Goal: Task Accomplishment & Management: Use online tool/utility

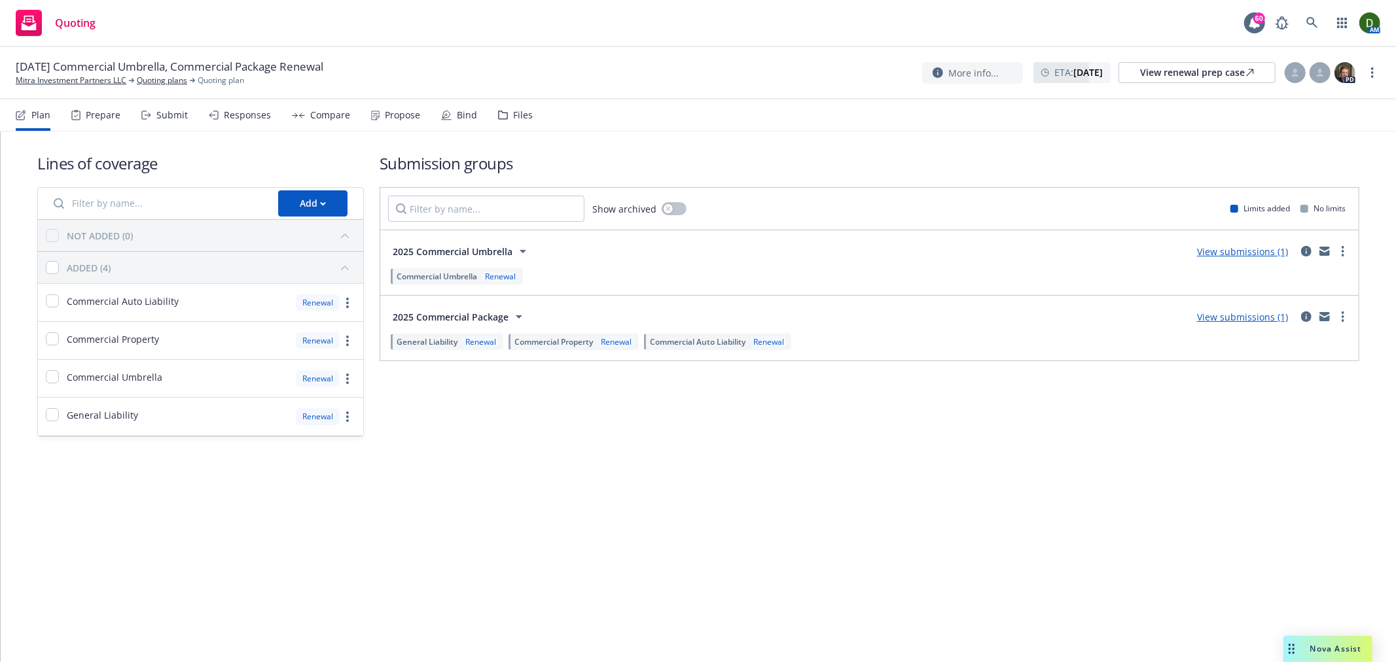
click at [1375, 62] on div "More info... ETA : October 31, 2025 View renewal prep case PD" at bounding box center [1151, 73] width 458 height 24
click at [1375, 69] on link "more" at bounding box center [1372, 73] width 16 height 16
click at [1313, 97] on link "Copy logging email" at bounding box center [1307, 99] width 146 height 26
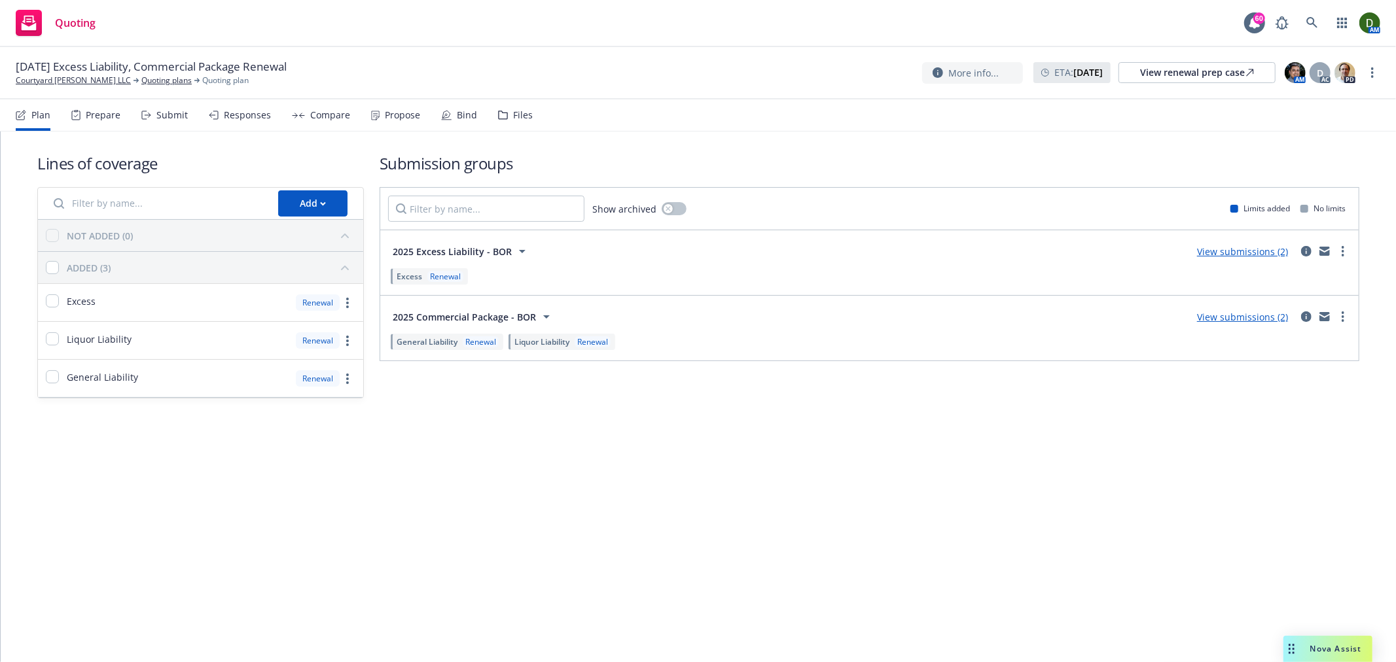
click at [401, 110] on div "Propose" at bounding box center [402, 115] width 35 height 10
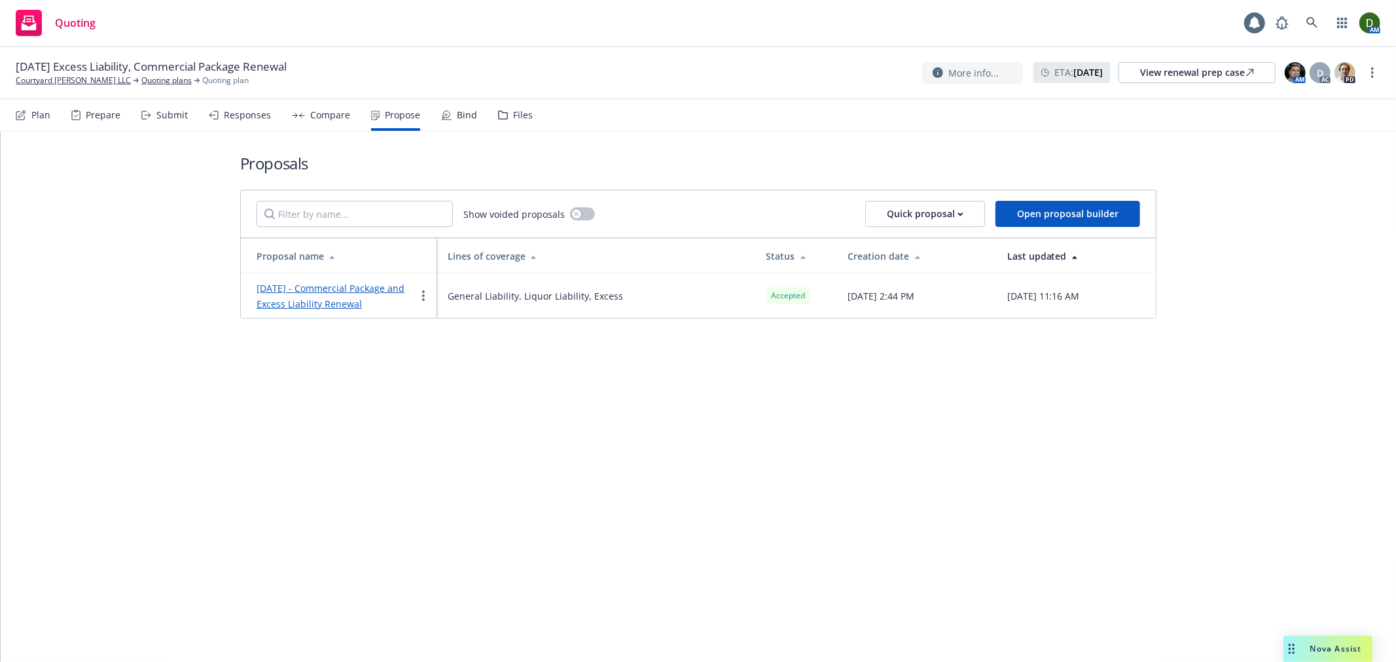
click at [462, 119] on div "Bind" at bounding box center [467, 115] width 20 height 10
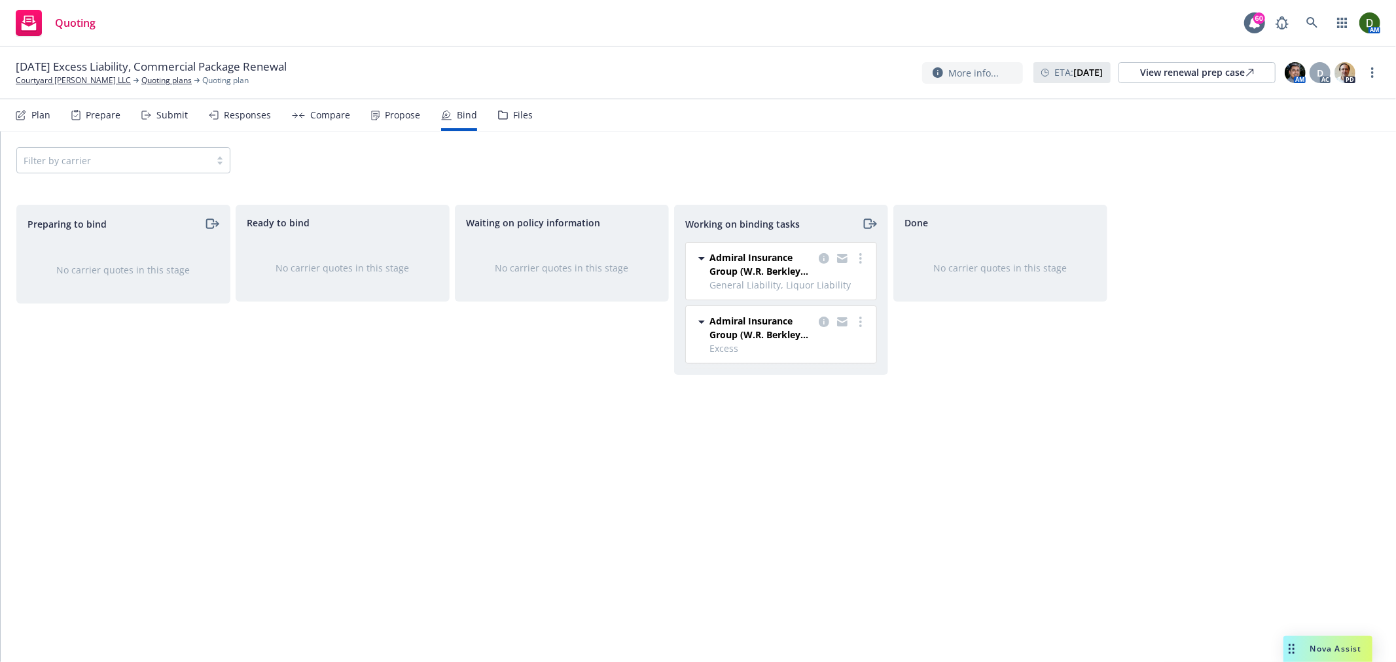
click at [506, 121] on div "Files" at bounding box center [515, 114] width 35 height 31
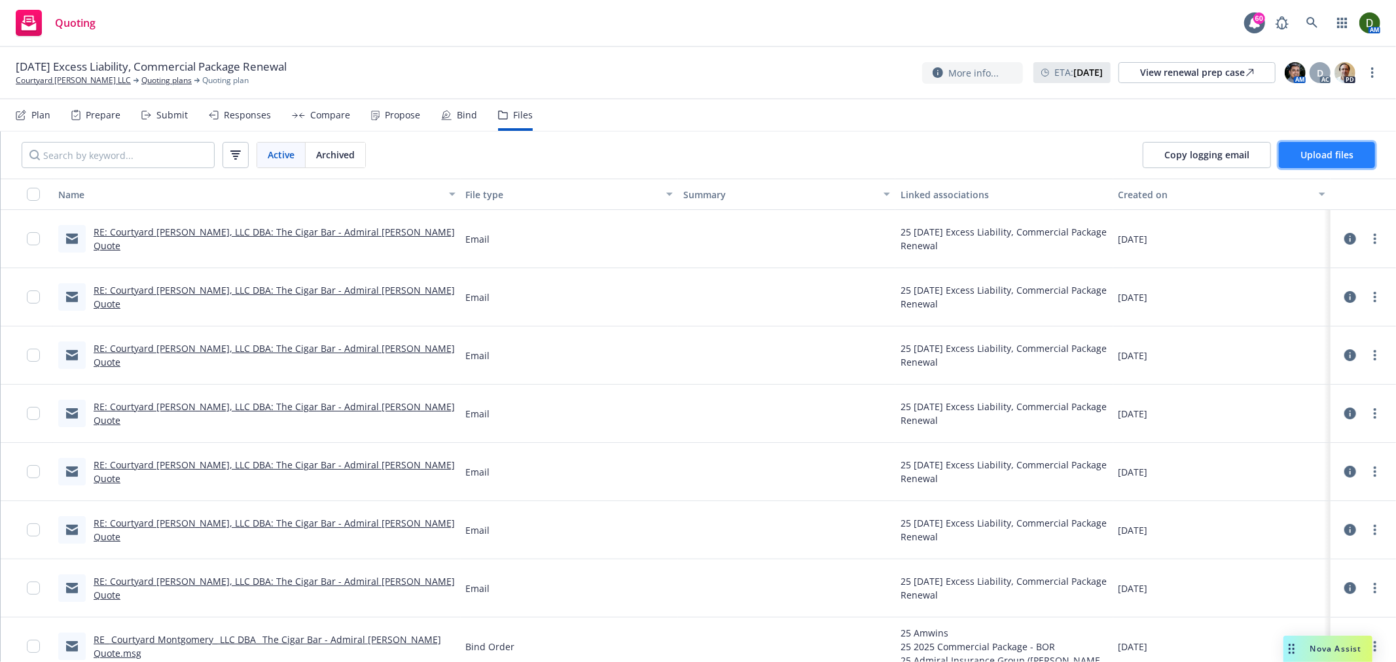
click at [1356, 166] on button "Upload files" at bounding box center [1327, 155] width 96 height 26
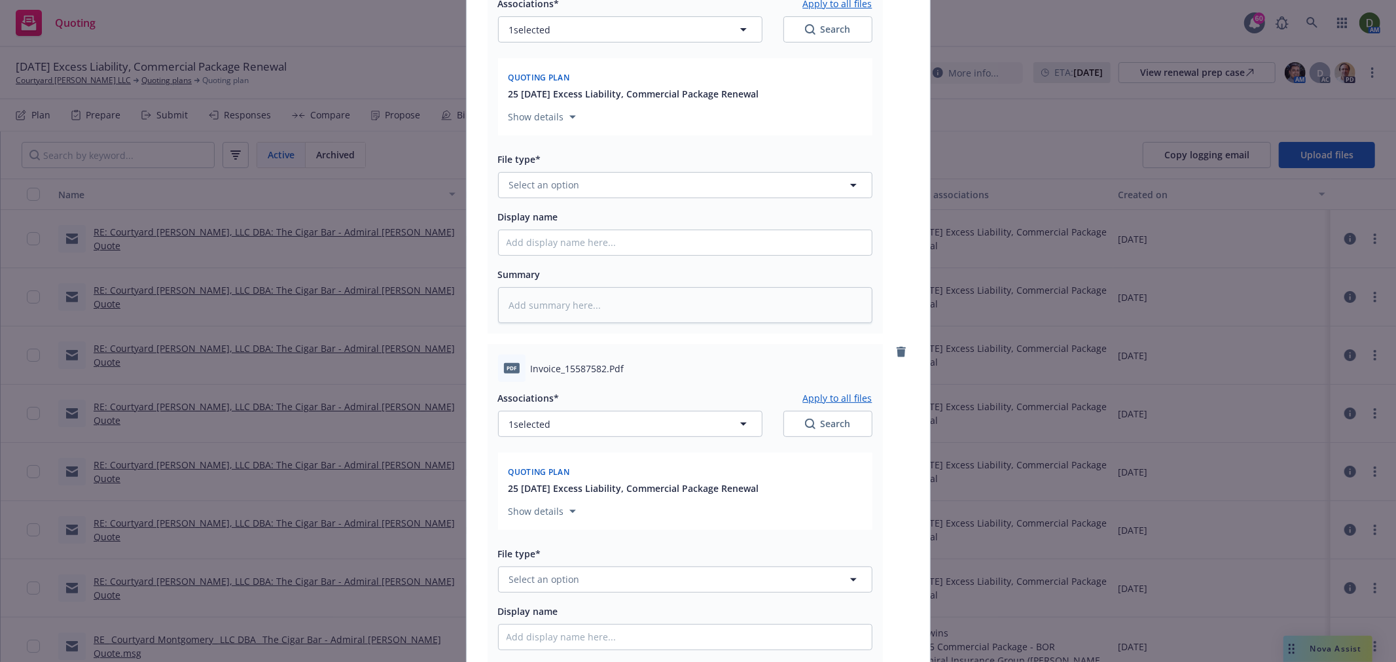
scroll to position [218, 0]
click at [597, 415] on button "1 selected" at bounding box center [630, 423] width 264 height 26
type textarea "x"
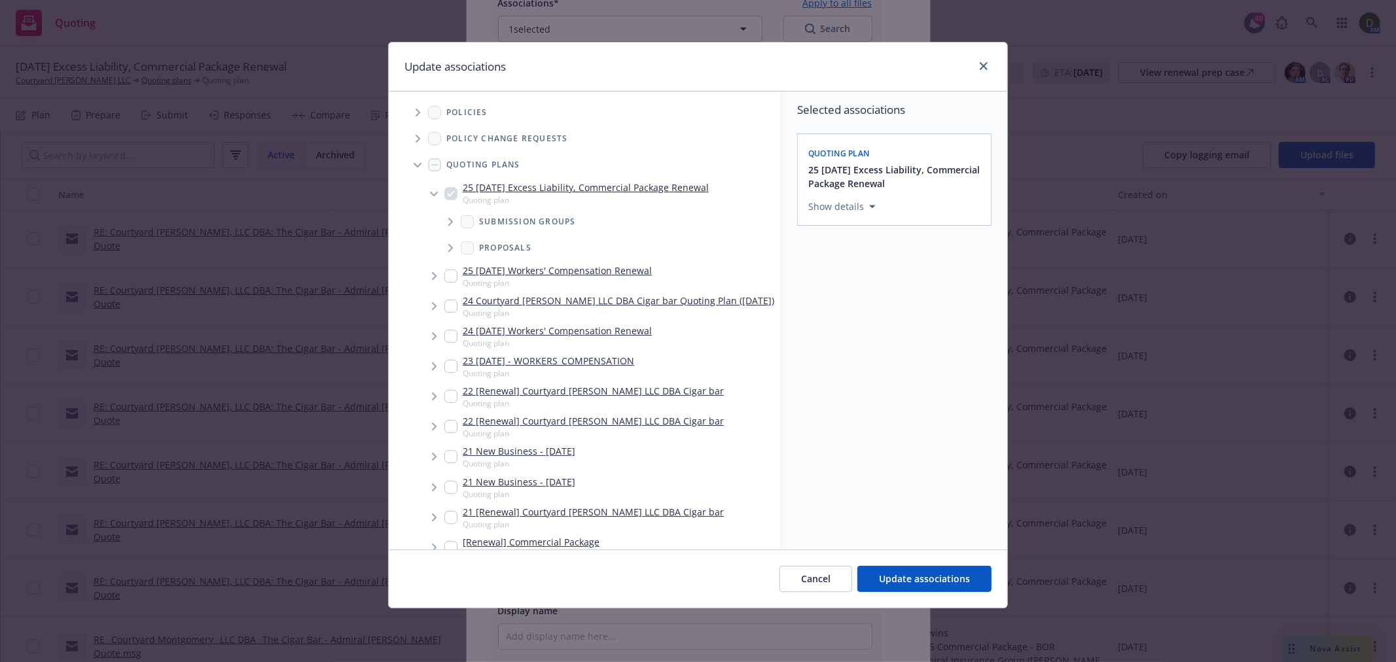
click at [417, 110] on icon "Tree Example" at bounding box center [417, 113] width 5 height 8
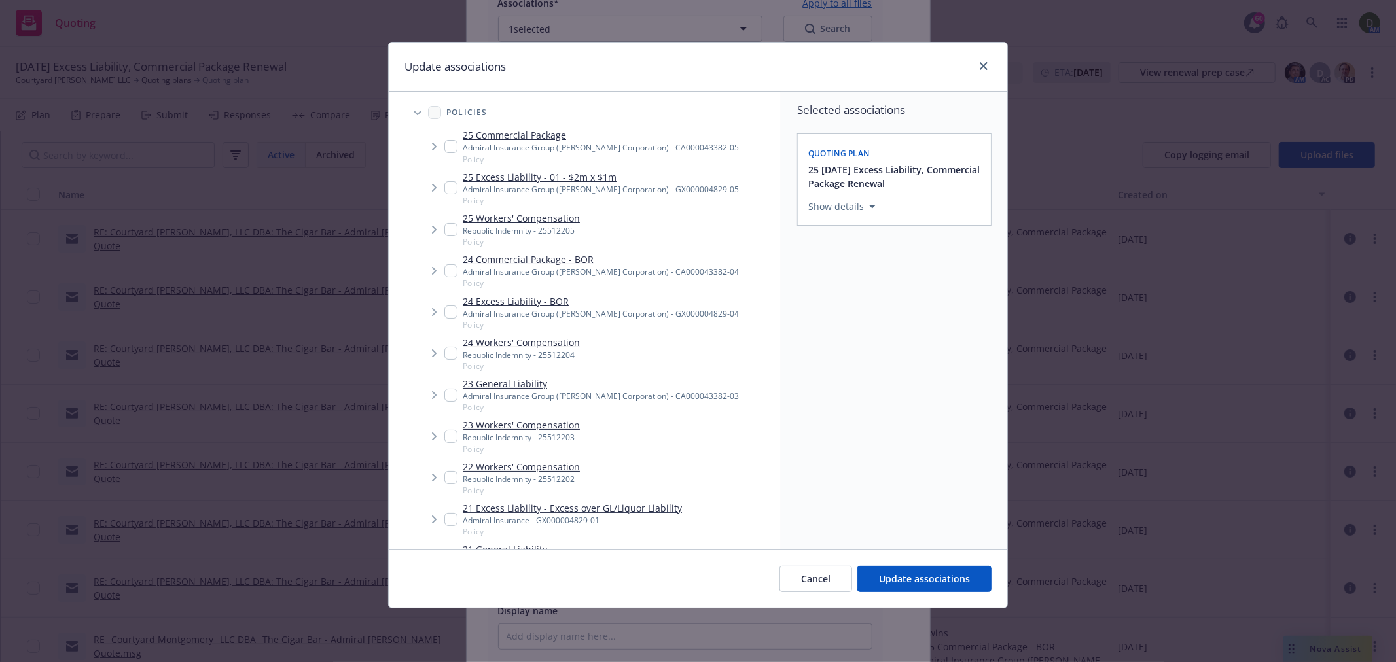
click at [442, 154] on span "Tree Example" at bounding box center [433, 146] width 21 height 21
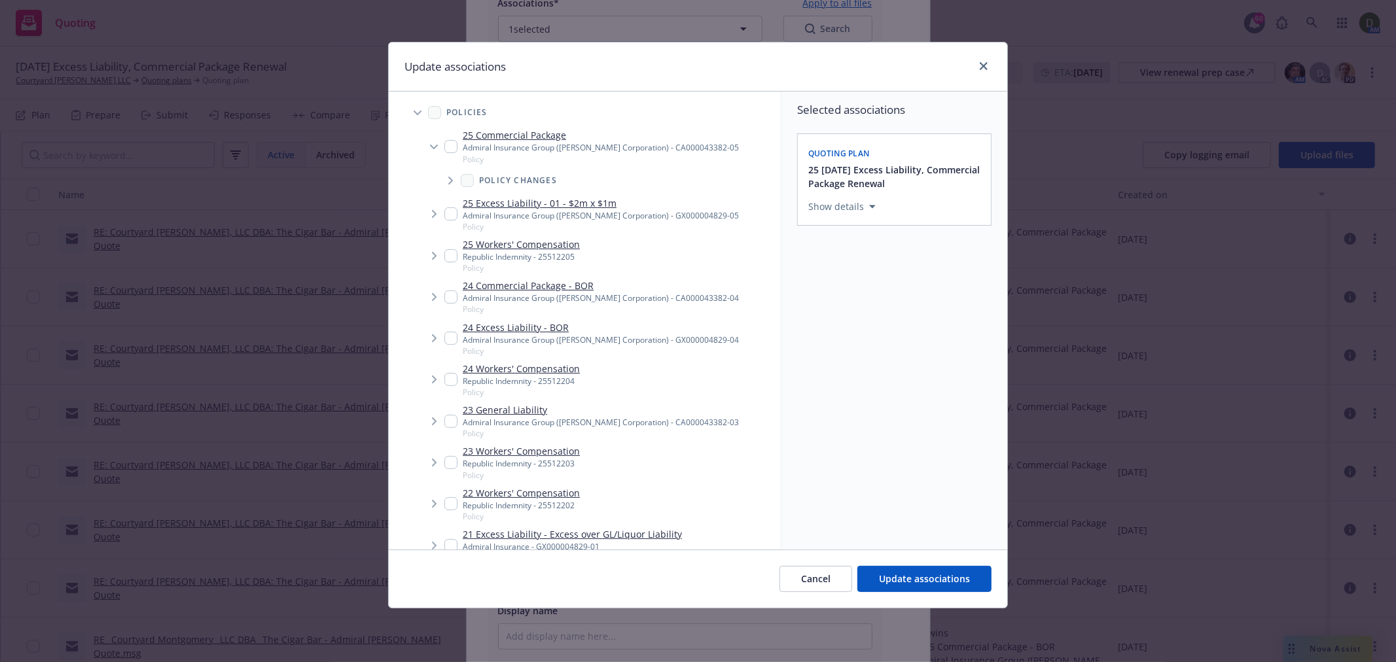
click at [449, 145] on input "Tree Example" at bounding box center [450, 146] width 13 height 13
checkbox input "true"
click at [953, 576] on span "Update associations" at bounding box center [924, 579] width 91 height 12
type textarea "x"
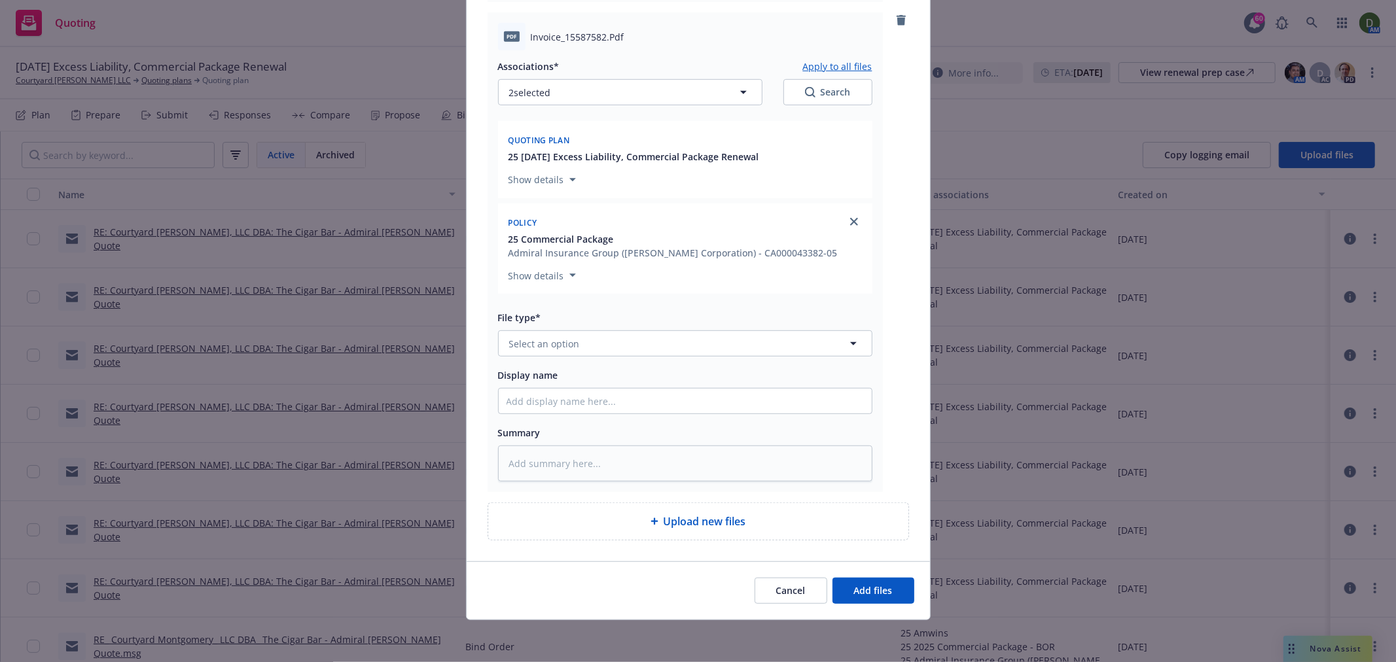
scroll to position [553, 0]
click at [645, 326] on div "Associations* Apply to all files 2 selected Search Quoting plan 25 10/11/25 Exc…" at bounding box center [685, 265] width 374 height 431
click at [650, 344] on button "Select an option" at bounding box center [685, 343] width 374 height 26
type input "invoice"
click at [730, 417] on div "Invoice - Third Party" at bounding box center [684, 414] width 357 height 19
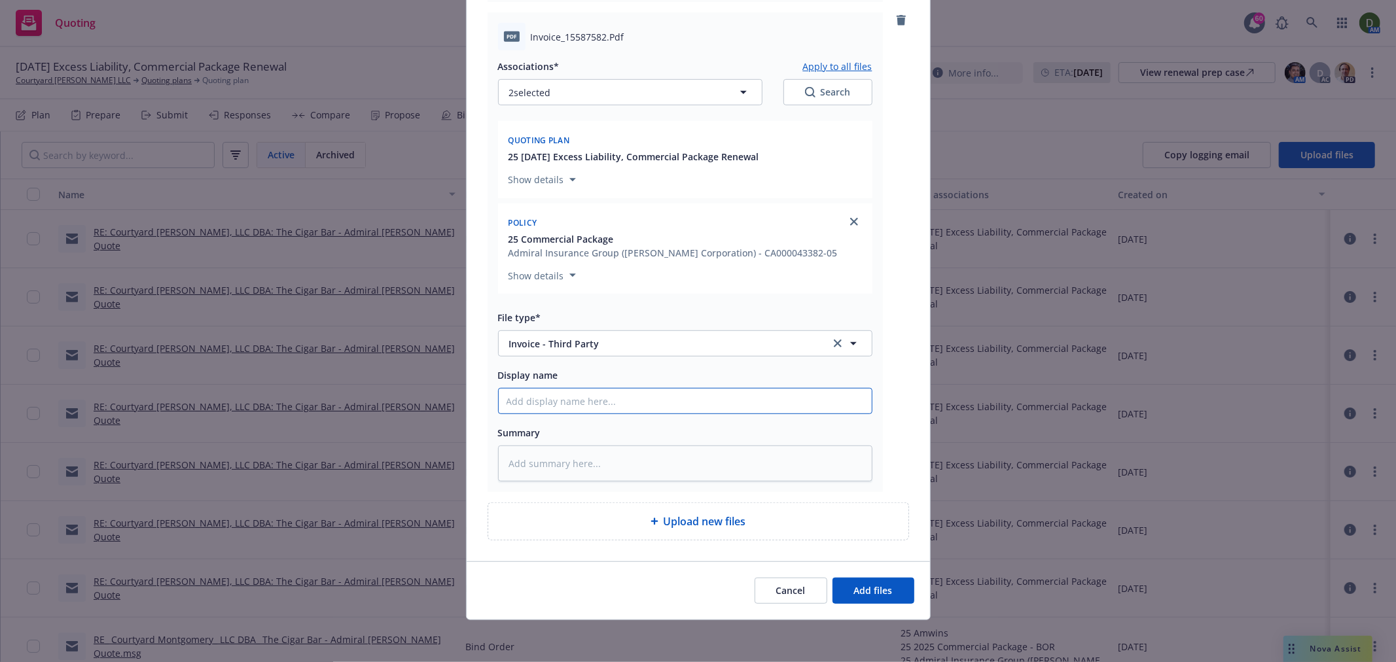
click at [658, 410] on input "Display name" at bounding box center [685, 401] width 373 height 25
type textarea "x"
type input "2"
type textarea "x"
type input "25"
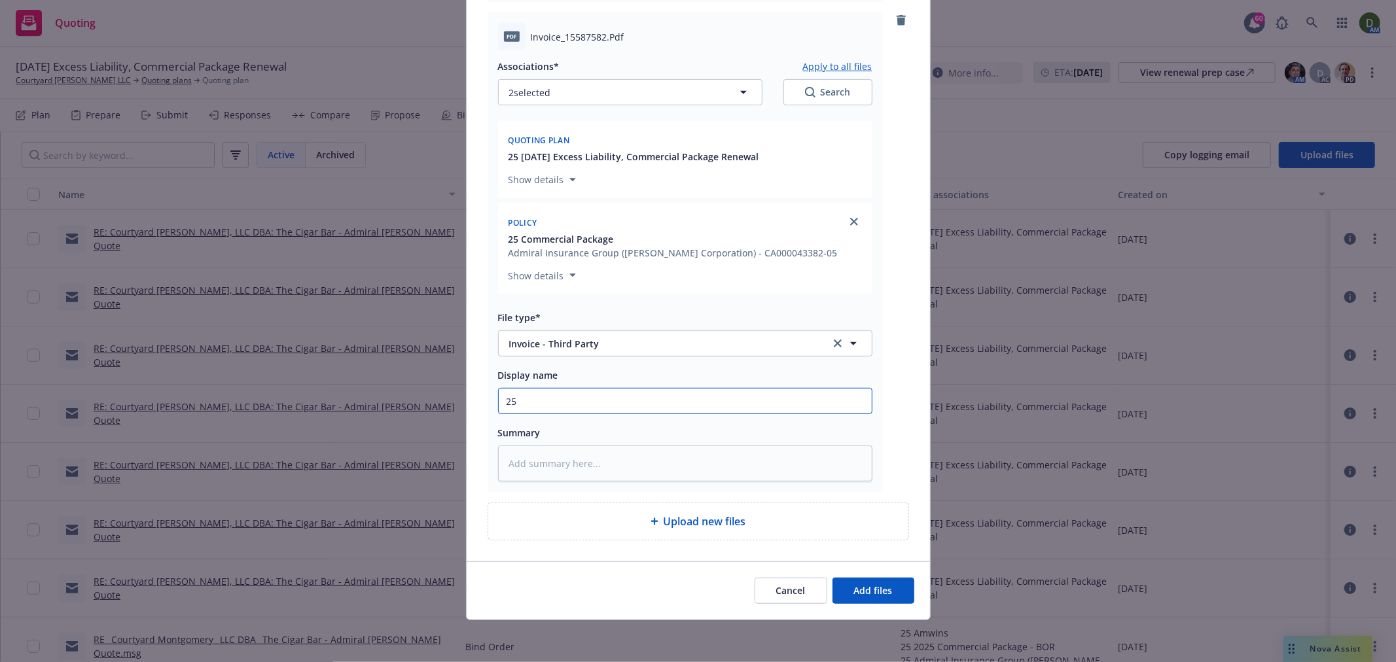
type textarea "x"
type input "25-"
type textarea "x"
type input "25-26"
type textarea "x"
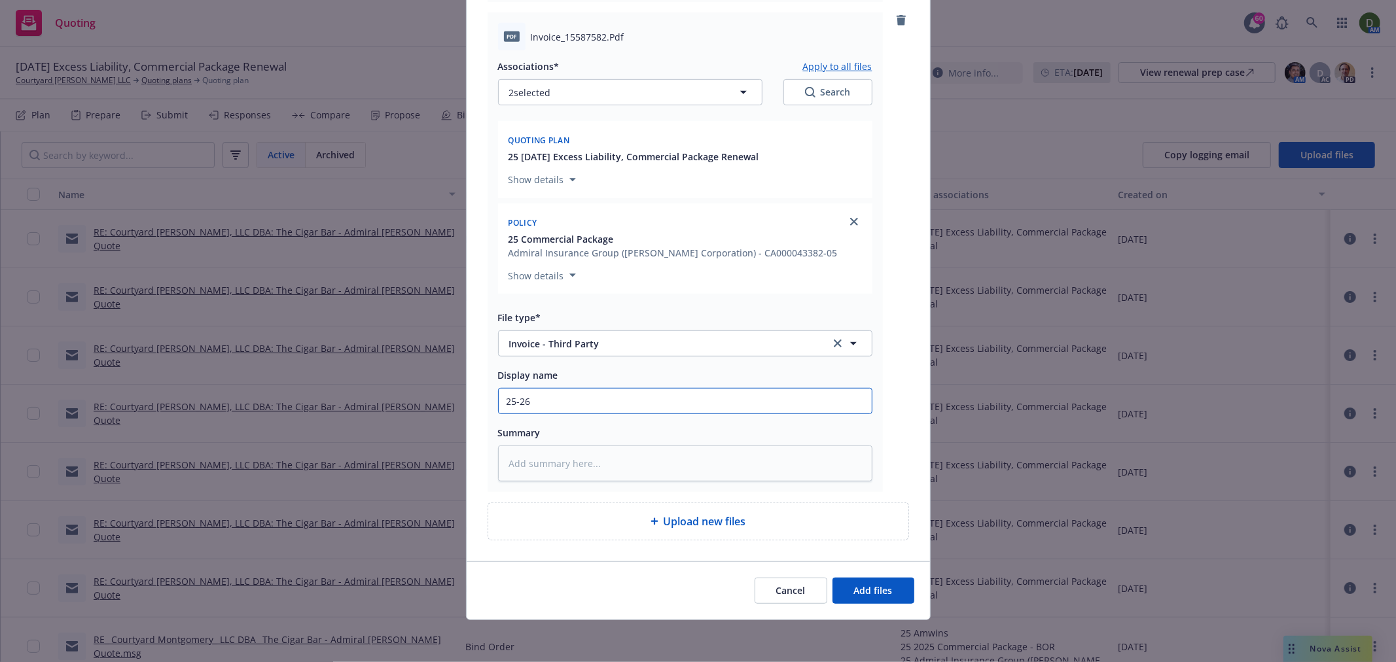
type input "25-26"
type textarea "x"
type input "25-26 P"
type textarea "x"
type input "25-26 PK"
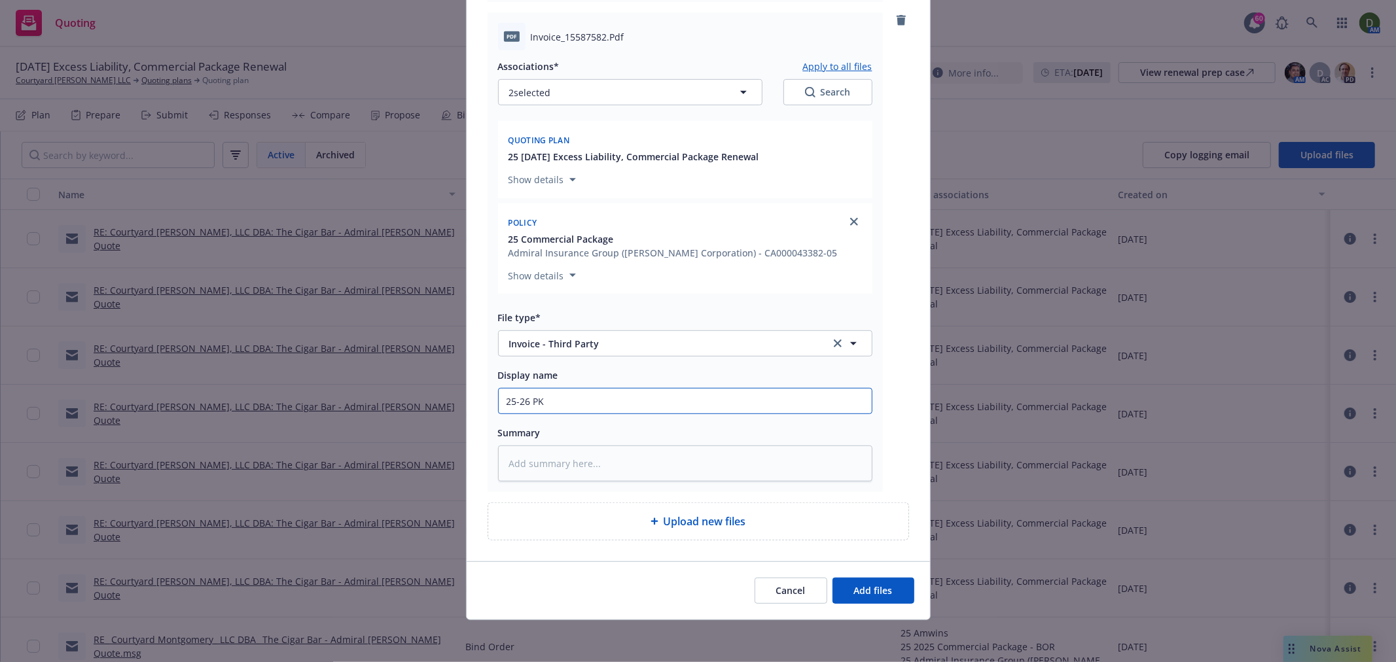
type textarea "x"
type input "25-26 PKG"
type textarea "x"
type input "25-26 PKG"
type textarea "x"
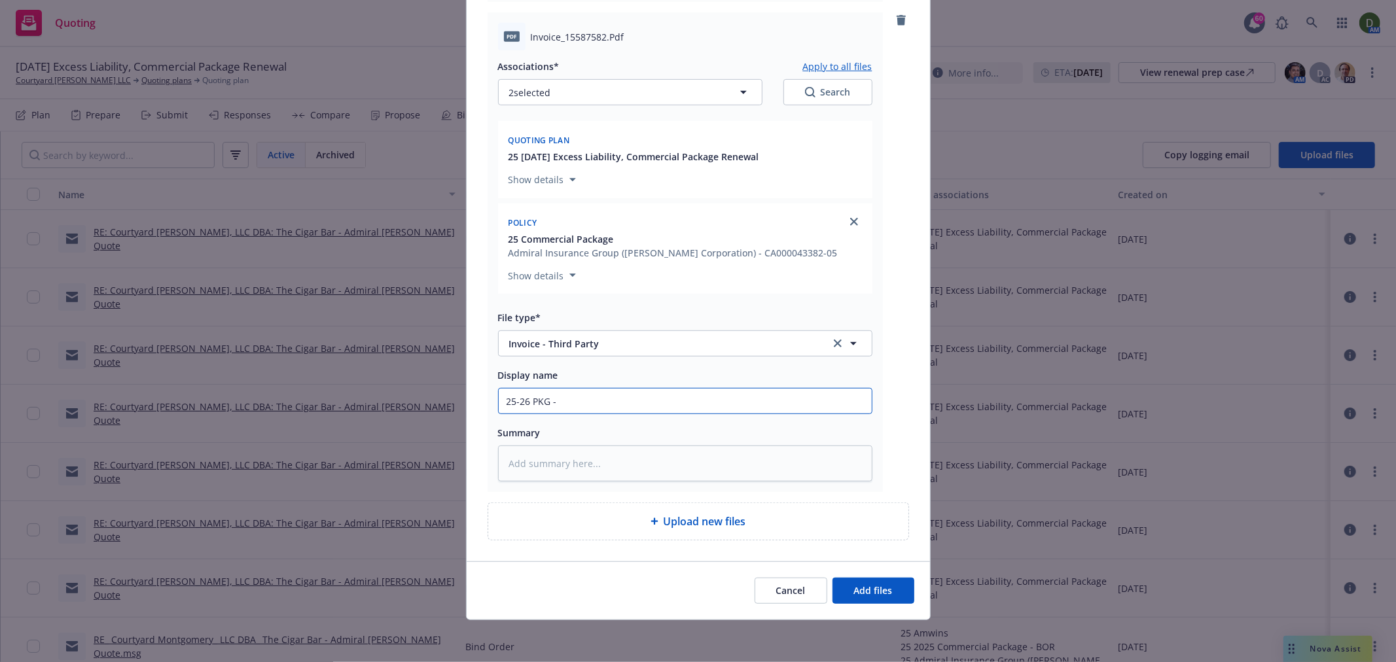
type input "25-26 PKG -"
type textarea "x"
type input "25-26 PKG - A"
type textarea "x"
type input "25-26 PKG - Am"
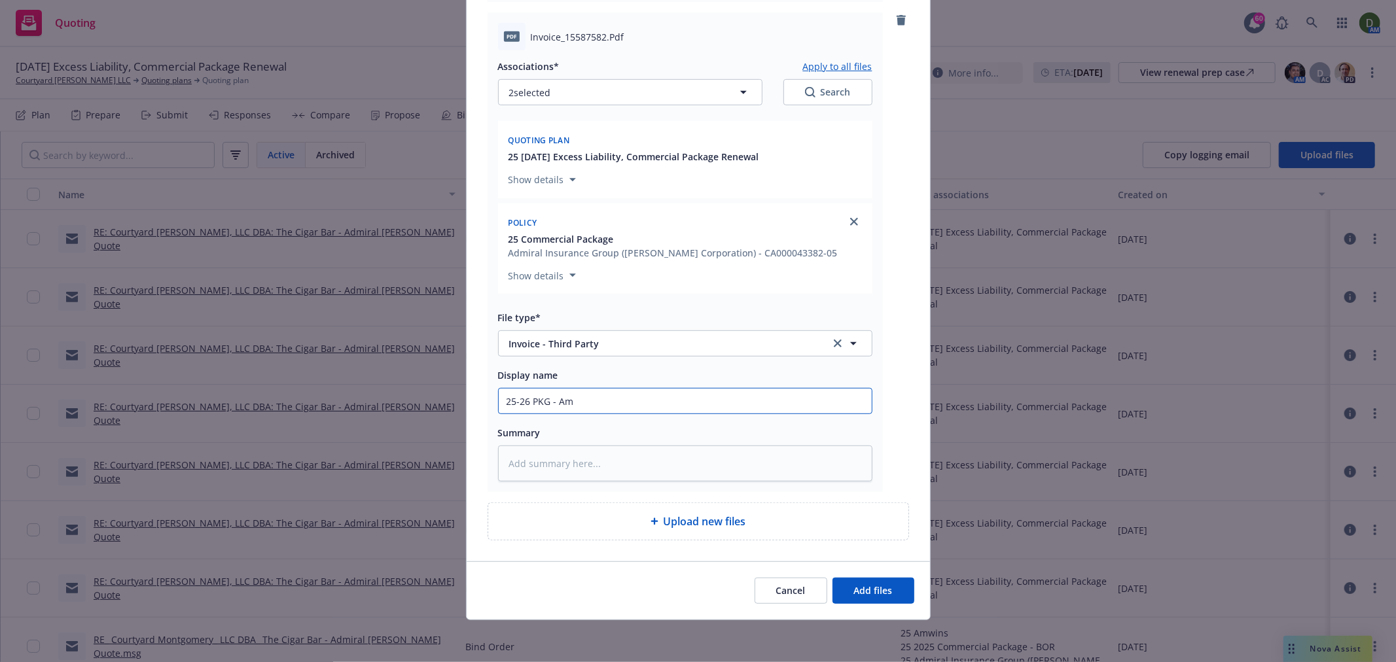
type textarea "x"
type input "25-26 PKG - Amw"
type textarea "x"
type input "25-26 PKG - Amwin"
type textarea "x"
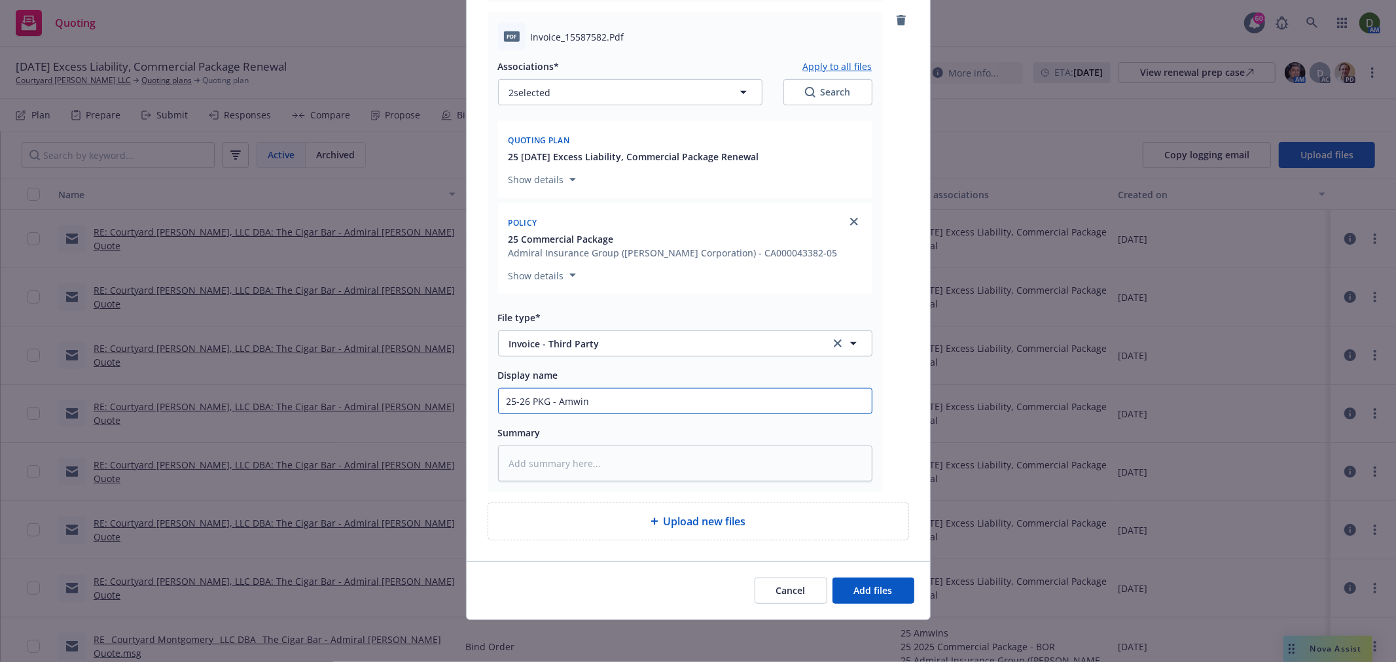
type input "25-26 PKG - Amwins"
type textarea "x"
type input "25-26 PKG - Amwins"
type textarea "x"
type input "25-26 PKG - Amwins I"
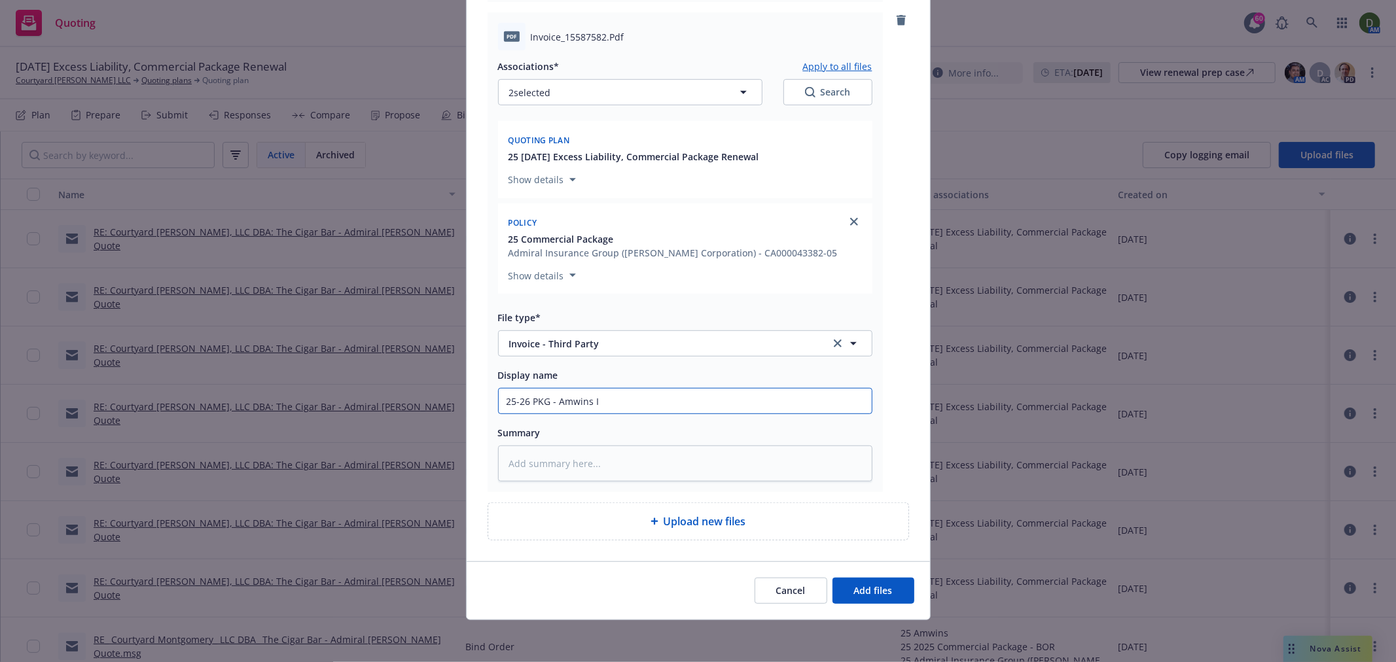
type textarea "x"
type input "25-26 PKG - Amwins In"
type textarea "x"
type input "25-26 PKG - Amwins Inv"
type textarea "x"
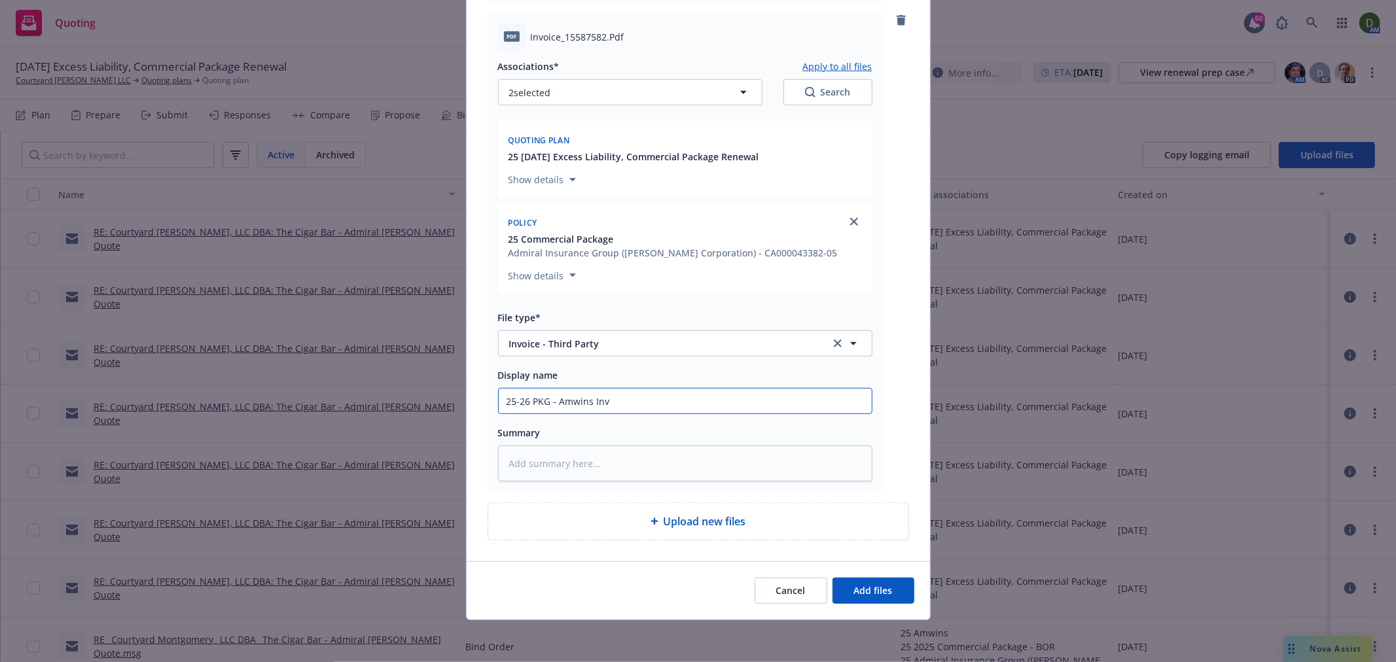
type input "25-26 PKG - Amwins Invo"
type textarea "x"
type input "25-26 PKG - Amwins Invoi"
type textarea "x"
type input "25-26 PKG - Amwins Invoic"
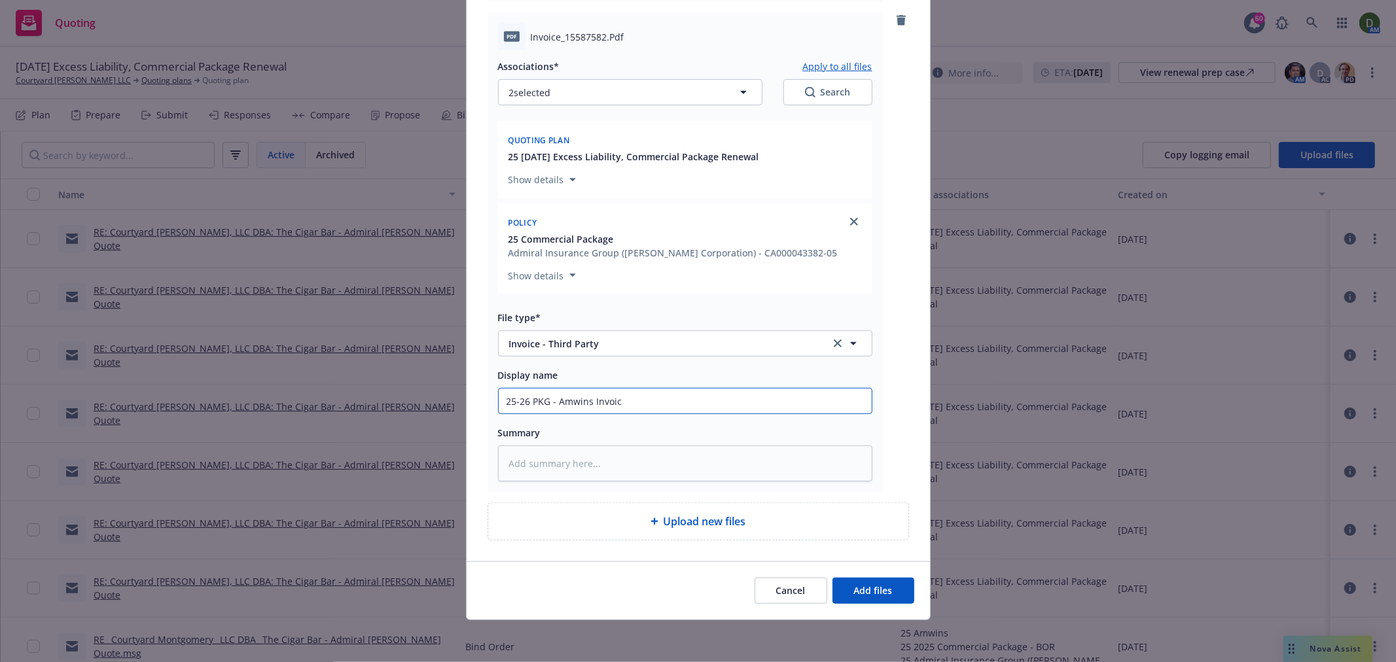
type textarea "x"
type input "25-26 PKG - Amwins Invoice"
type textarea "x"
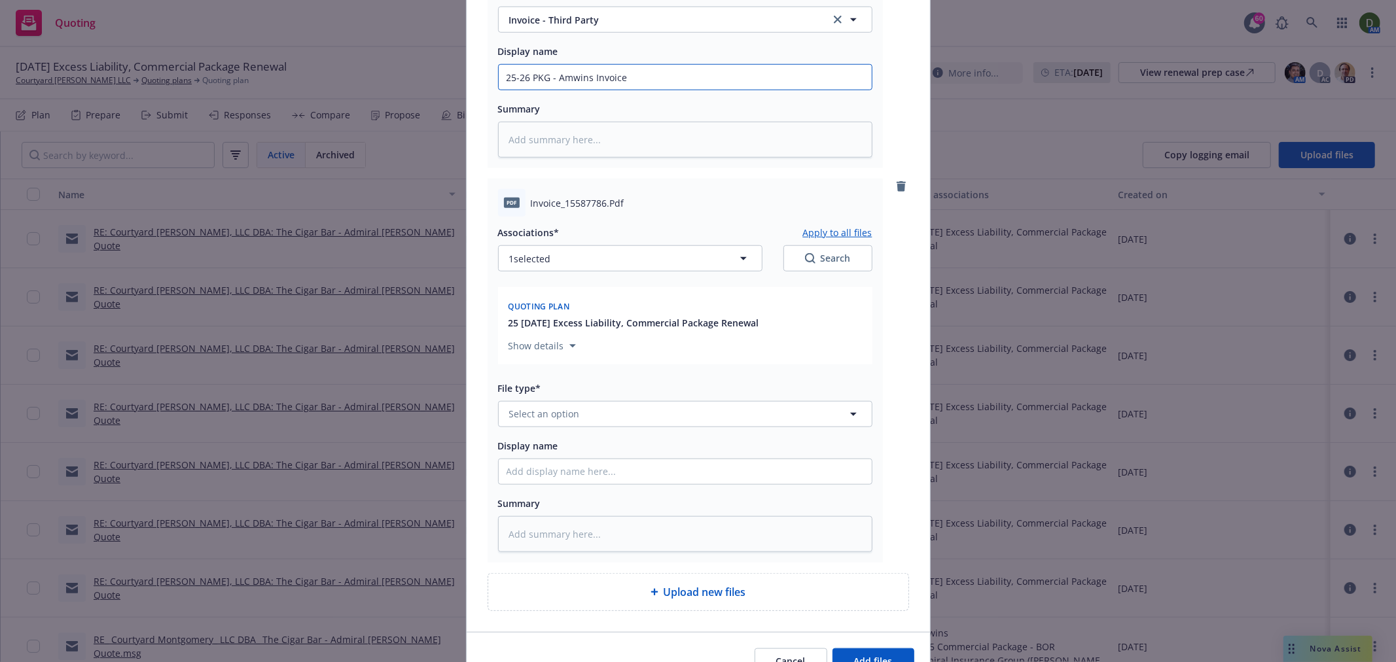
scroll to position [949, 0]
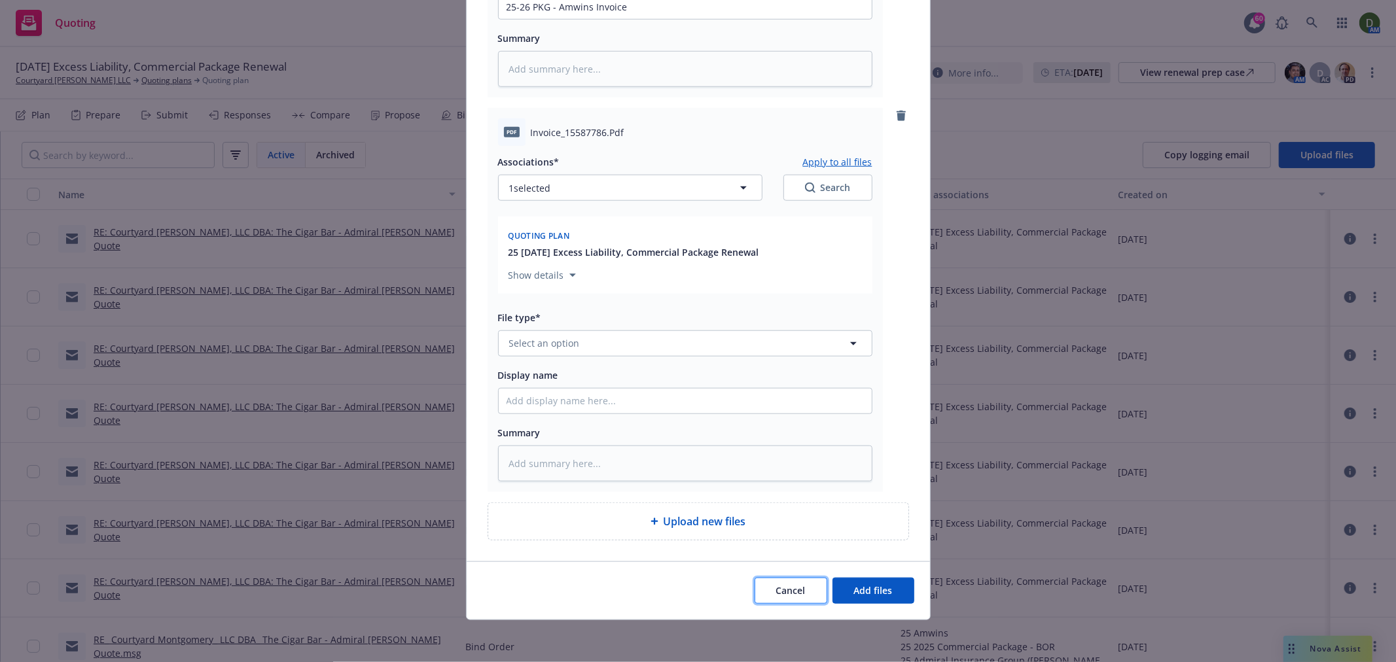
click at [799, 590] on span "Cancel" at bounding box center [790, 590] width 29 height 12
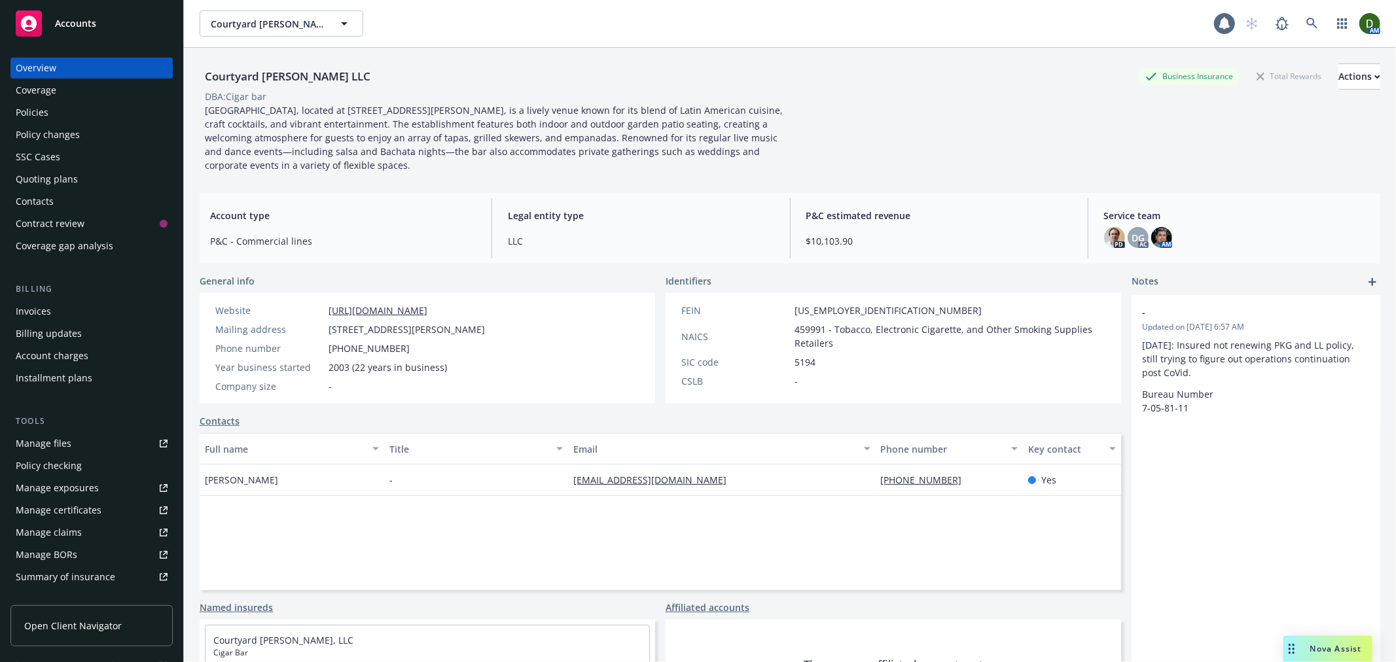
click at [58, 110] on div "Policies" at bounding box center [92, 112] width 152 height 21
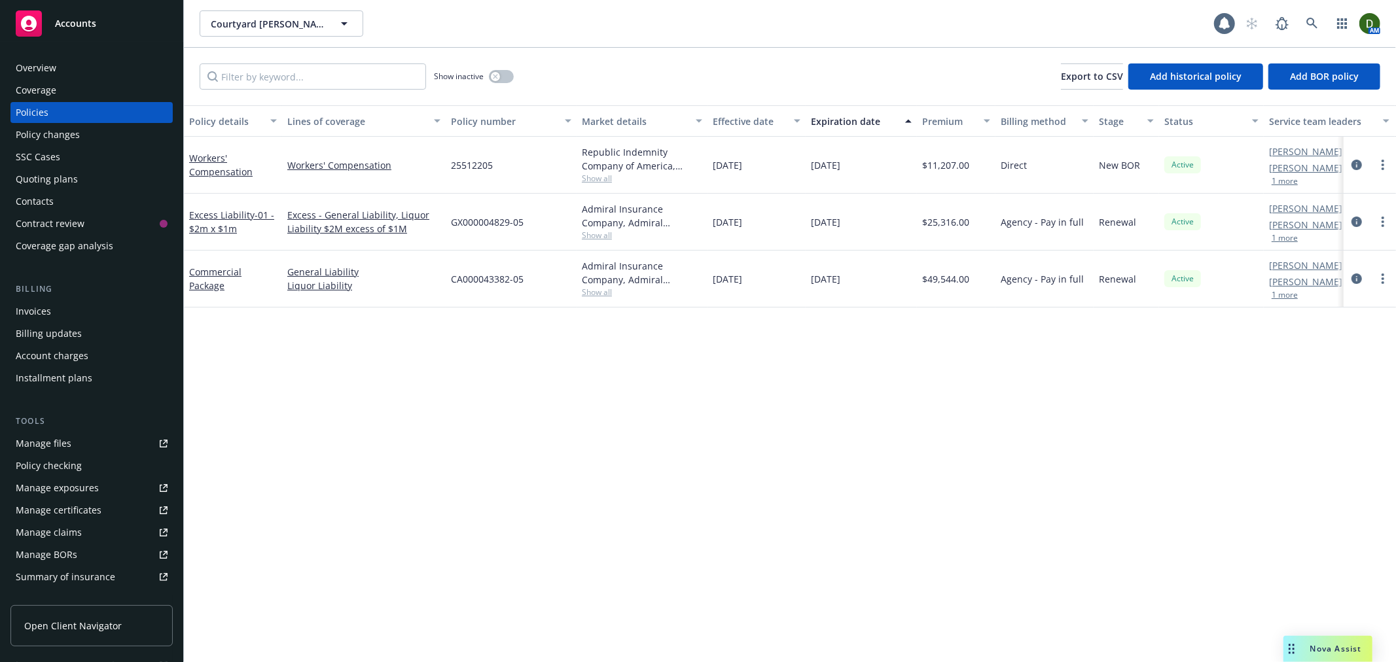
click at [88, 436] on link "Manage files" at bounding box center [91, 443] width 162 height 21
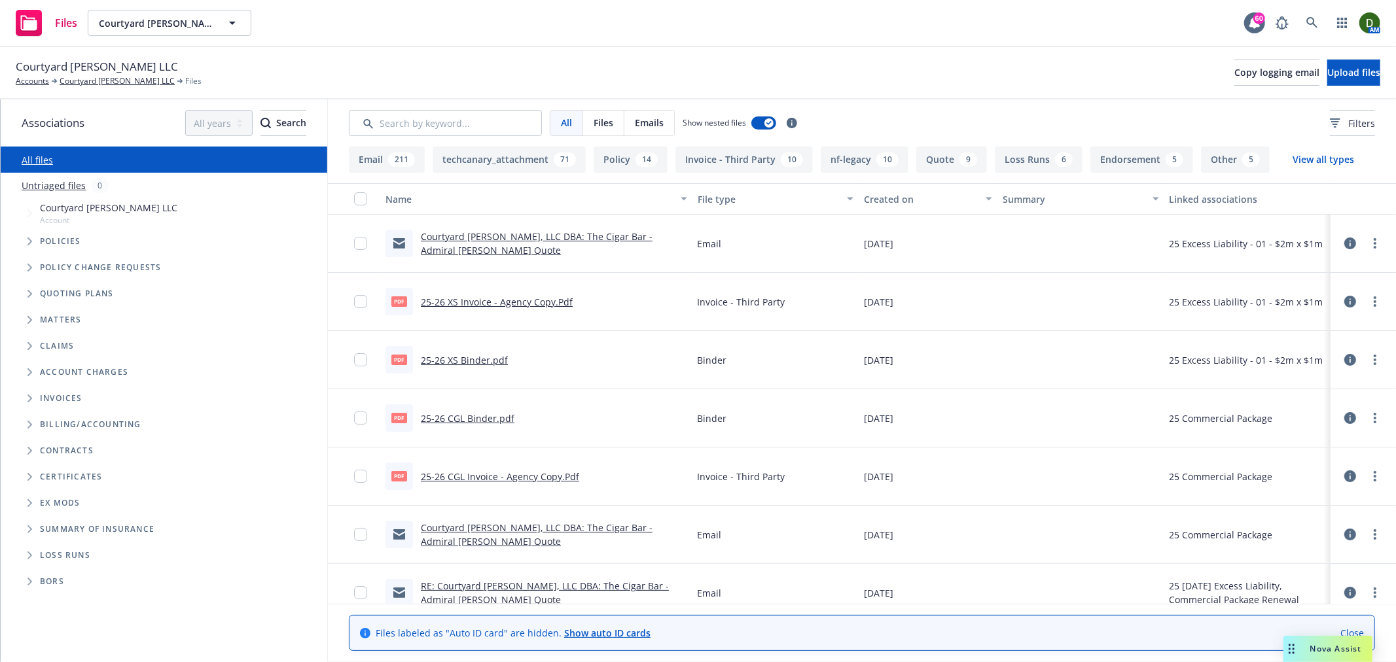
click at [467, 253] on link "Courtyard Montgomery, LLC DBA: The Cigar Bar - Admiral Renewal Quote" at bounding box center [537, 243] width 232 height 26
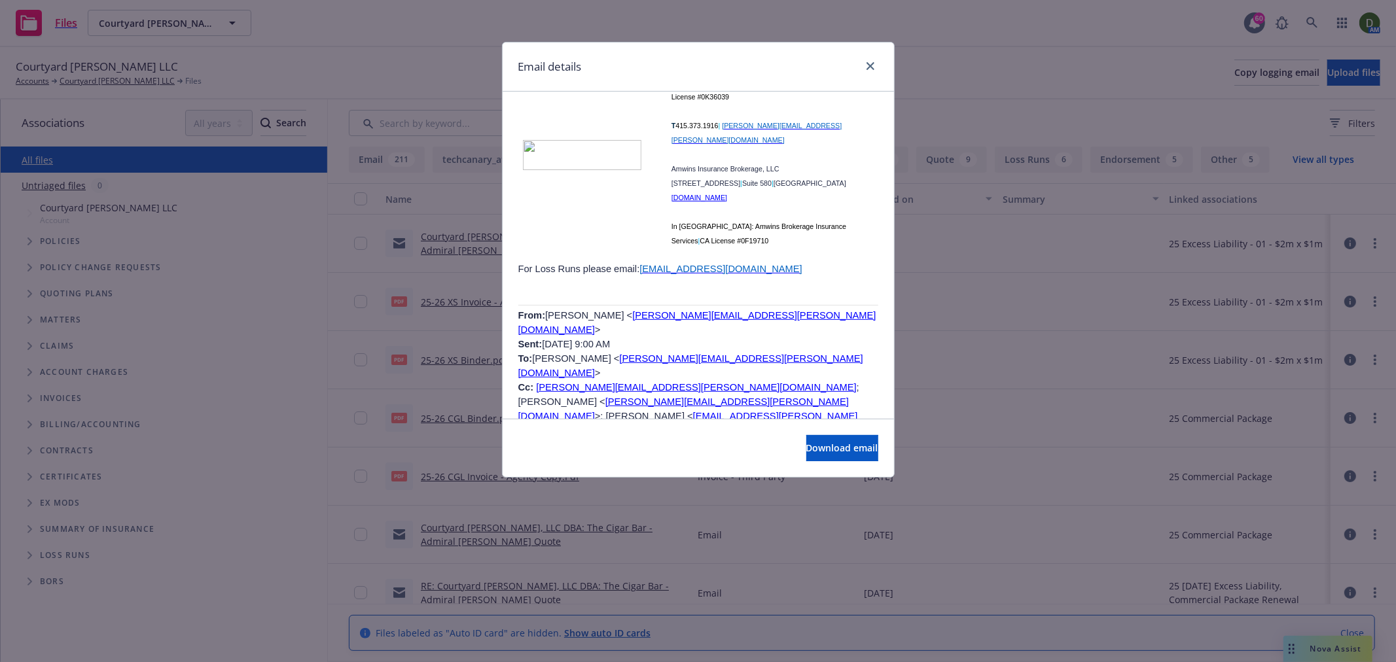
scroll to position [654, 0]
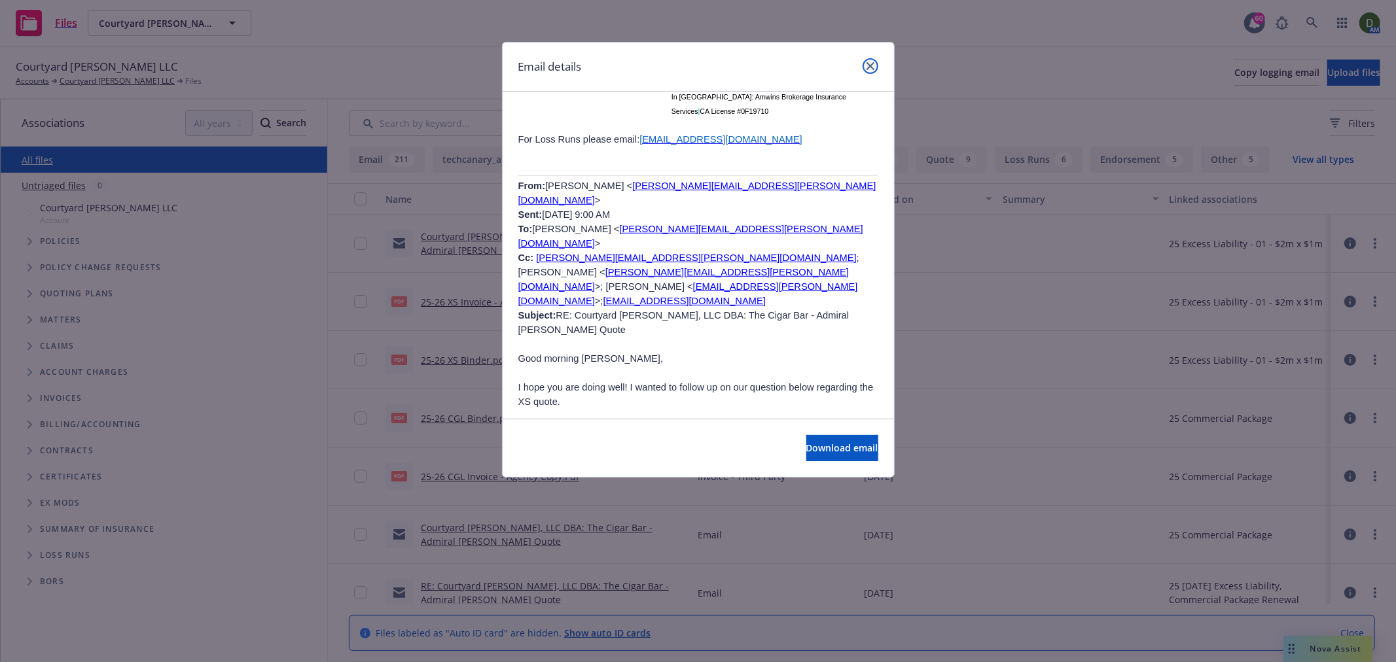
click at [867, 60] on link "close" at bounding box center [870, 66] width 16 height 16
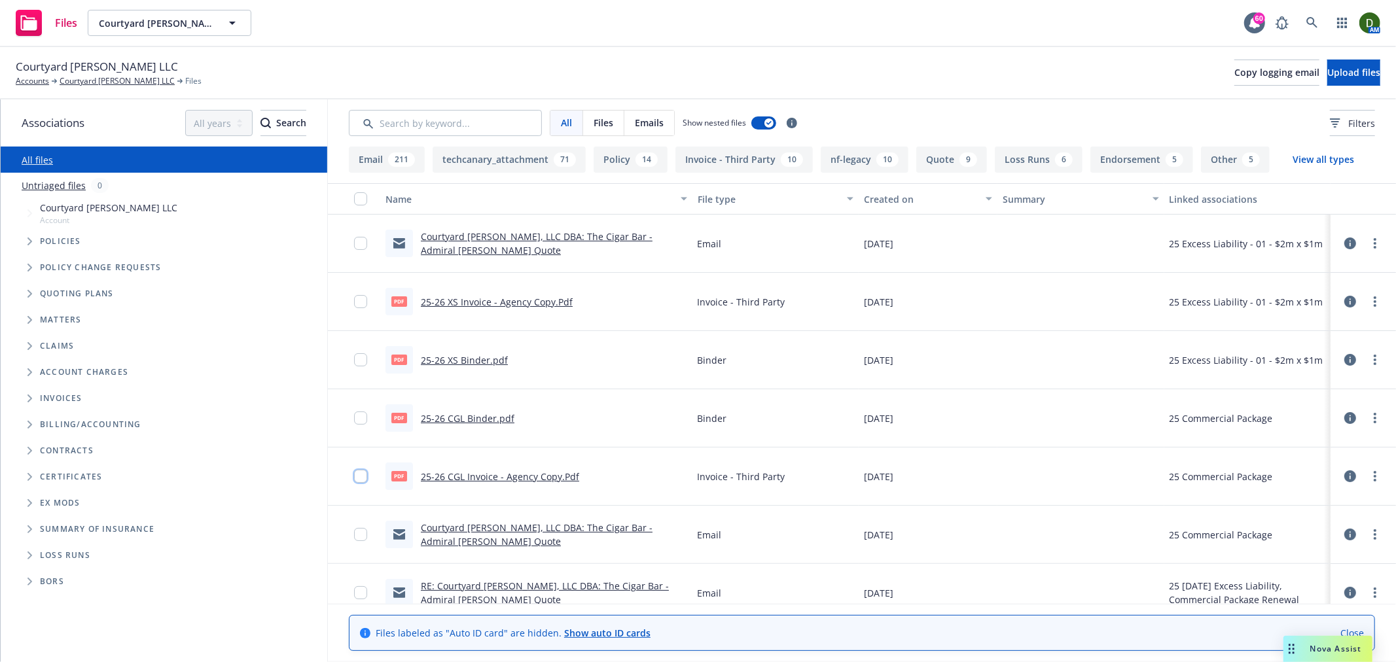
click at [361, 478] on input "checkbox" at bounding box center [360, 476] width 13 height 13
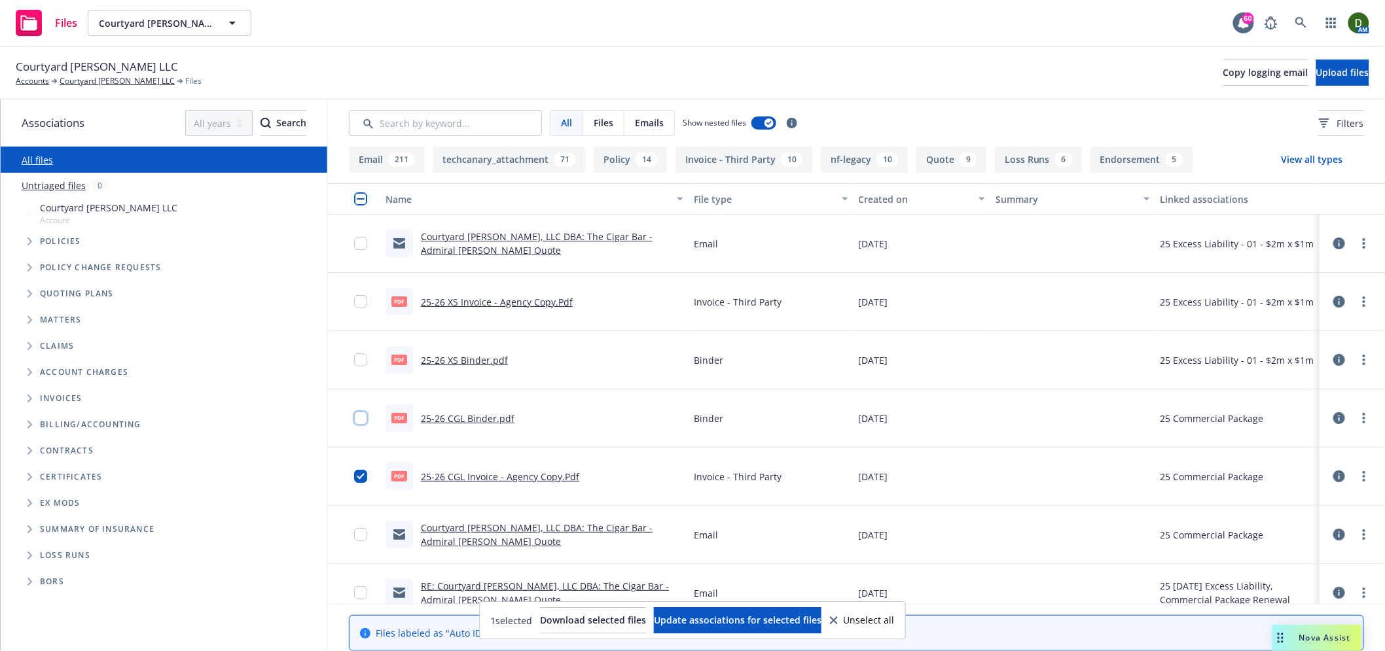
click at [365, 414] on input "checkbox" at bounding box center [360, 418] width 13 height 13
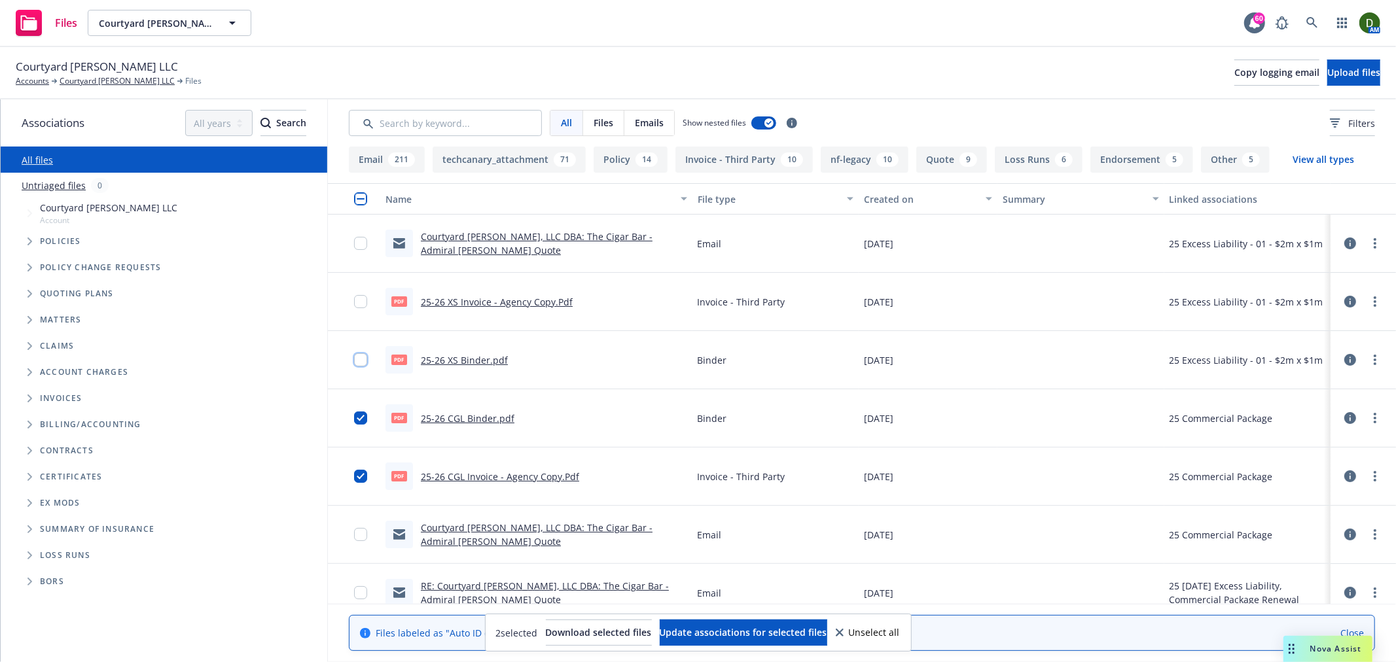
click at [361, 358] on input "checkbox" at bounding box center [360, 359] width 13 height 13
click at [364, 299] on input "checkbox" at bounding box center [360, 301] width 13 height 13
click at [596, 624] on button "Download selected files" at bounding box center [599, 633] width 106 height 26
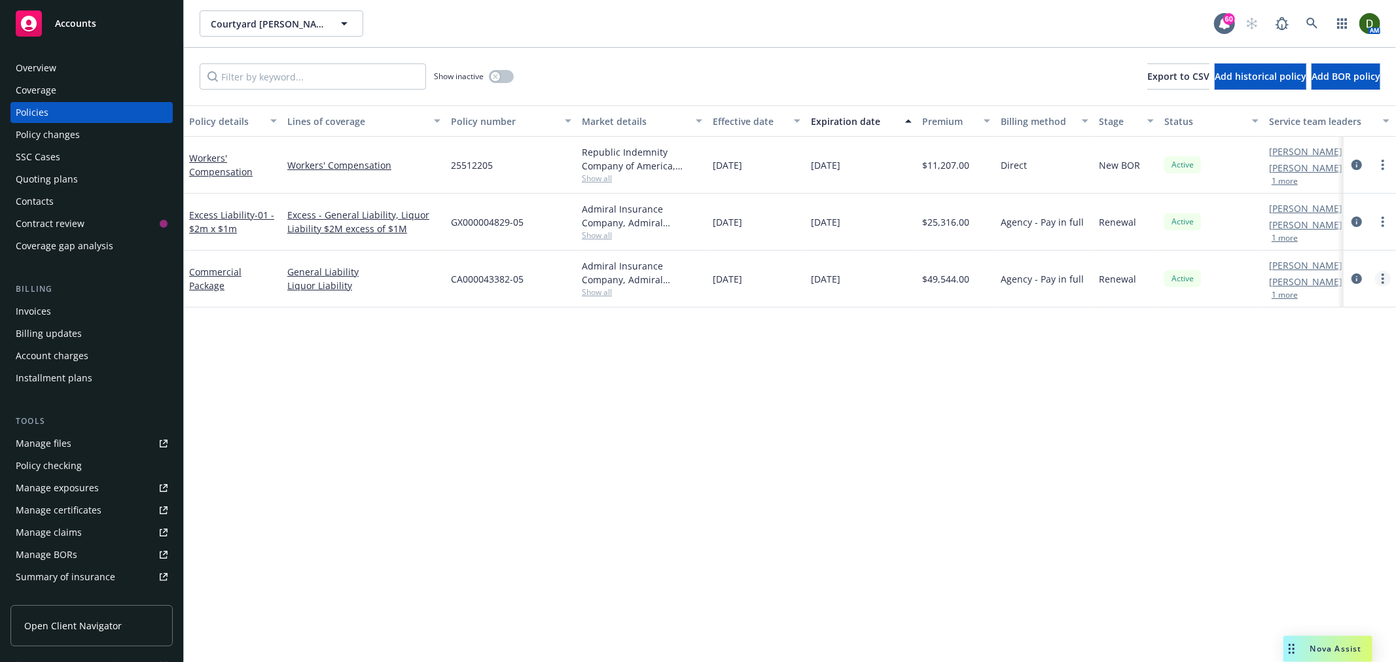
click at [1383, 285] on link "more" at bounding box center [1383, 279] width 16 height 16
click at [1303, 454] on link "Copy logging email" at bounding box center [1313, 463] width 154 height 26
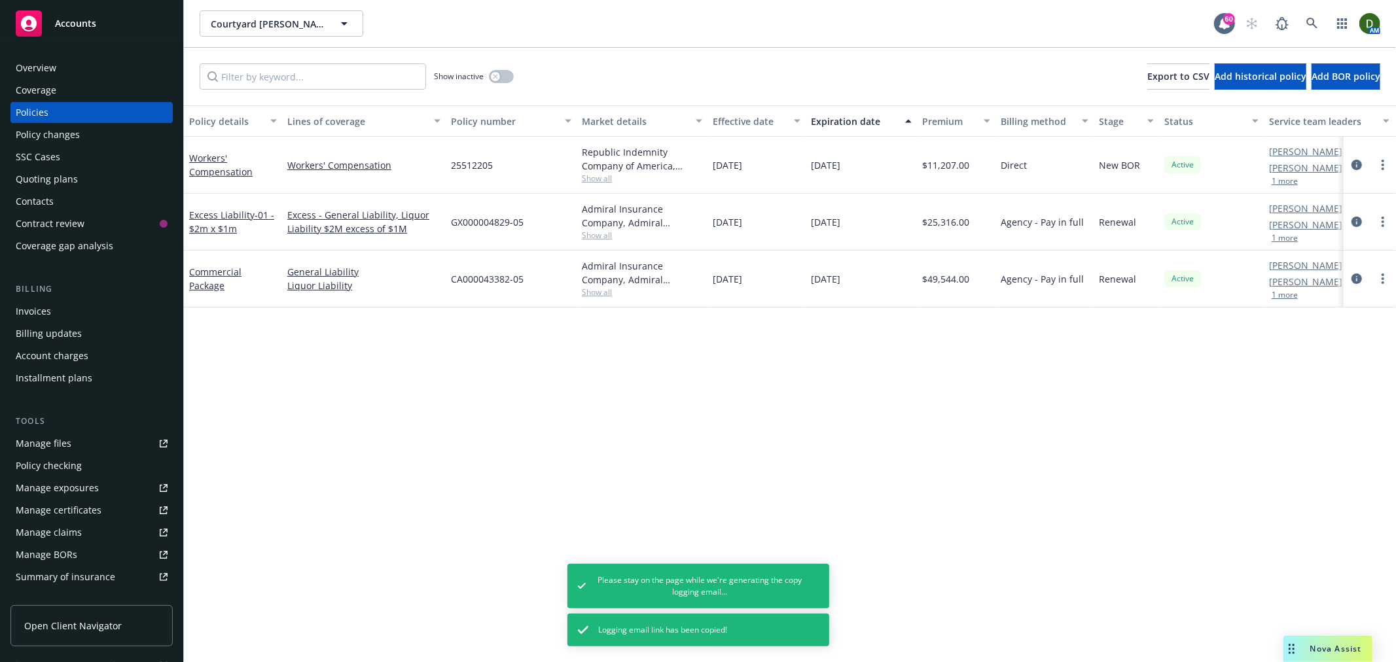
click at [54, 73] on div "Overview" at bounding box center [36, 68] width 41 height 21
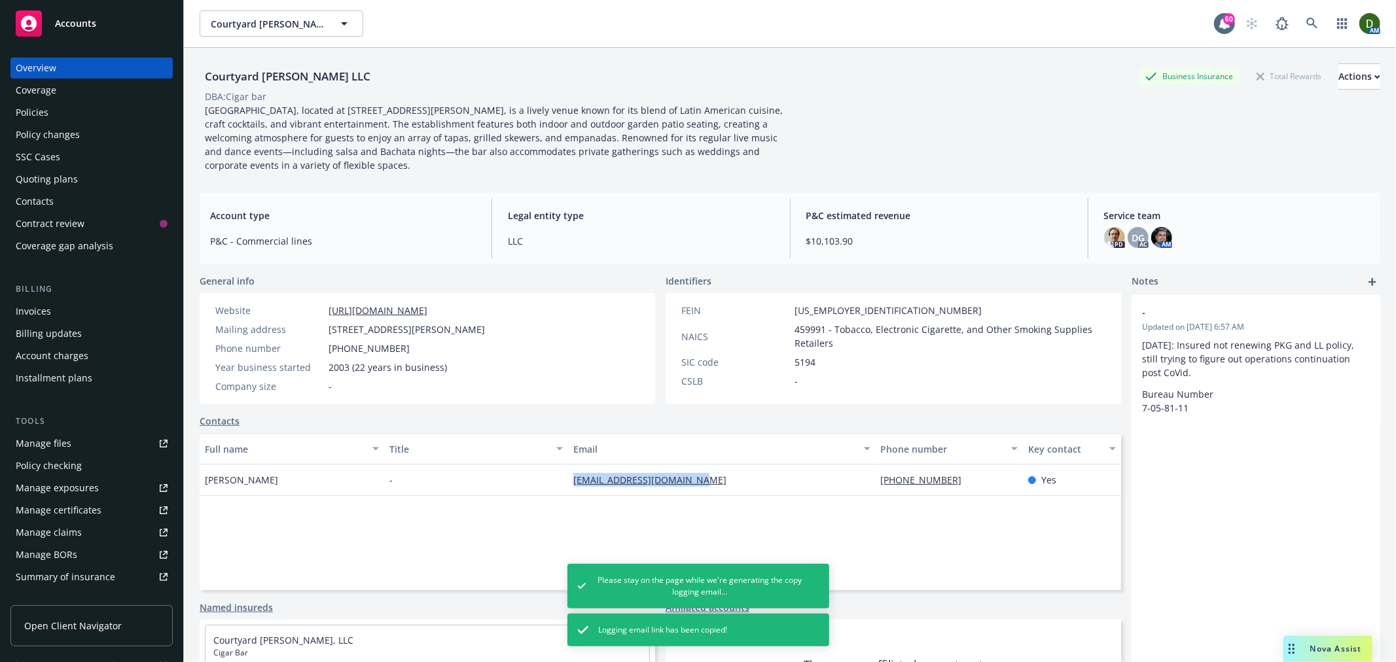
drag, startPoint x: 739, startPoint y: 475, endPoint x: 509, endPoint y: 492, distance: 230.9
click at [509, 492] on div "Matt Kahn - matt@cigarbarandgrill.com 415-308-6421 Yes" at bounding box center [660, 480] width 921 height 31
copy div "matt@cigarbarandgrill.com"
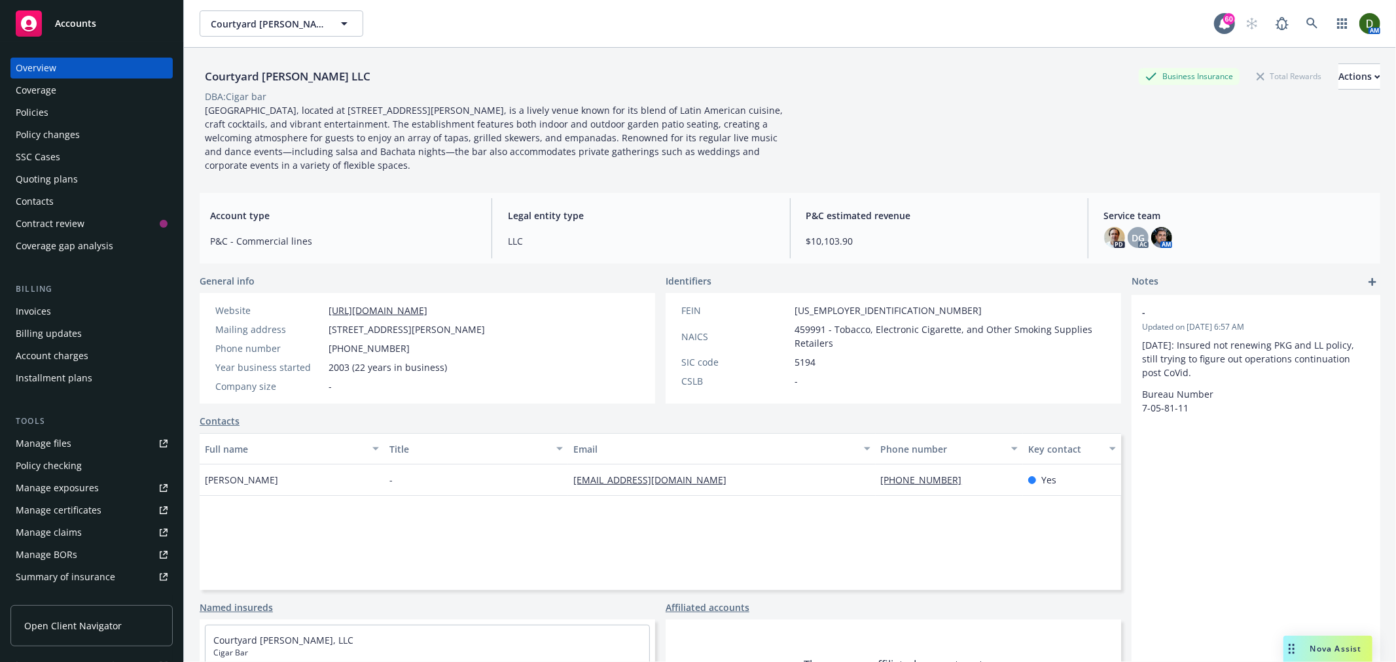
click at [224, 74] on div "Courtyard [PERSON_NAME] LLC" at bounding box center [288, 76] width 176 height 17
copy div "Courtyard"
click at [88, 446] on link "Manage files" at bounding box center [91, 443] width 162 height 21
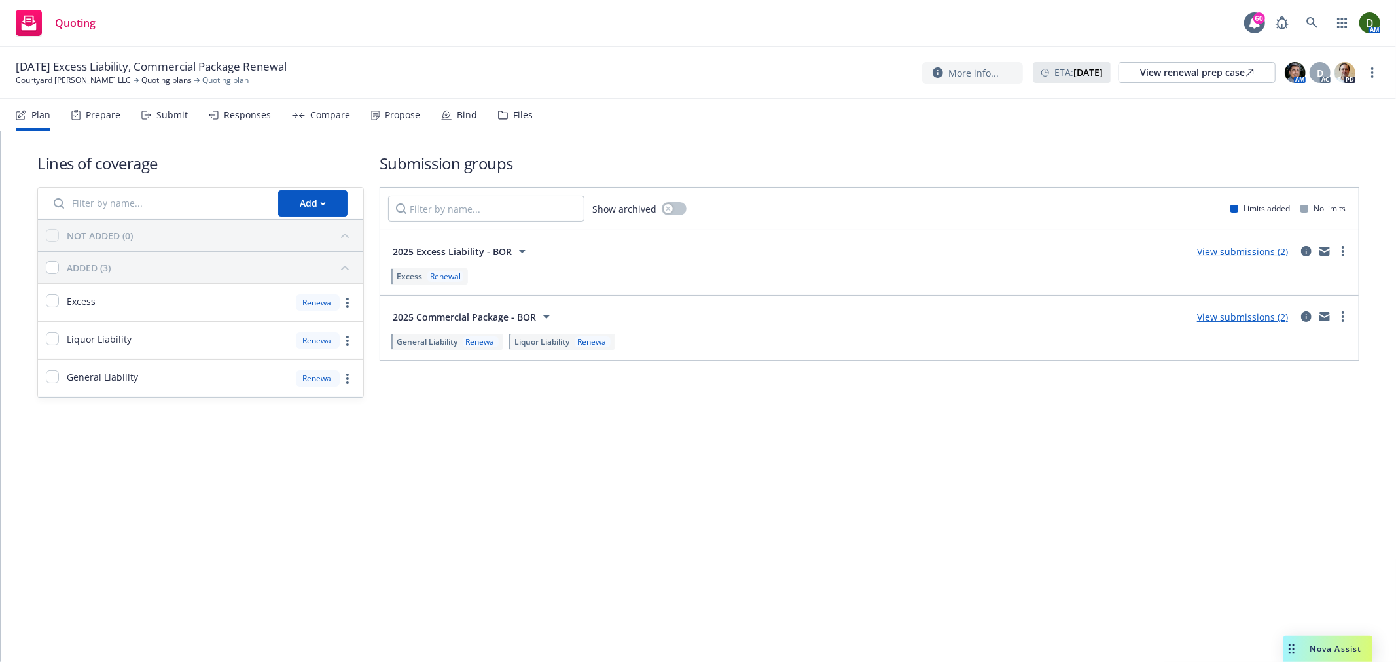
click at [513, 113] on div "Files" at bounding box center [523, 115] width 20 height 10
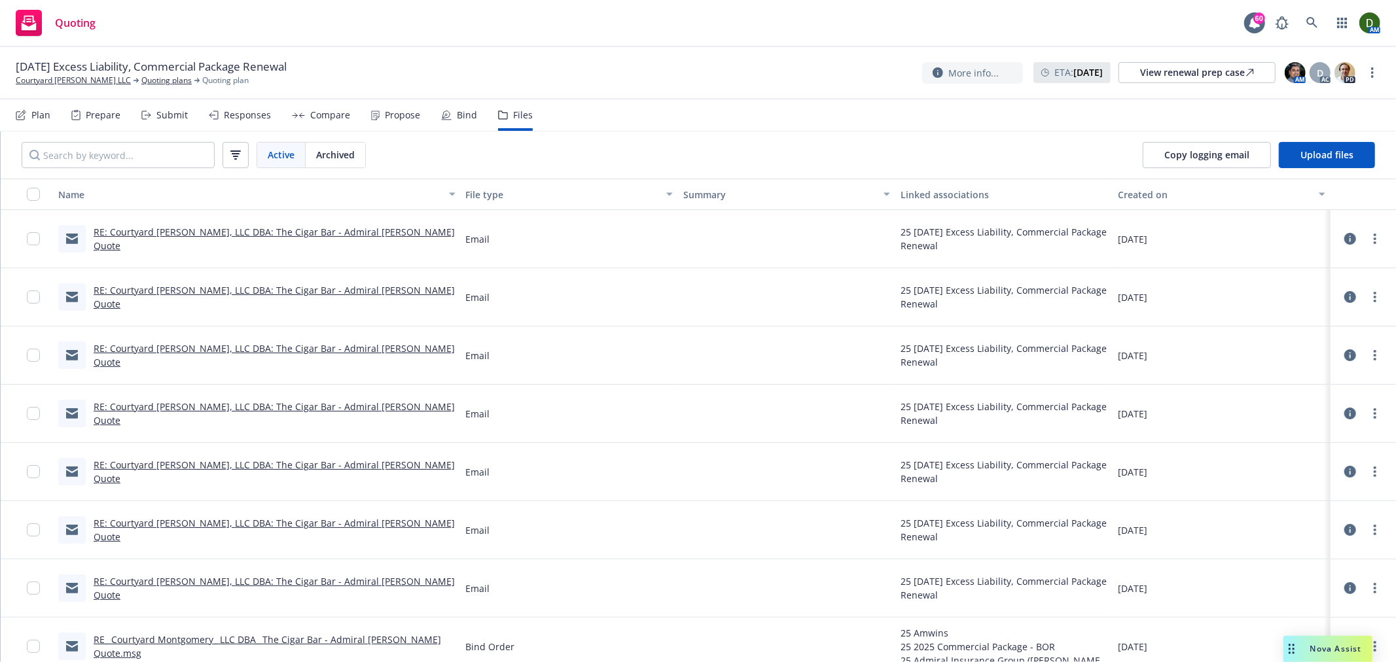
click at [459, 103] on div "Bind" at bounding box center [459, 114] width 36 height 31
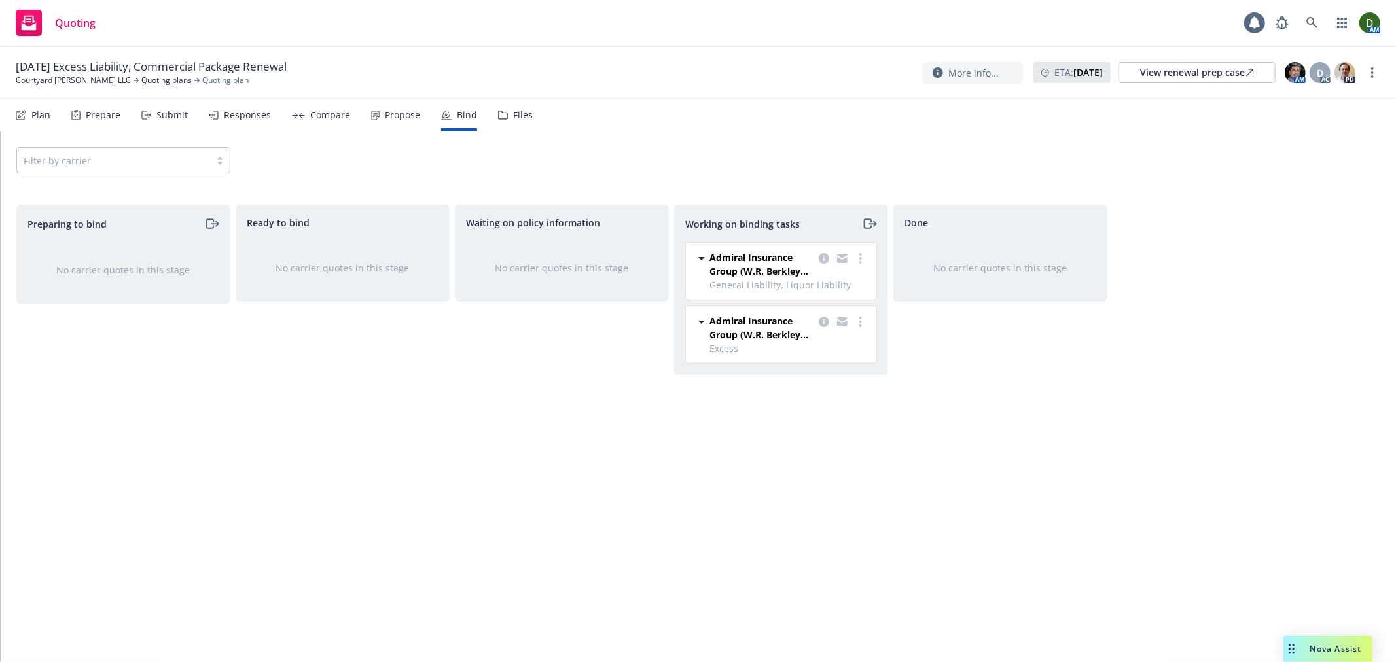
click at [866, 227] on icon "moveRight" at bounding box center [869, 224] width 15 height 16
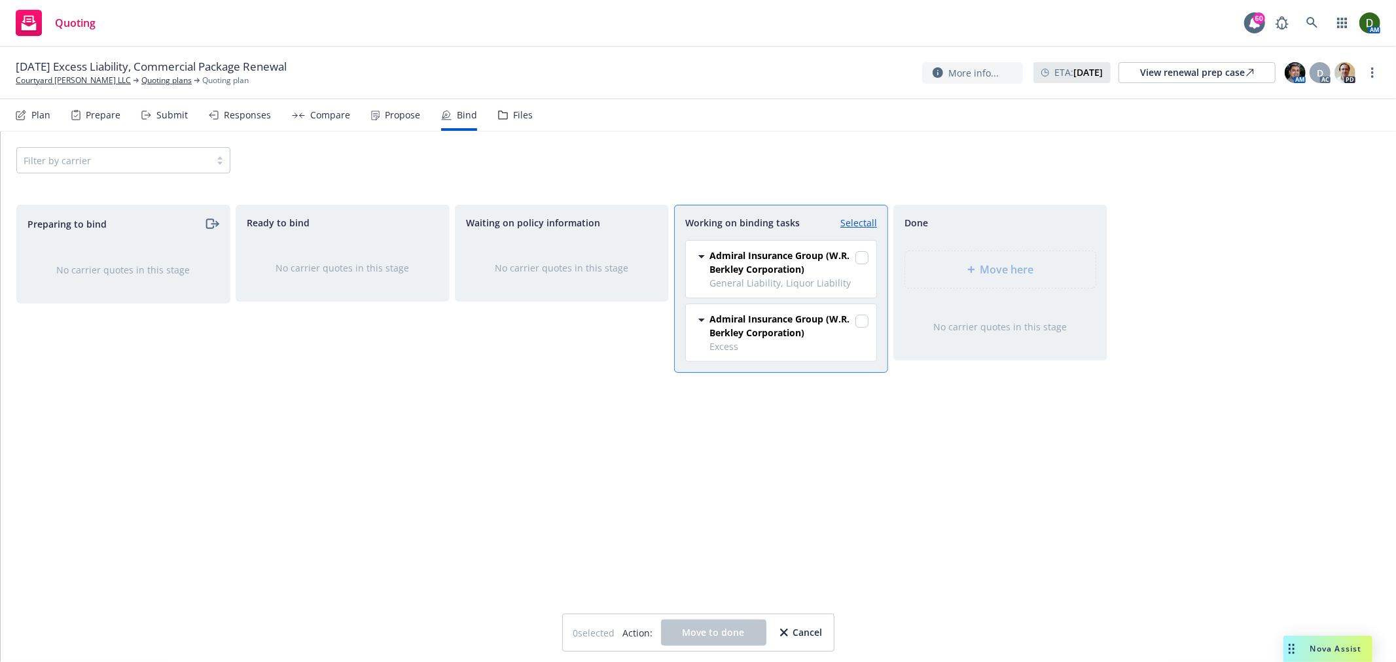
click at [873, 223] on link "Select all" at bounding box center [858, 223] width 37 height 14
checkbox input "true"
click at [989, 260] on div "Move here" at bounding box center [1000, 269] width 190 height 37
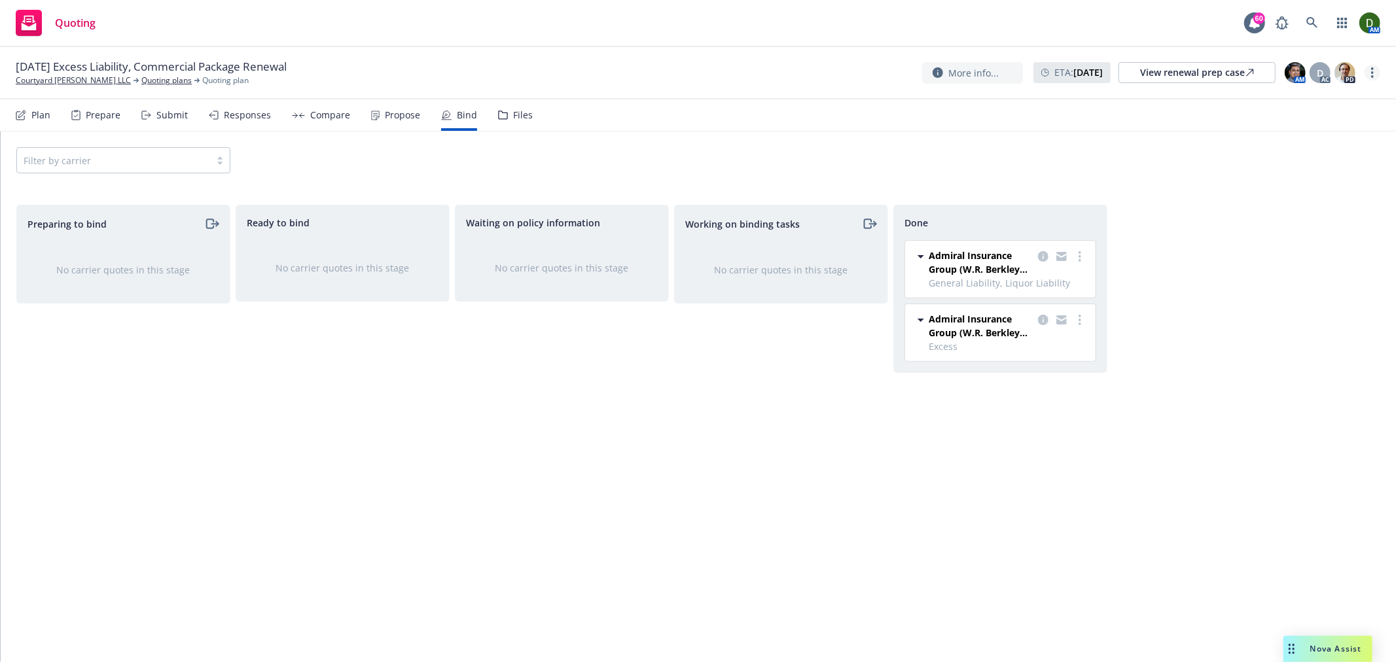
click at [1375, 67] on link "more" at bounding box center [1372, 73] width 16 height 16
click at [1318, 204] on link "Archive quoting plan" at bounding box center [1307, 204] width 146 height 26
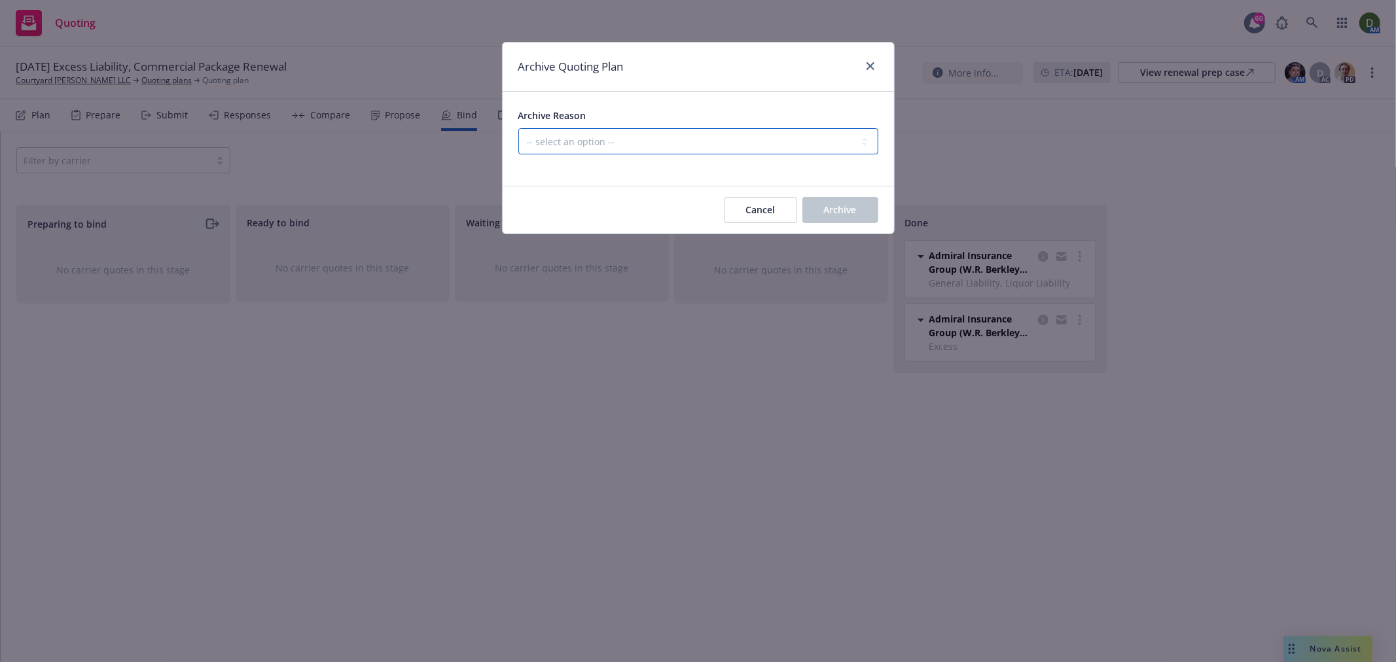
click at [675, 145] on select "-- select an option -- All policies in this renewal plan are auto-renewed Creat…" at bounding box center [698, 141] width 360 height 26
select select "ARCHIVED_RENEWAL_COMPLETED"
click at [518, 128] on select "-- select an option -- All policies in this renewal plan are auto-renewed Creat…" at bounding box center [698, 141] width 360 height 26
click at [868, 210] on button "Archive" at bounding box center [840, 210] width 76 height 26
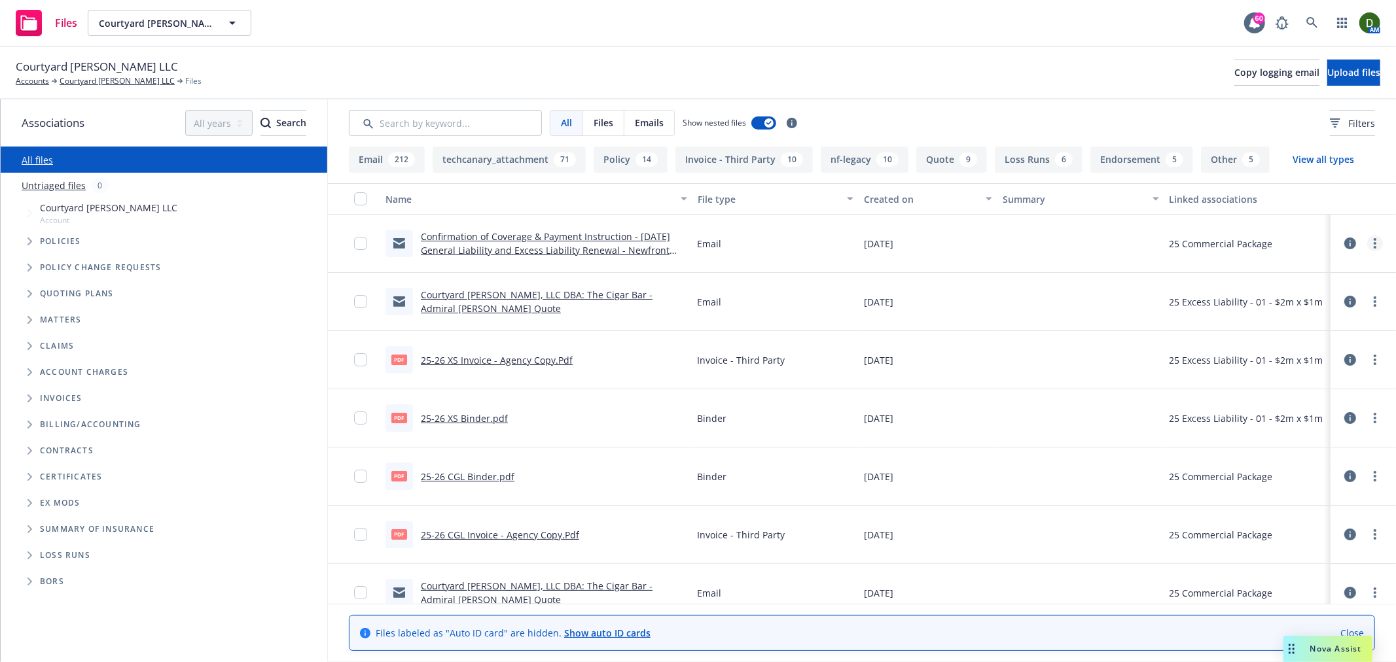
click at [1369, 245] on link "more" at bounding box center [1375, 244] width 16 height 16
click at [1274, 340] on link "Update associations" at bounding box center [1306, 349] width 130 height 26
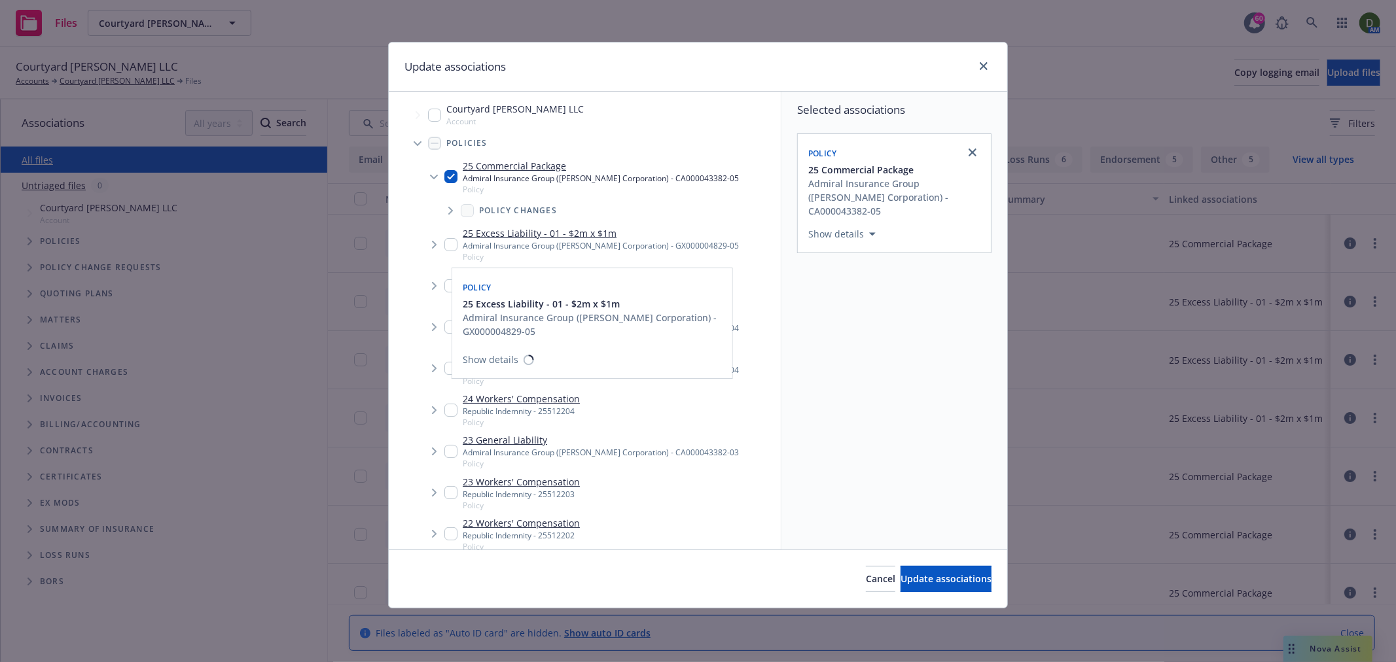
click at [452, 249] on input "Tree Example" at bounding box center [450, 244] width 13 height 13
checkbox input "true"
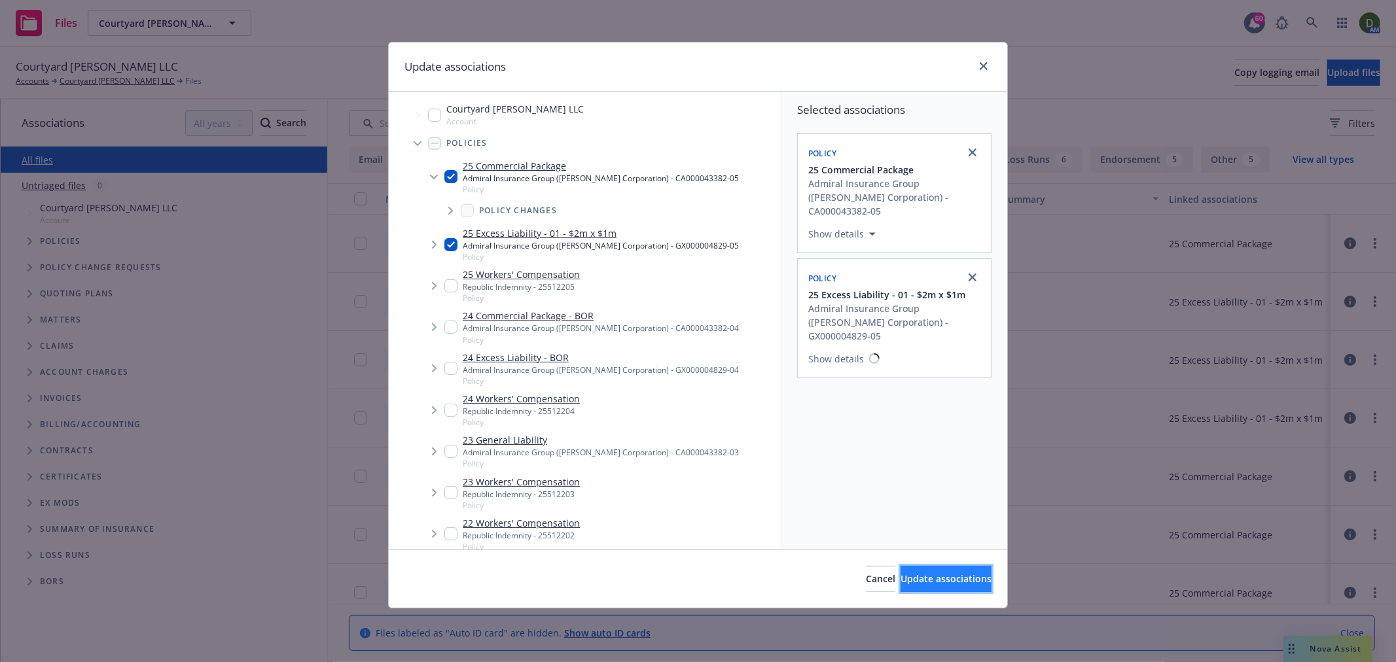
click at [914, 569] on button "Update associations" at bounding box center [945, 579] width 91 height 26
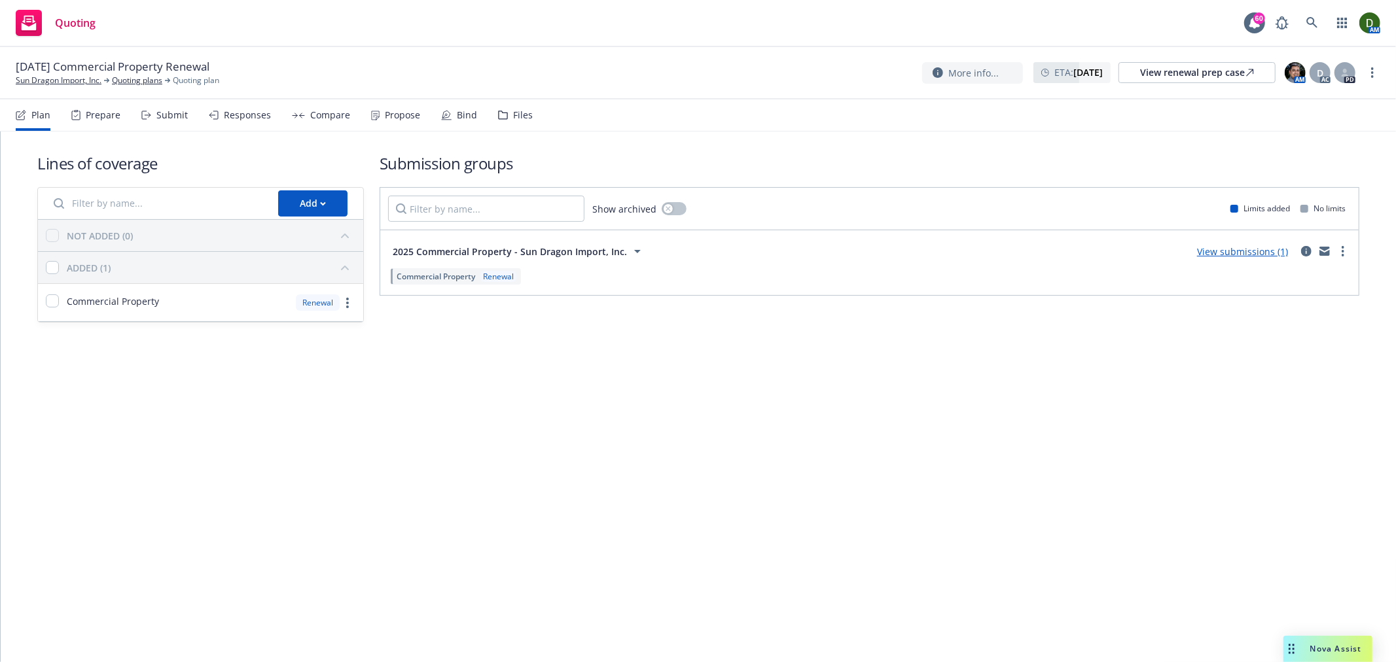
click at [403, 115] on div "Propose" at bounding box center [402, 115] width 35 height 10
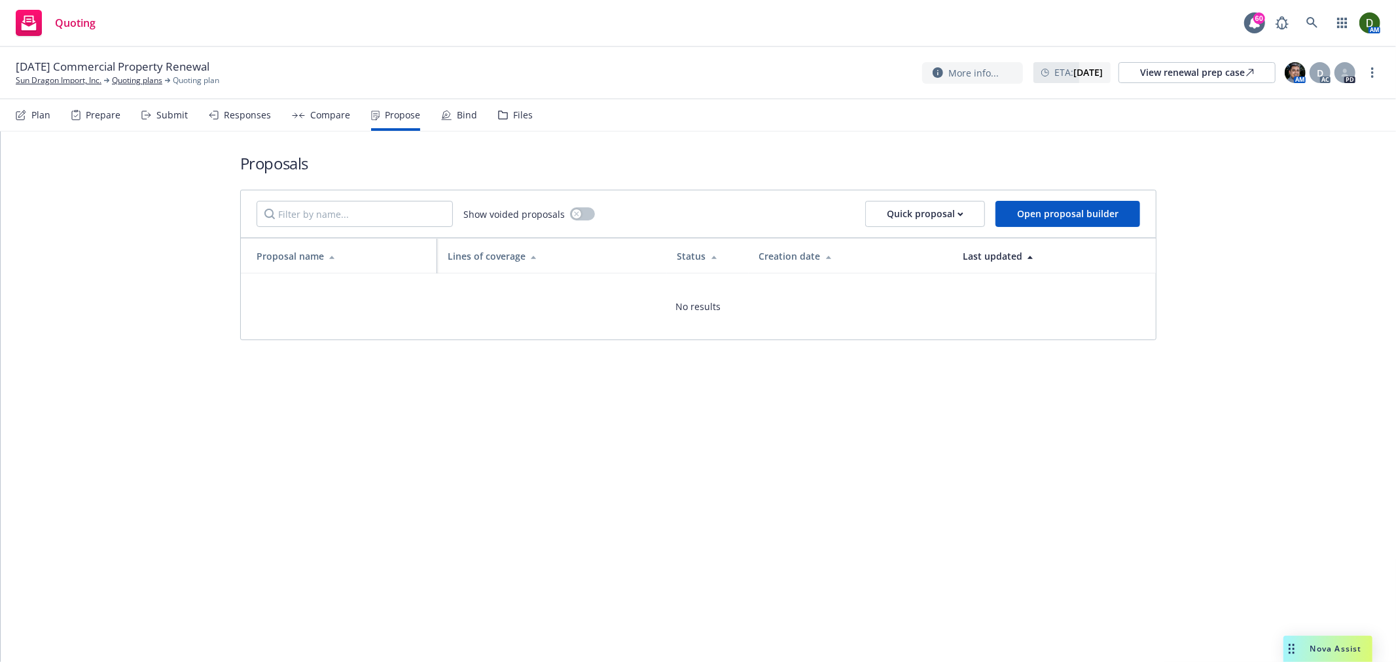
click at [304, 113] on div "Compare" at bounding box center [321, 114] width 58 height 31
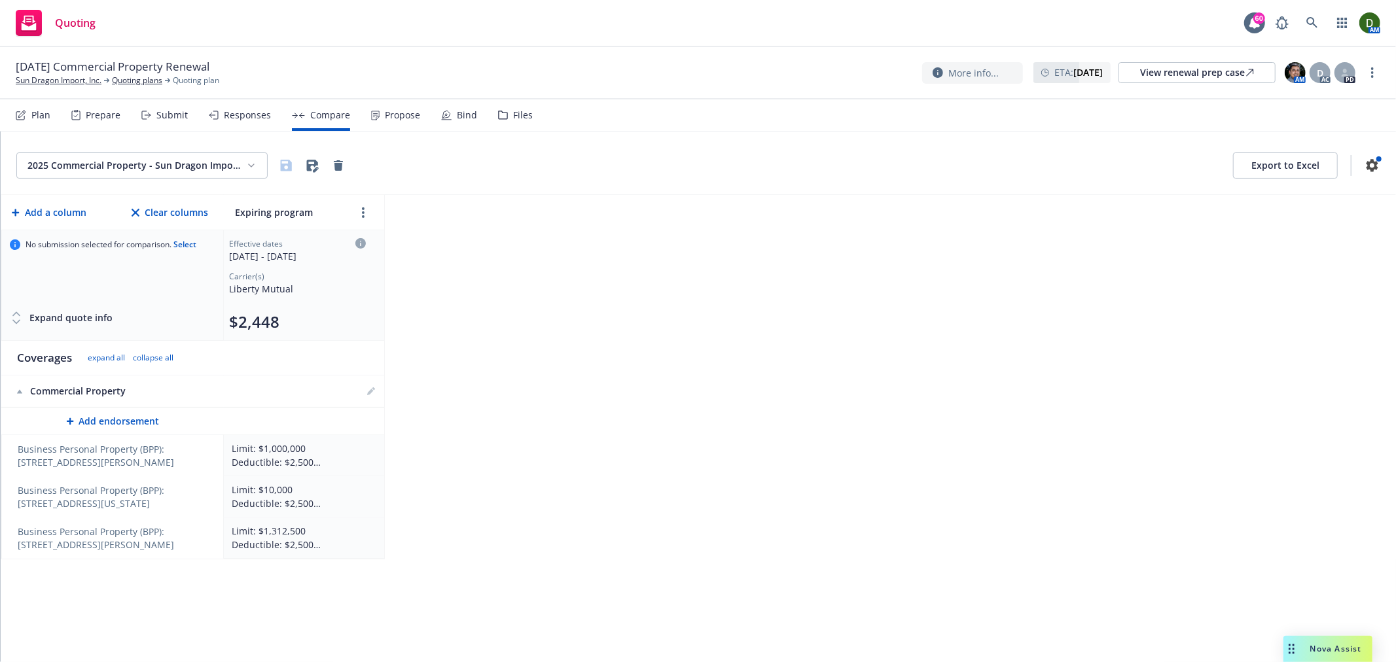
click at [253, 116] on div "Responses" at bounding box center [247, 115] width 47 height 10
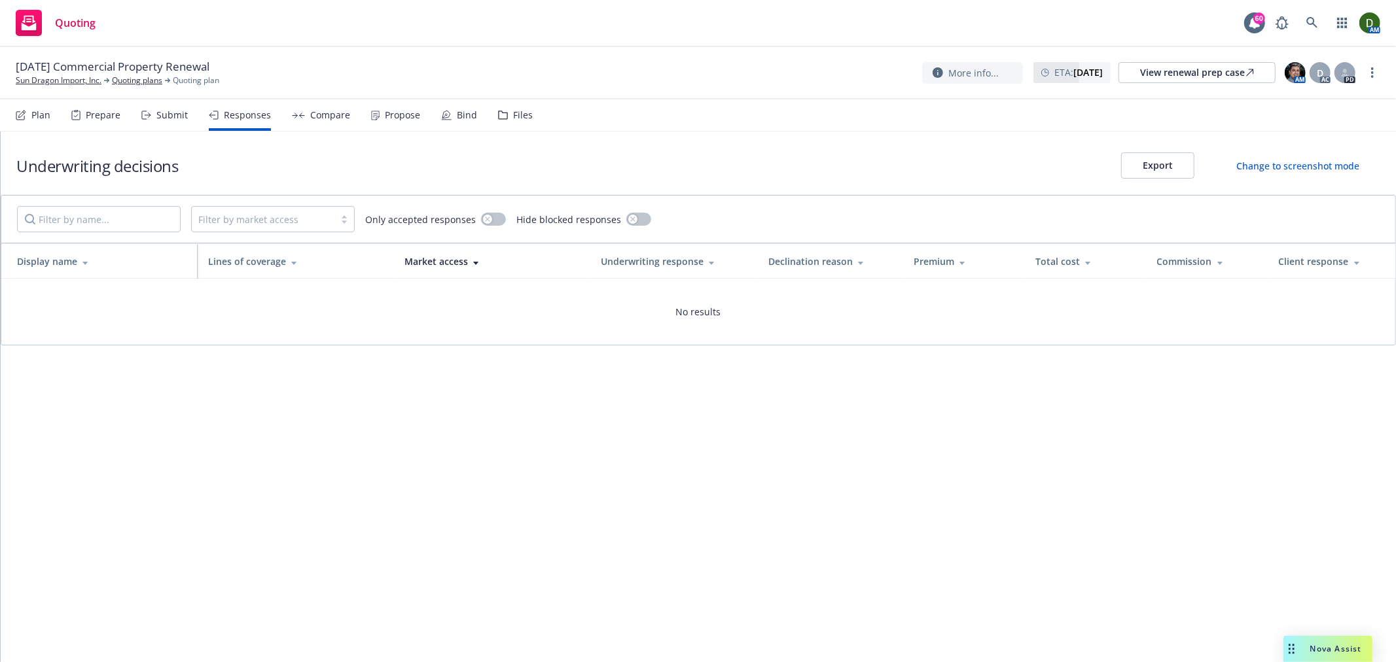
click at [408, 122] on div "Propose" at bounding box center [395, 114] width 49 height 31
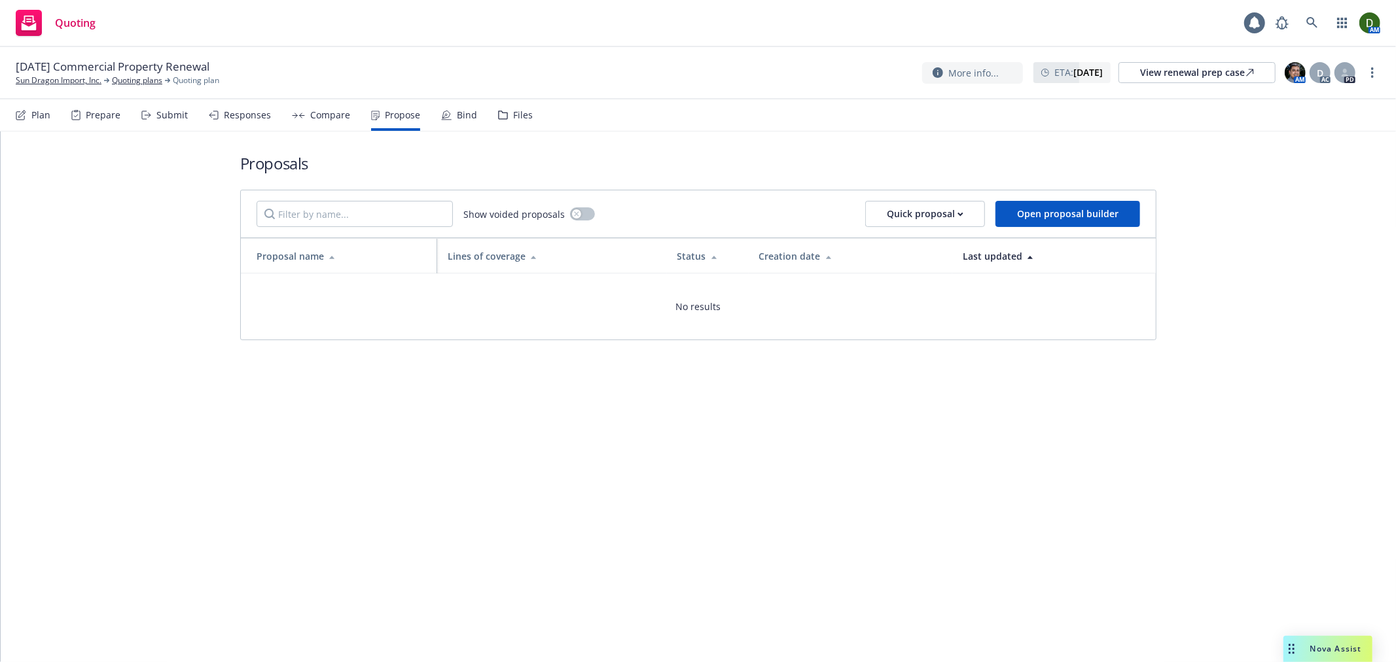
click at [250, 118] on div "Responses" at bounding box center [247, 115] width 47 height 10
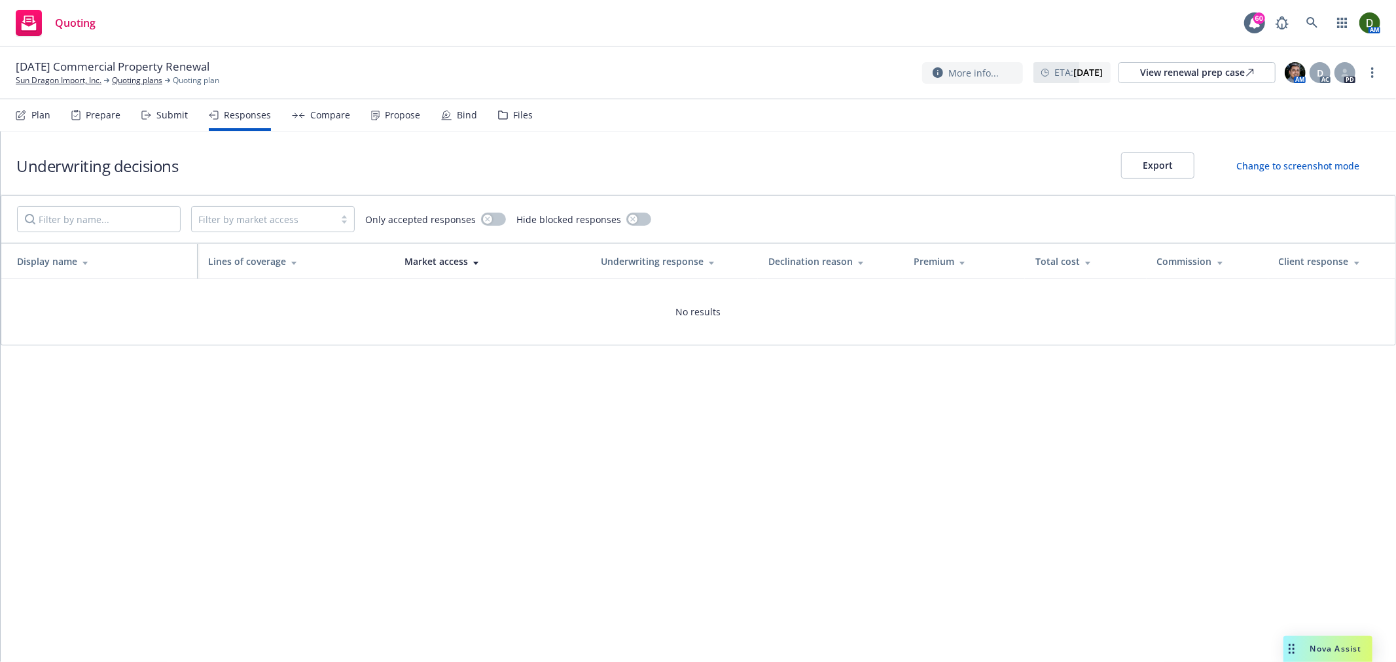
click at [168, 113] on div "Submit" at bounding box center [171, 115] width 31 height 10
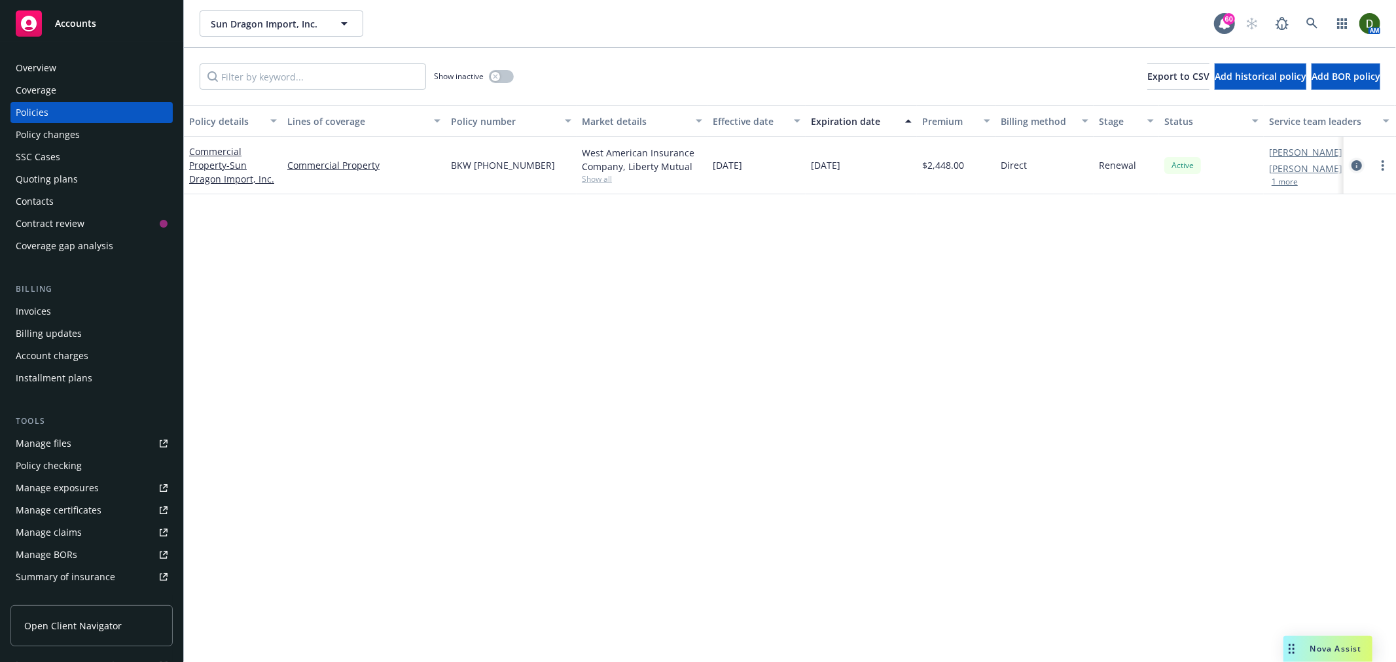
click at [1357, 162] on icon "circleInformation" at bounding box center [1356, 165] width 10 height 10
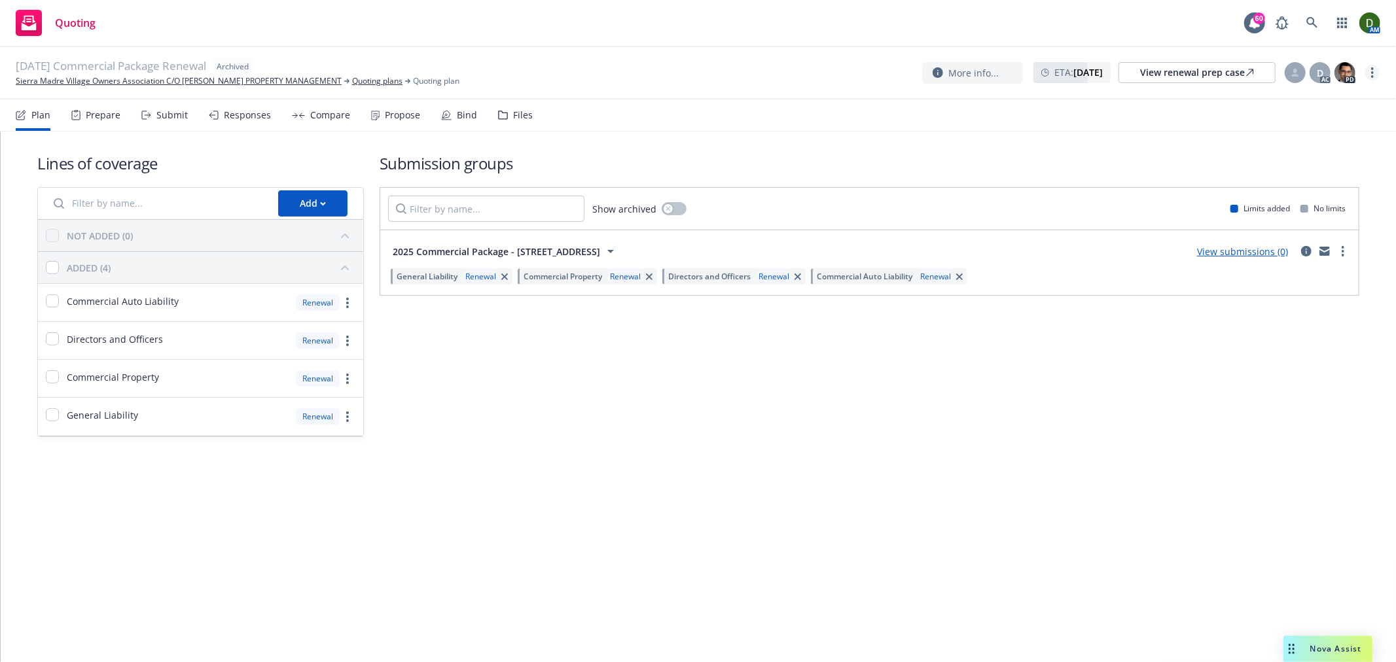
click at [1371, 76] on icon "more" at bounding box center [1372, 72] width 3 height 10
click at [1300, 161] on link "Unarchive quoting plan" at bounding box center [1307, 152] width 145 height 26
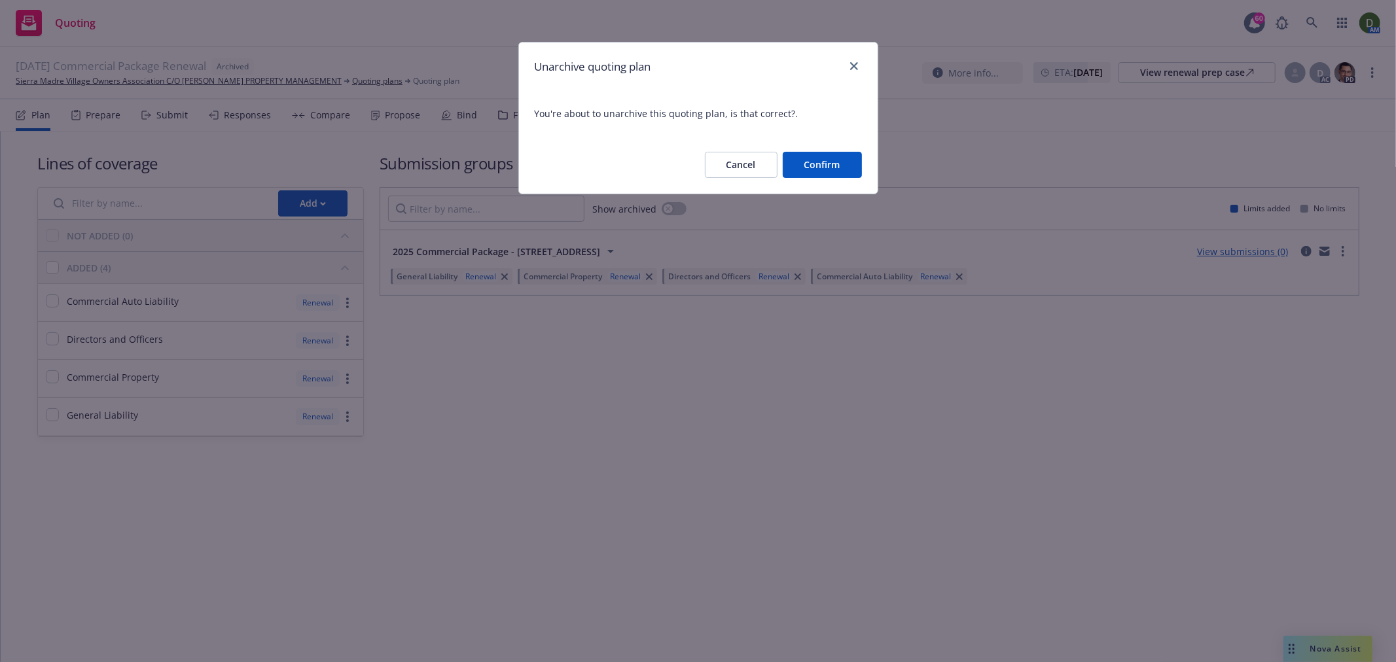
click at [798, 159] on button "Confirm" at bounding box center [822, 165] width 79 height 26
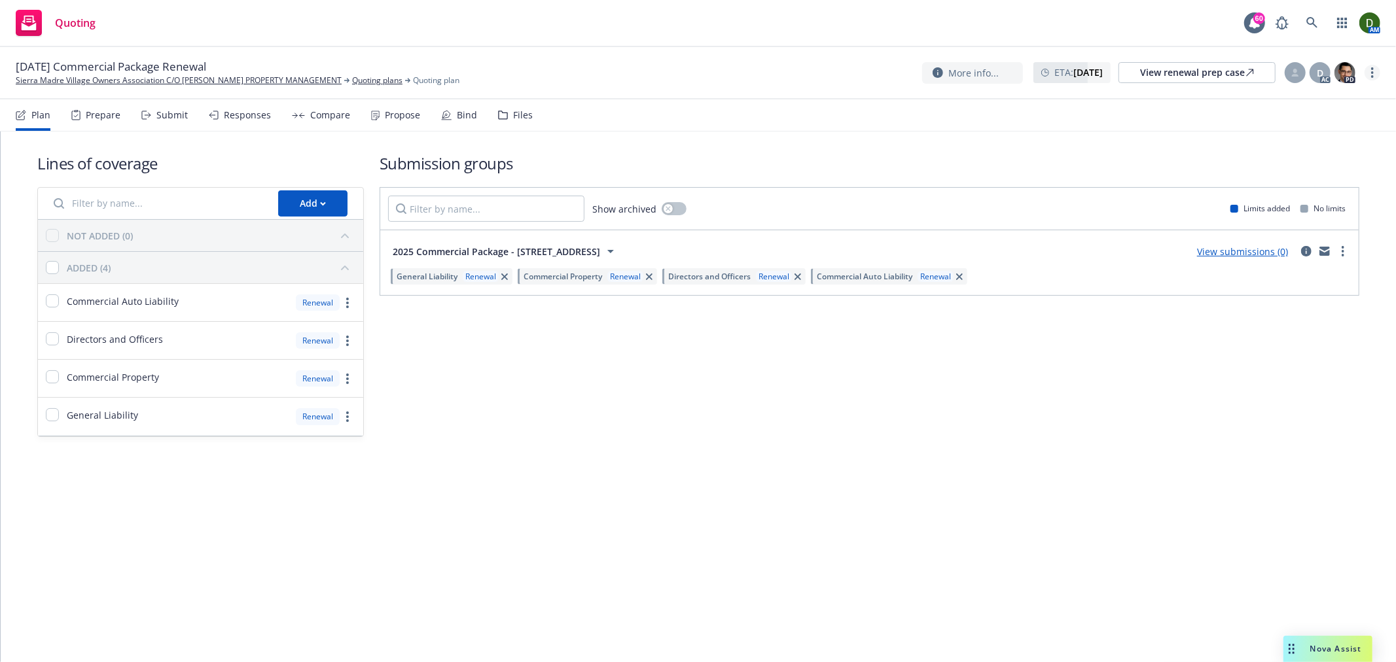
click at [1376, 67] on link "more" at bounding box center [1372, 73] width 16 height 16
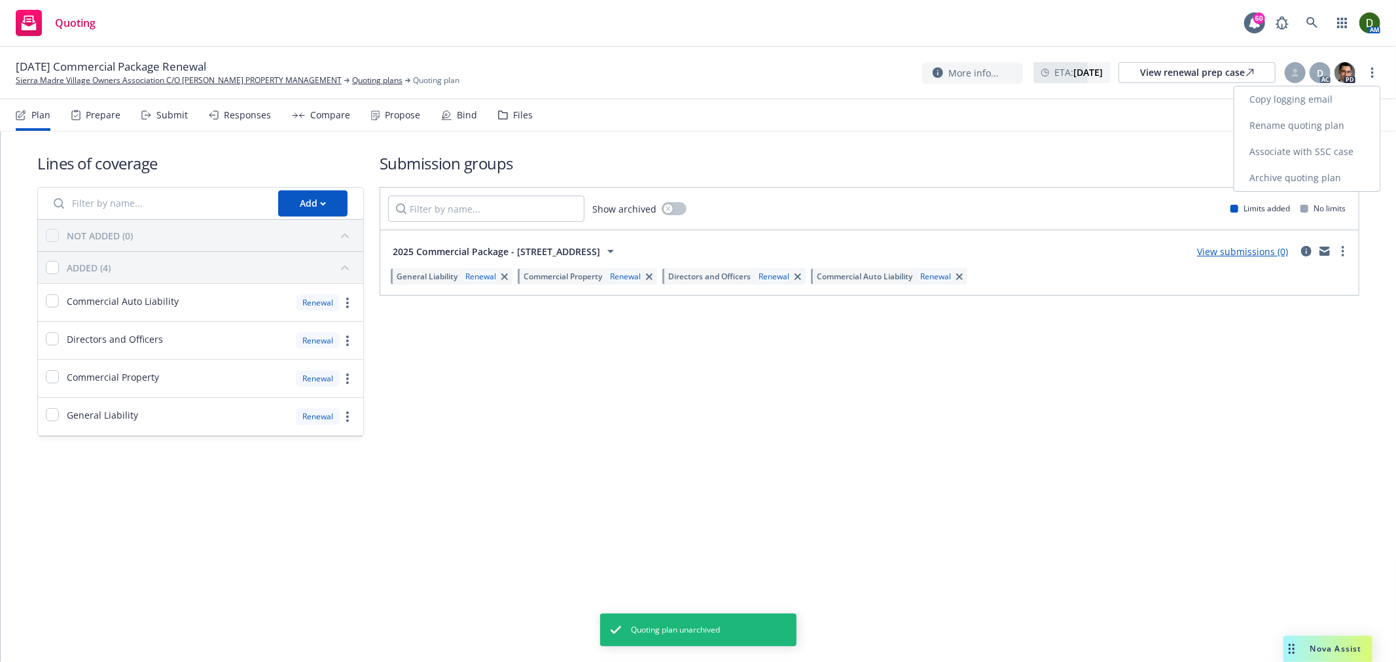
click at [1324, 177] on link "Archive quoting plan" at bounding box center [1307, 178] width 146 height 26
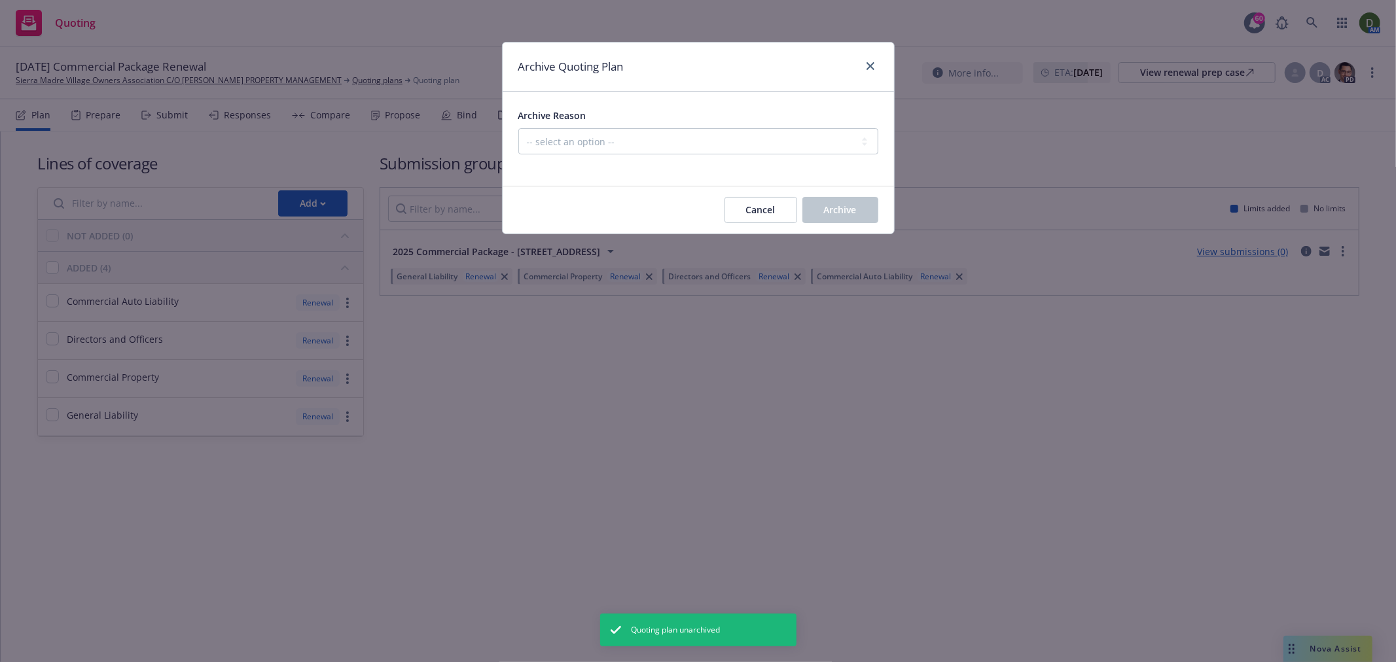
click at [751, 126] on div "Archive Reason -- select an option -- All policies in this renewal plan are aut…" at bounding box center [698, 130] width 360 height 47
click at [807, 139] on select "-- select an option -- All policies in this renewal plan are auto-renewed Creat…" at bounding box center [698, 141] width 360 height 26
select select "ARCHIVED_RENEWAL_ACCOUNT_CHURNED"
click at [518, 128] on select "-- select an option -- All policies in this renewal plan are auto-renewed Creat…" at bounding box center [698, 141] width 360 height 26
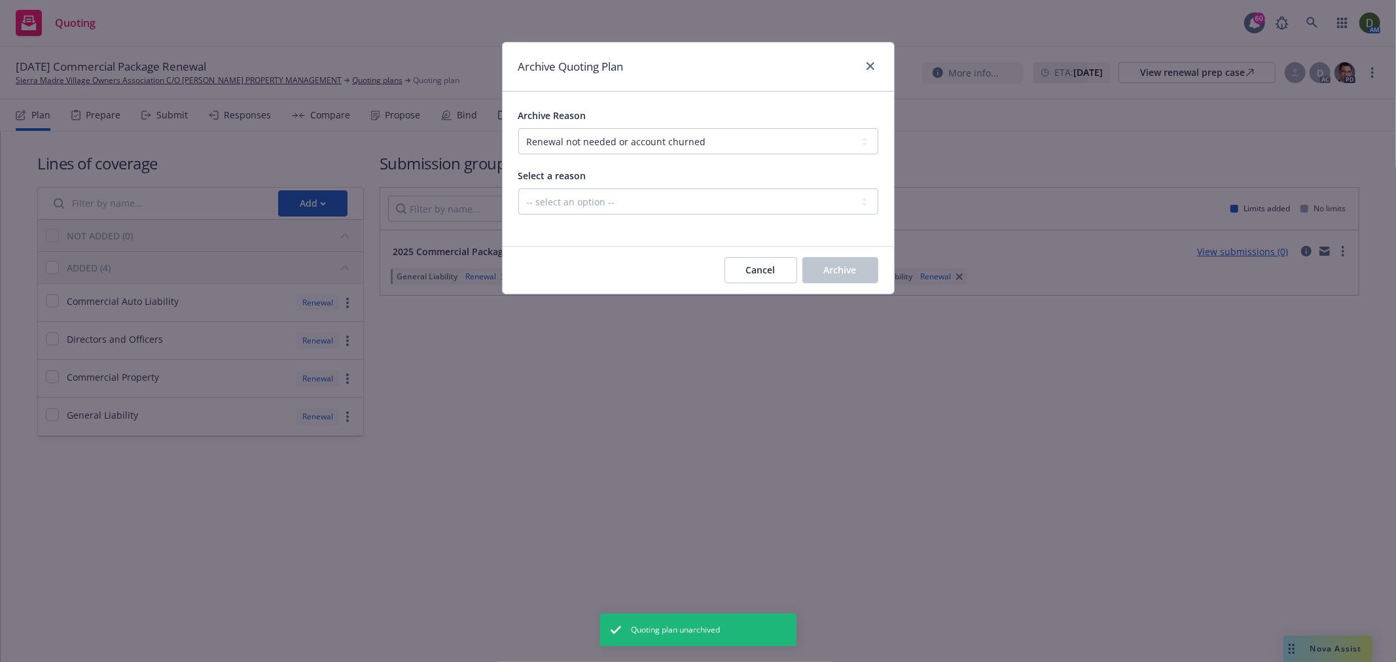
click at [699, 186] on div "Select a reason -- select an option -- Blocked Client acquired, or no longer in…" at bounding box center [698, 191] width 360 height 47
click at [683, 207] on select "-- select an option -- Blocked Client acquired, or no longer in business Client…" at bounding box center [698, 201] width 360 height 26
select select "ARCHIVED_RENEWAL_ACCOUNT_CHURNED_LOST_ON_BOR"
click at [518, 189] on select "-- select an option -- Blocked Client acquired, or no longer in business Client…" at bounding box center [698, 201] width 360 height 26
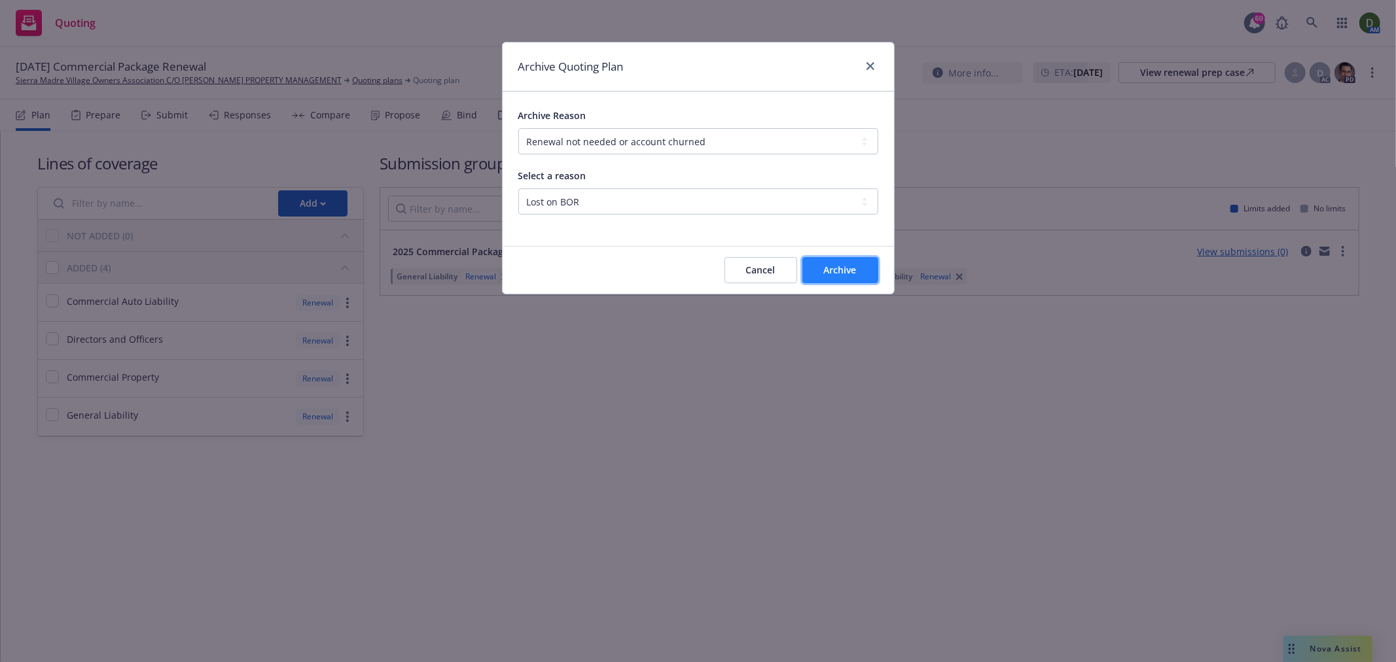
click at [859, 266] on button "Archive" at bounding box center [840, 270] width 76 height 26
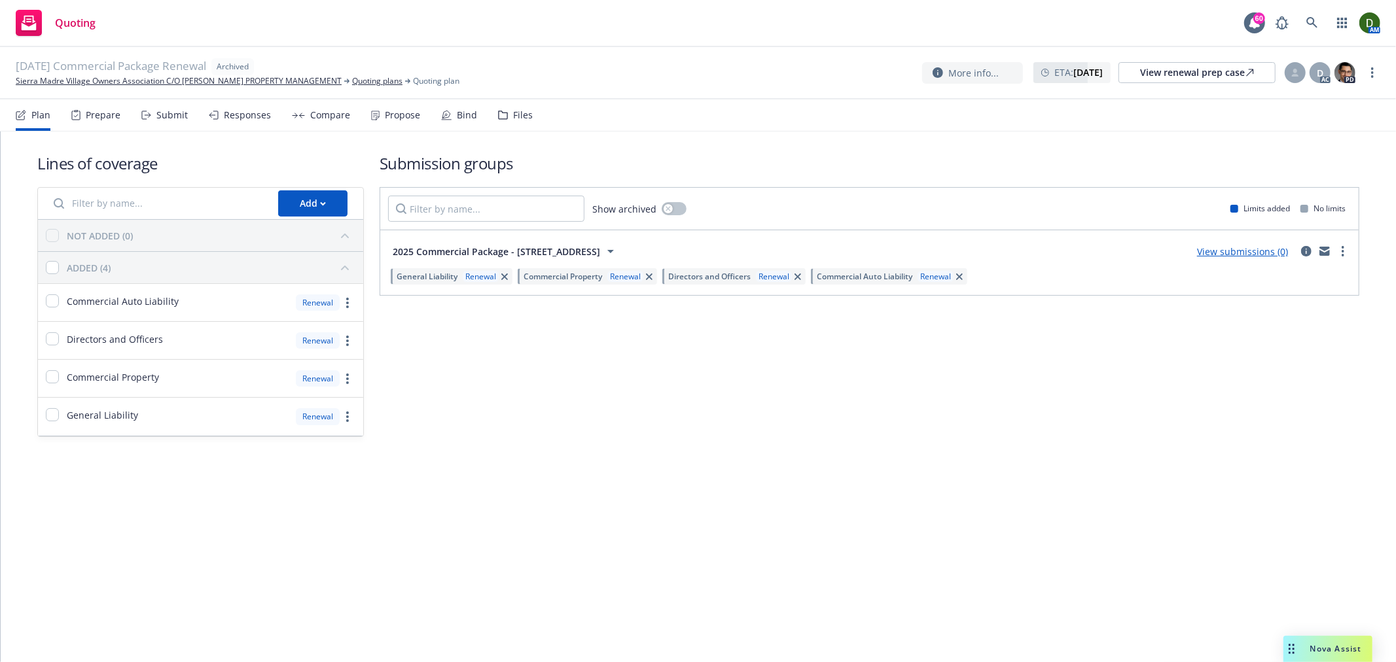
click at [1180, 87] on div "11/01/25 Commercial Package Renewal Archived Sierra Madre Village Owners Associ…" at bounding box center [698, 72] width 1364 height 29
click at [1193, 77] on div "View renewal prep case" at bounding box center [1197, 73] width 114 height 20
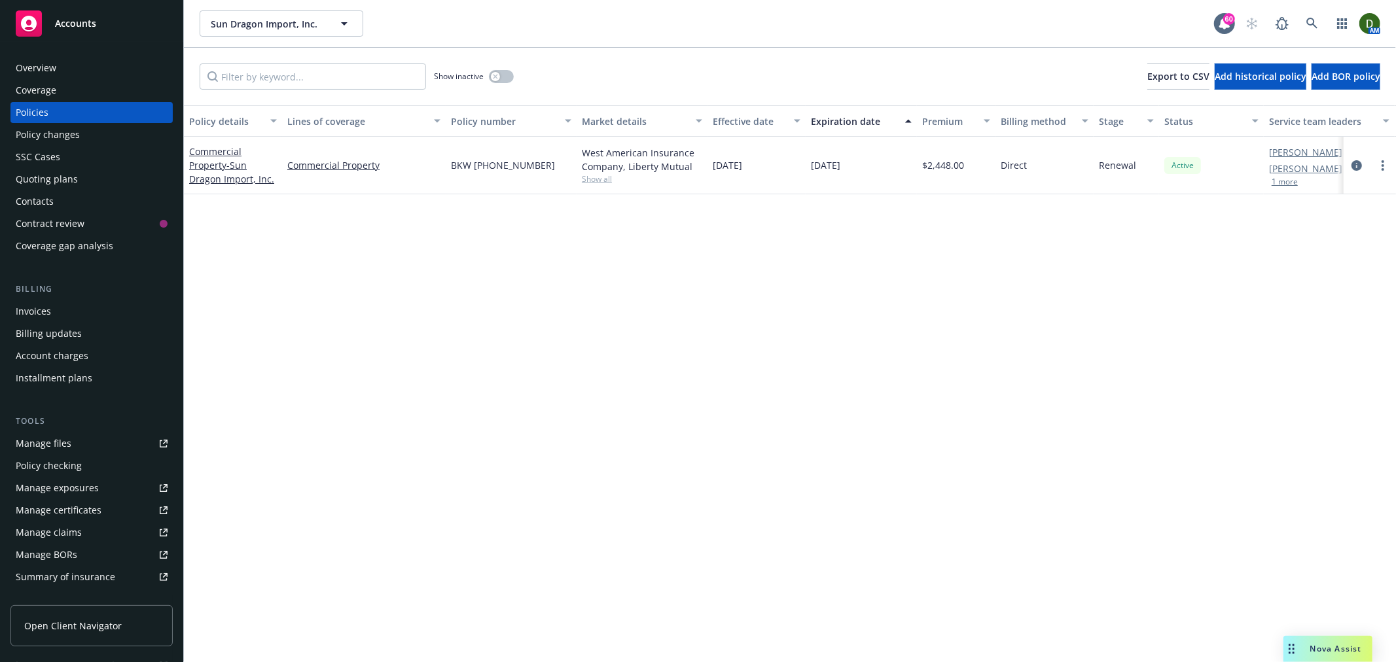
click at [1344, 162] on div at bounding box center [1369, 166] width 52 height 58
click at [1356, 160] on icon "circleInformation" at bounding box center [1356, 165] width 10 height 10
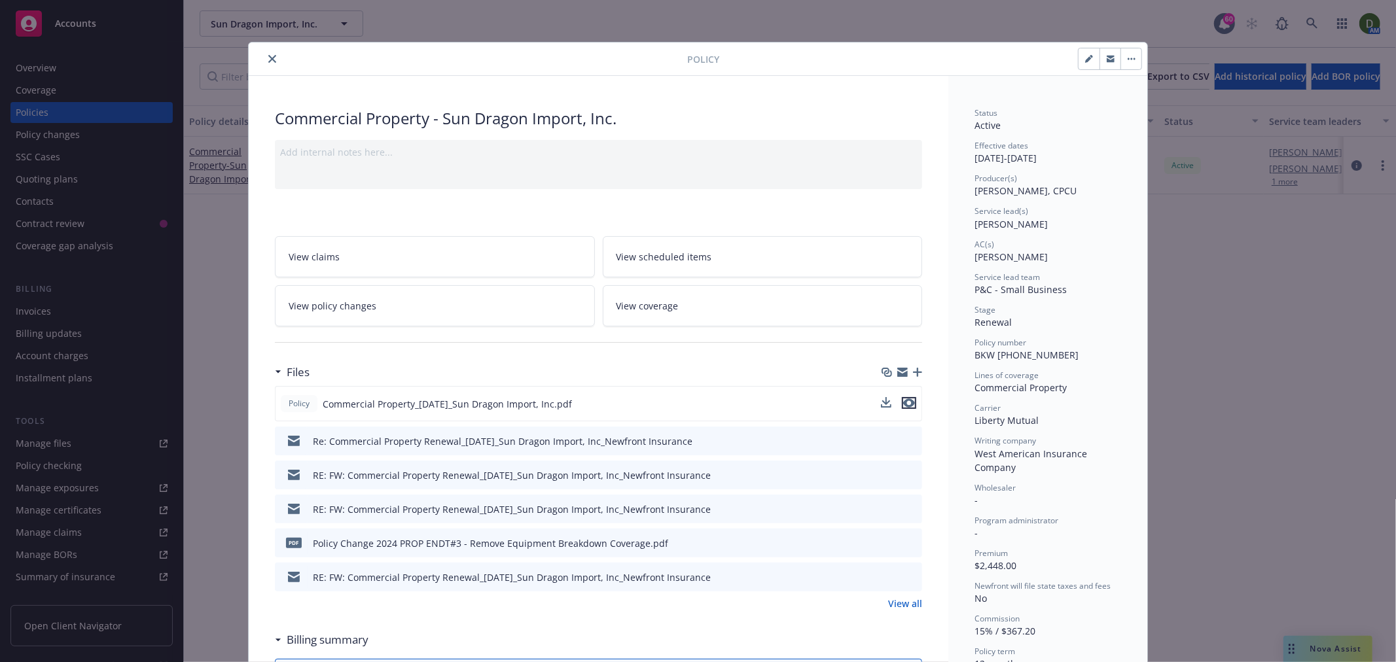
click at [903, 399] on icon "preview file" at bounding box center [909, 402] width 12 height 9
click at [268, 56] on icon "close" at bounding box center [272, 59] width 8 height 8
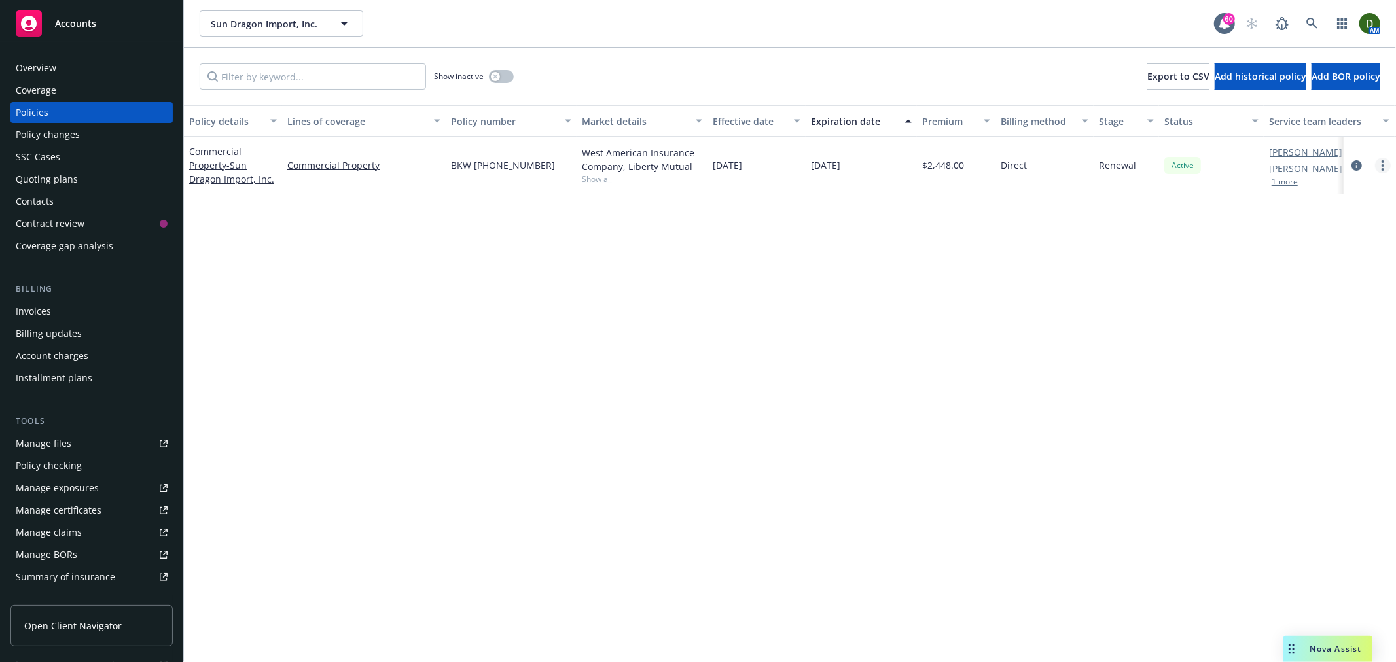
click at [1388, 168] on link "more" at bounding box center [1383, 166] width 16 height 16
click at [1343, 212] on link "Renew with incumbent" at bounding box center [1313, 218] width 154 height 26
select select "12"
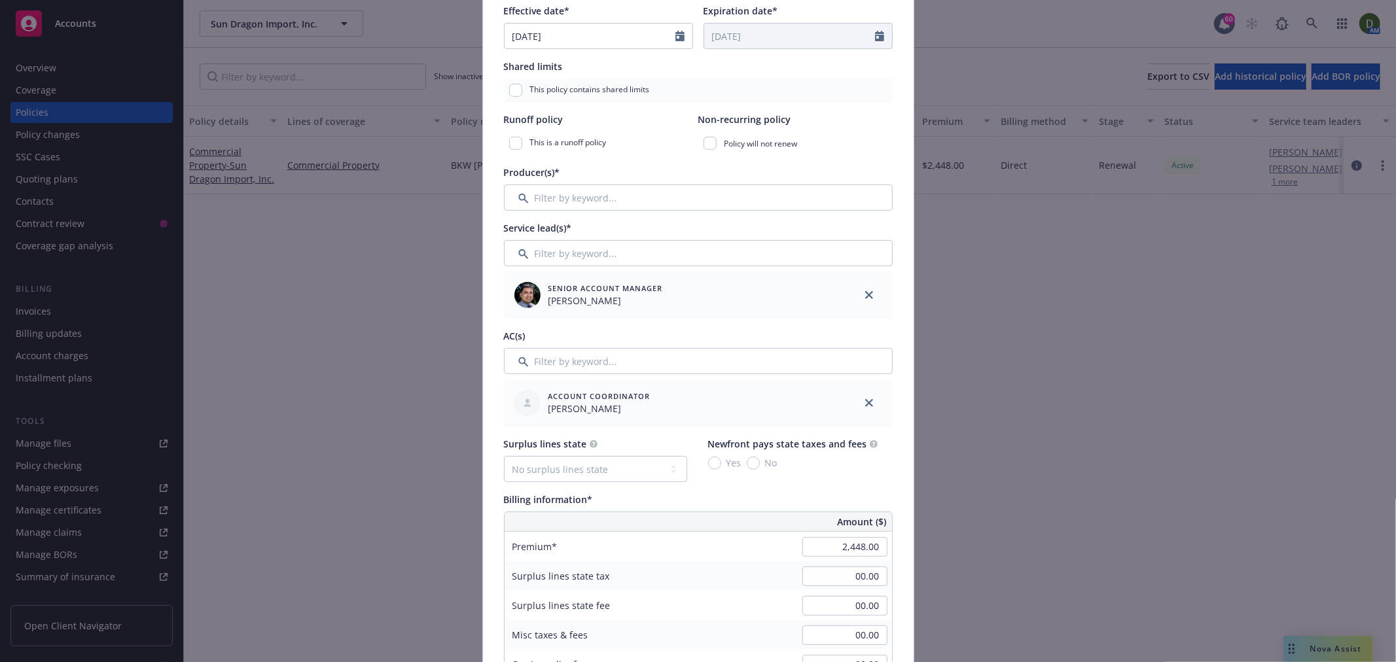
scroll to position [508, 0]
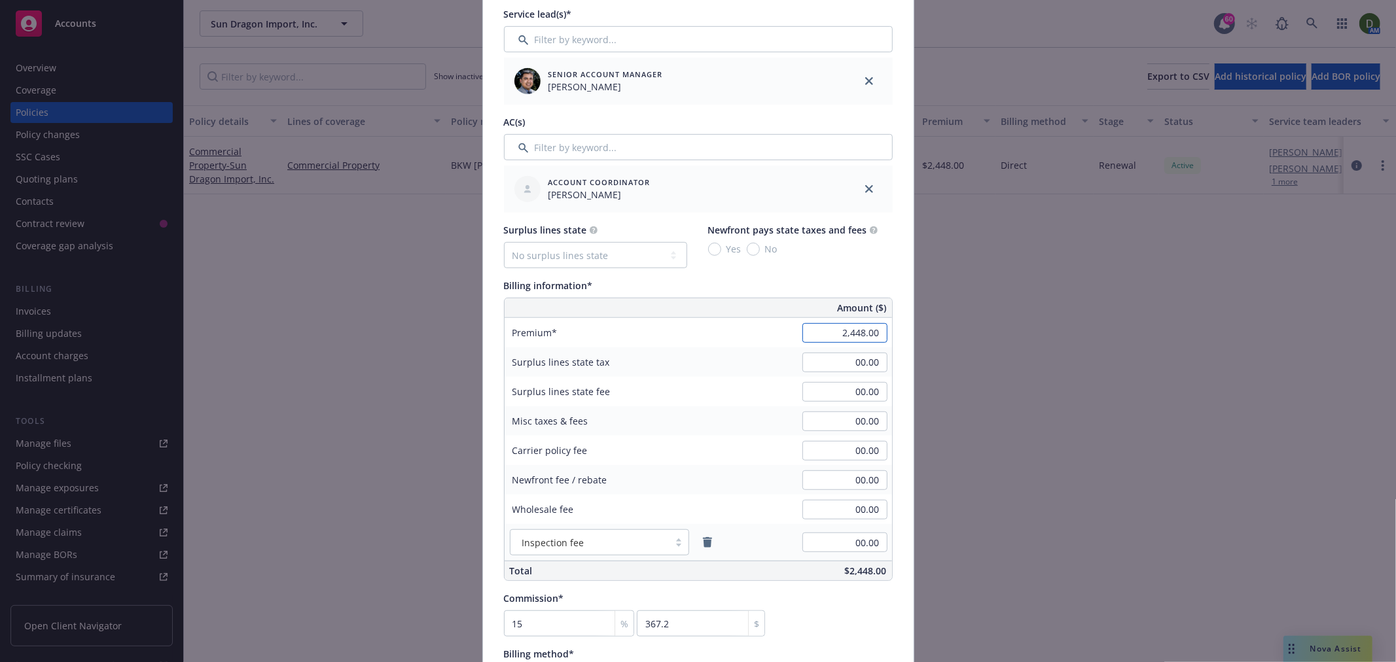
click at [802, 338] on input "2,448.00" at bounding box center [844, 333] width 85 height 20
type input "4,318.00"
type input "647.7"
click at [665, 402] on div "Surplus lines state fee" at bounding box center [602, 391] width 196 height 29
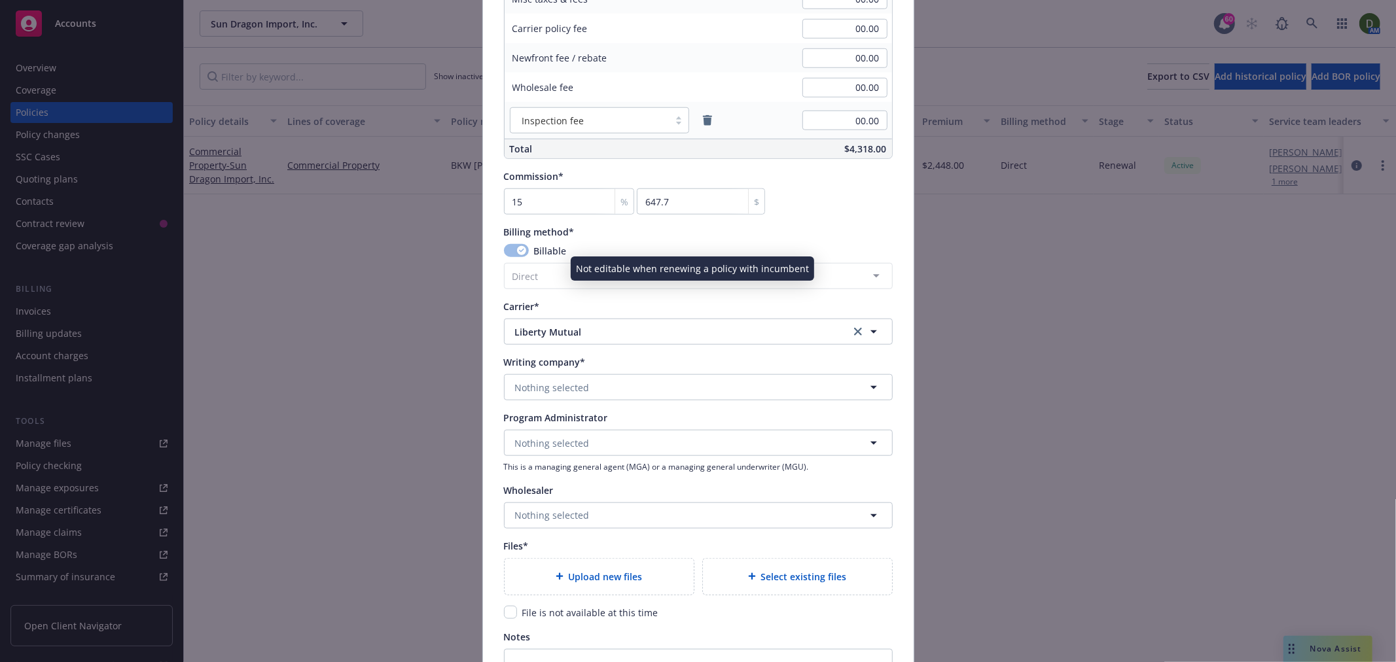
scroll to position [1017, 0]
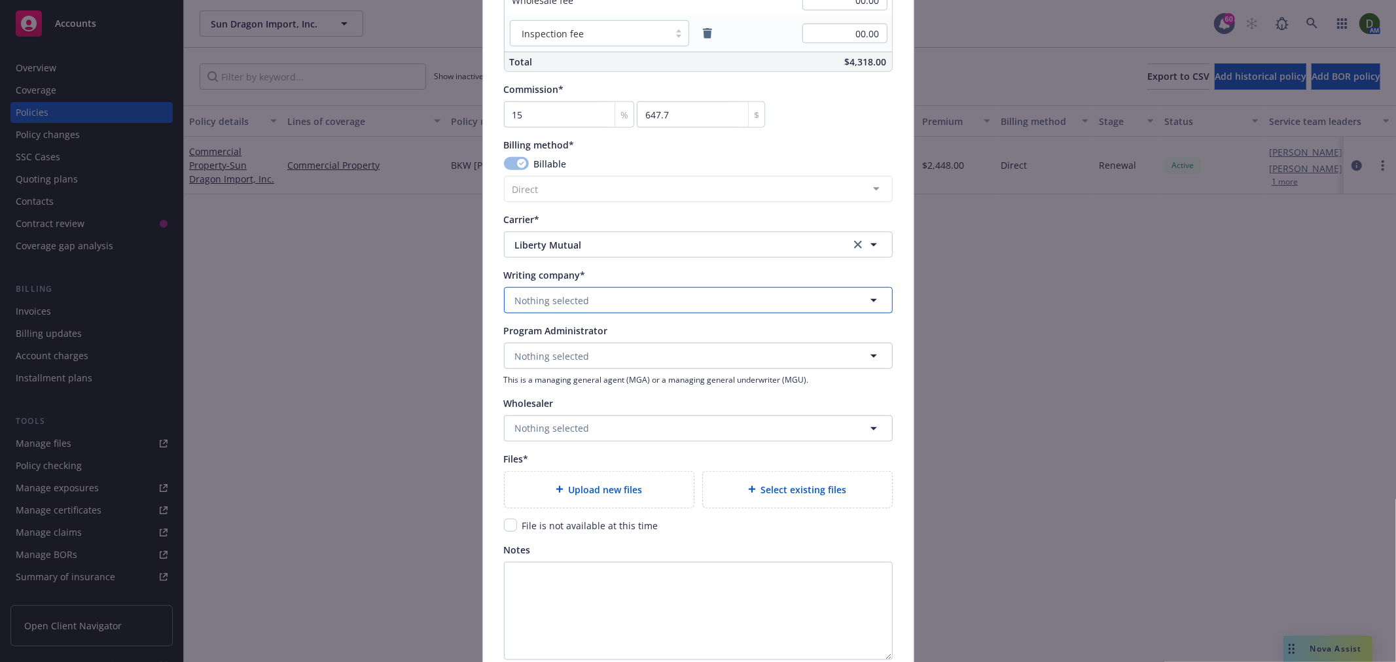
click at [594, 298] on button "Nothing selected" at bounding box center [698, 300] width 389 height 26
click at [607, 301] on button "Nothing selected" at bounding box center [698, 300] width 389 height 26
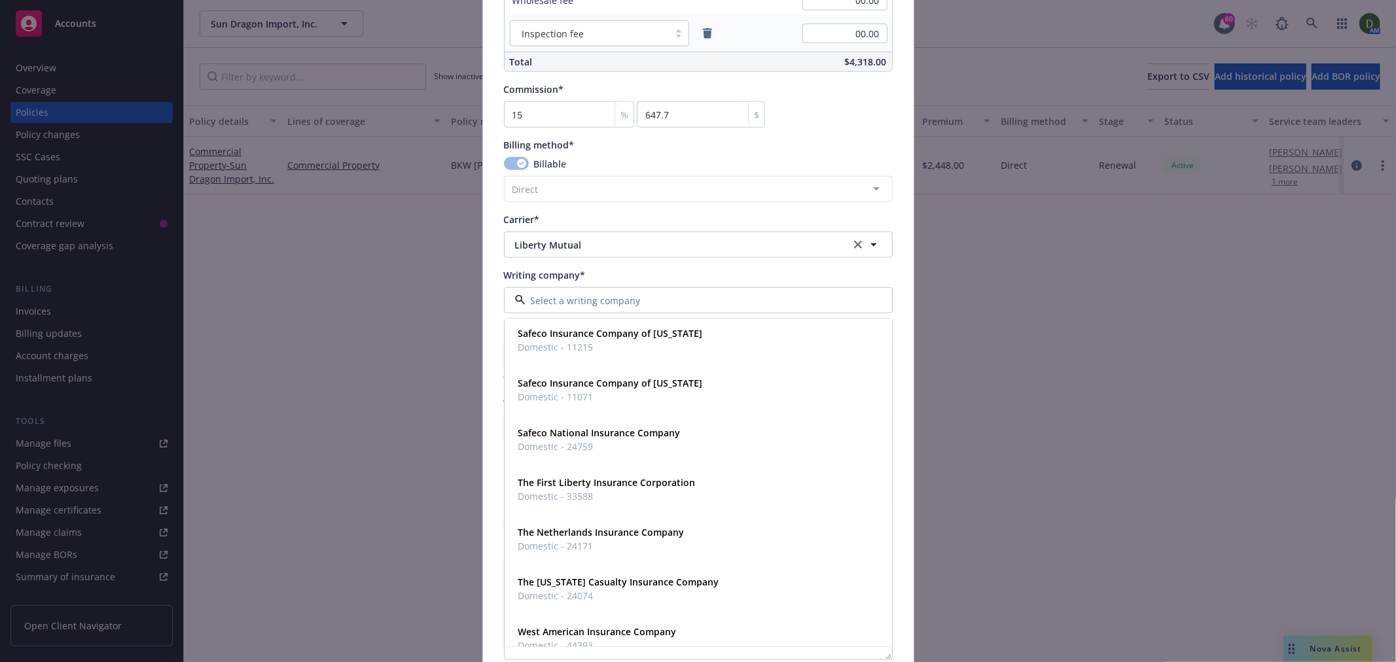
scroll to position [816, 0]
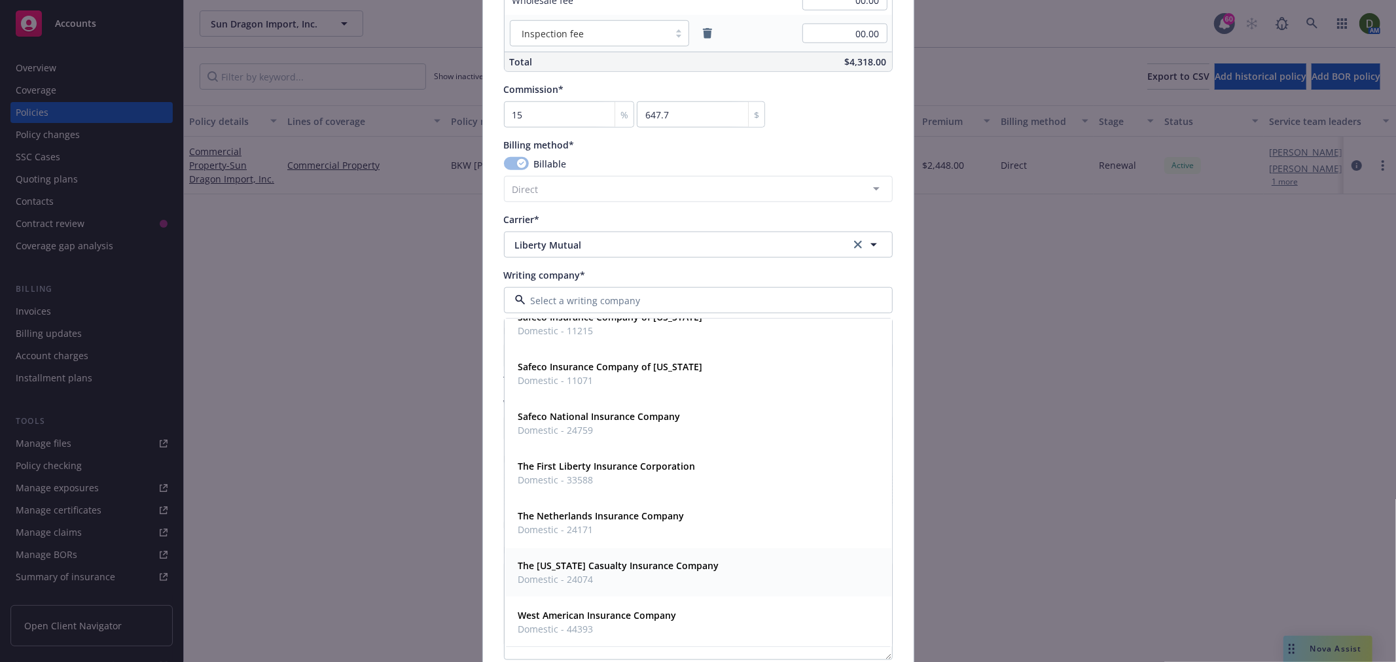
click at [652, 576] on span "Domestic - 24074" at bounding box center [618, 580] width 201 height 14
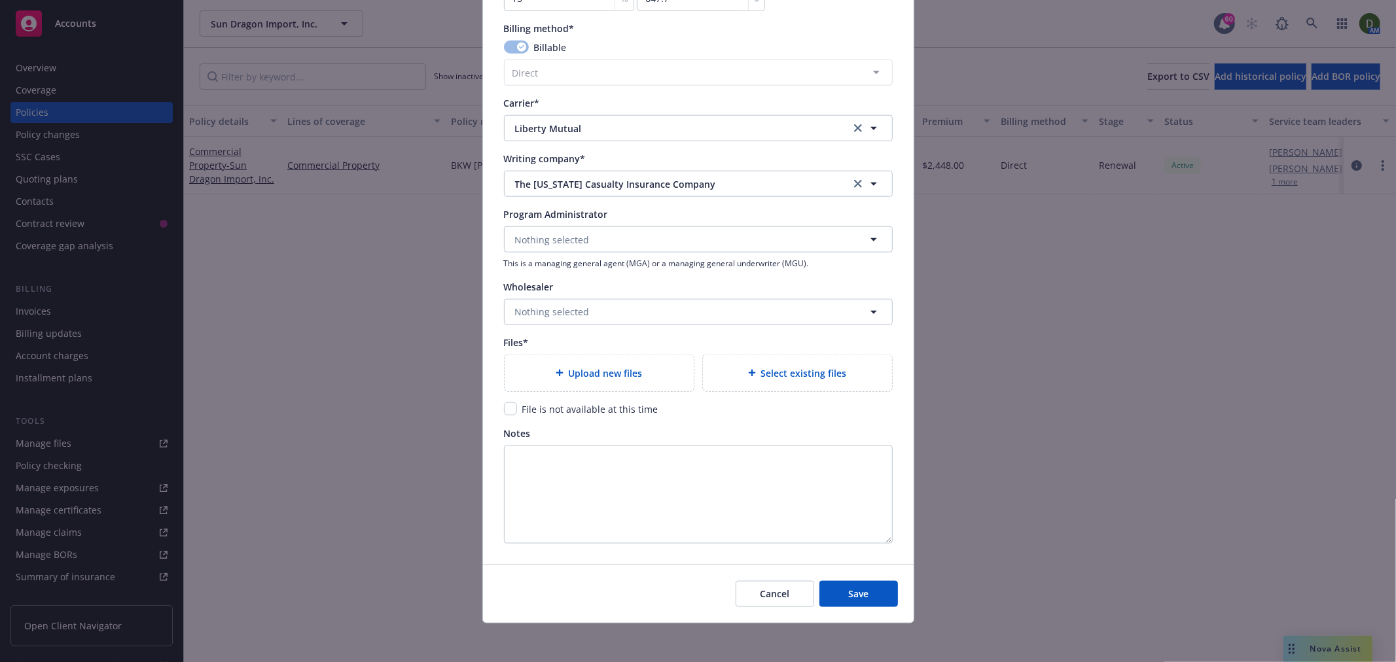
scroll to position [1137, 0]
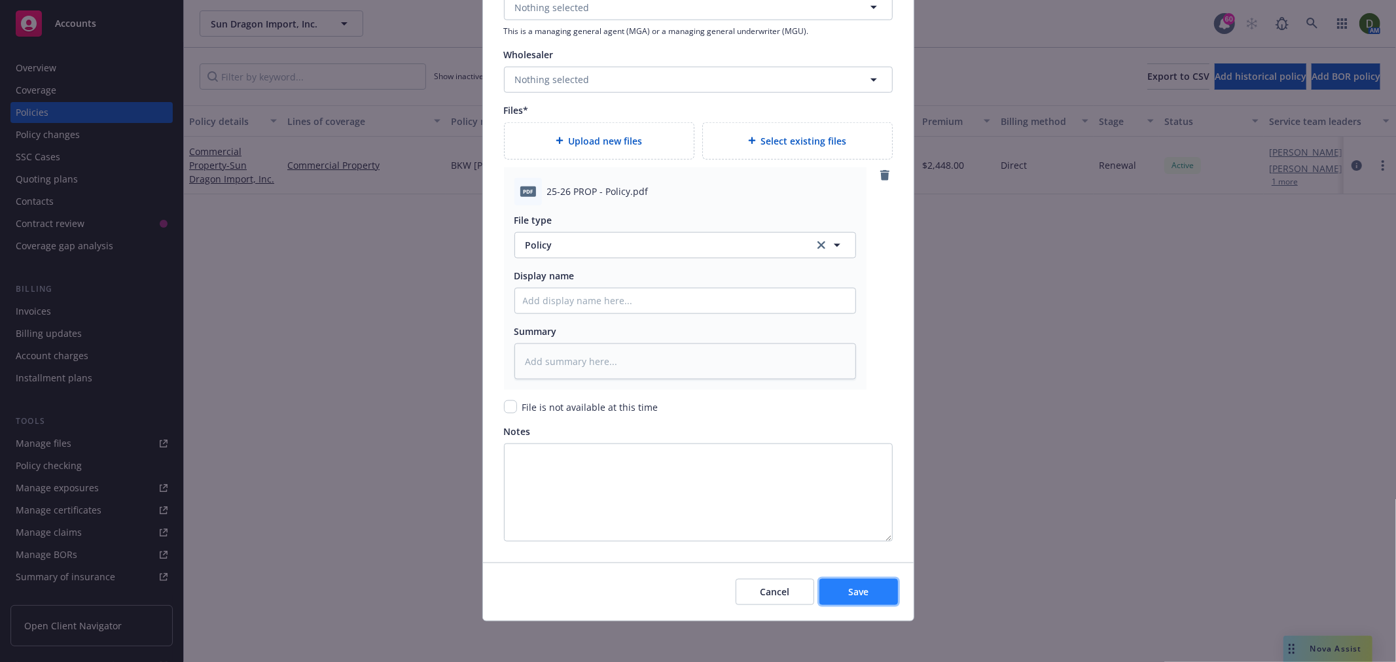
click at [849, 593] on span "Save" at bounding box center [858, 592] width 20 height 12
type textarea "x"
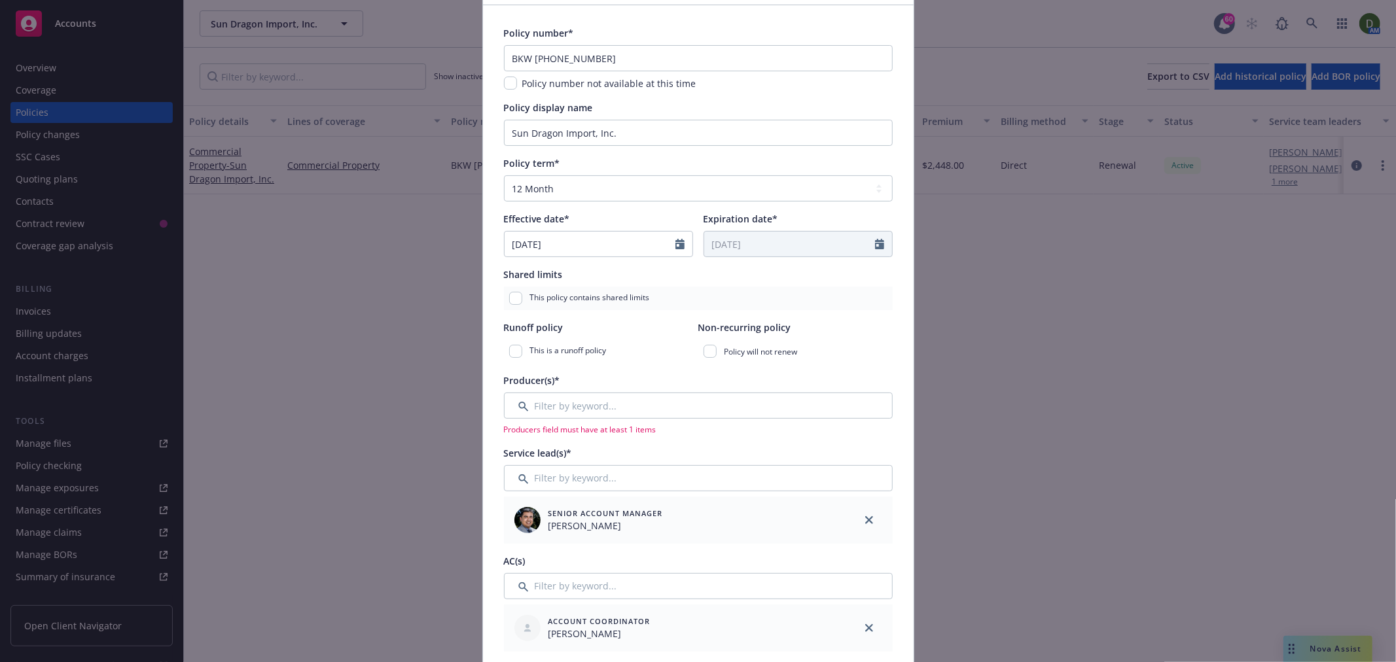
scroll to position [0, 0]
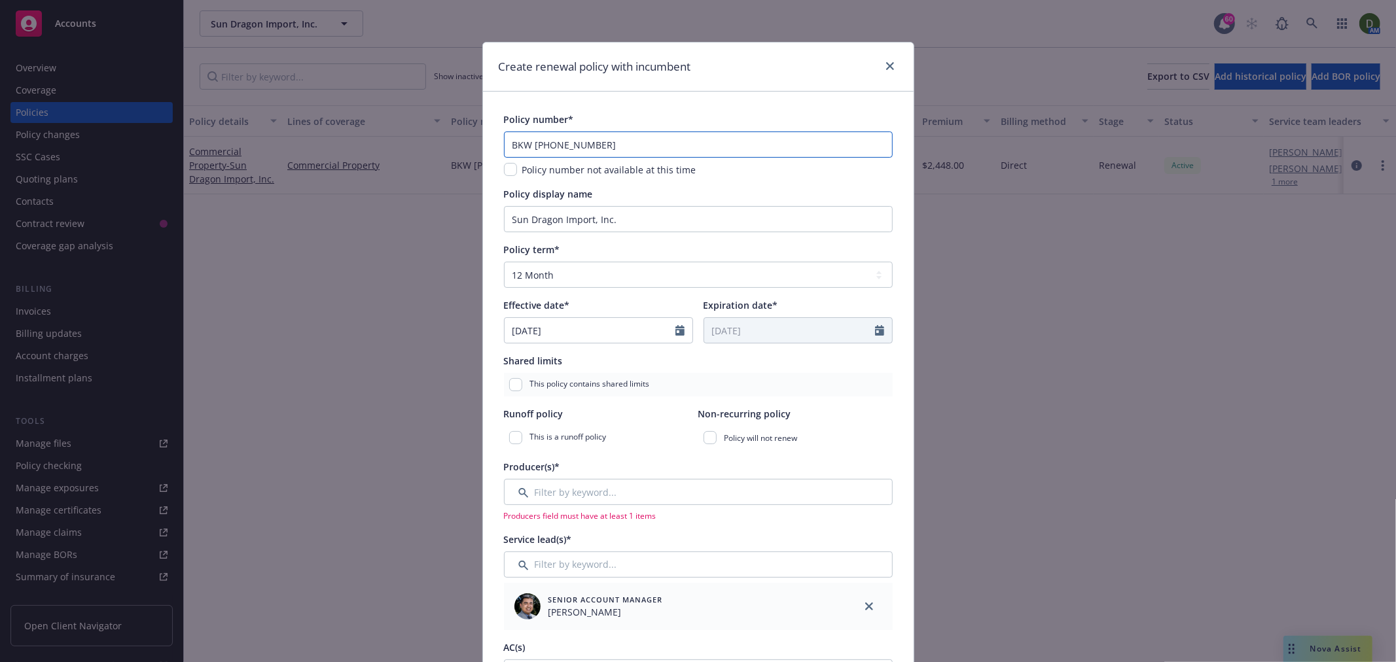
drag, startPoint x: 671, startPoint y: 149, endPoint x: 380, endPoint y: 110, distance: 294.5
click at [380, 110] on div "Create renewal policy with incumbent Policy number* BKW (25) 57 42 85 31 Policy…" at bounding box center [698, 331] width 1396 height 662
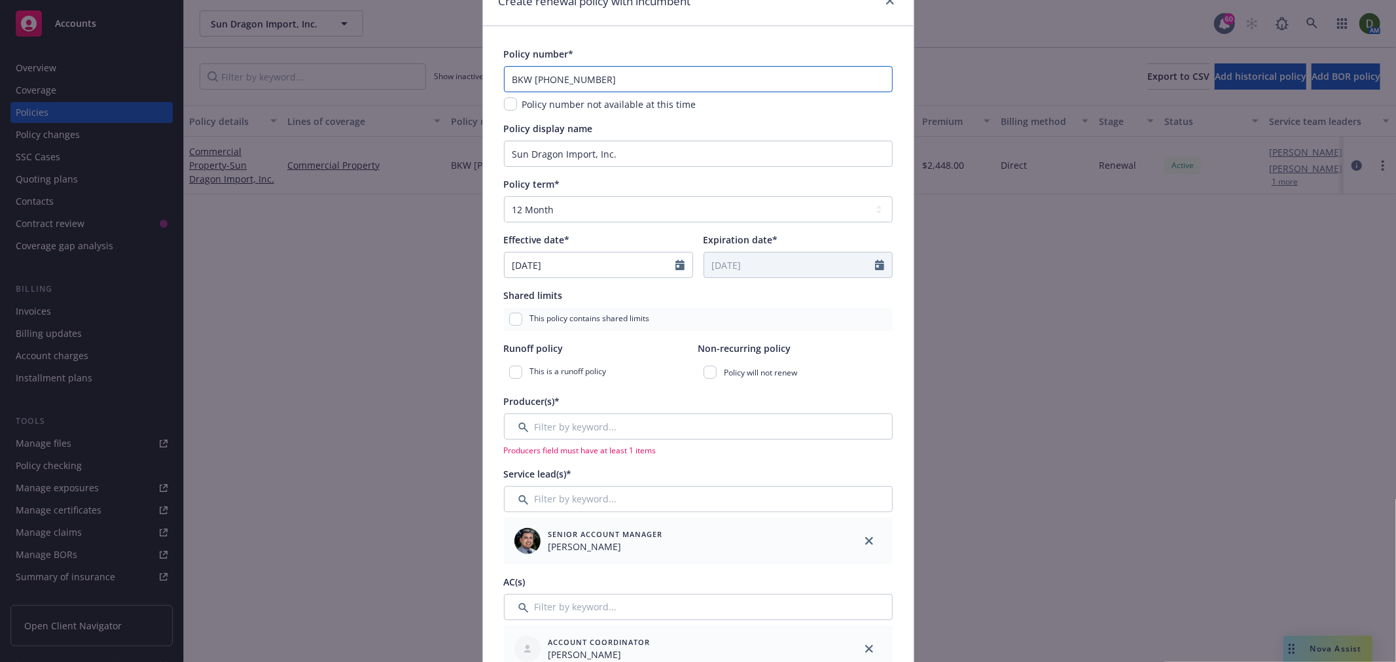
scroll to position [218, 0]
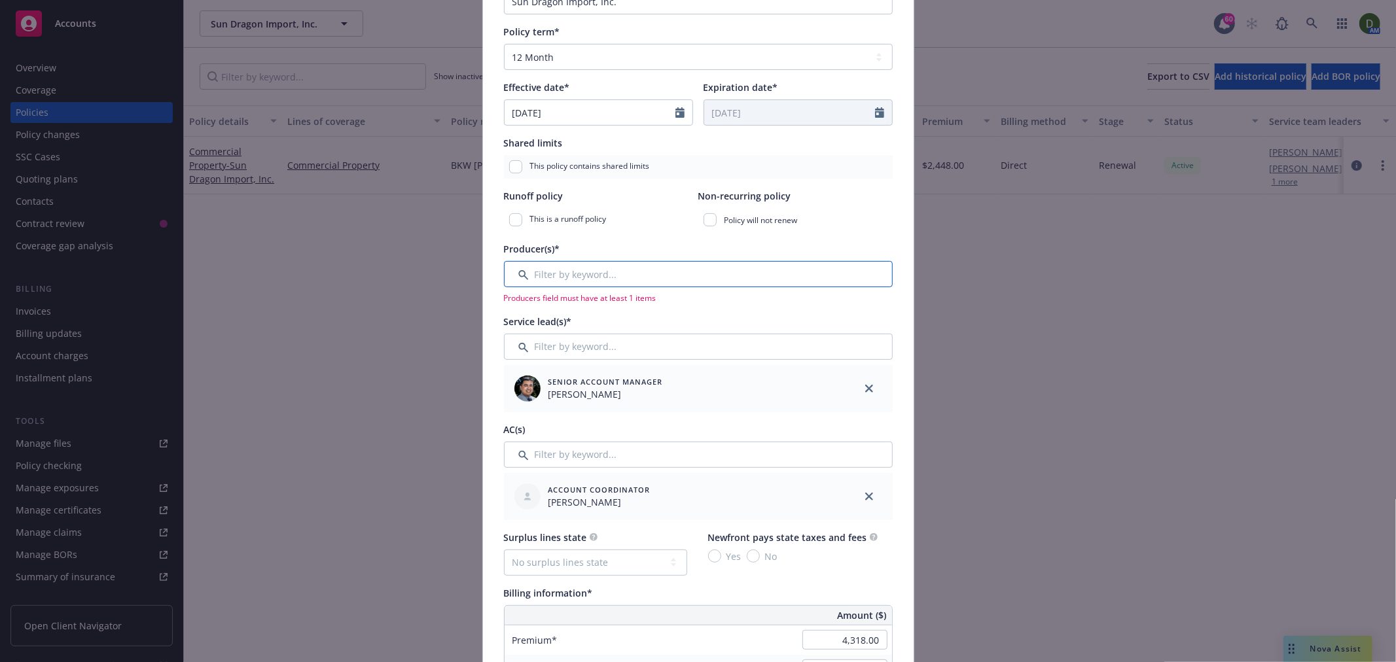
click at [612, 280] on input "Filter by keyword..." at bounding box center [698, 274] width 389 height 26
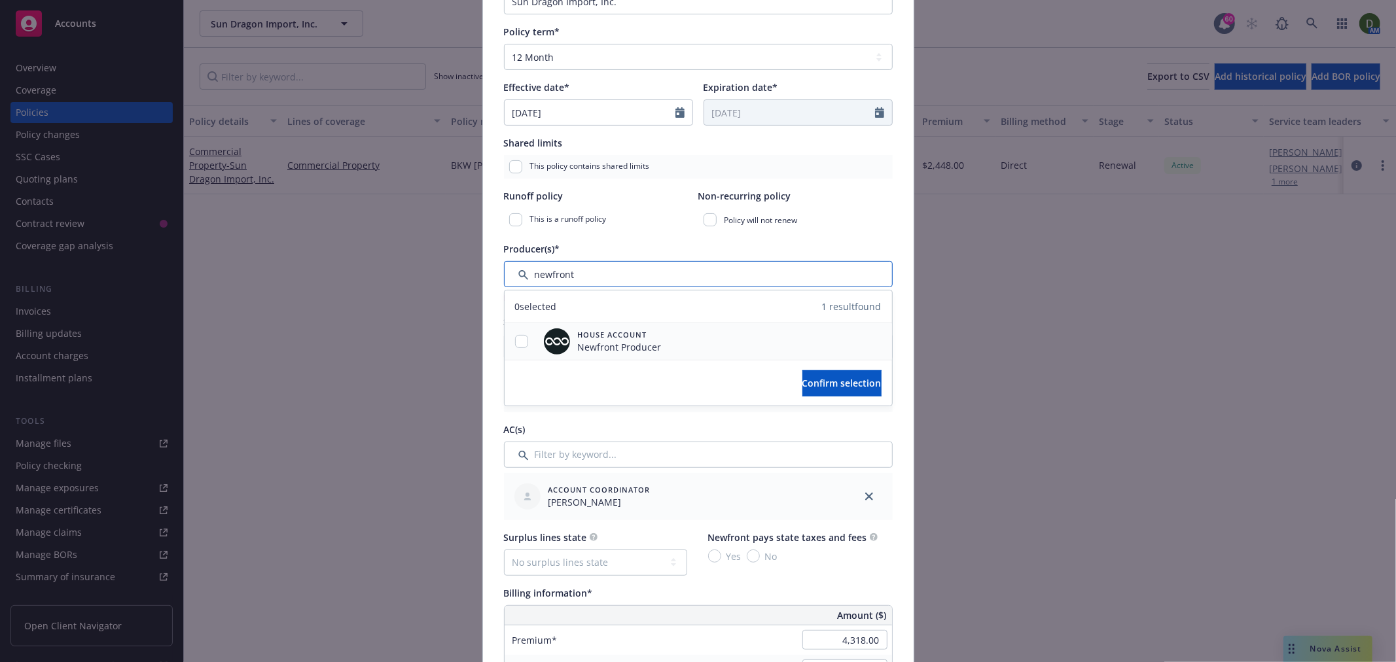
scroll to position [145, 0]
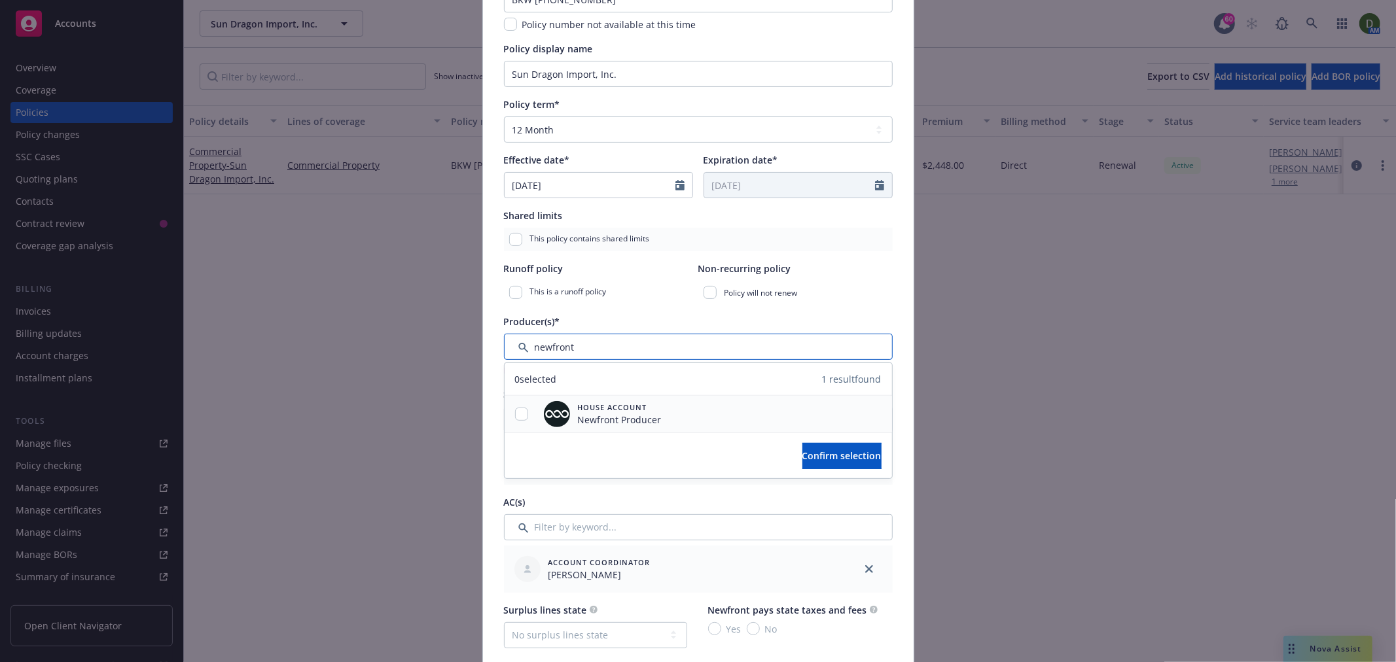
type input "newfront"
click at [659, 426] on div "House Account Newfront Producer" at bounding box center [603, 414] width 128 height 37
click at [704, 421] on div "House Account Newfront Producer" at bounding box center [697, 414] width 387 height 37
click at [515, 412] on input "checkbox" at bounding box center [521, 414] width 13 height 13
checkbox input "true"
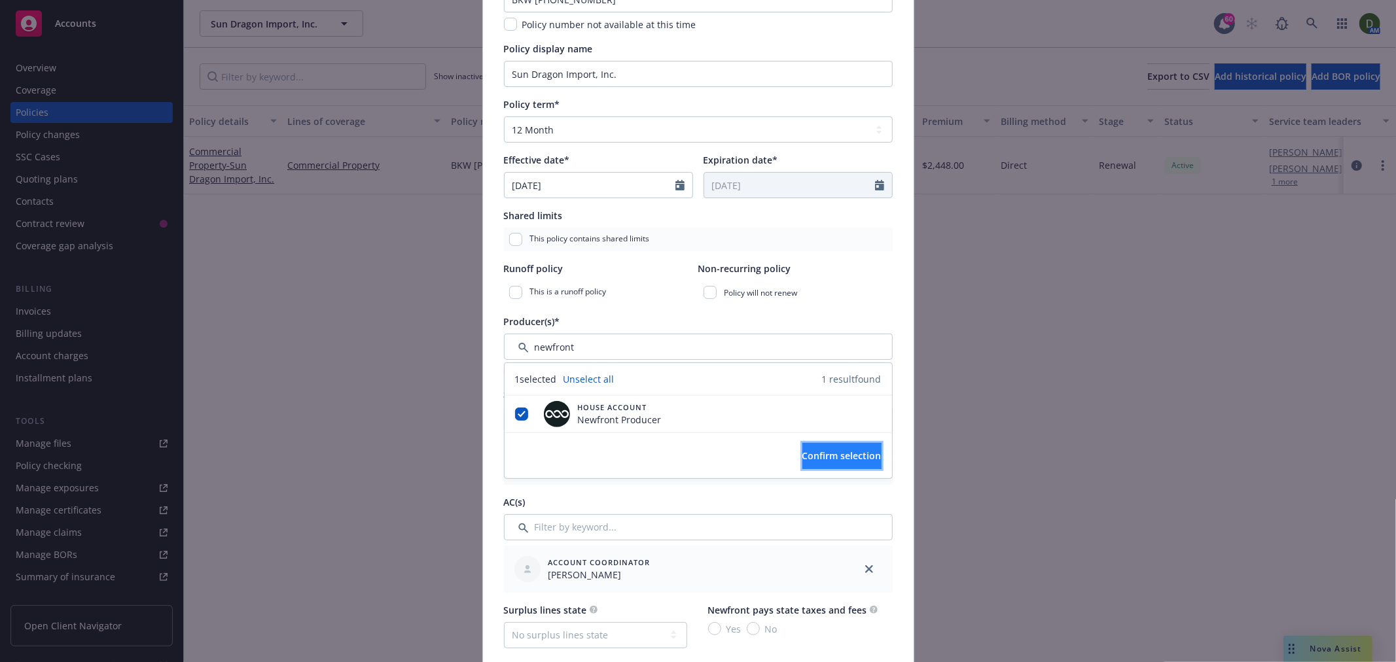
click at [802, 459] on span "Confirm selection" at bounding box center [841, 456] width 79 height 12
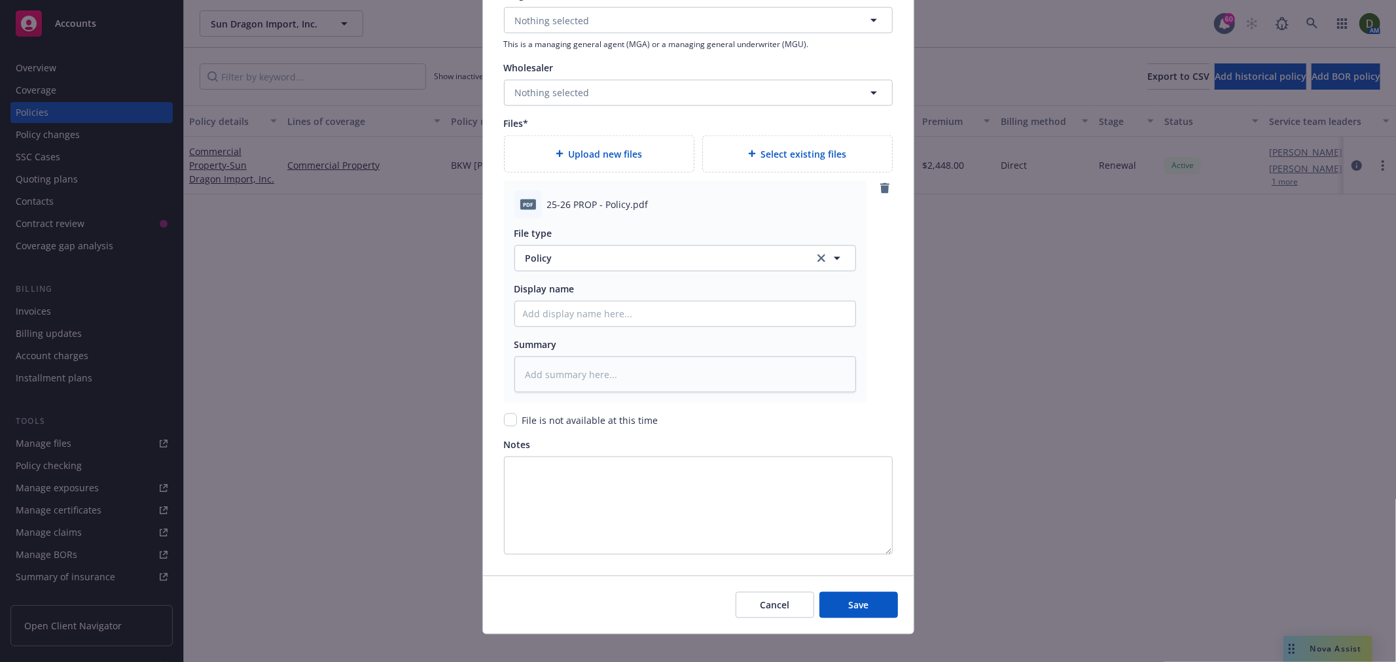
scroll to position [1419, 0]
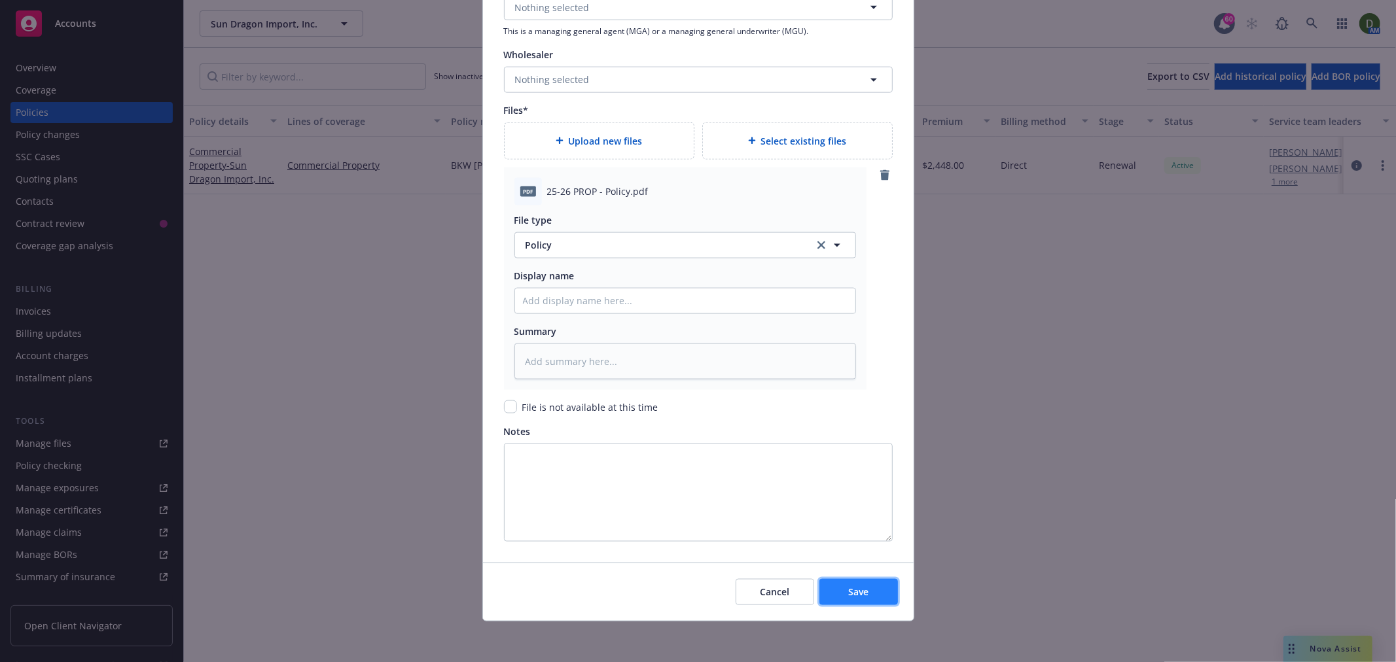
click at [868, 579] on button "Save" at bounding box center [858, 592] width 79 height 26
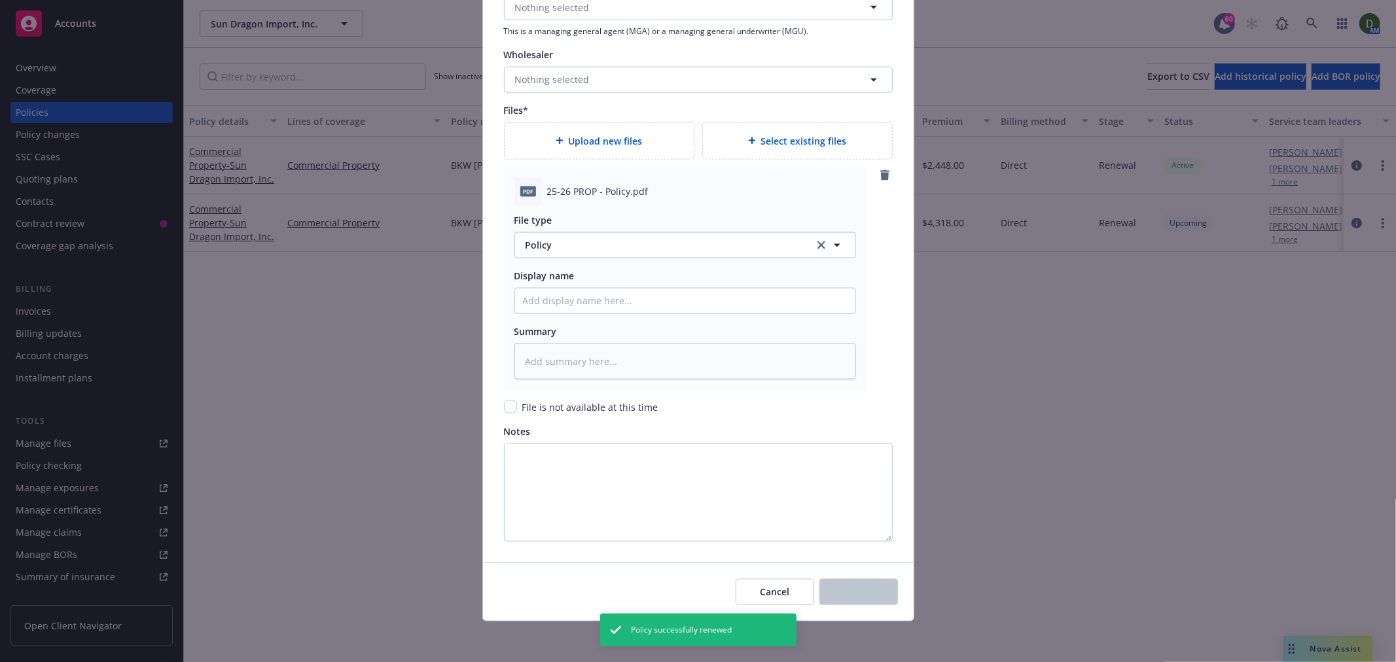
type textarea "x"
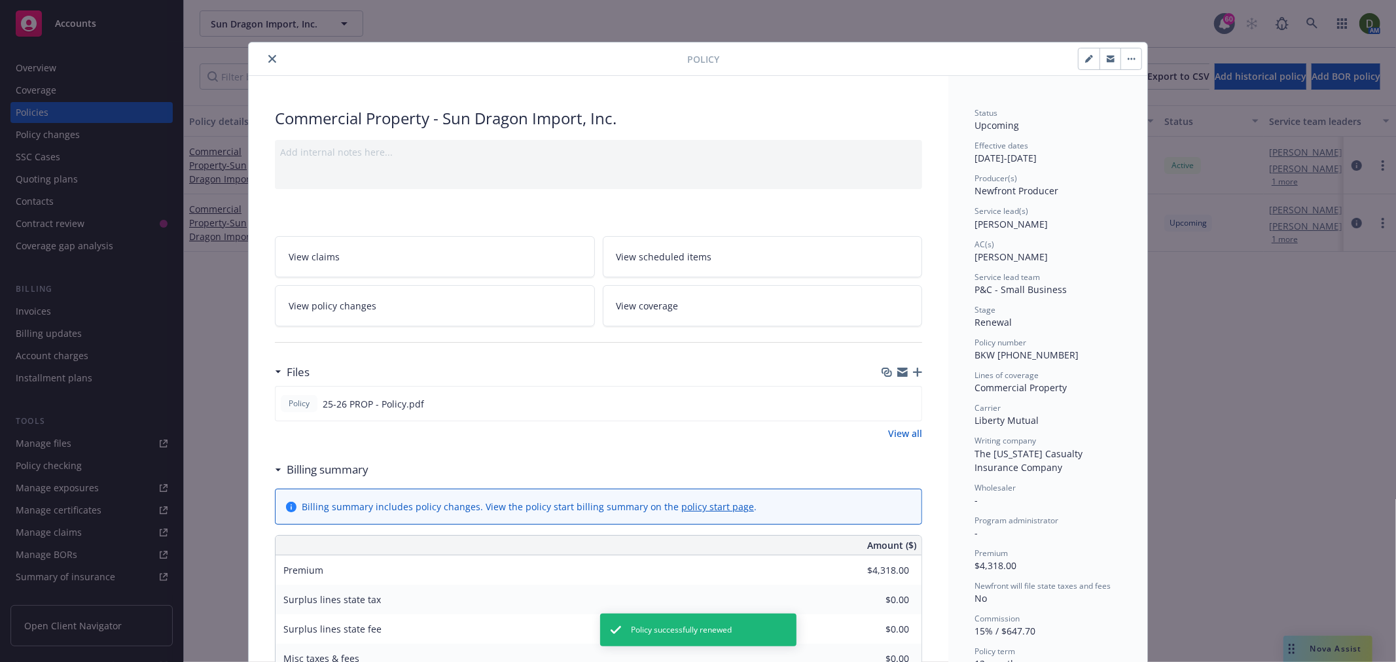
click at [269, 62] on icon "close" at bounding box center [272, 59] width 8 height 8
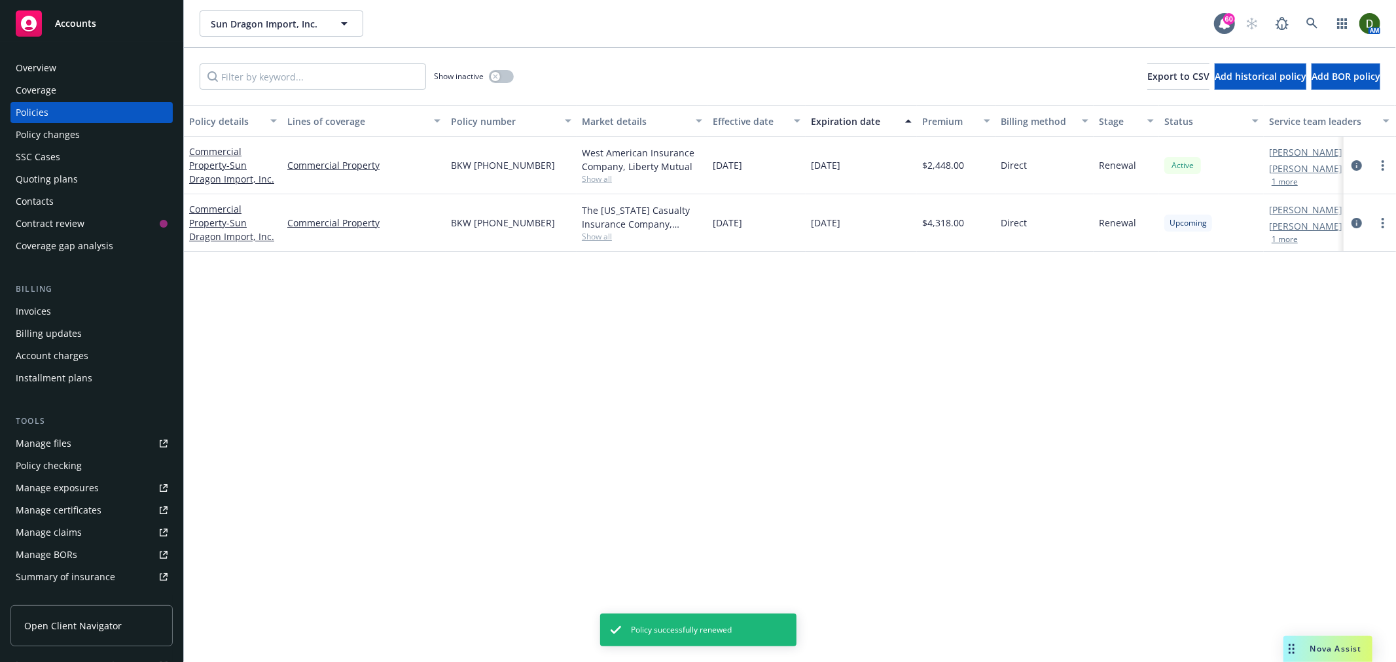
click at [1347, 167] on div at bounding box center [1369, 166] width 52 height 58
click at [1358, 166] on icon "circleInformation" at bounding box center [1356, 165] width 10 height 10
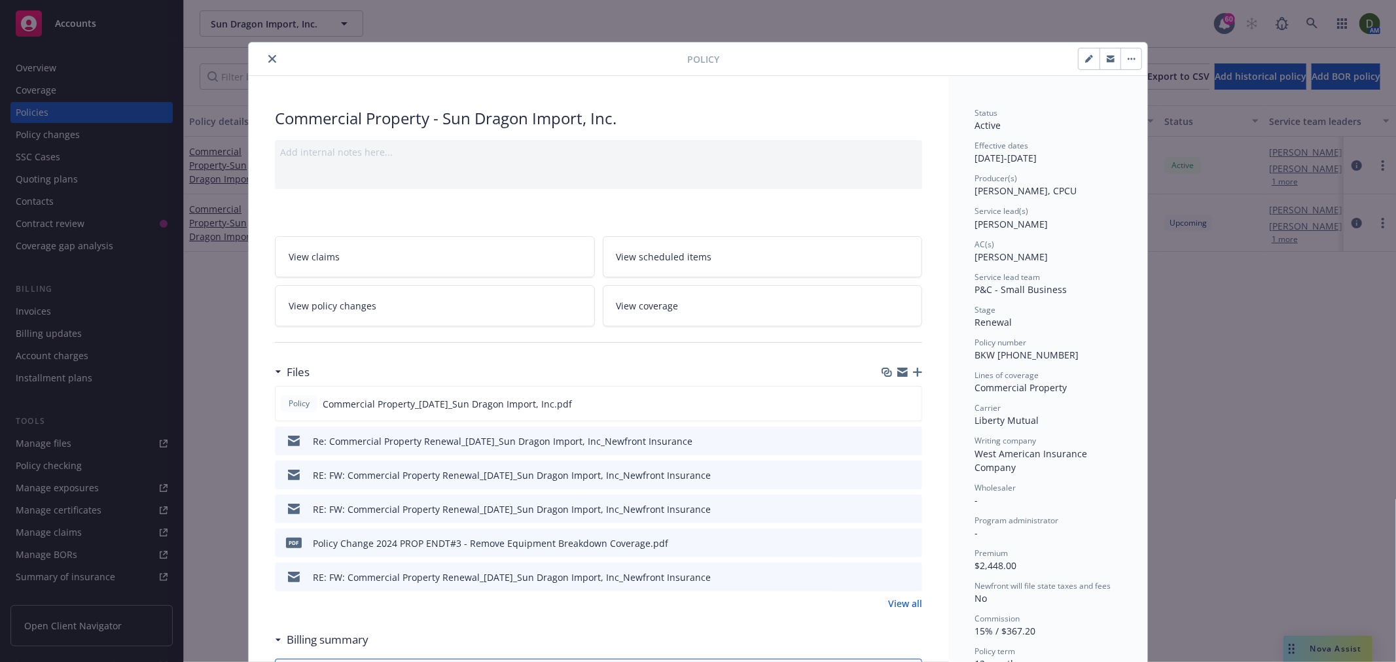
scroll to position [39, 0]
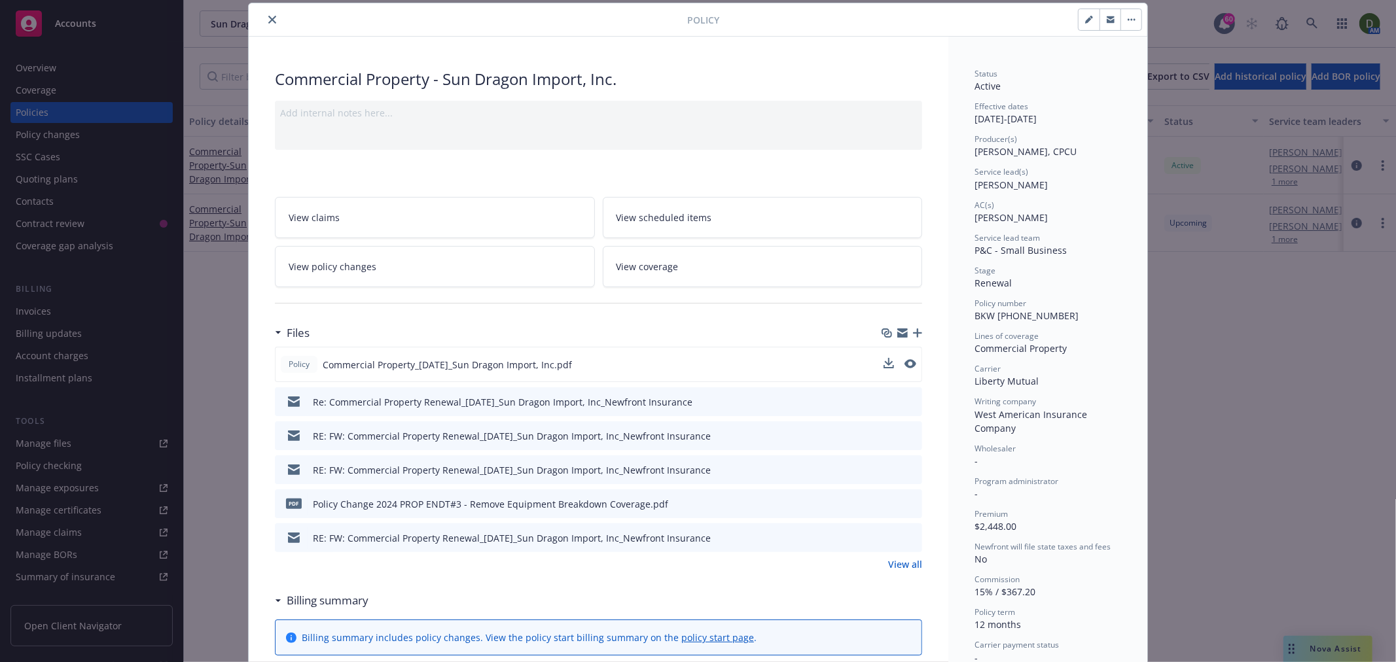
click at [908, 358] on button at bounding box center [910, 365] width 12 height 14
click at [898, 364] on div at bounding box center [899, 365] width 33 height 14
click at [904, 366] on icon "preview file" at bounding box center [909, 363] width 12 height 9
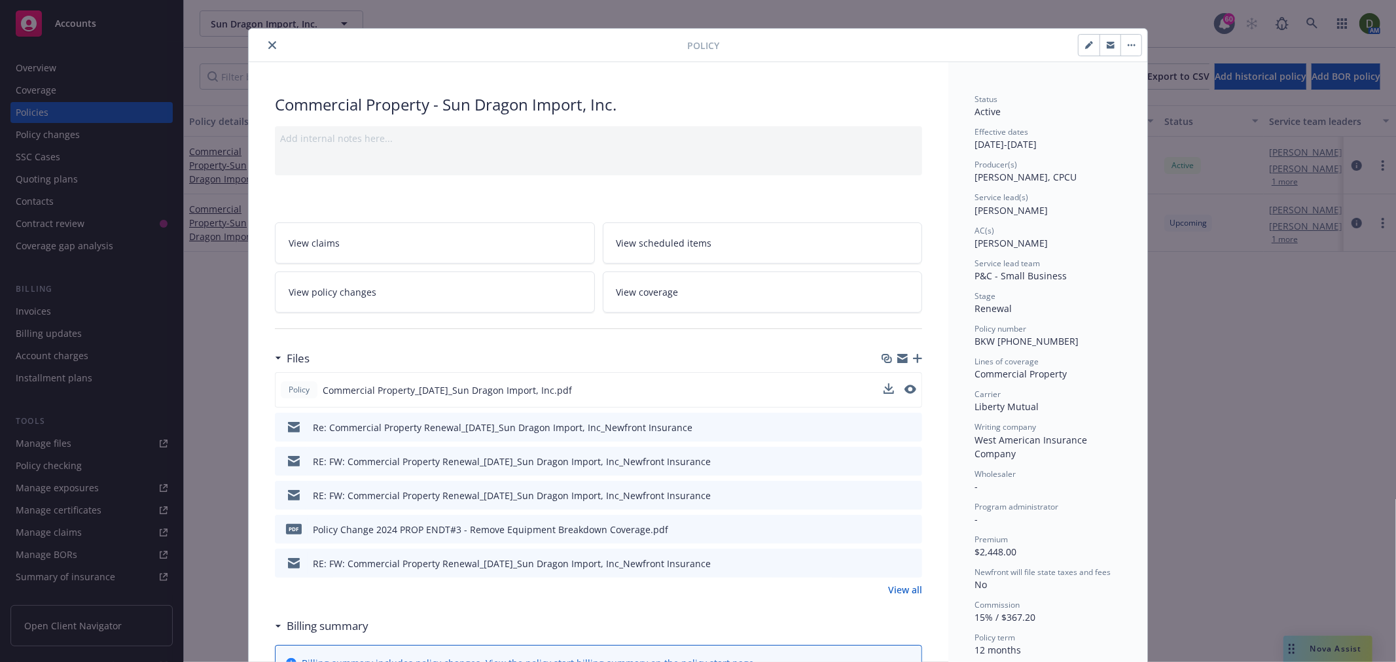
scroll to position [0, 0]
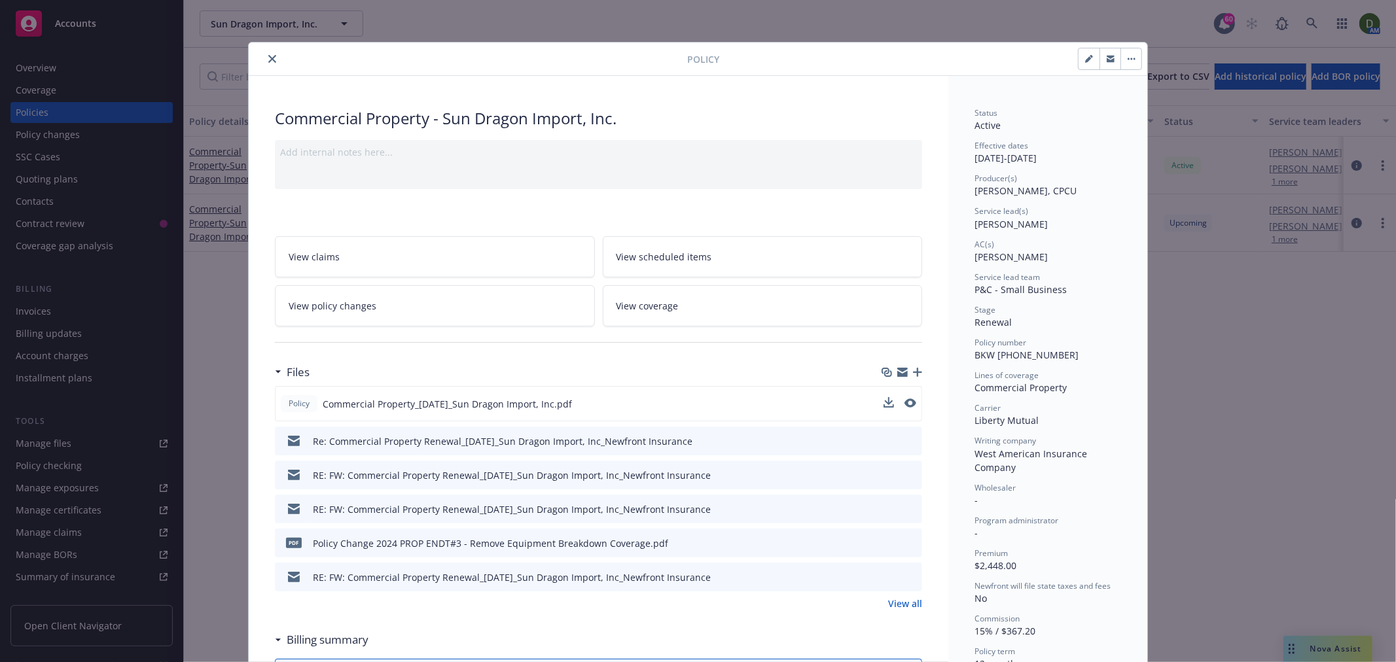
click at [264, 51] on button "close" at bounding box center [272, 59] width 16 height 16
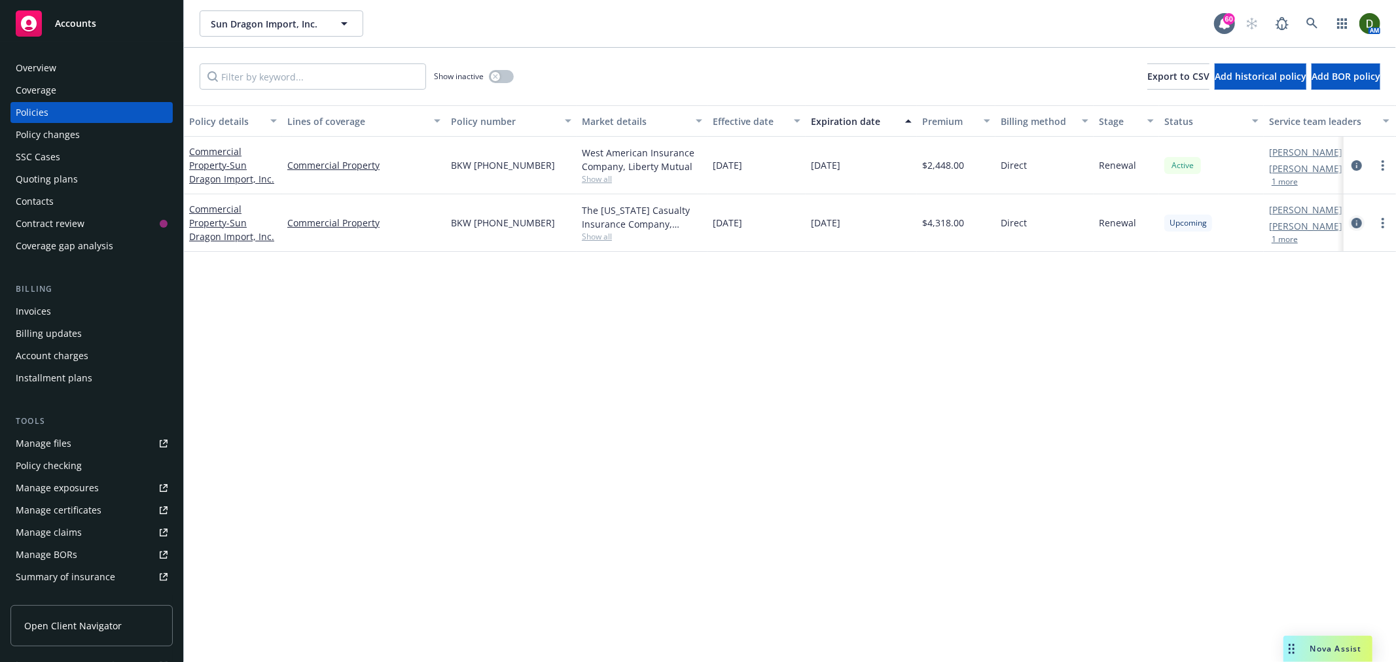
click at [1358, 222] on icon "circleInformation" at bounding box center [1356, 223] width 10 height 10
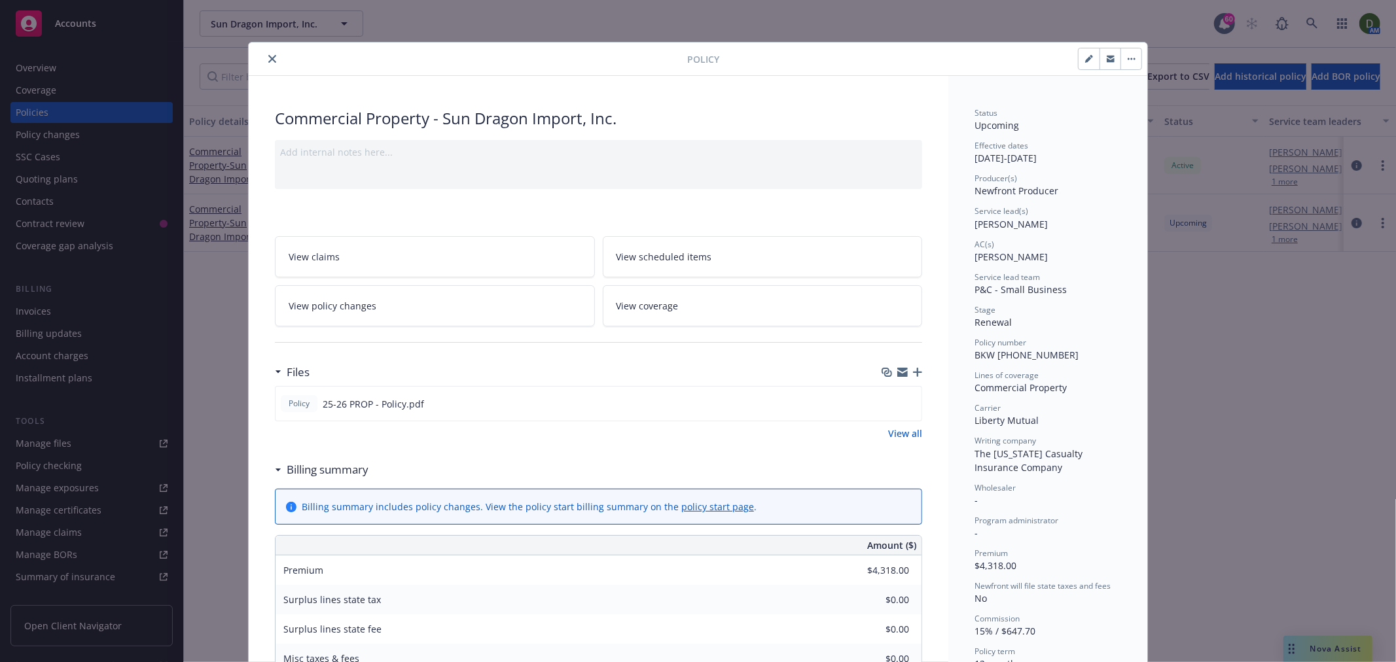
scroll to position [39, 0]
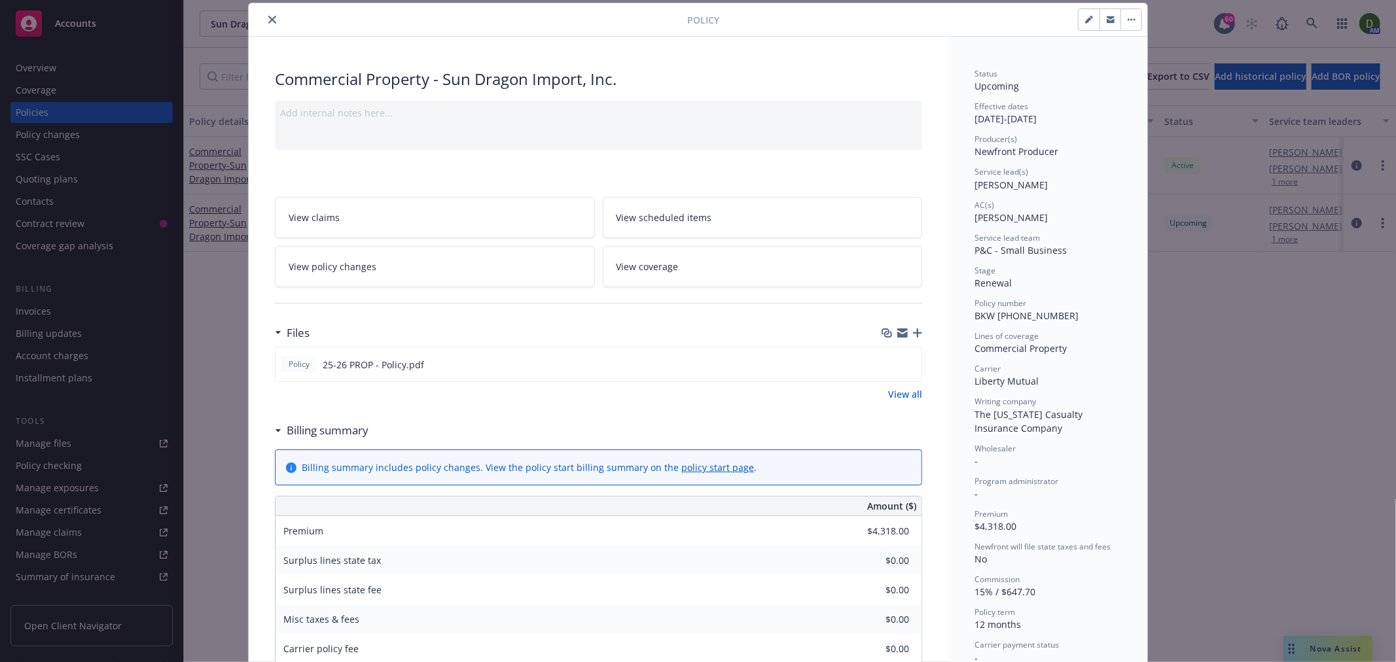
click at [1081, 24] on button "button" at bounding box center [1088, 19] width 21 height 21
select select "RENEWAL"
select select "12"
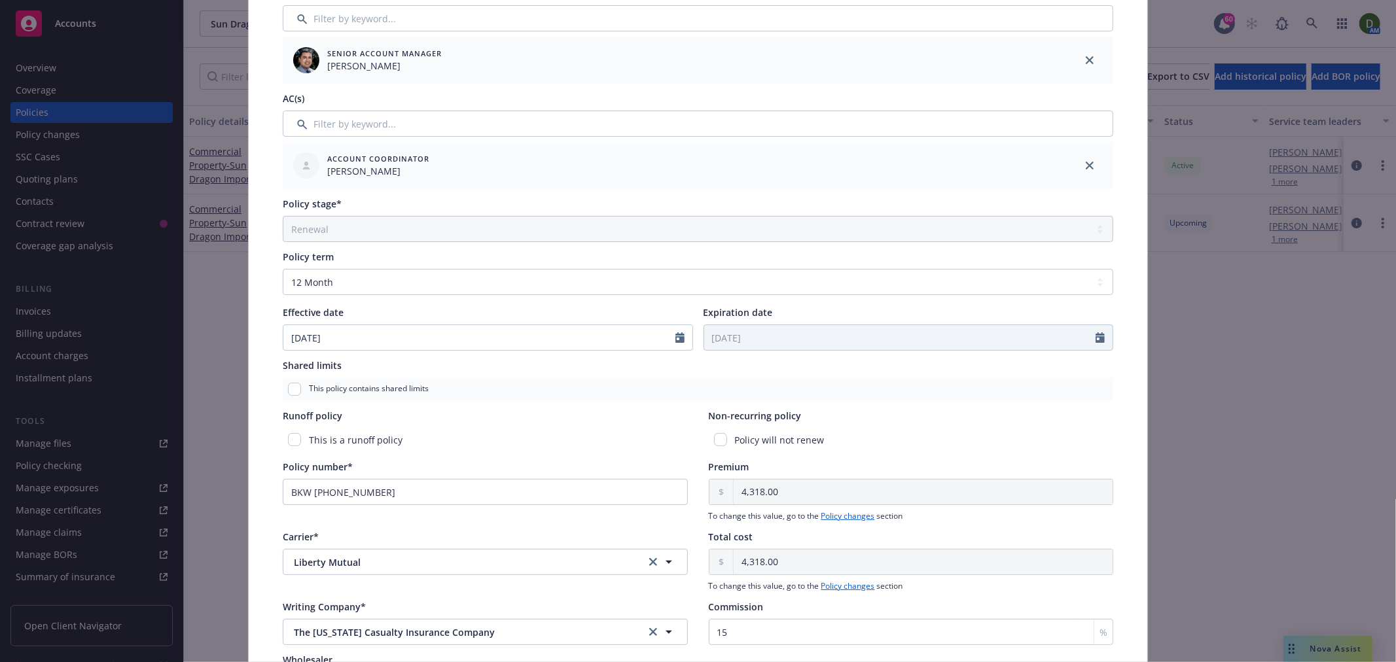
scroll to position [461, 0]
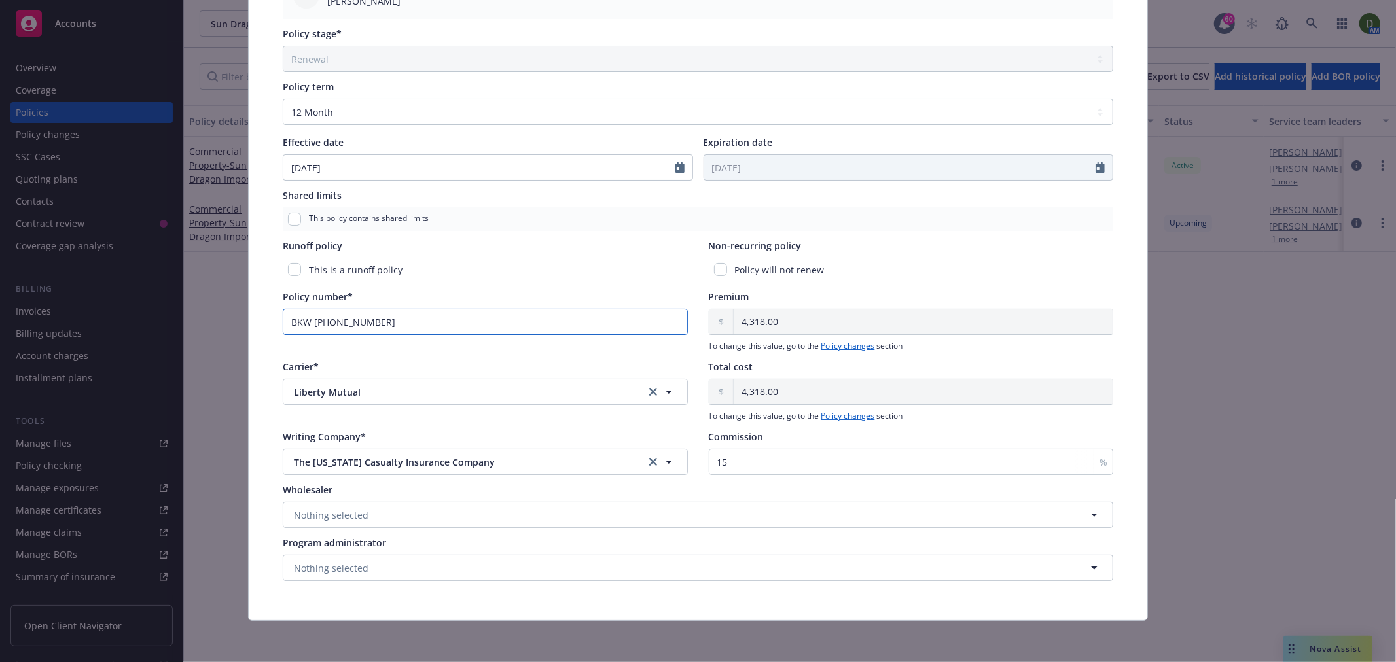
drag, startPoint x: 433, startPoint y: 330, endPoint x: 160, endPoint y: 345, distance: 272.6
click at [160, 345] on div "Edit policy details Cancel Save Policy type* Commercial Property Display name S…" at bounding box center [698, 331] width 1396 height 662
paste input "O (26"
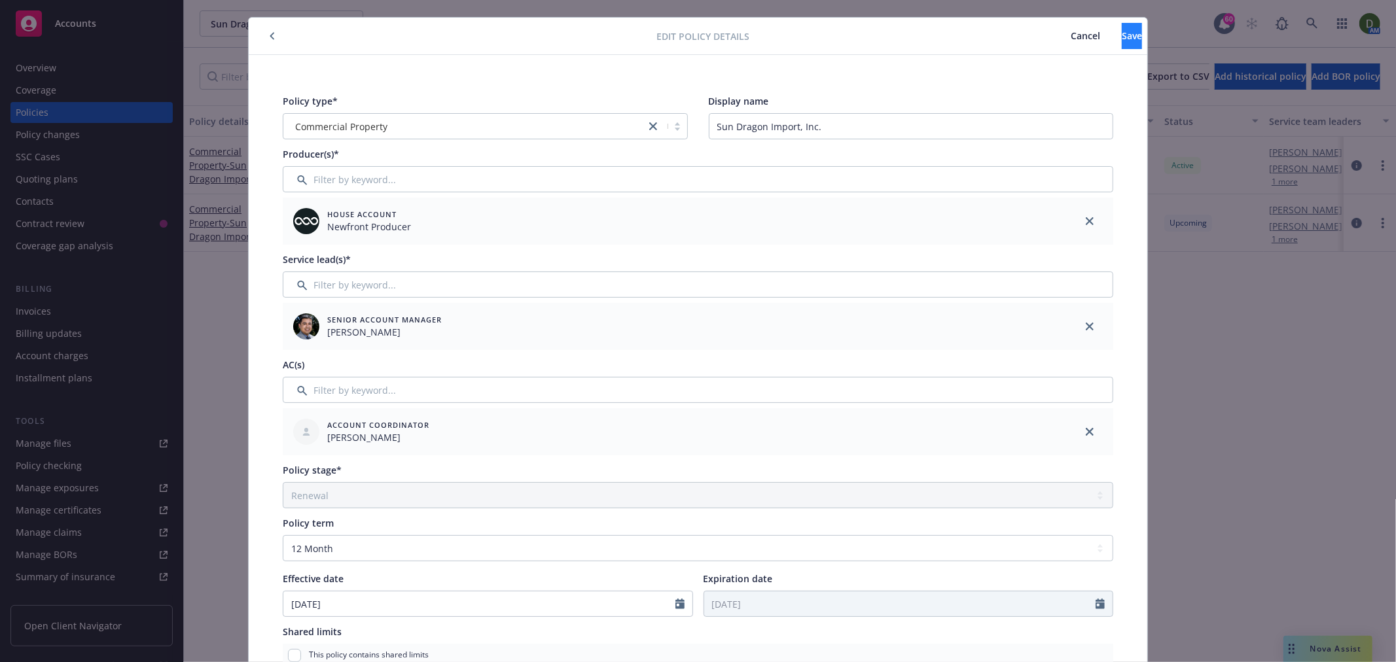
scroll to position [0, 0]
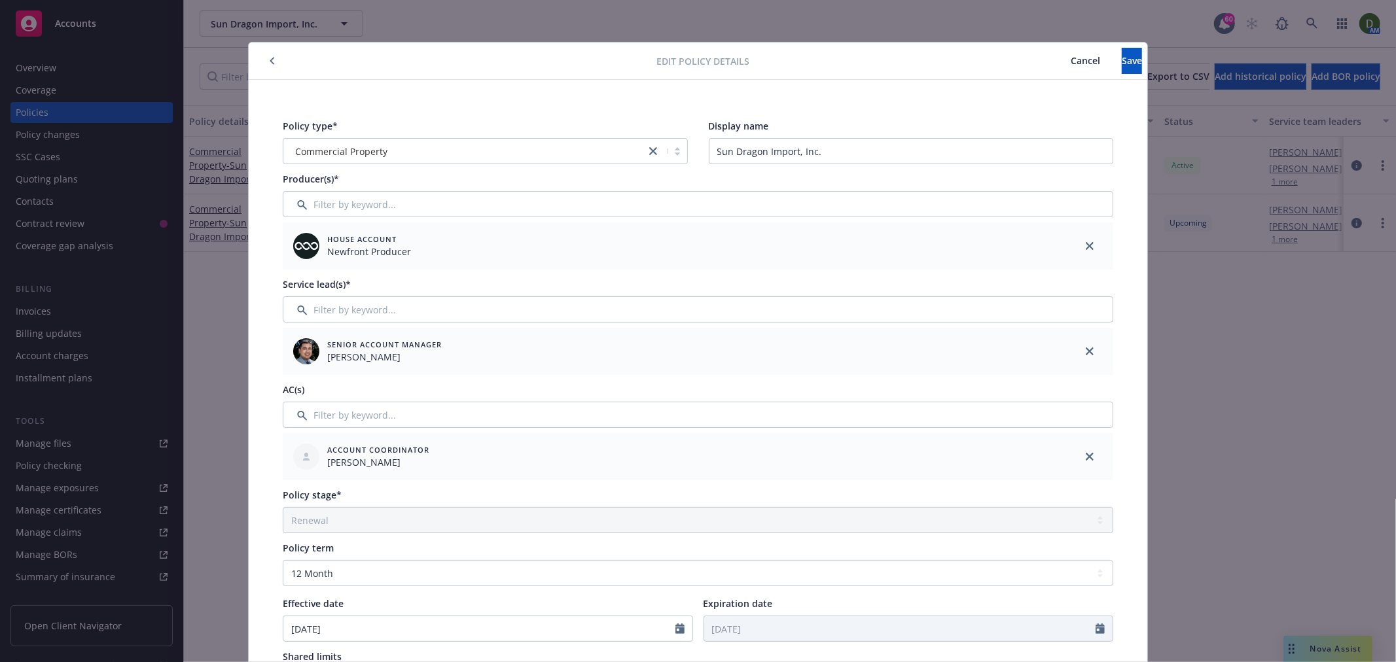
type input "BKO (26) 57 42 85 31"
click at [1117, 44] on div "Edit policy details Cancel Save" at bounding box center [698, 61] width 898 height 37
click at [1122, 63] on button "Save" at bounding box center [1132, 61] width 20 height 26
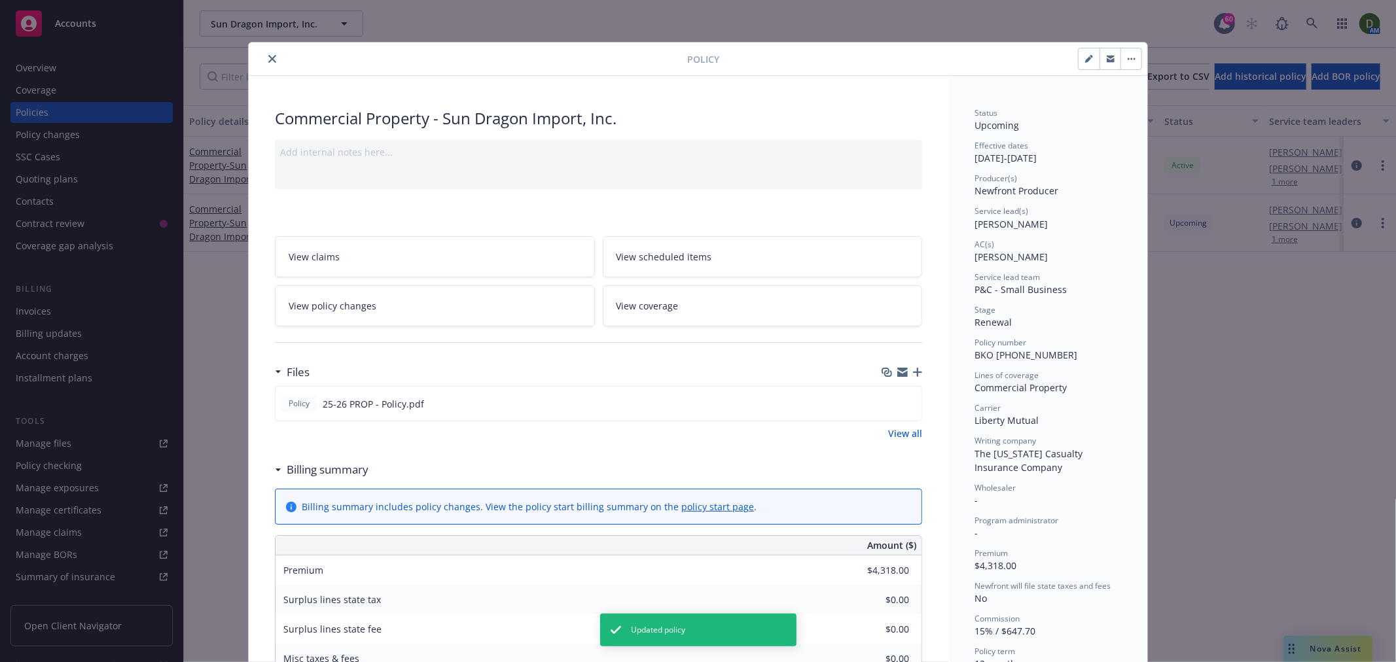
click at [268, 57] on icon "close" at bounding box center [272, 59] width 8 height 8
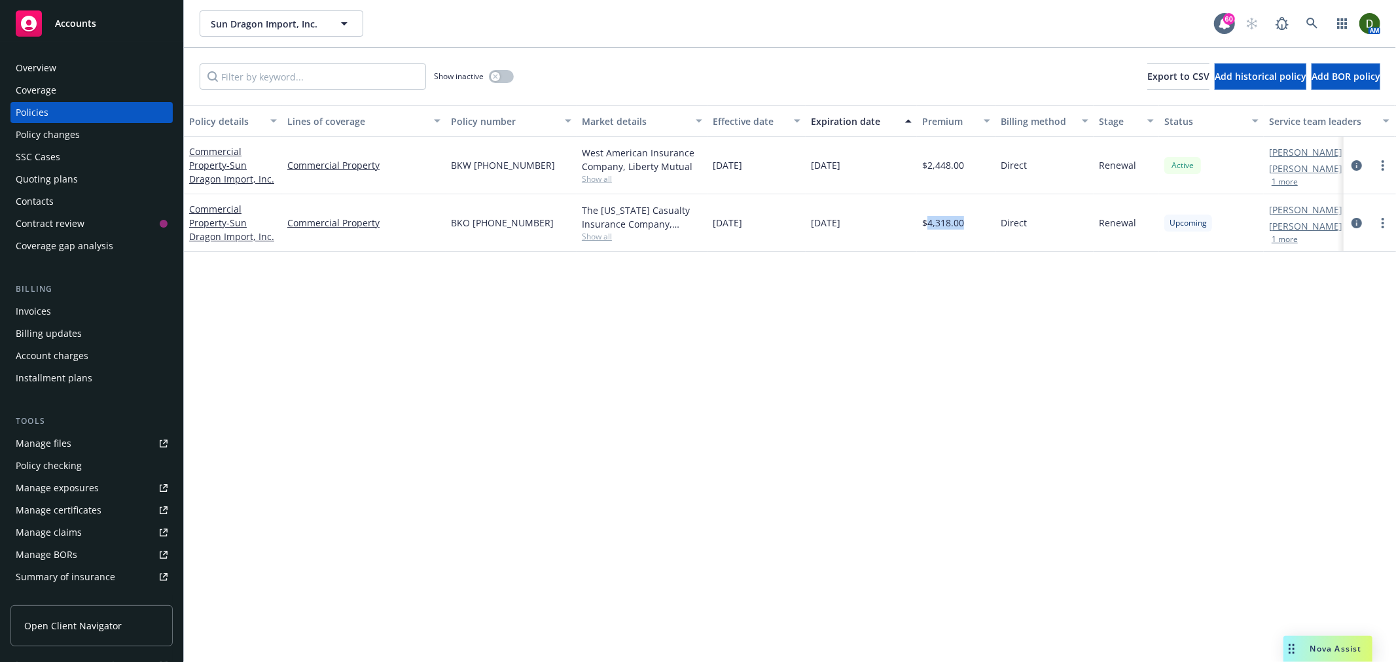
drag, startPoint x: 969, startPoint y: 218, endPoint x: 929, endPoint y: 232, distance: 42.2
click at [929, 232] on div "$4,318.00" at bounding box center [956, 223] width 79 height 58
copy span "4,318.00"
click at [1351, 222] on icon "circleInformation" at bounding box center [1356, 223] width 10 height 10
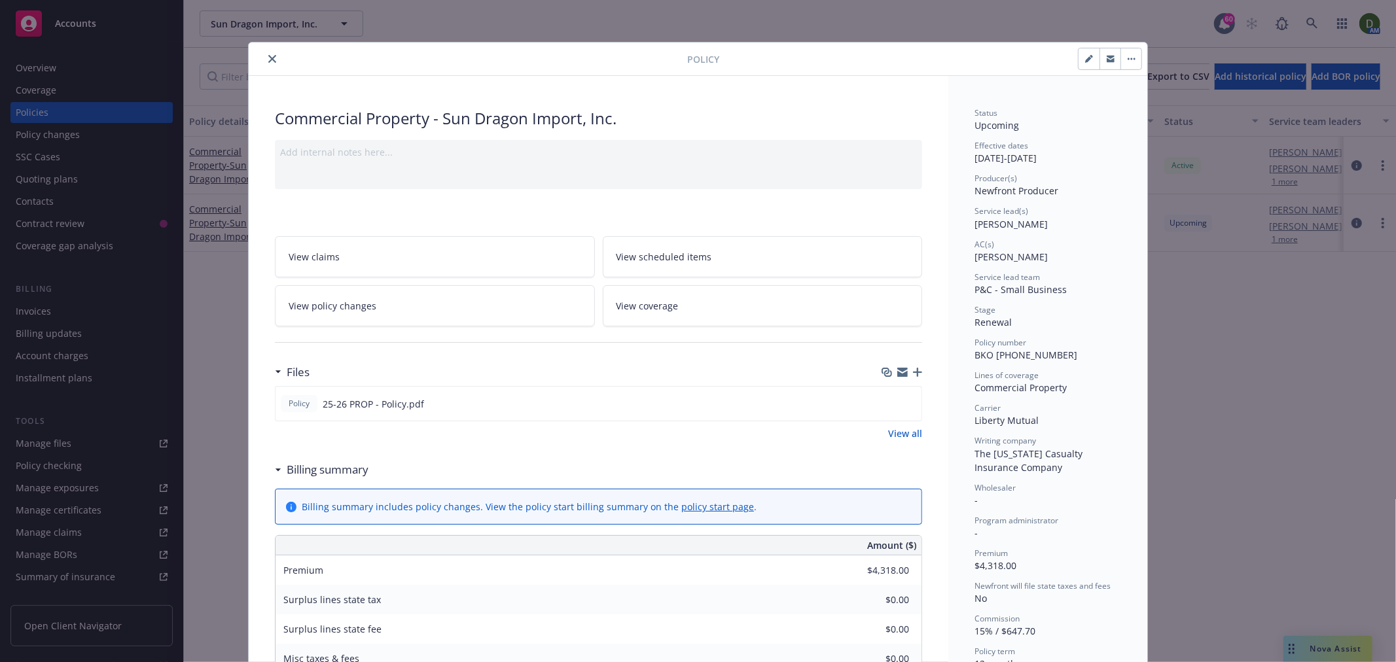
click at [264, 53] on button "close" at bounding box center [272, 59] width 16 height 16
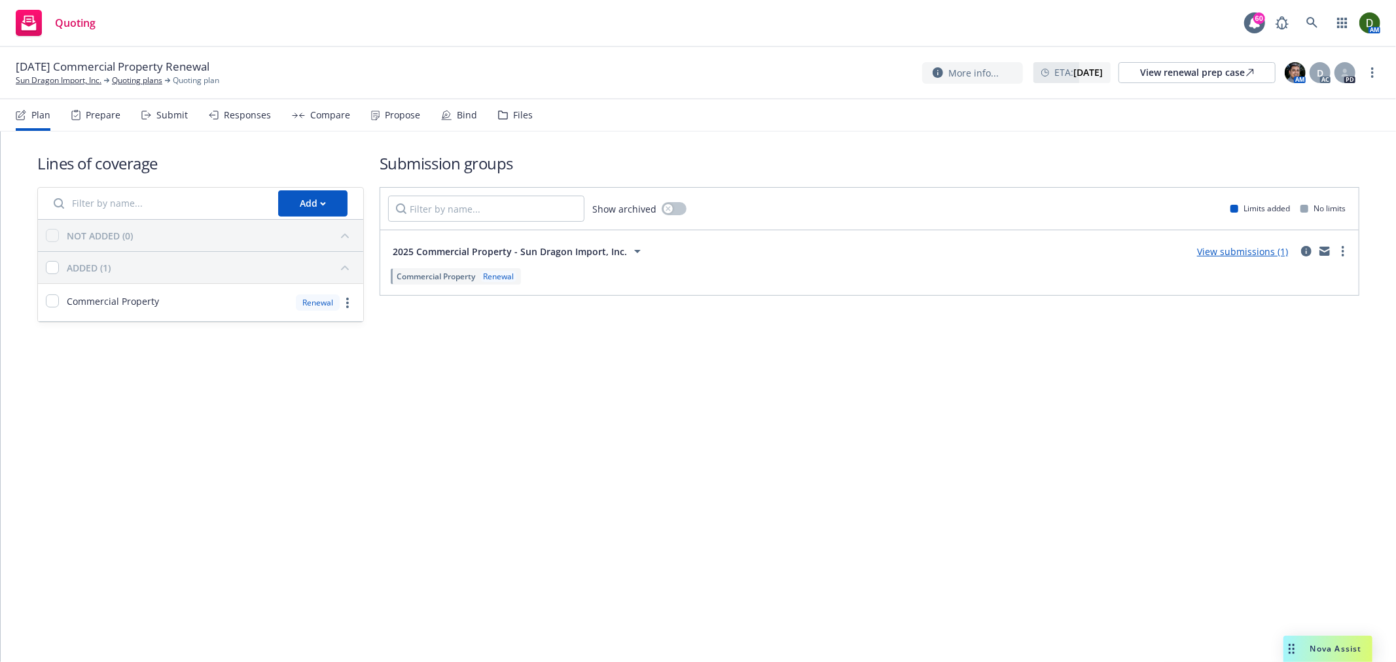
click at [380, 121] on div "Propose" at bounding box center [395, 114] width 49 height 31
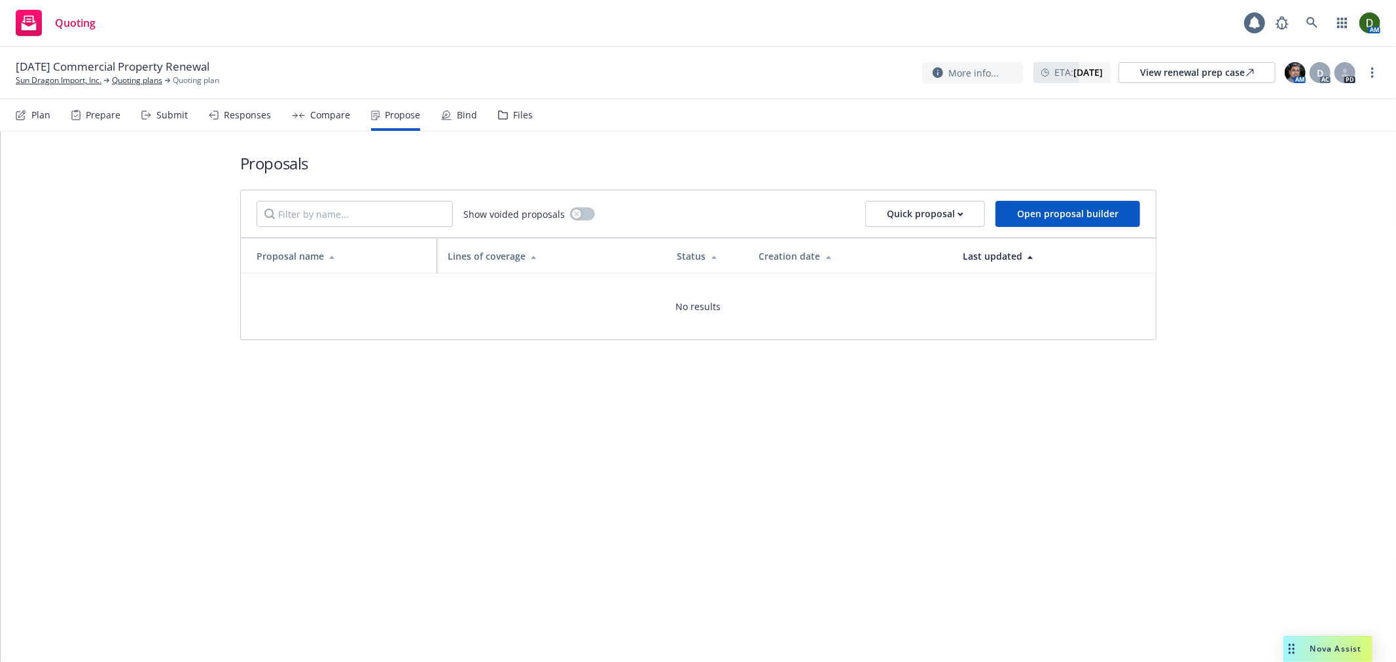
click at [321, 126] on div "Compare" at bounding box center [321, 114] width 58 height 31
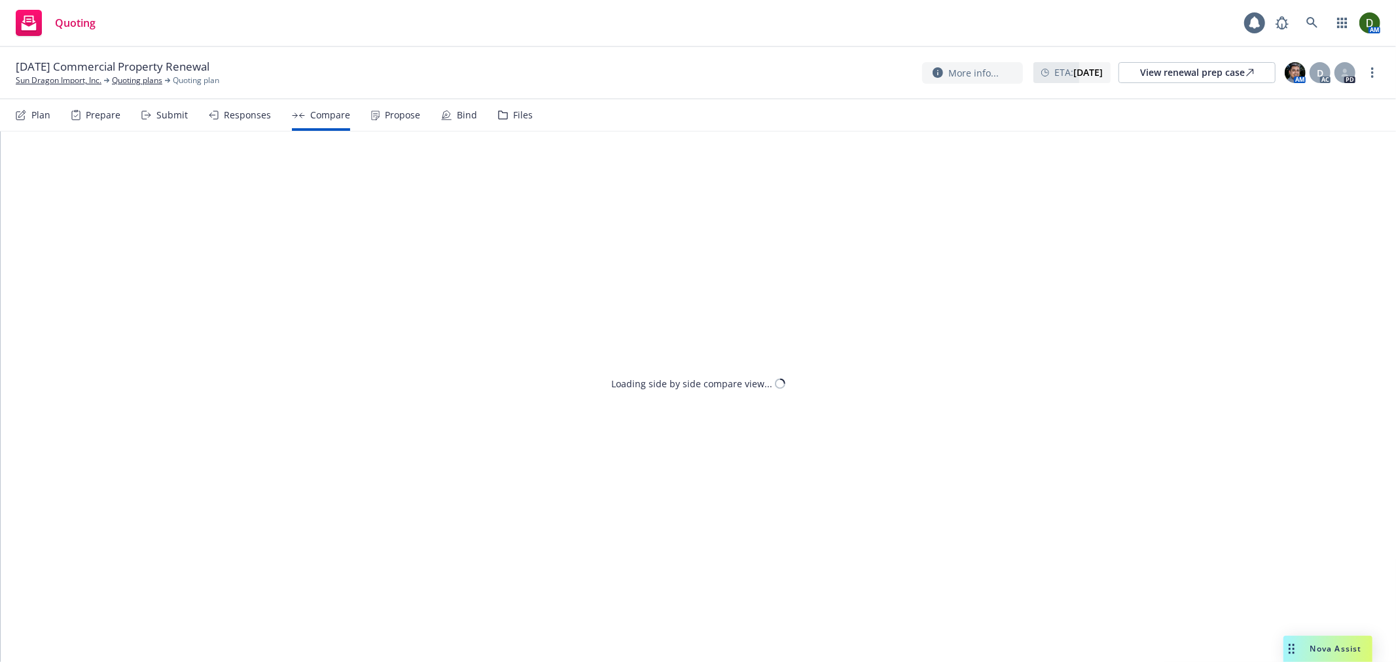
click at [234, 119] on div "Responses" at bounding box center [247, 115] width 47 height 10
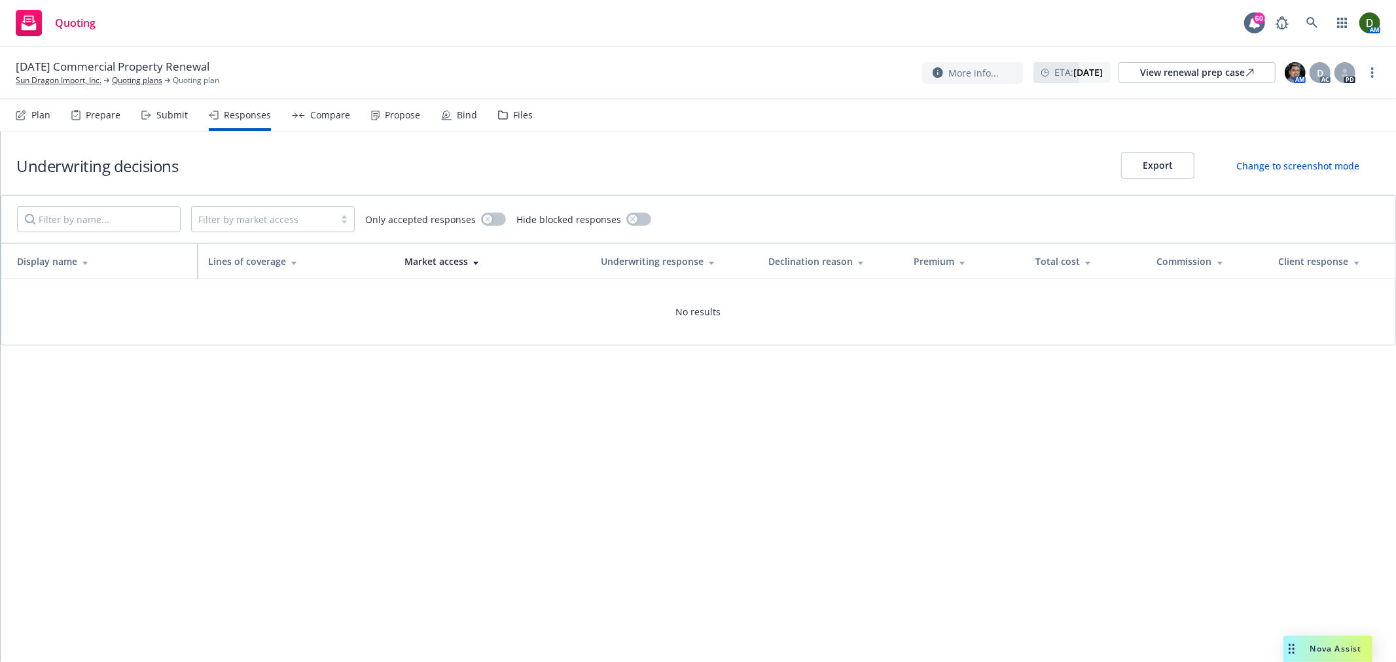
click at [175, 115] on div "Submit" at bounding box center [171, 115] width 31 height 10
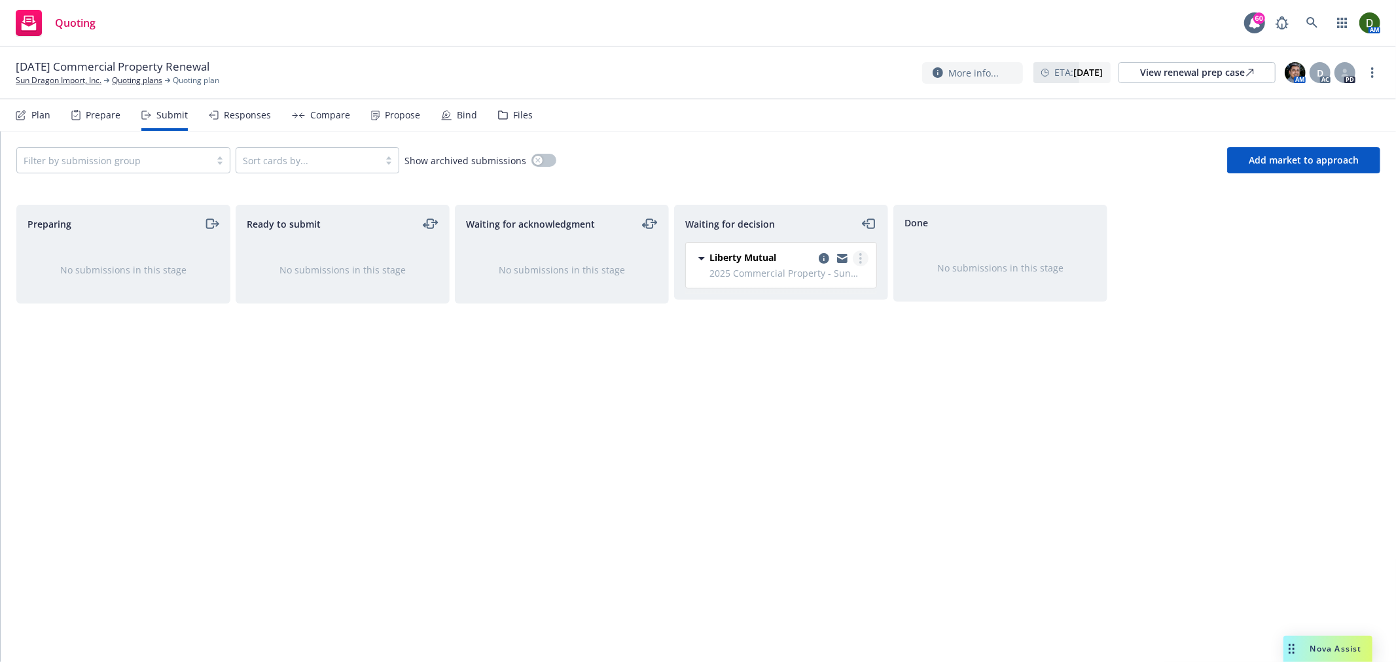
click at [864, 260] on link "more" at bounding box center [861, 259] width 16 height 16
click at [841, 342] on span "Add accepted decision" at bounding box center [801, 338] width 131 height 12
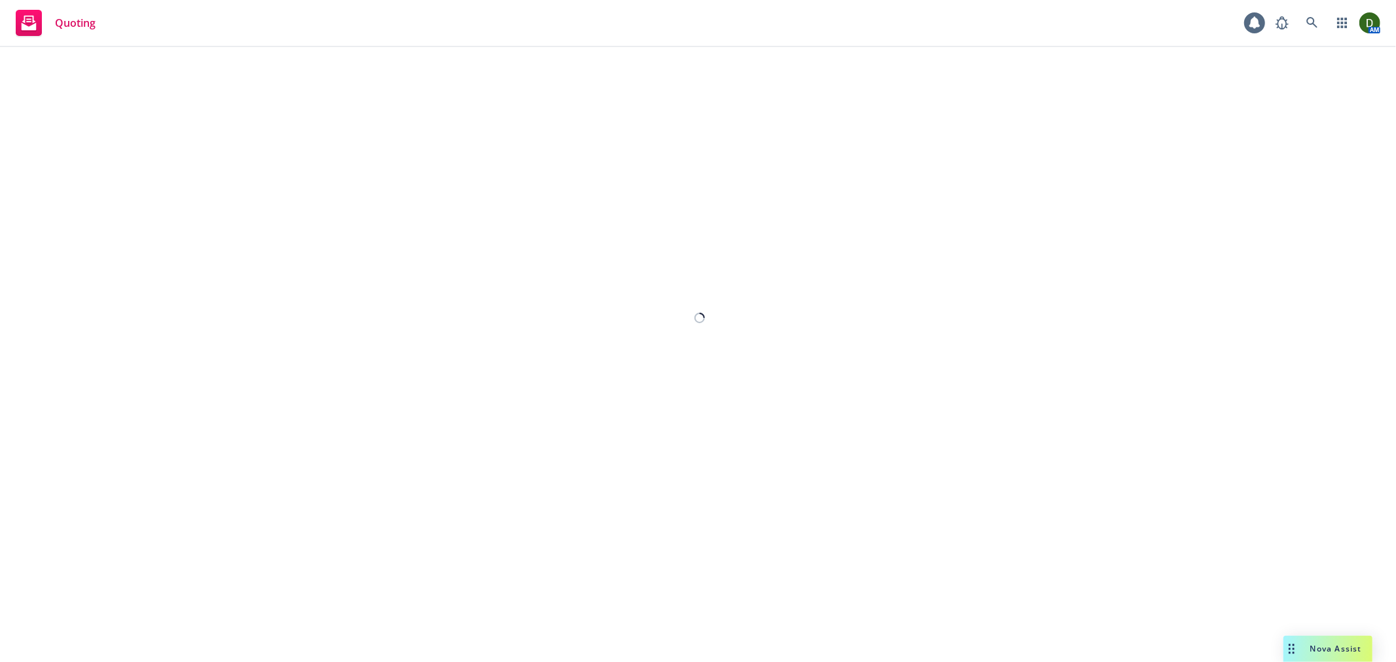
select select "12"
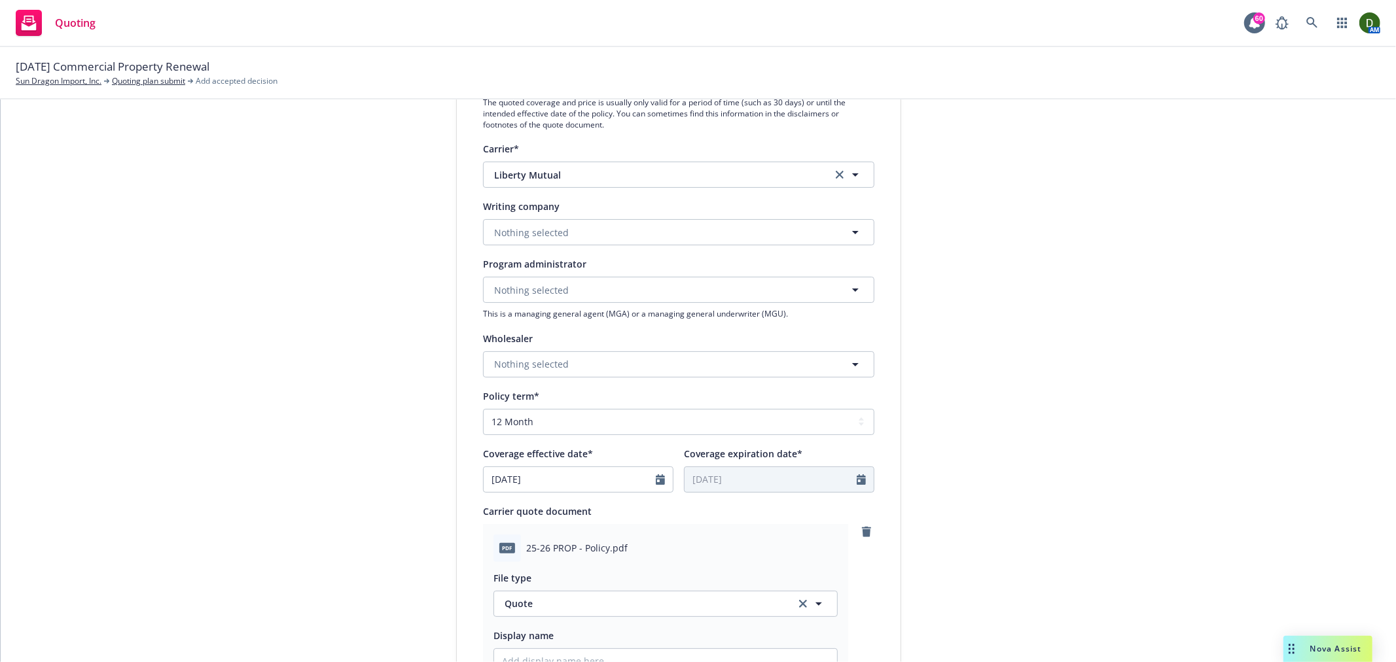
scroll to position [162, 0]
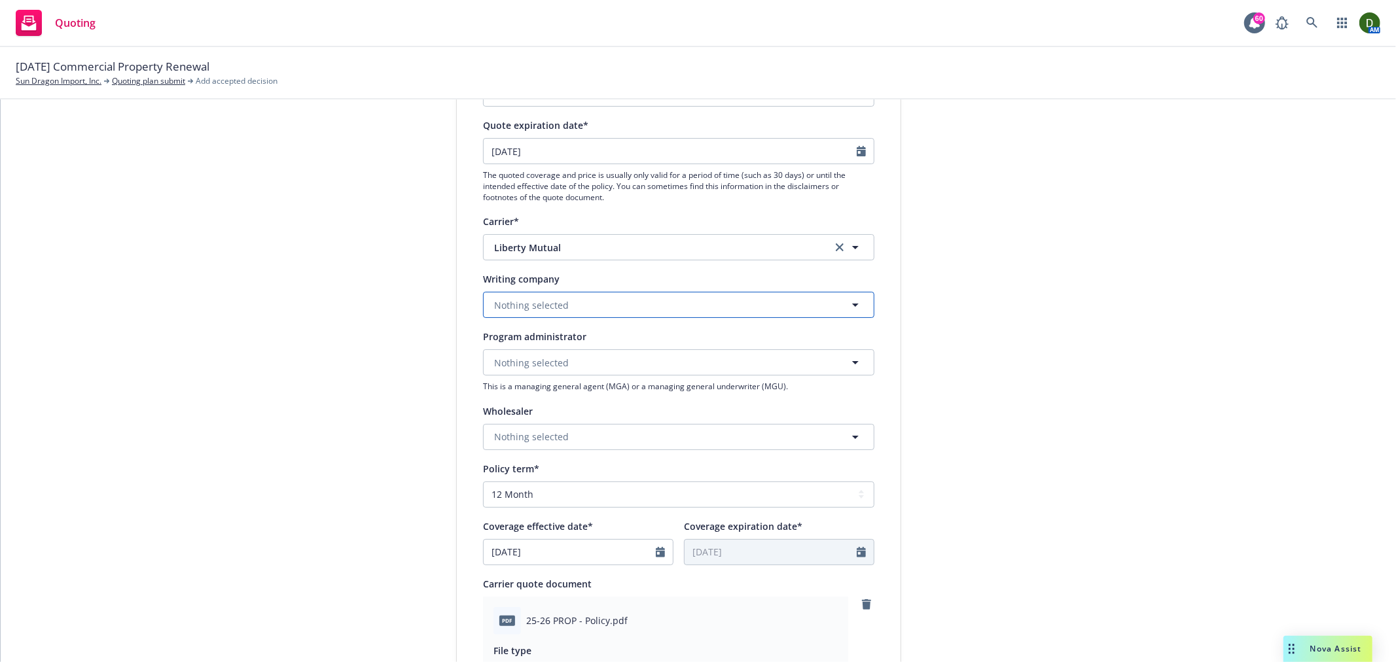
click at [557, 298] on span "Nothing selected" at bounding box center [531, 305] width 75 height 14
type input "the ohio"
click at [618, 348] on span "The [US_STATE] Casualty Insurance Company" at bounding box center [597, 342] width 201 height 14
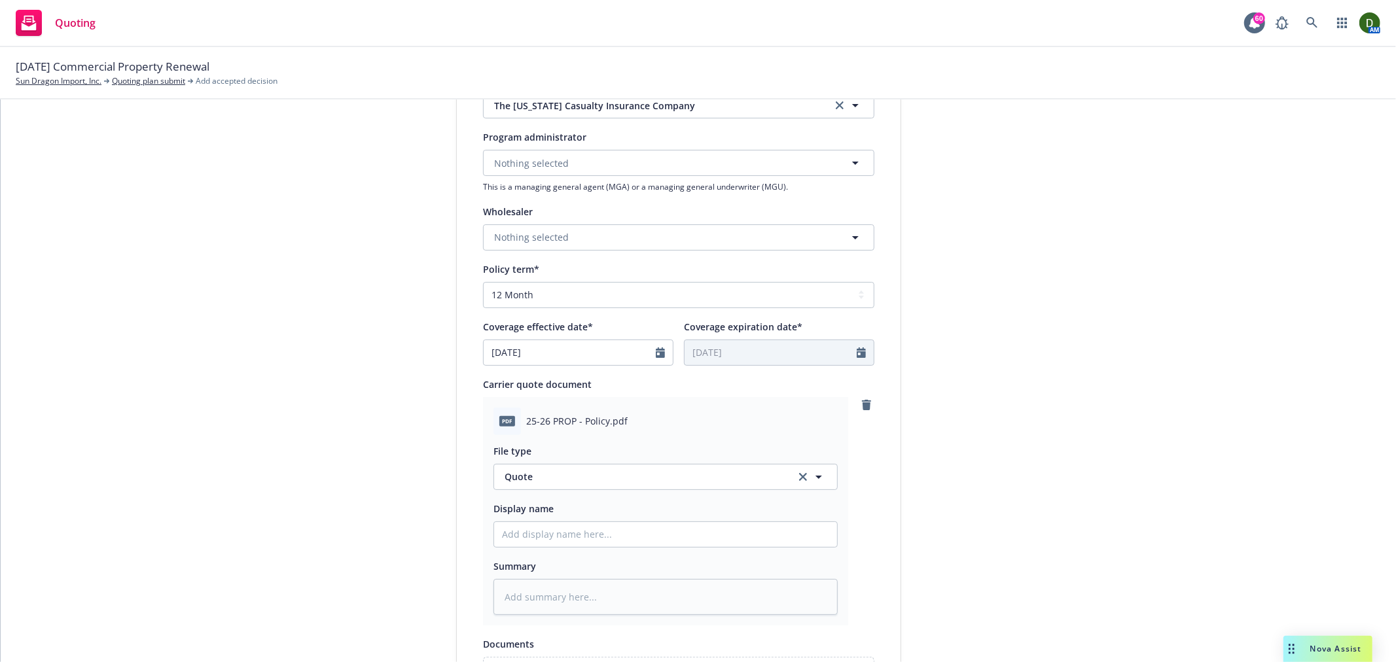
scroll to position [598, 0]
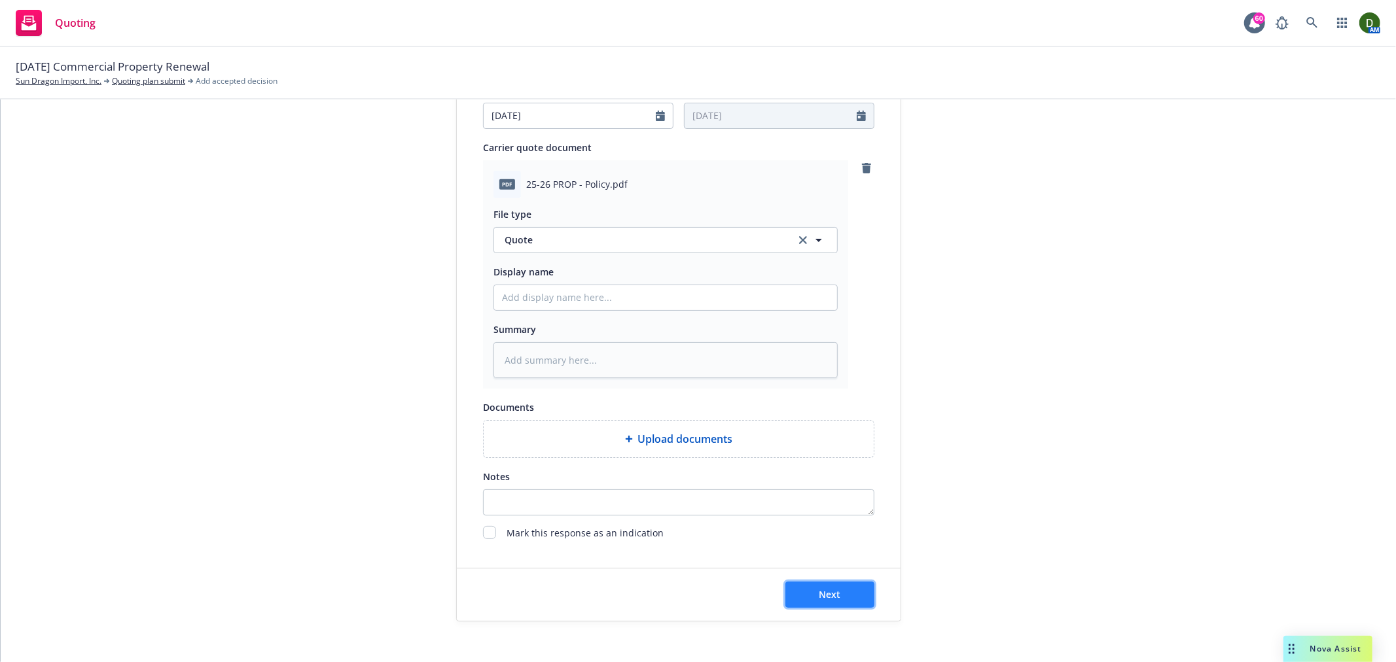
click at [828, 601] on span "Next" at bounding box center [830, 594] width 22 height 12
type textarea "x"
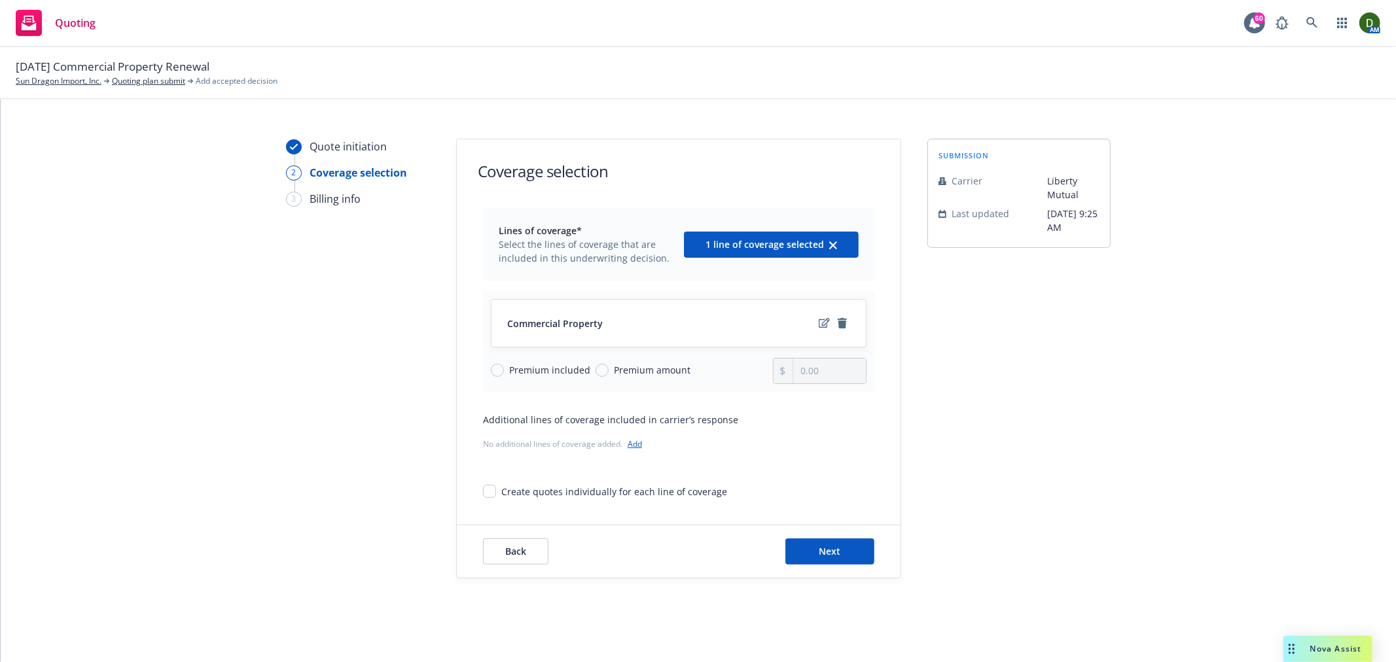
scroll to position [0, 0]
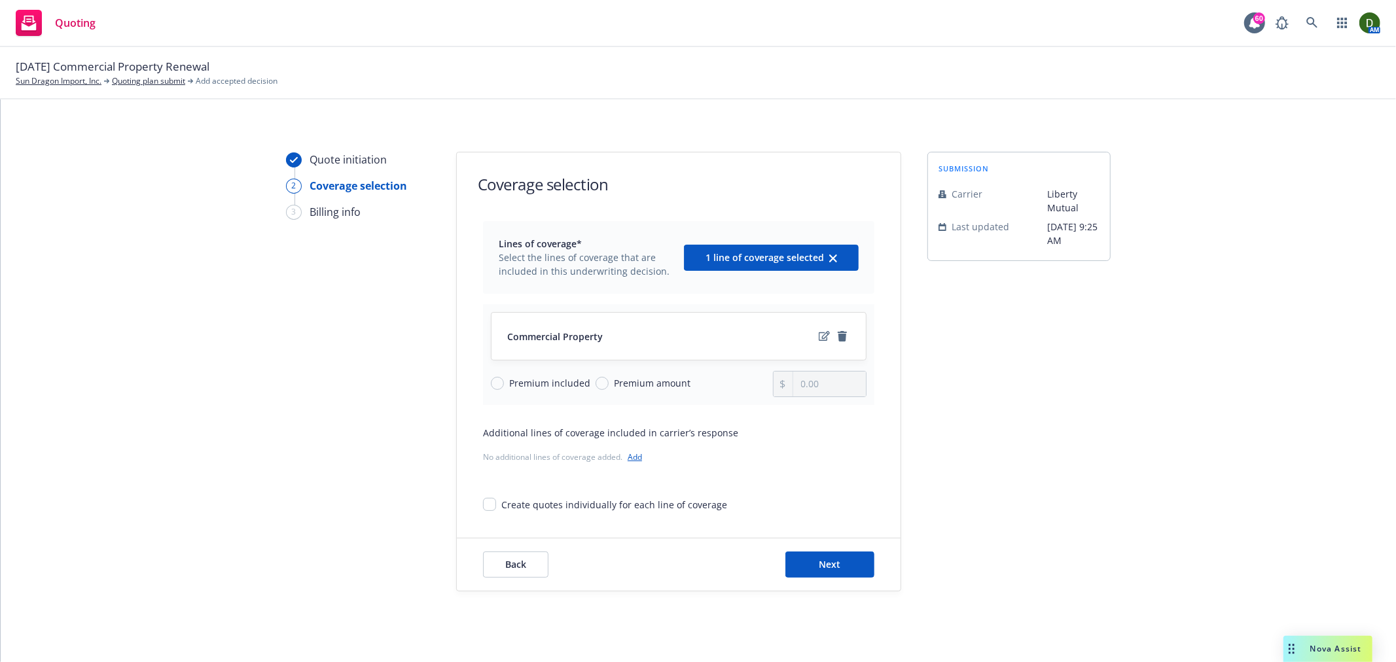
click at [614, 387] on span "Premium amount" at bounding box center [652, 383] width 77 height 14
click at [607, 387] on input "Premium amount" at bounding box center [601, 383] width 13 height 13
radio input "true"
drag, startPoint x: 806, startPoint y: 374, endPoint x: 686, endPoint y: 382, distance: 120.7
click at [682, 376] on div "Premium included Premium amount 0.00" at bounding box center [679, 384] width 376 height 26
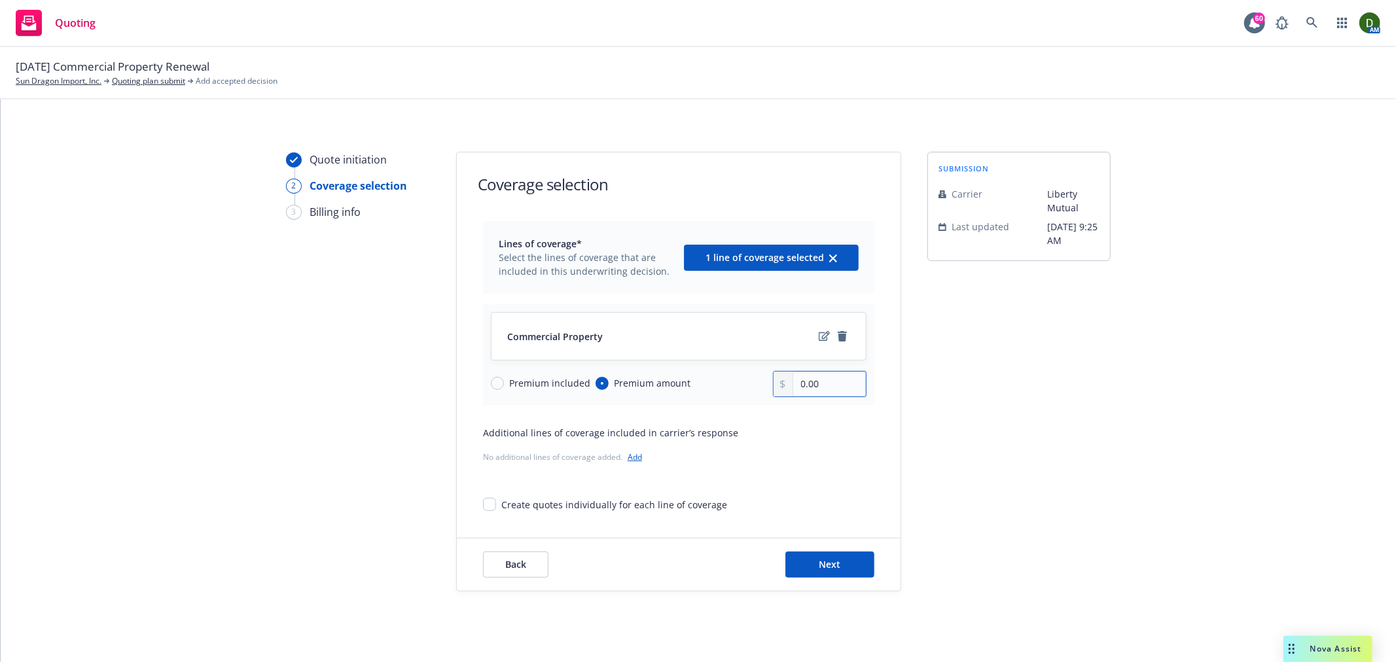
paste input "4,318"
type input "4,318.00"
click at [828, 559] on span "Next" at bounding box center [830, 564] width 22 height 12
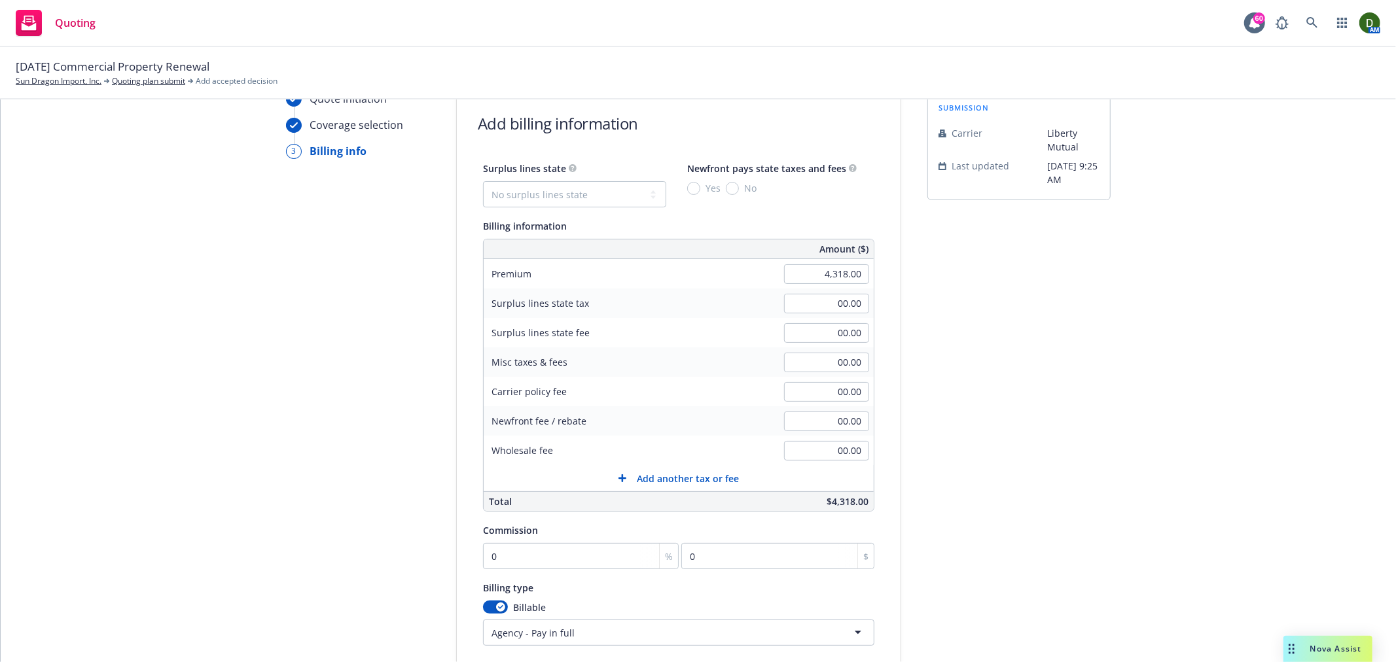
scroll to position [145, 0]
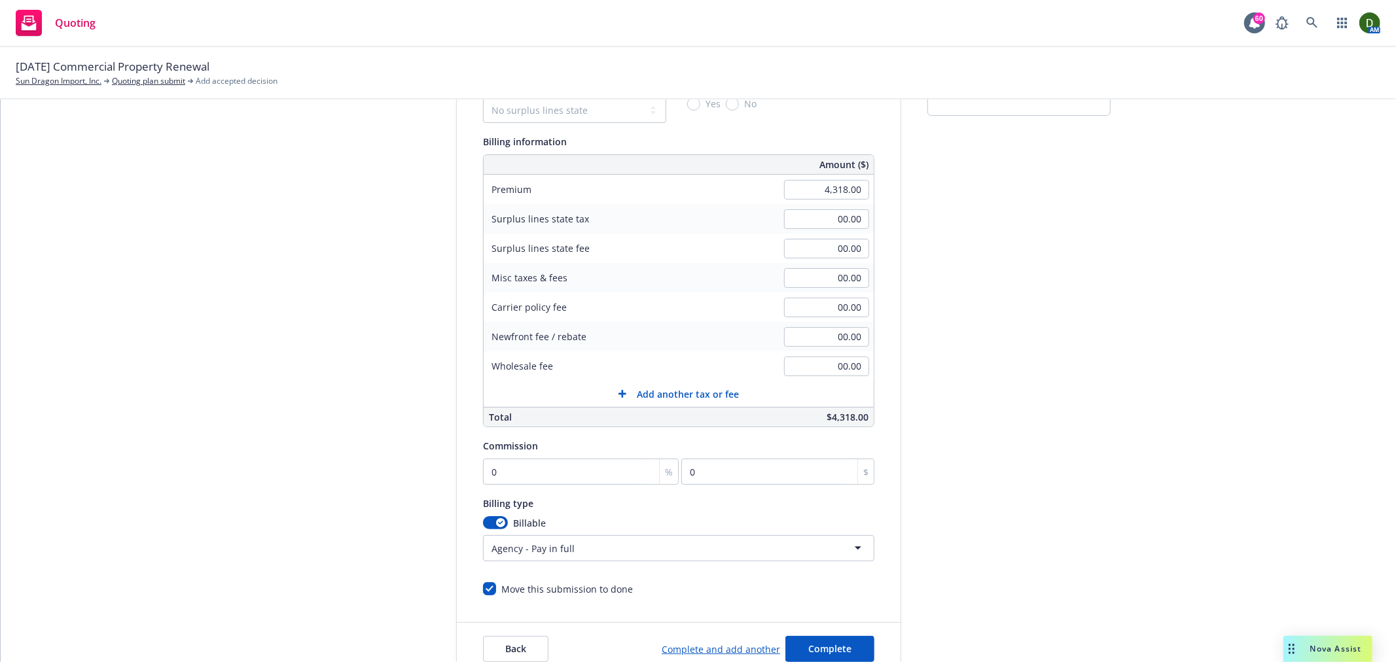
click at [569, 542] on html "Quoting 60 AM 11/08/25 Commercial Property Renewal Sun Dragon Import, Inc. Quot…" at bounding box center [698, 331] width 1396 height 662
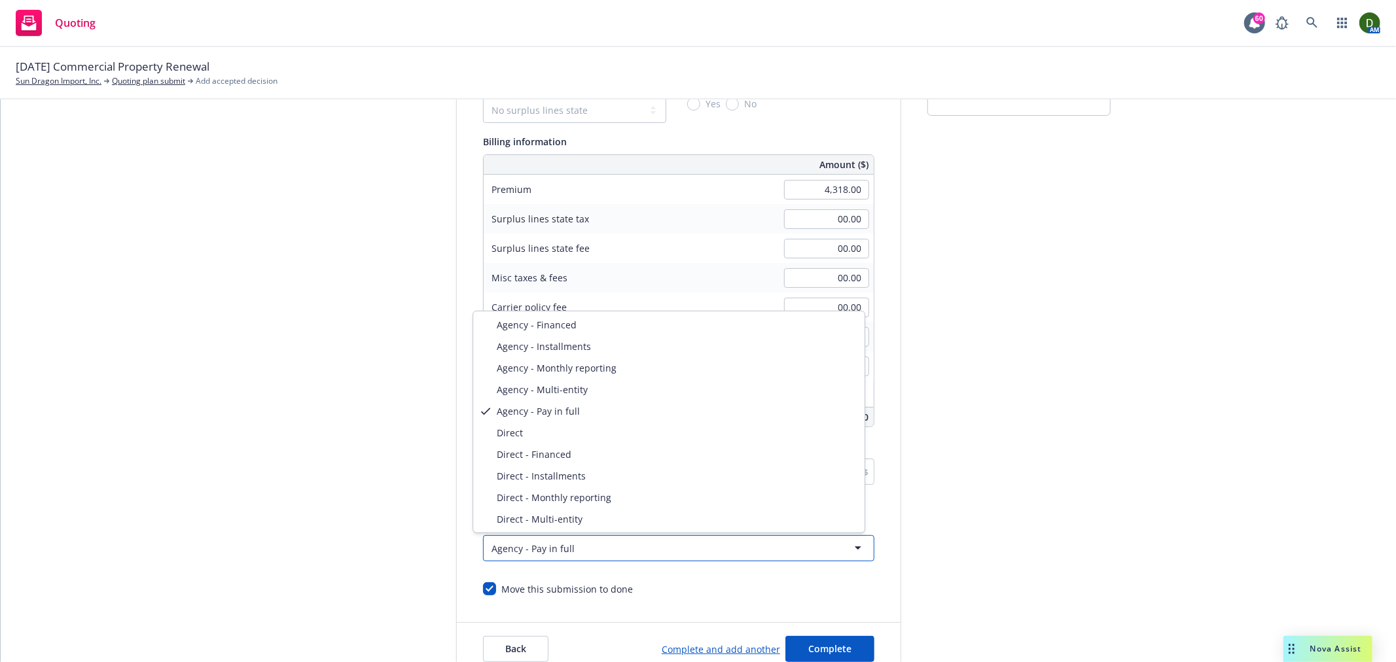
click at [570, 547] on html "Quoting 60 AM 11/08/25 Commercial Property Renewal Sun Dragon Import, Inc. Quot…" at bounding box center [698, 331] width 1396 height 662
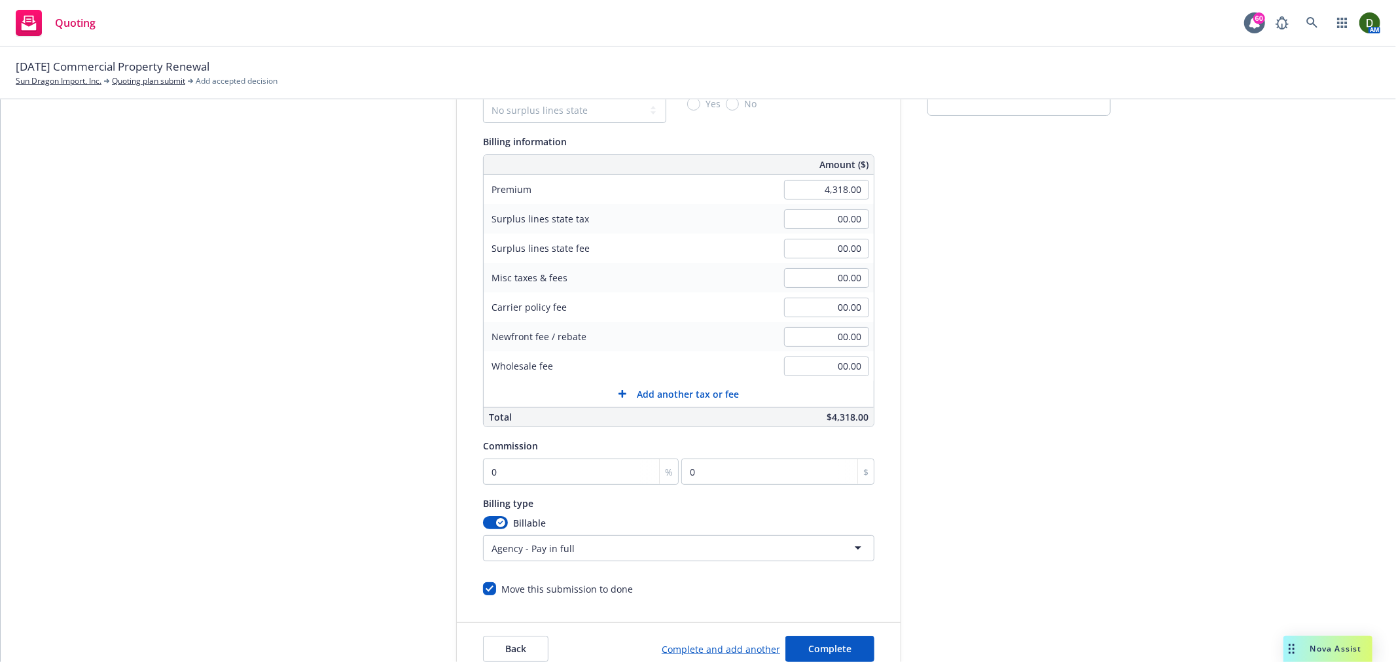
click at [573, 542] on html "Quoting 60 AM 11/08/25 Commercial Property Renewal Sun Dragon Import, Inc. Quot…" at bounding box center [698, 331] width 1396 height 662
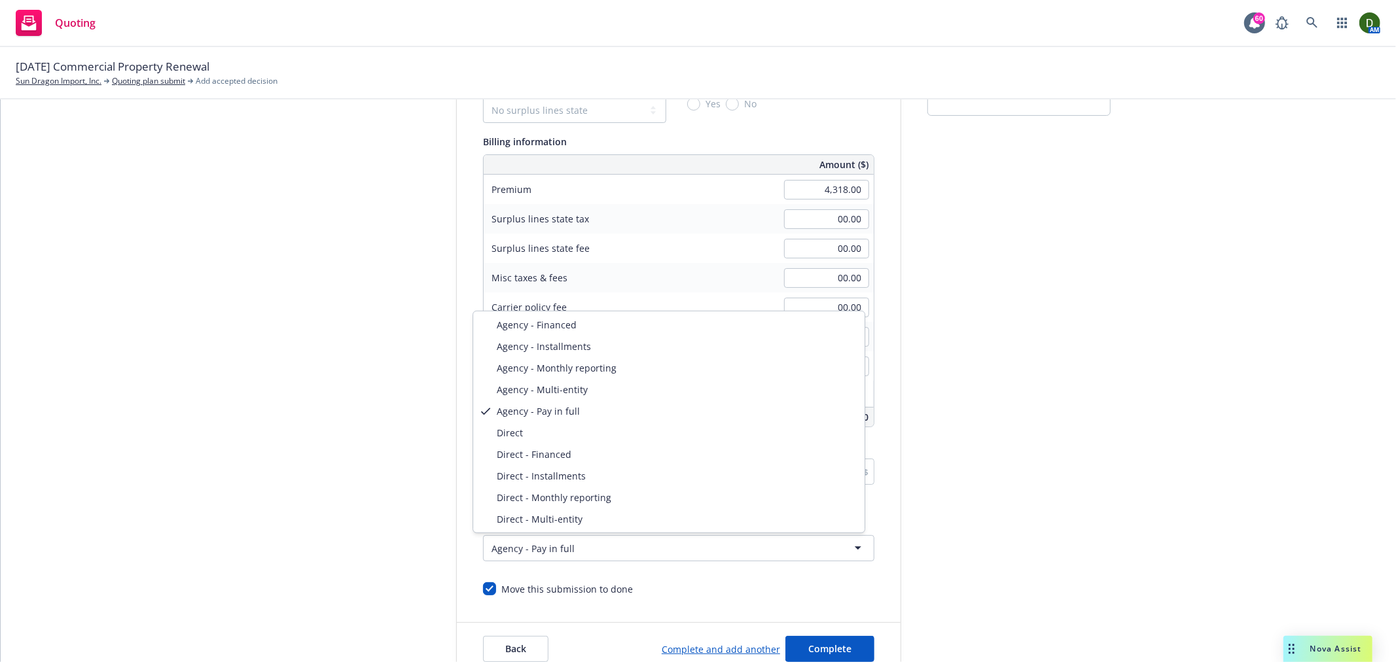
select select "DIRECT"
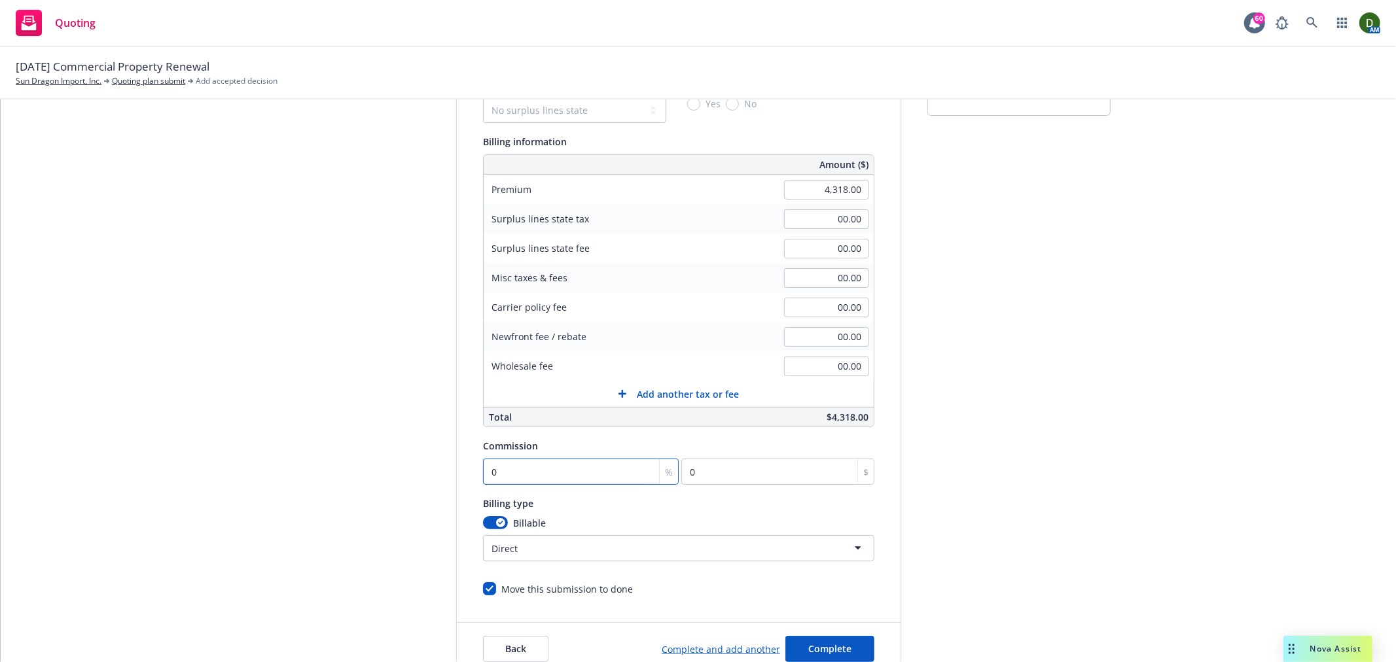
click at [610, 459] on input "0" at bounding box center [581, 472] width 196 height 26
type input "1"
type input "43.18"
type input "15"
type input "647.7"
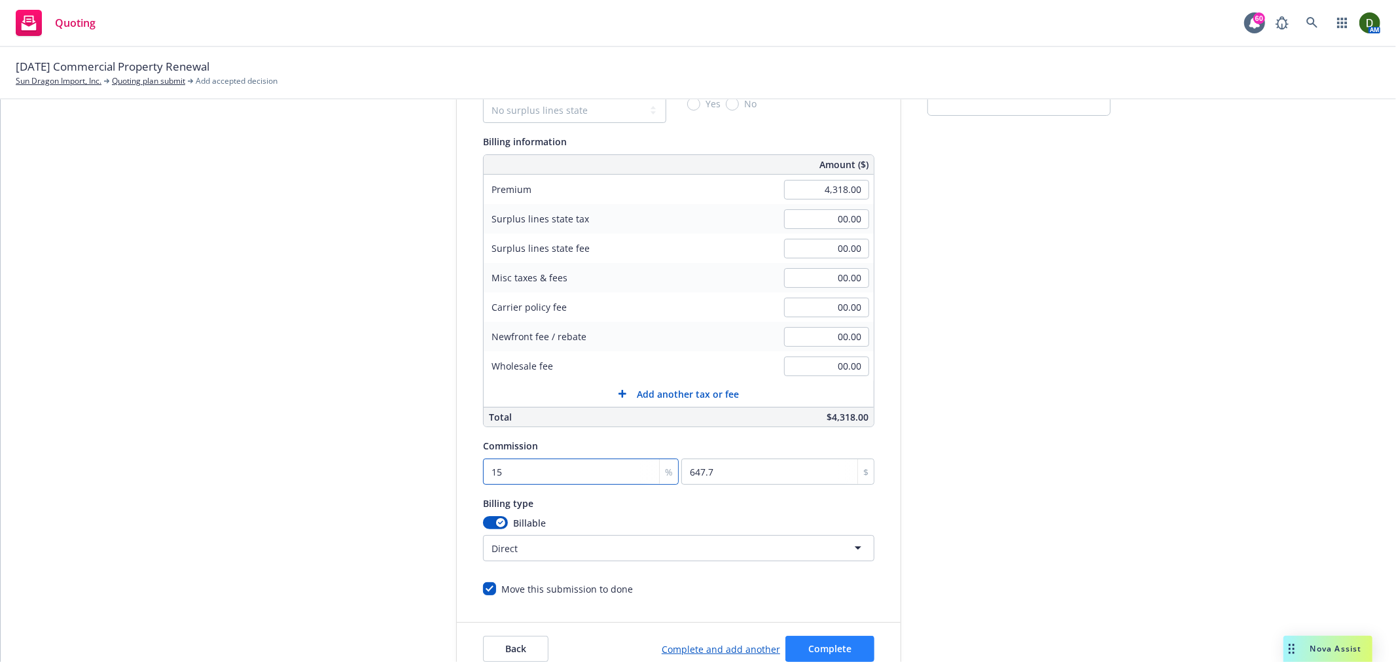
type input "15"
click at [818, 643] on button "Complete" at bounding box center [829, 649] width 89 height 26
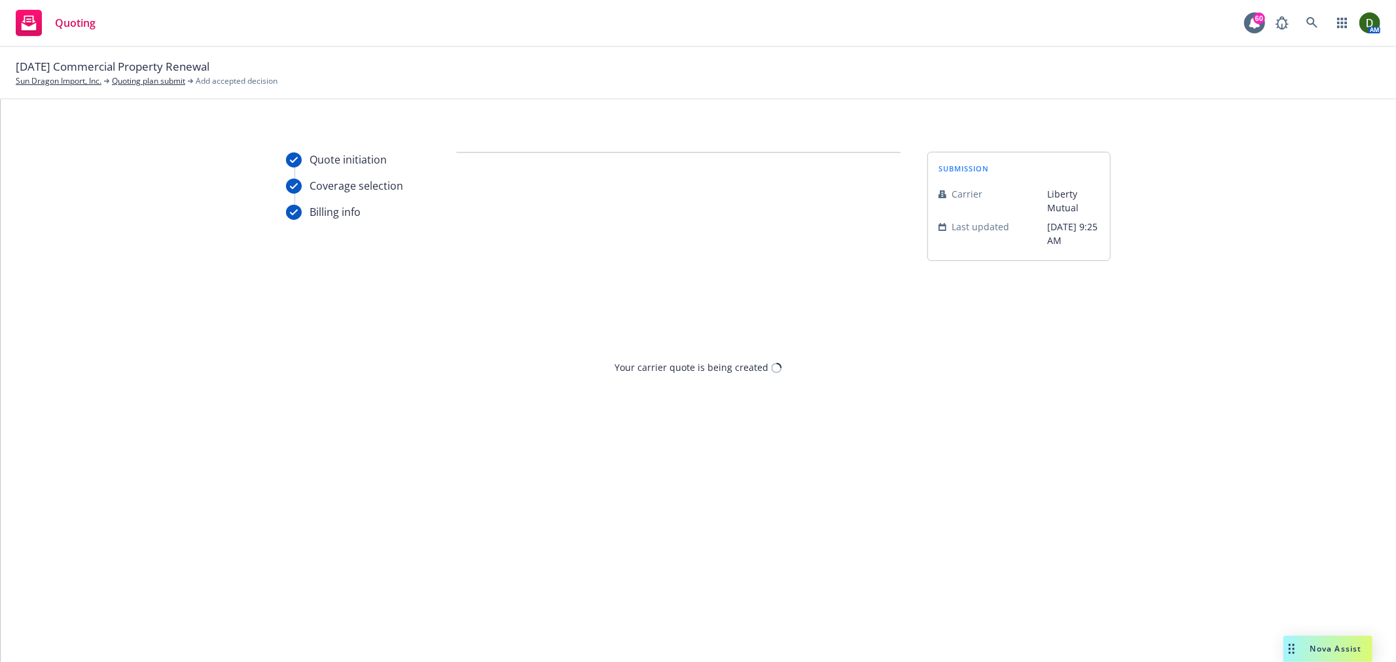
scroll to position [0, 0]
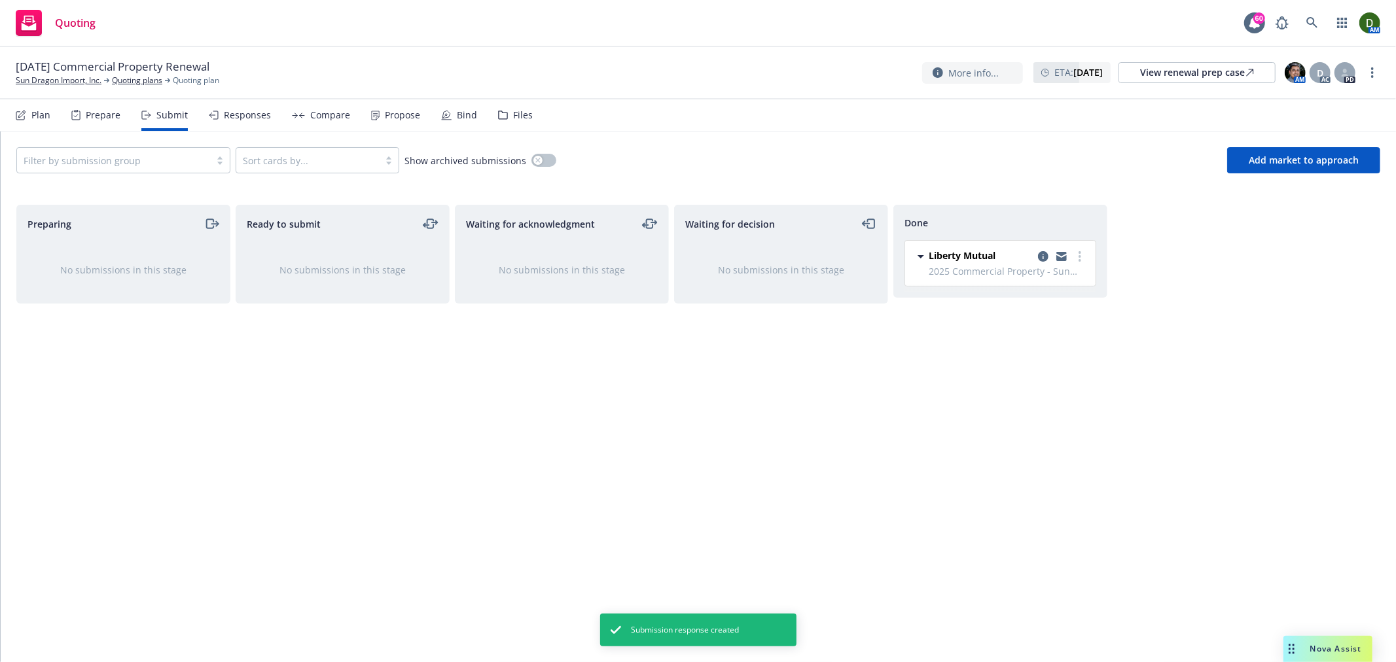
click at [428, 119] on div "Plan Prepare Submit Responses Compare Propose Bind Files" at bounding box center [274, 114] width 517 height 31
click at [394, 122] on div "Propose" at bounding box center [395, 114] width 49 height 31
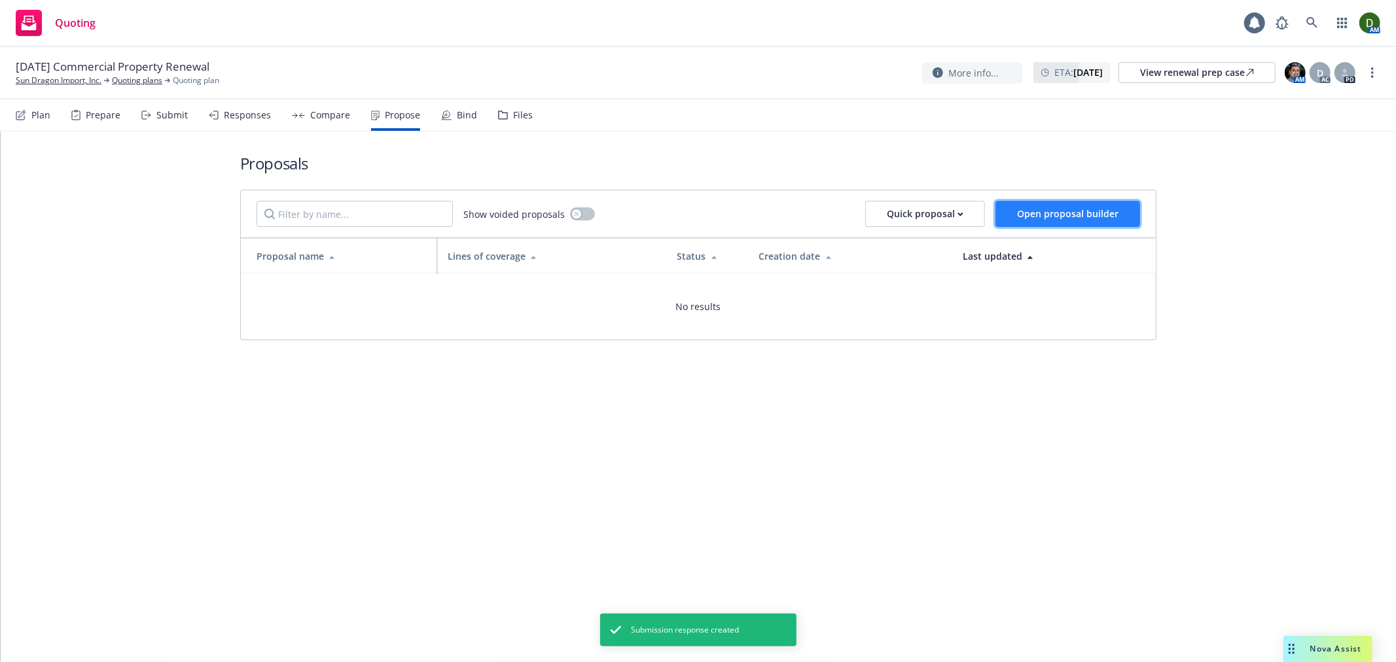
click at [1065, 219] on span "Open proposal builder" at bounding box center [1067, 213] width 101 height 12
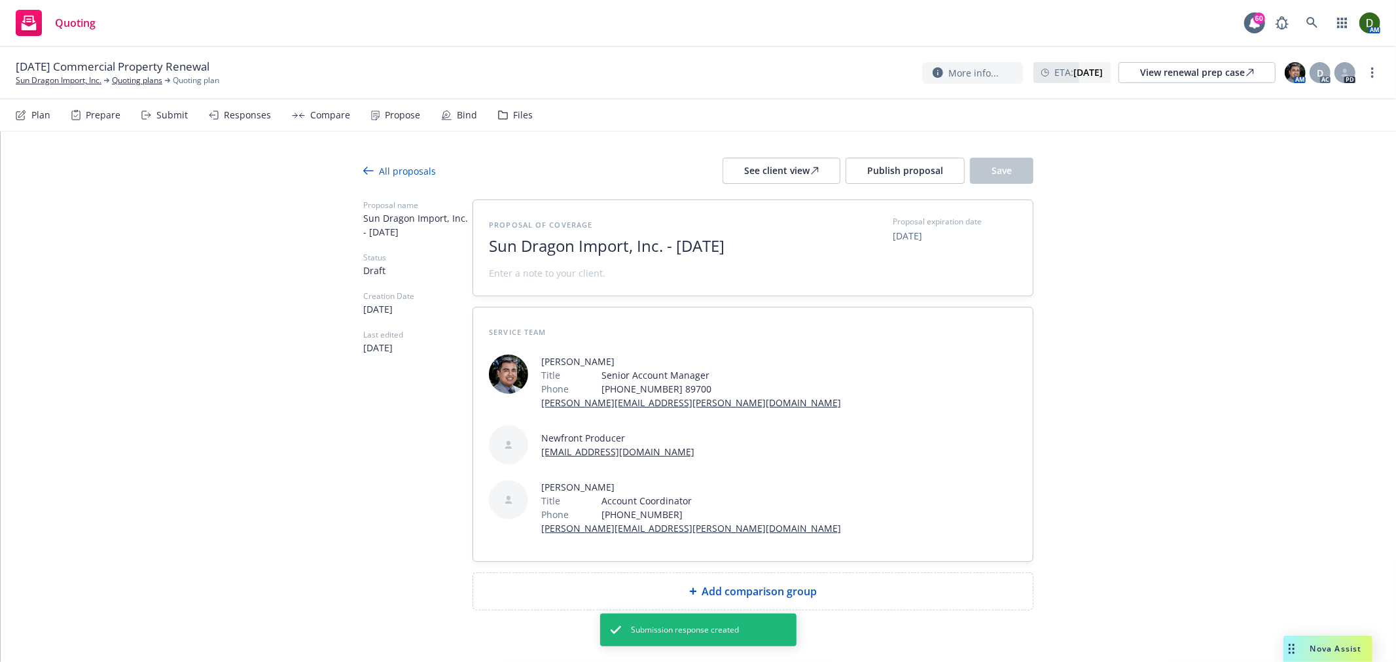
click at [700, 251] on span "Sun Dragon Import, Inc. - October 2025" at bounding box center [649, 246] width 321 height 19
click at [701, 253] on span "Sun Dragon Import, Inc. - October 2025" at bounding box center [649, 246] width 321 height 19
drag, startPoint x: 677, startPoint y: 245, endPoint x: 407, endPoint y: 249, distance: 269.6
click at [407, 249] on div "Proposal name Sun Dragon Import, Inc. - October 2025 Status Draft Creation Date…" at bounding box center [698, 405] width 670 height 411
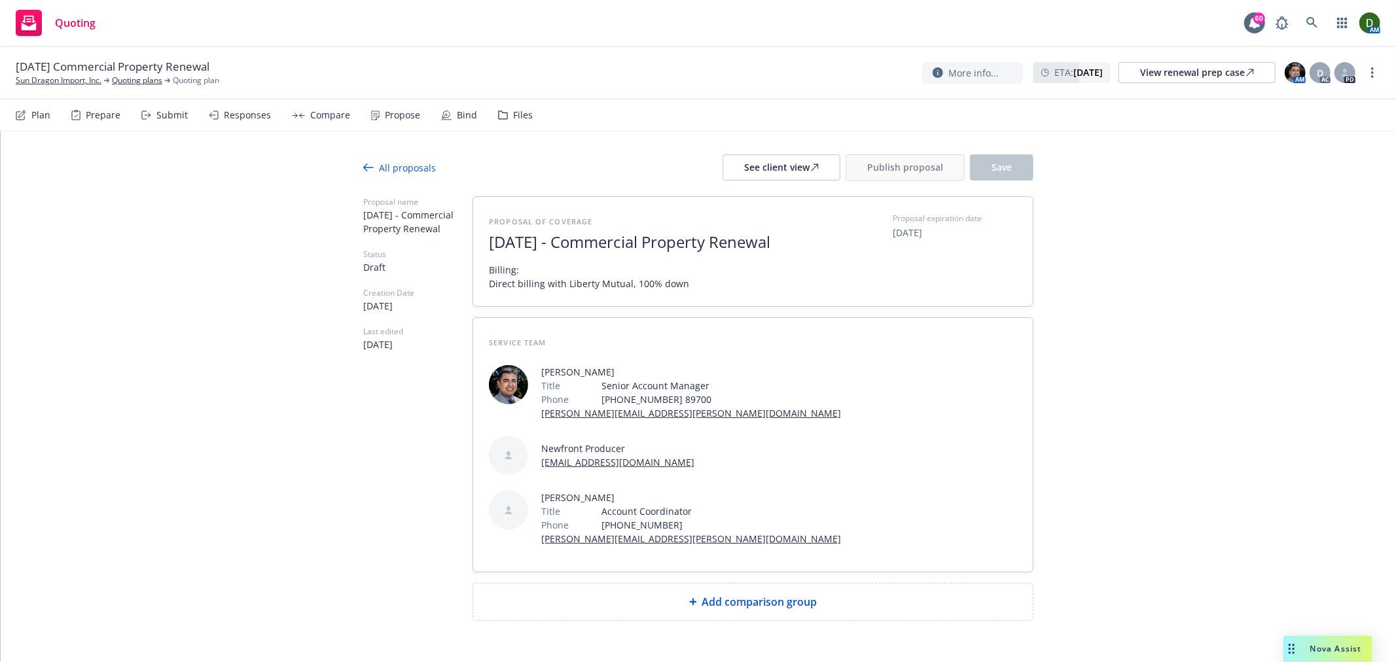
scroll to position [4, 0]
click at [834, 582] on div "Add comparison group" at bounding box center [752, 601] width 561 height 38
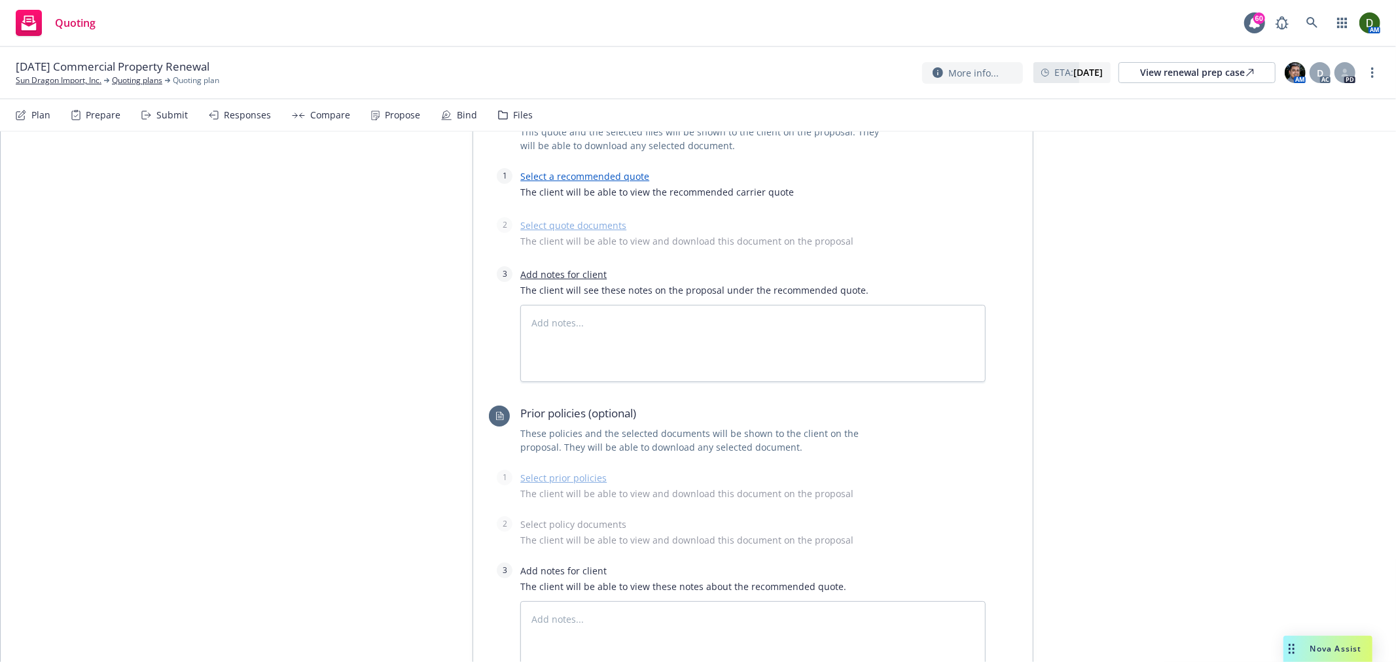
scroll to position [470, 0]
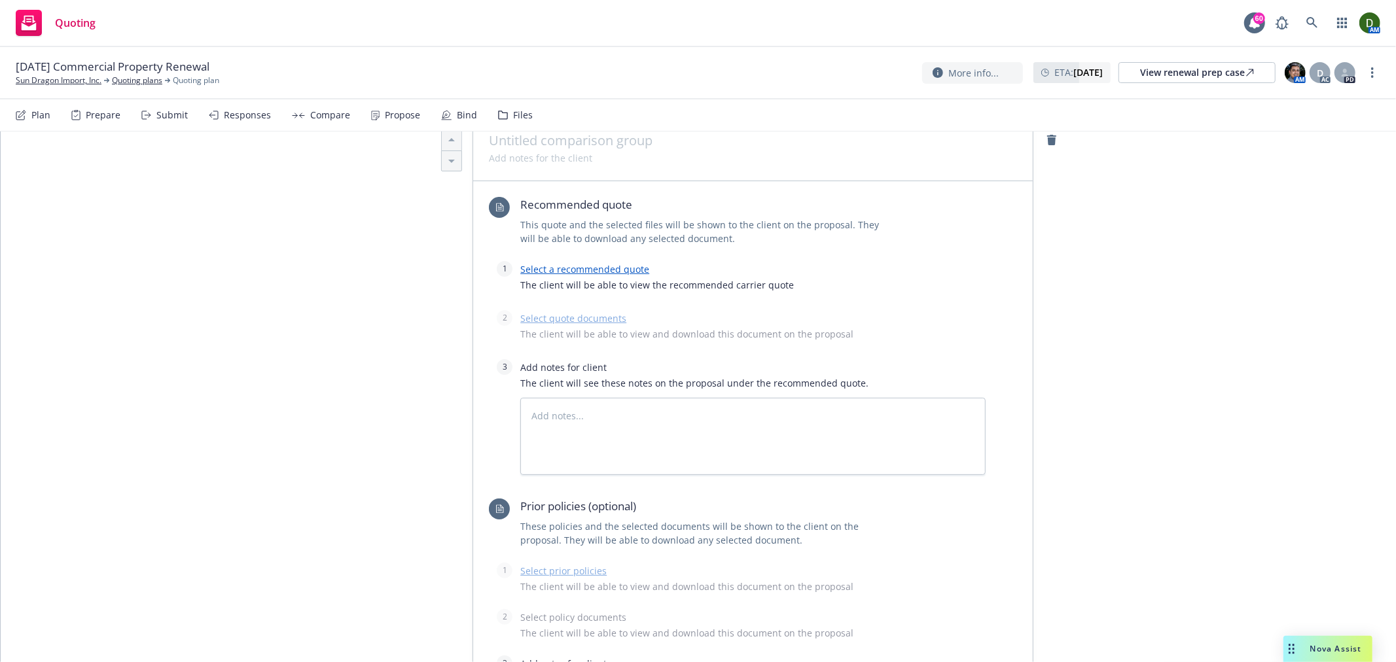
click at [586, 263] on link "Select a recommended quote" at bounding box center [584, 269] width 129 height 12
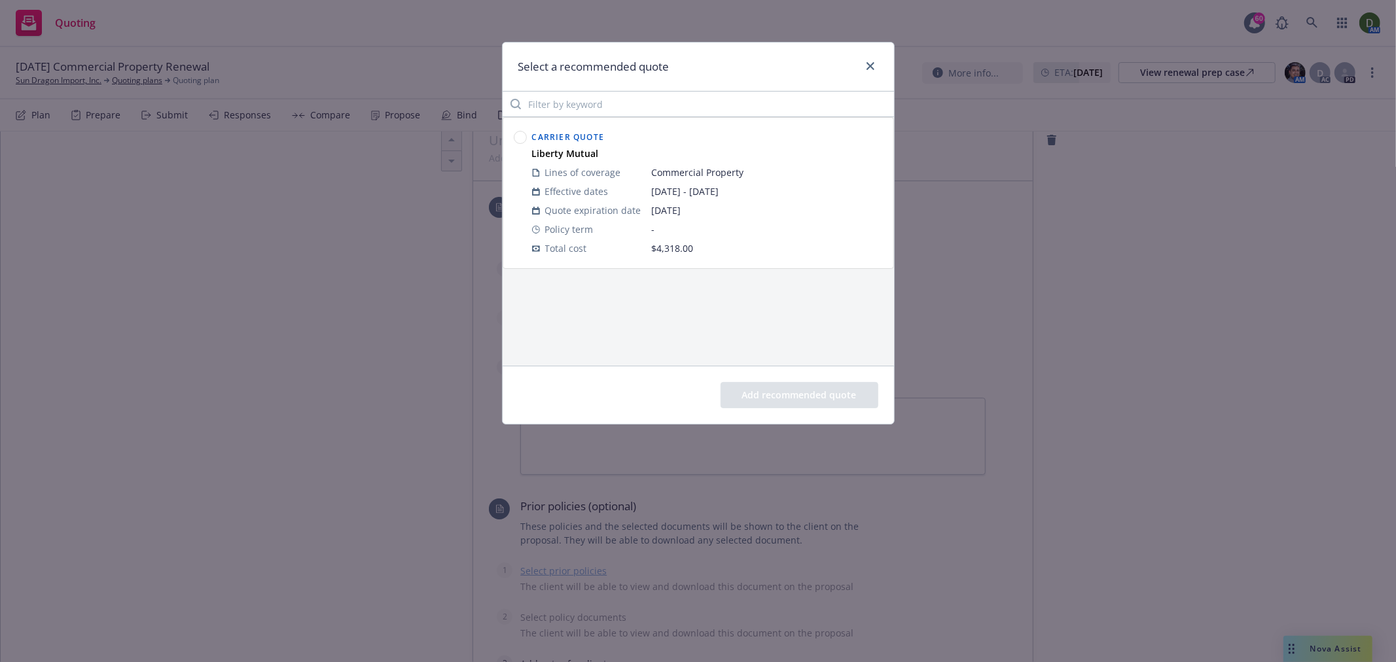
click at [518, 135] on circle at bounding box center [520, 138] width 12 height 12
click at [777, 389] on button "Add recommended quote" at bounding box center [799, 395] width 158 height 26
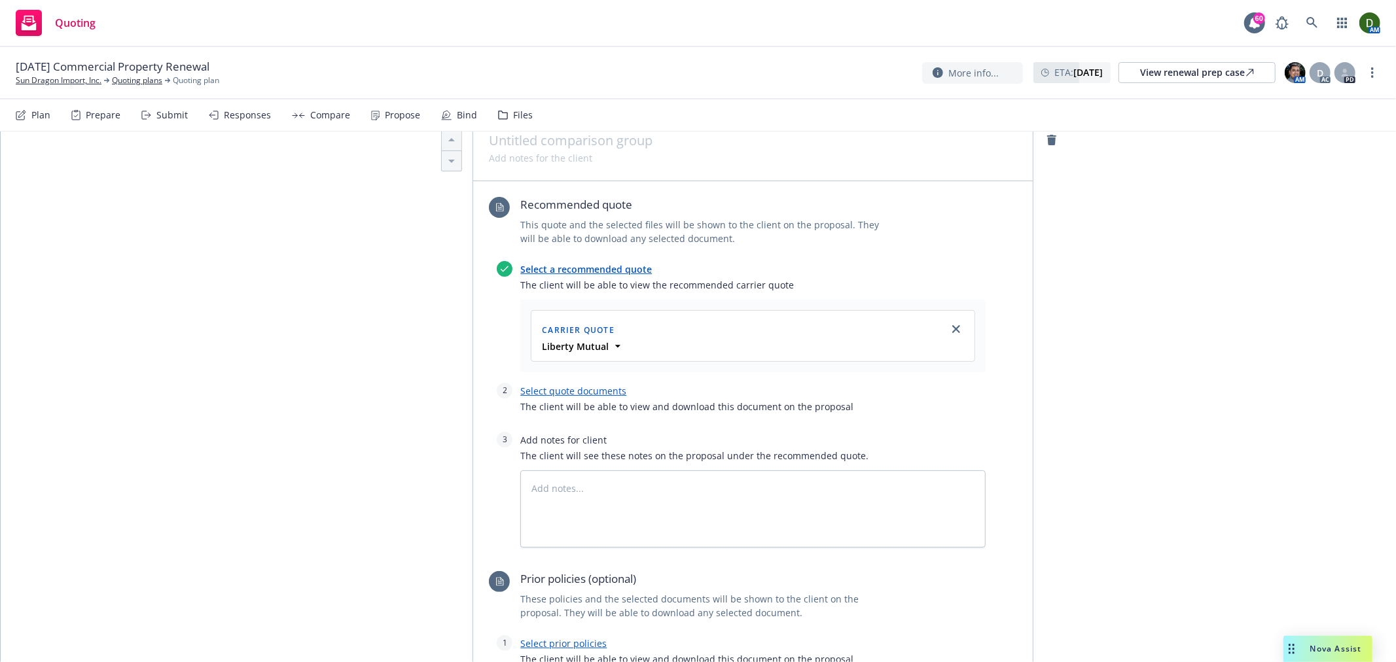
click at [594, 385] on link "Select quote documents" at bounding box center [573, 391] width 106 height 12
type textarea "x"
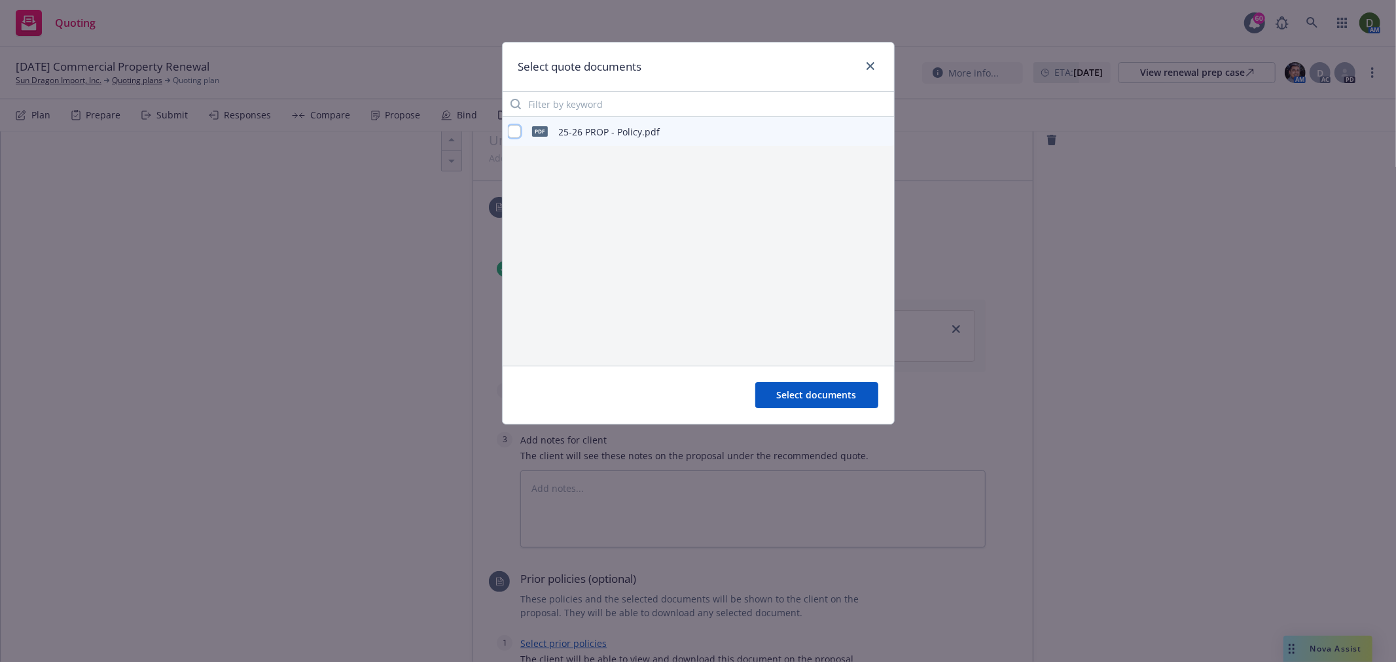
click at [510, 126] on input "checkbox" at bounding box center [514, 131] width 13 height 13
checkbox input "true"
click at [788, 386] on button "Select documents" at bounding box center [816, 395] width 123 height 26
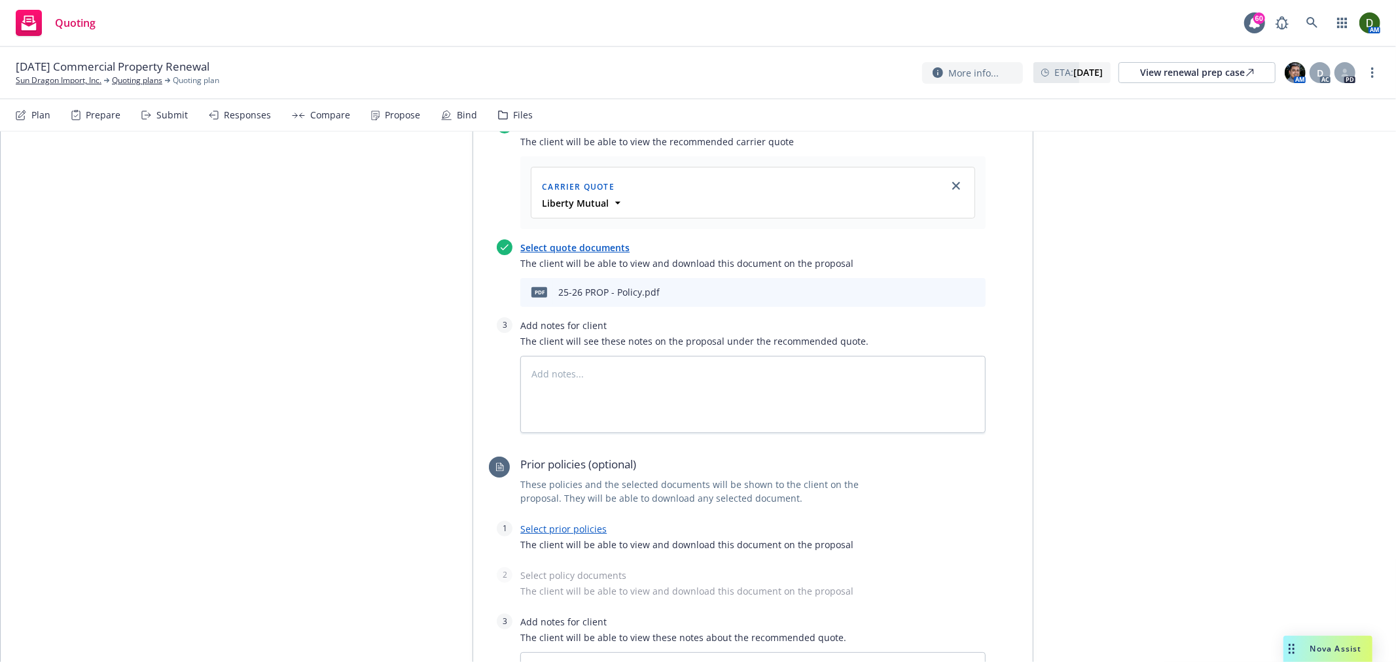
scroll to position [798, 0]
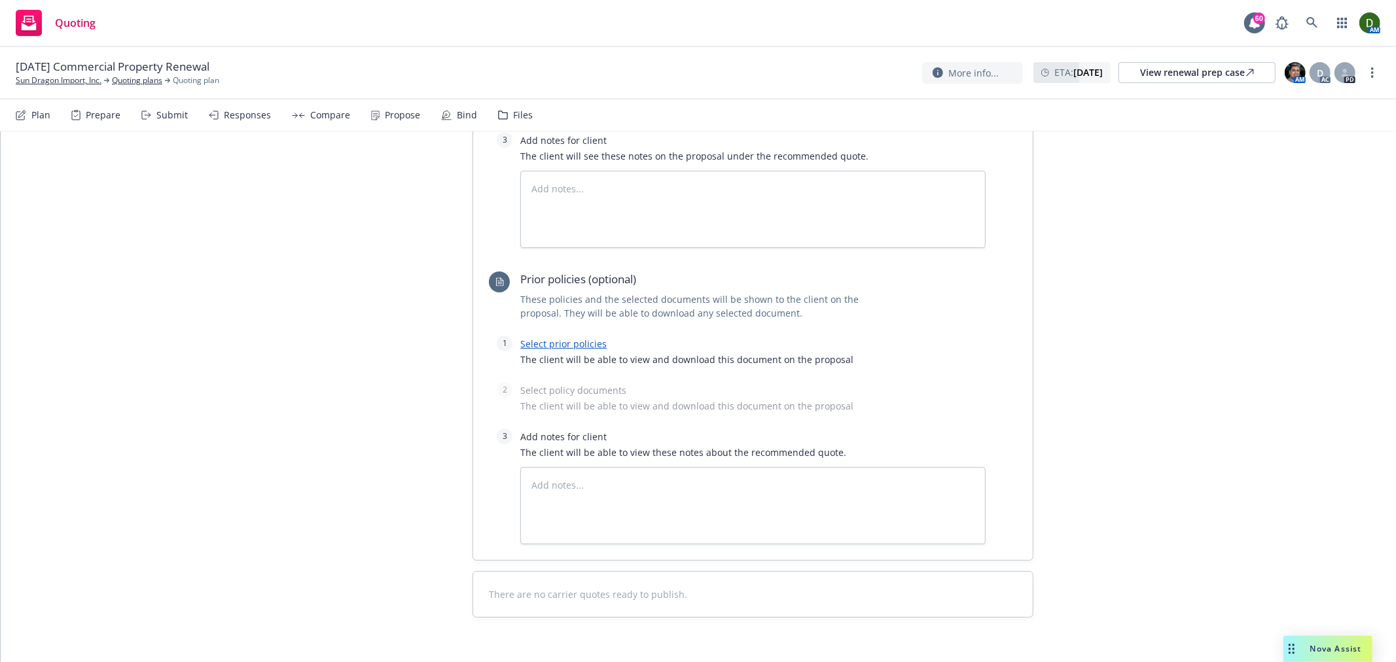
click at [556, 338] on link "Select prior policies" at bounding box center [563, 344] width 86 height 12
type textarea "x"
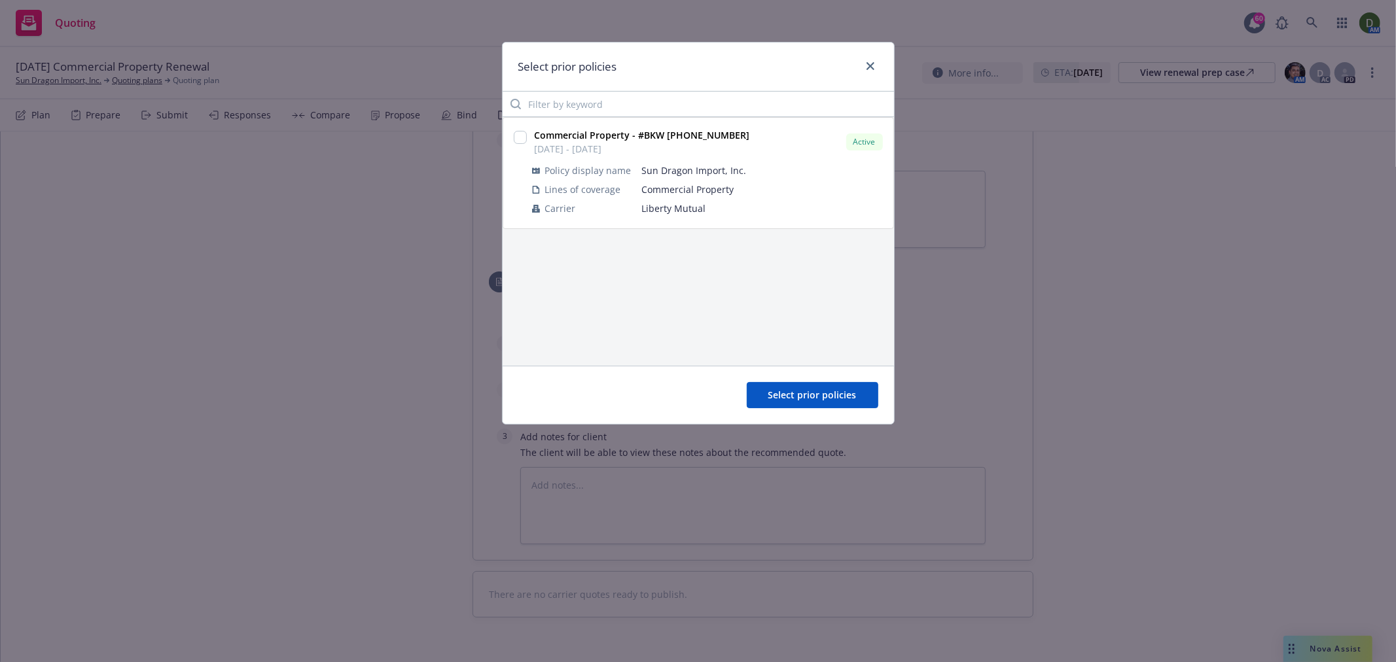
click at [517, 145] on div at bounding box center [520, 139] width 13 height 16
click at [521, 137] on input "checkbox" at bounding box center [520, 137] width 13 height 13
checkbox input "true"
click at [788, 396] on span "Select prior policies" at bounding box center [812, 395] width 88 height 12
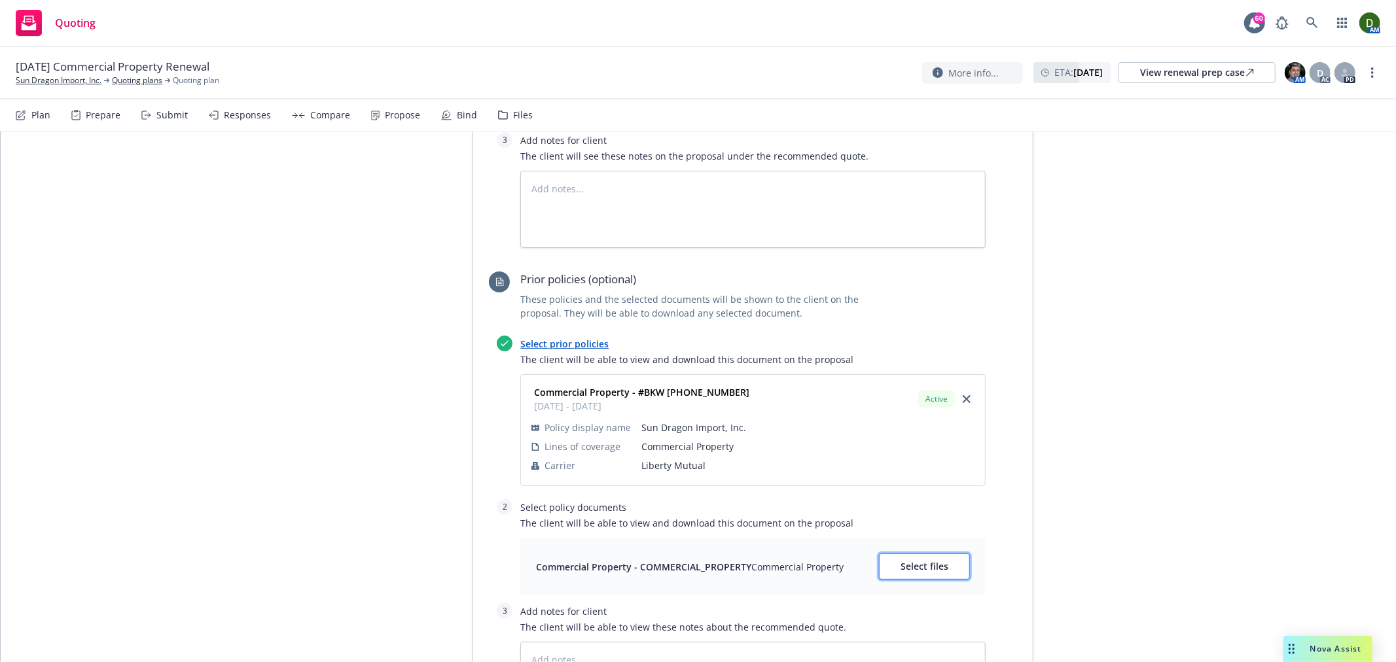
click at [923, 560] on span "Select files" at bounding box center [924, 566] width 48 height 12
type textarea "x"
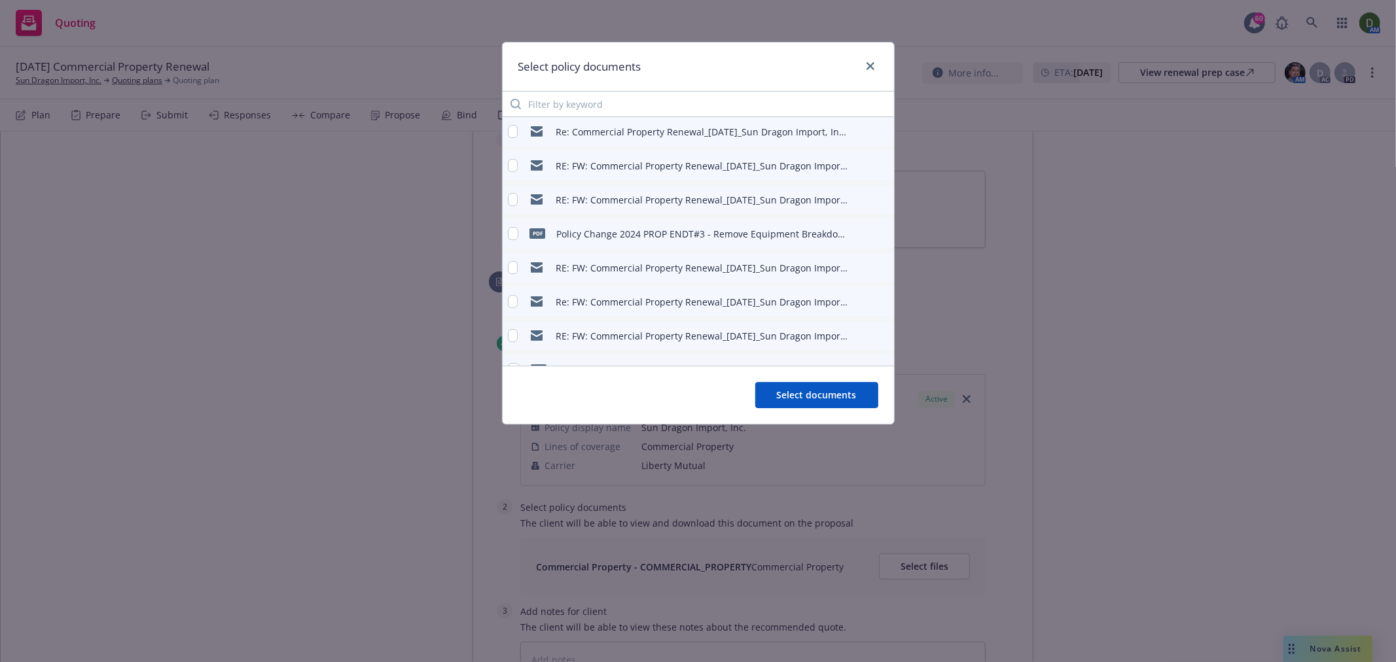
scroll to position [198, 0]
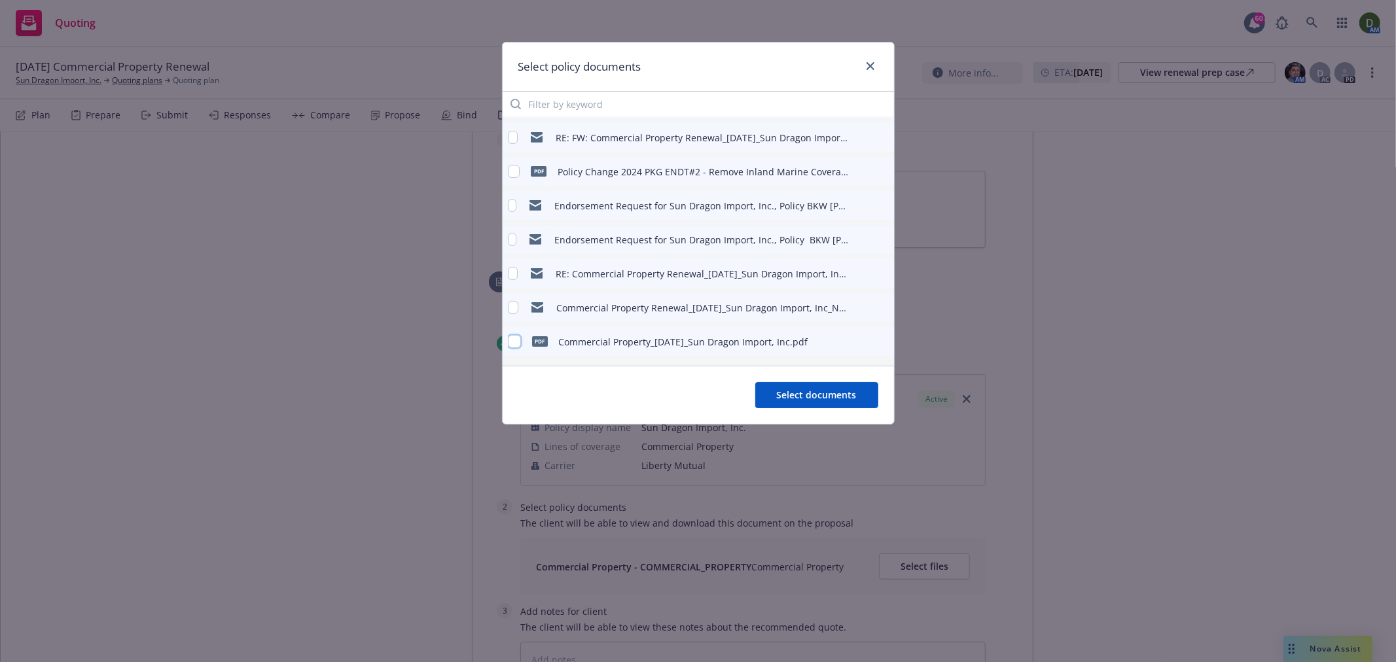
click at [517, 336] on input "checkbox" at bounding box center [514, 341] width 13 height 13
checkbox input "true"
click at [824, 393] on span "Select documents" at bounding box center [817, 395] width 80 height 12
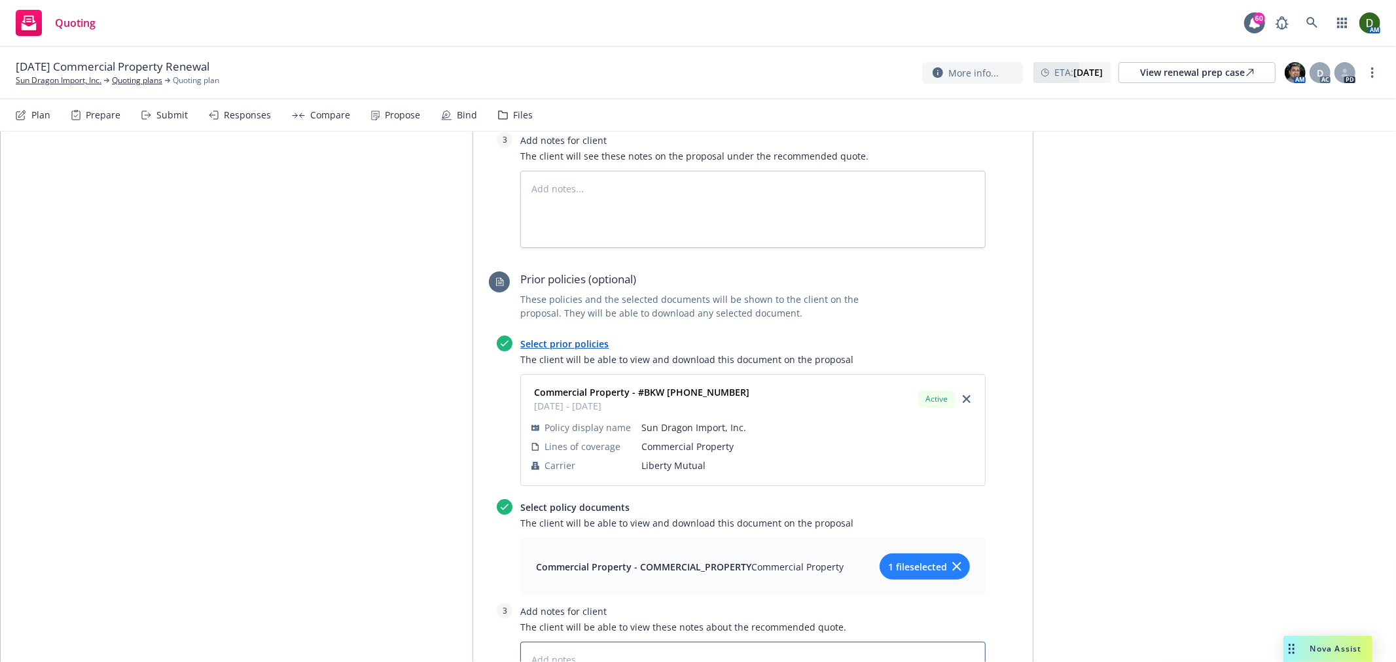
drag, startPoint x: 628, startPoint y: 618, endPoint x: 639, endPoint y: 612, distance: 12.3
type textarea "x"
type textarea "C"
type textarea "x"
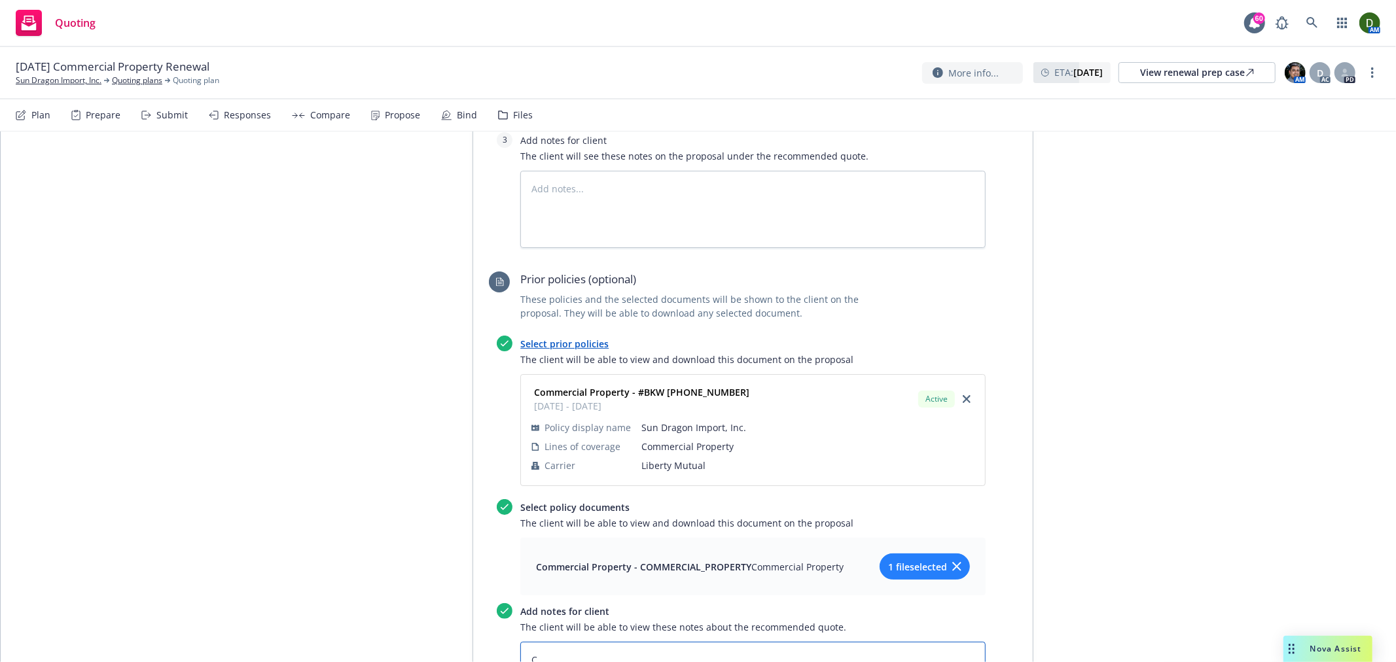
type textarea "Co"
type textarea "x"
type textarea "Cov"
type textarea "x"
type textarea "Cove"
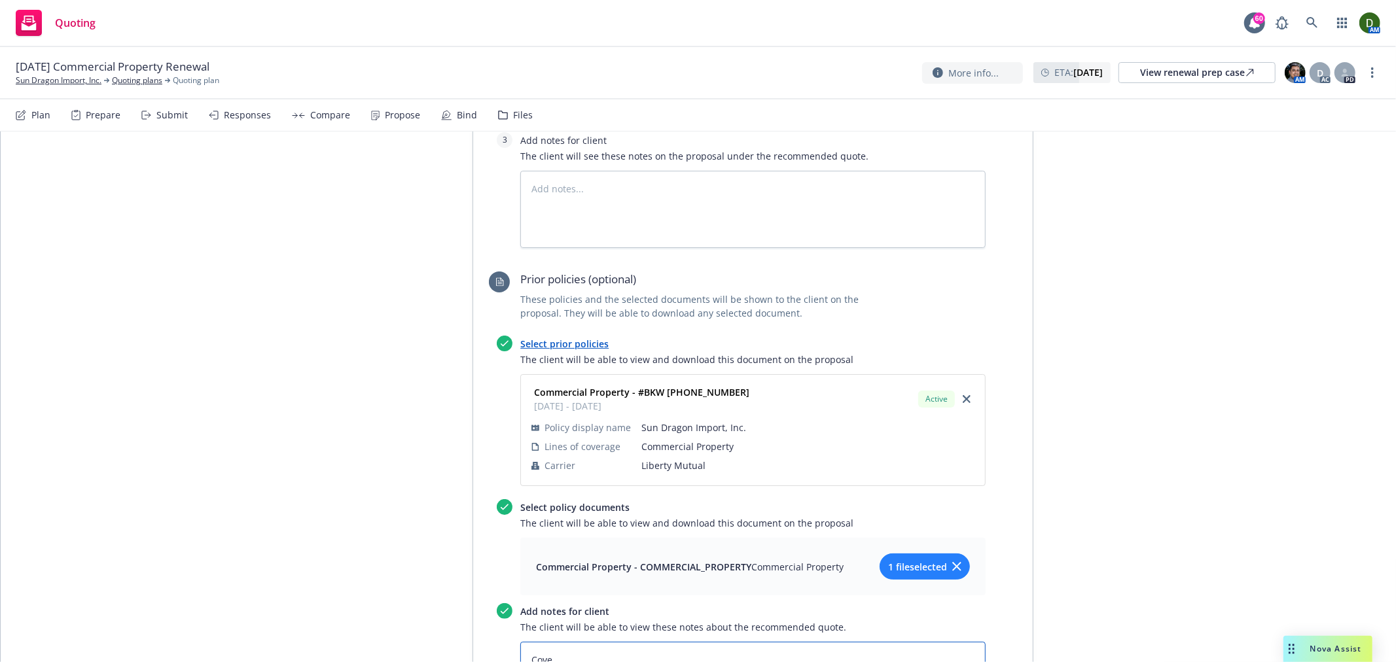
type textarea "x"
type textarea "Cover"
type textarea "x"
type textarea "Covera"
type textarea "x"
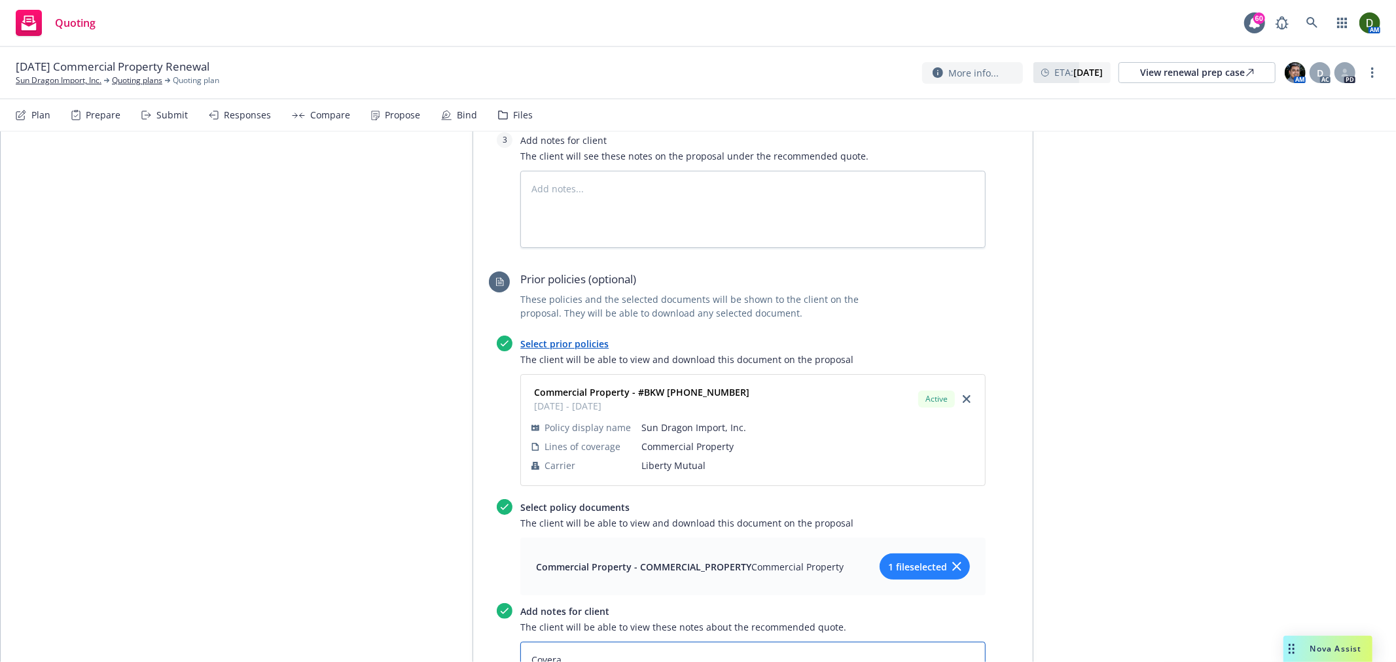
type textarea "Coverag"
type textarea "x"
type textarea "Coverage"
type textarea "x"
type textarea "Coverage"
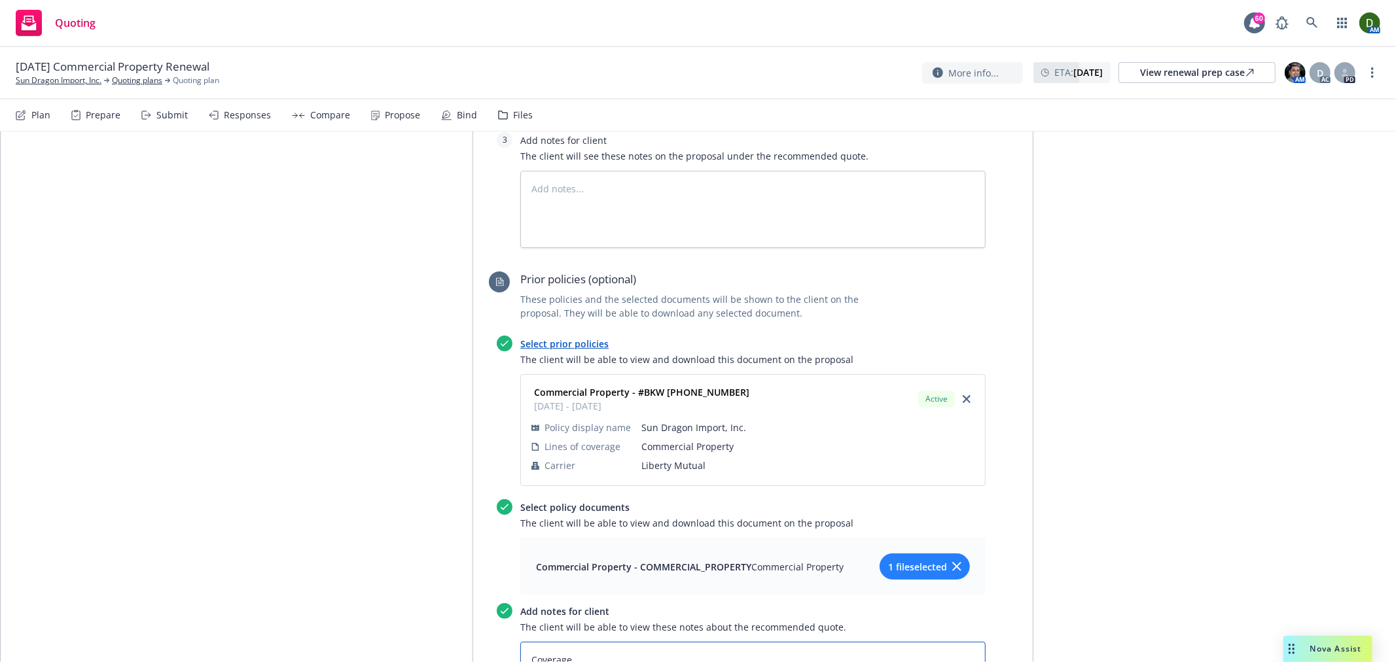
type textarea "x"
type textarea "Coverage wa"
type textarea "x"
type textarea "Coverage was"
type textarea "x"
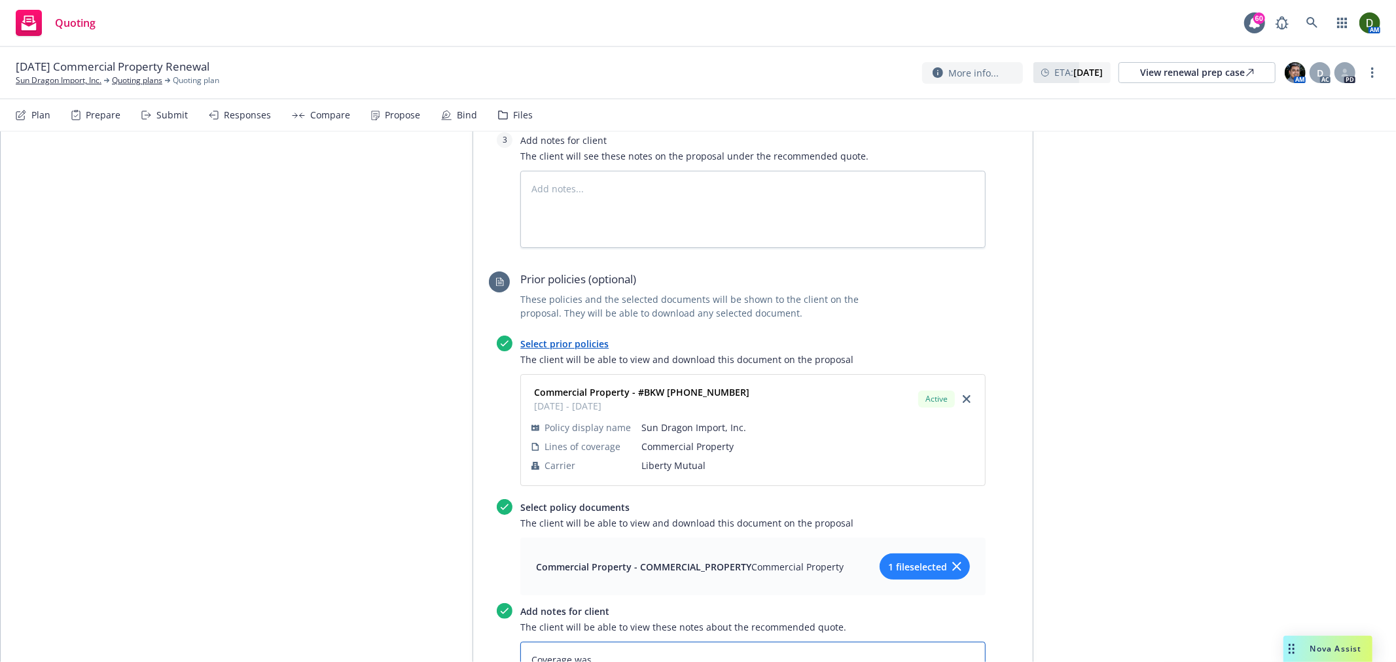
type textarea "Coverage was"
type textarea "x"
type textarea "Coverage was i"
type textarea "x"
type textarea "Coverage was is"
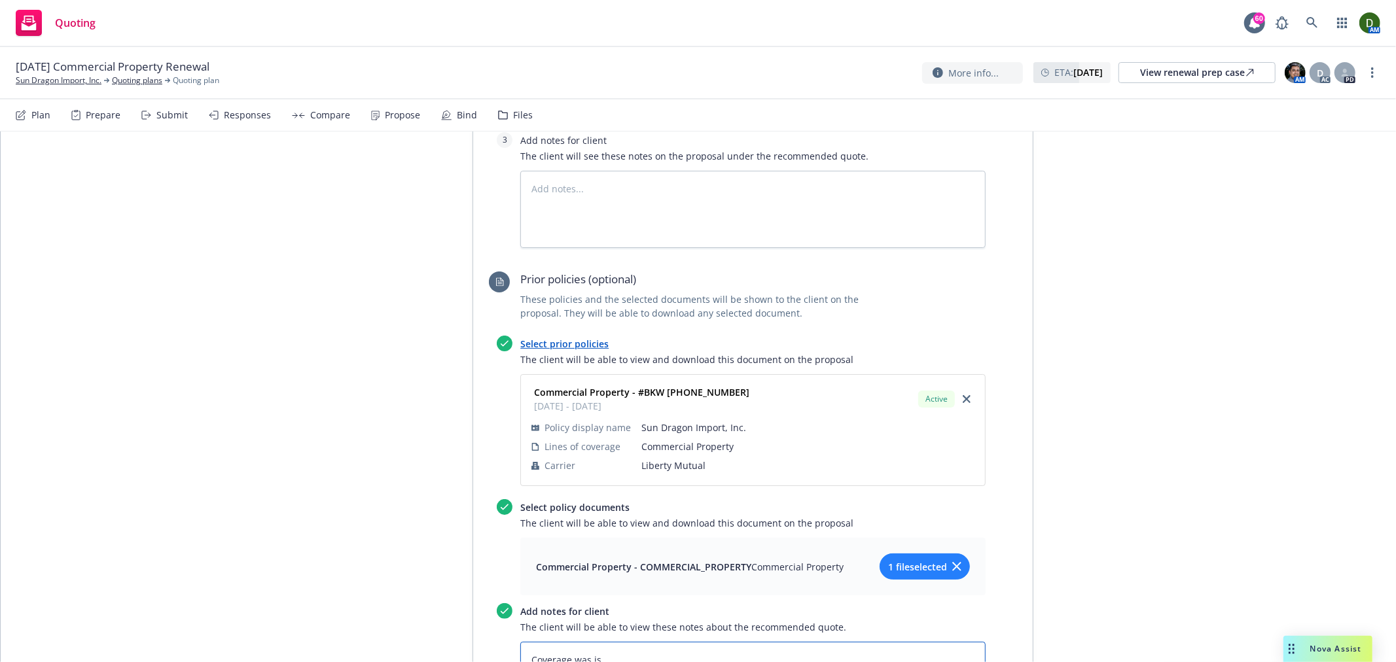
type textarea "x"
type textarea "Coverage was iss"
type textarea "x"
type textarea "Coverage was issu"
type textarea "x"
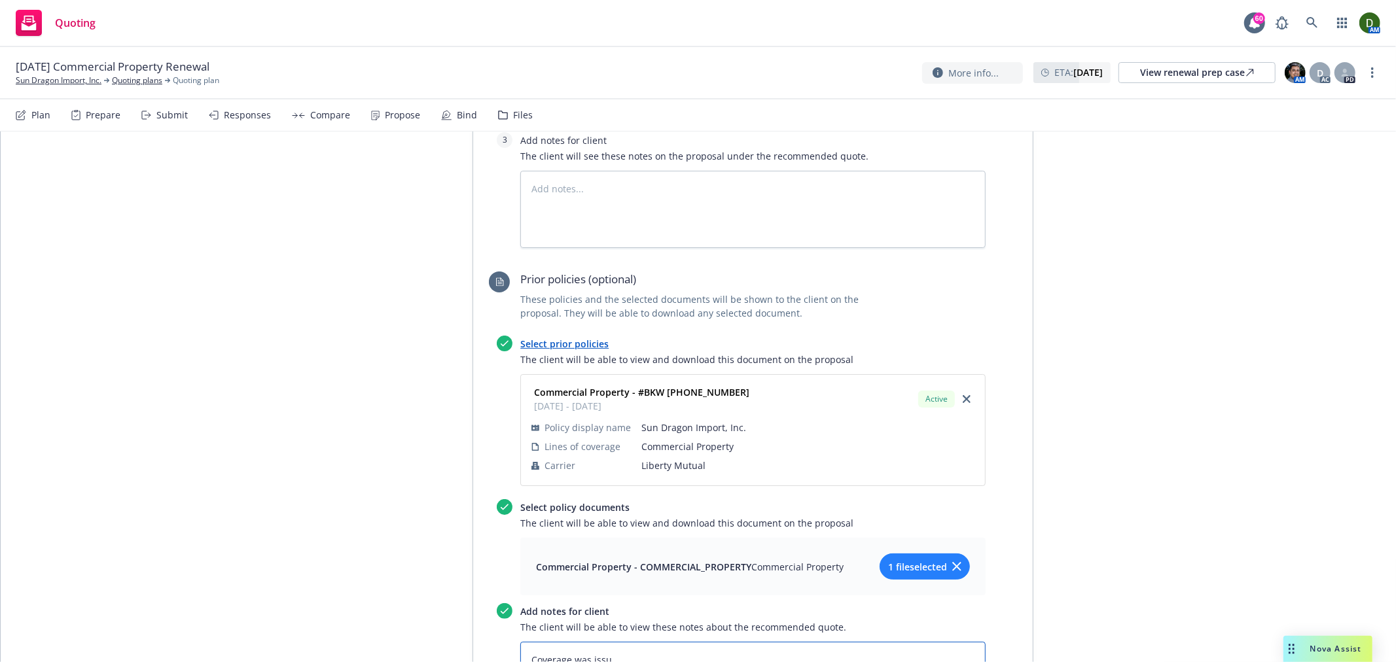
type textarea "Coverage was issue"
type textarea "x"
type textarea "Coverage was issued"
type textarea "x"
type textarea "Coverage was issued"
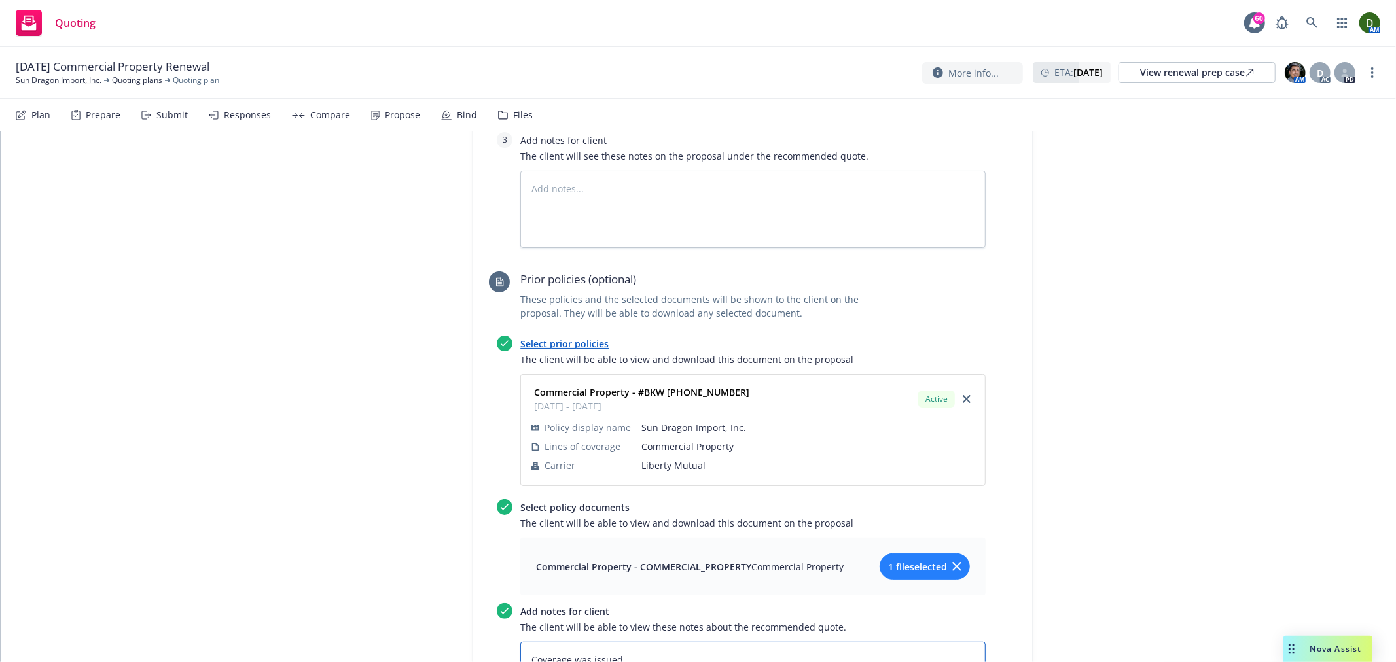
type textarea "x"
type textarea "Coverage was issued t"
type textarea "x"
type textarea "Coverage was issued th"
type textarea "x"
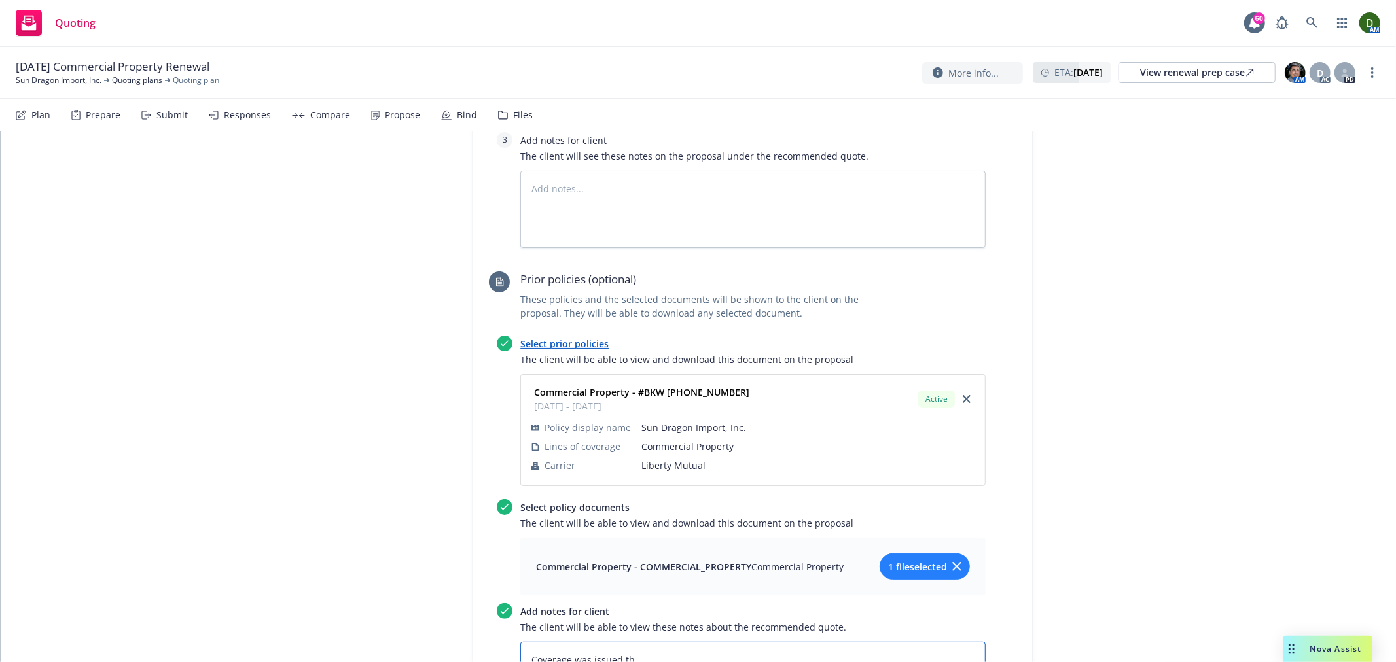
type textarea "Coverage was issued thr"
type textarea "x"
type textarea "Coverage was issued thro"
type textarea "x"
type textarea "Coverage was issued throug"
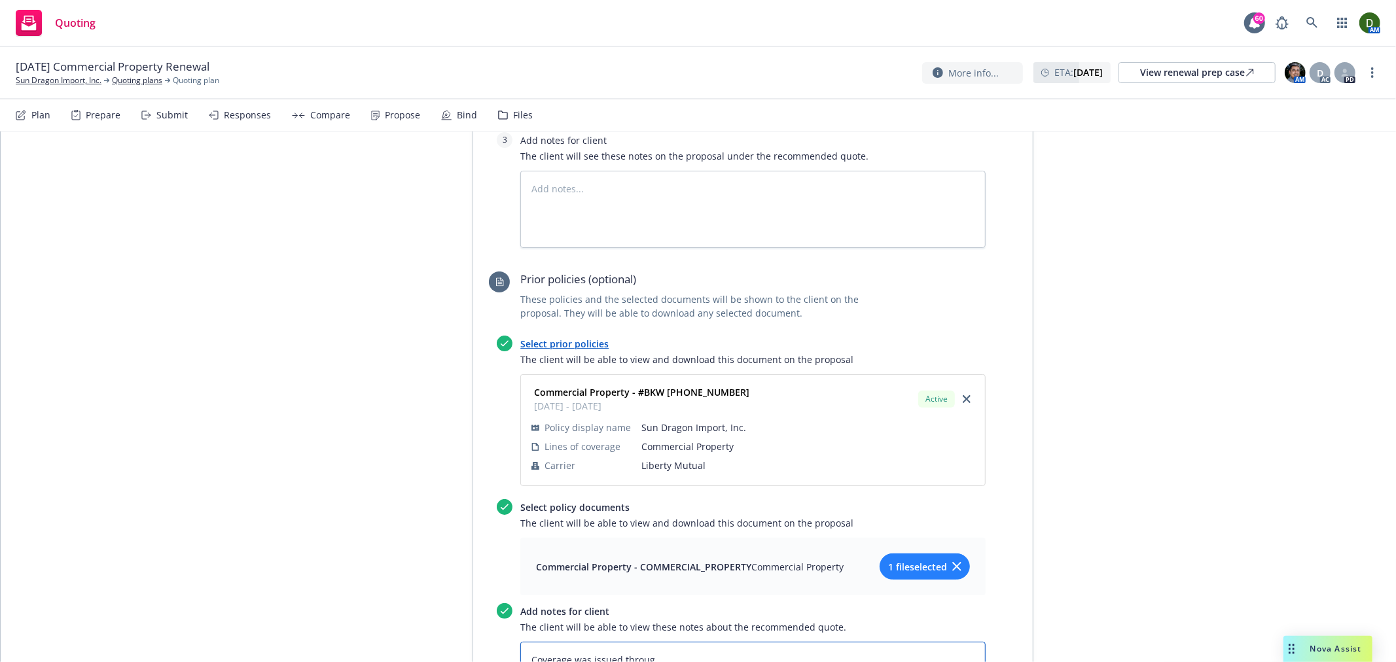
type textarea "x"
type textarea "Coverage was issued through"
type textarea "x"
type textarea "Coverage was issued through"
paste textarea "West American Insurance Company"
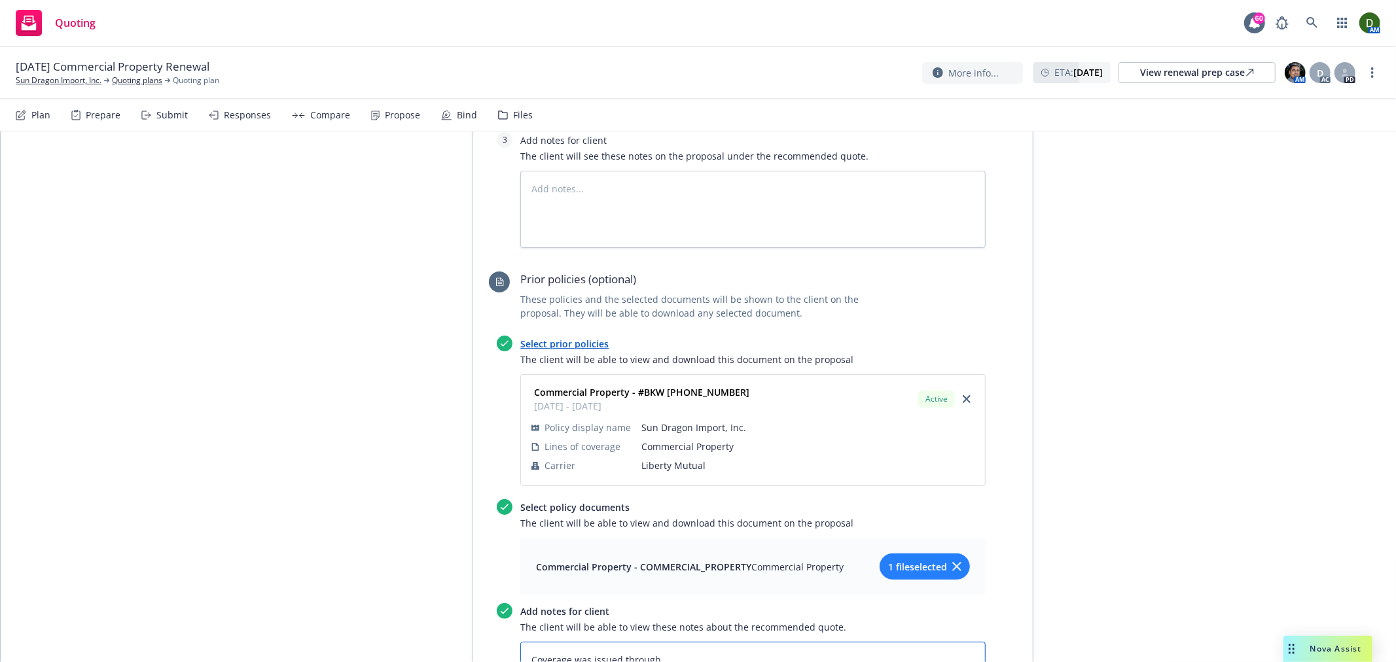
type textarea "x"
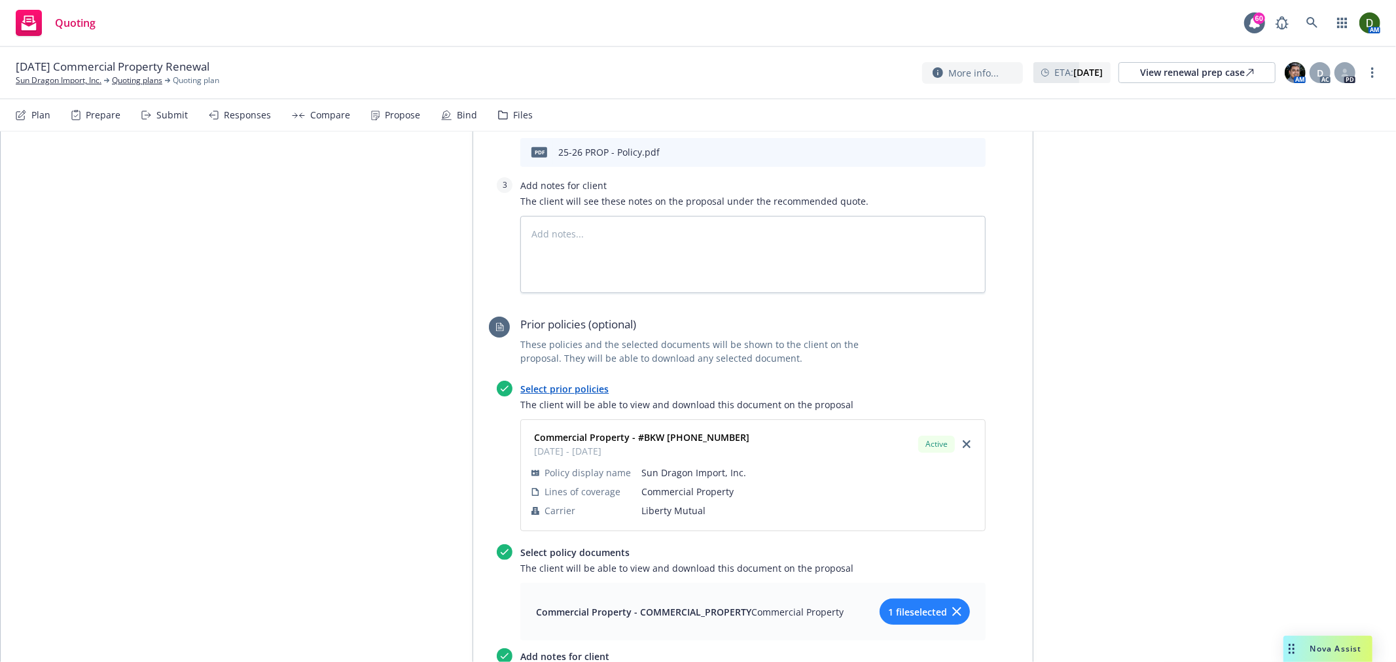
scroll to position [434, 0]
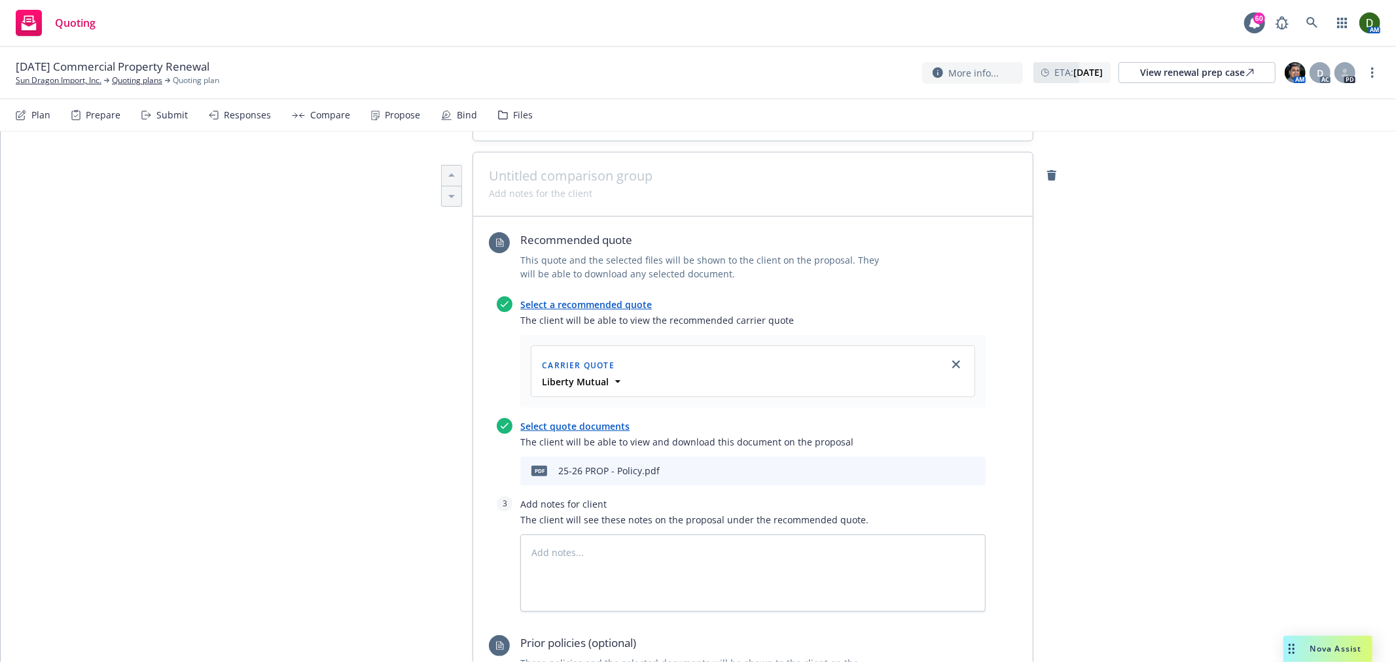
type textarea "Coverage was issued through West American Insurance Company"
click at [622, 535] on textarea at bounding box center [752, 573] width 465 height 77
type textarea "x"
type textarea "C"
type textarea "x"
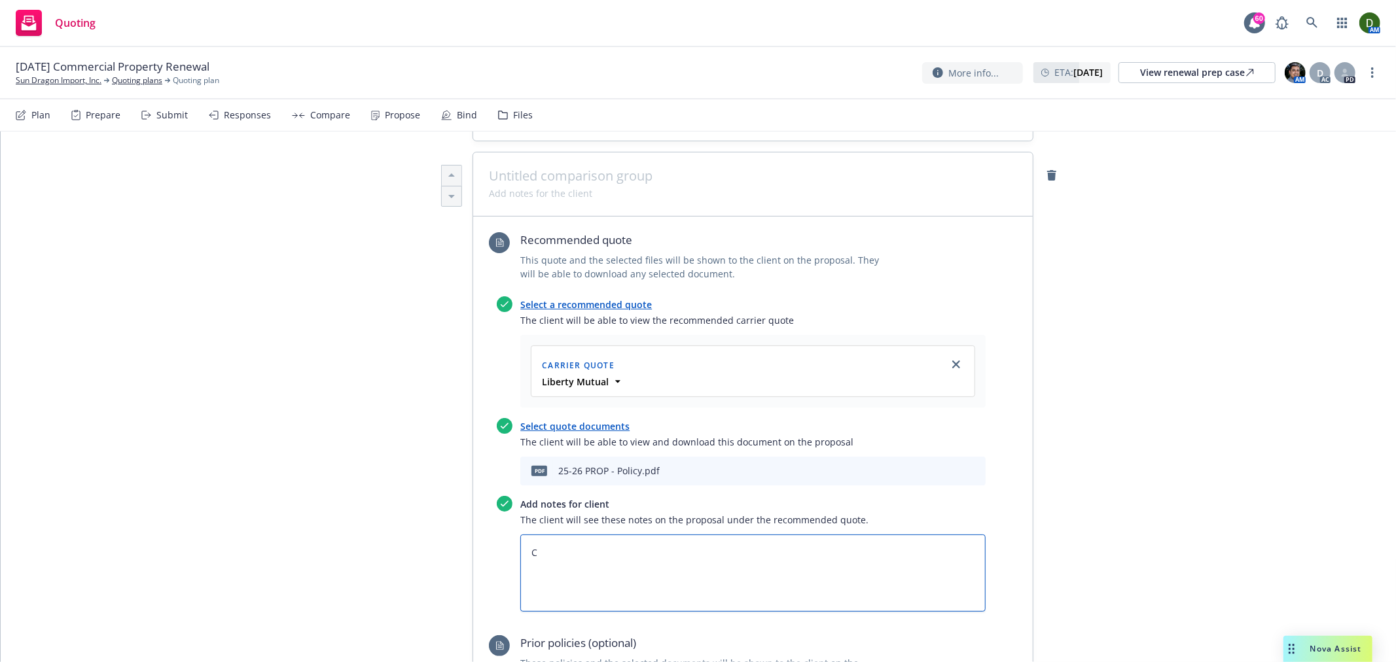
type textarea "Co"
type textarea "x"
type textarea "Cov"
type textarea "x"
type textarea "Cove"
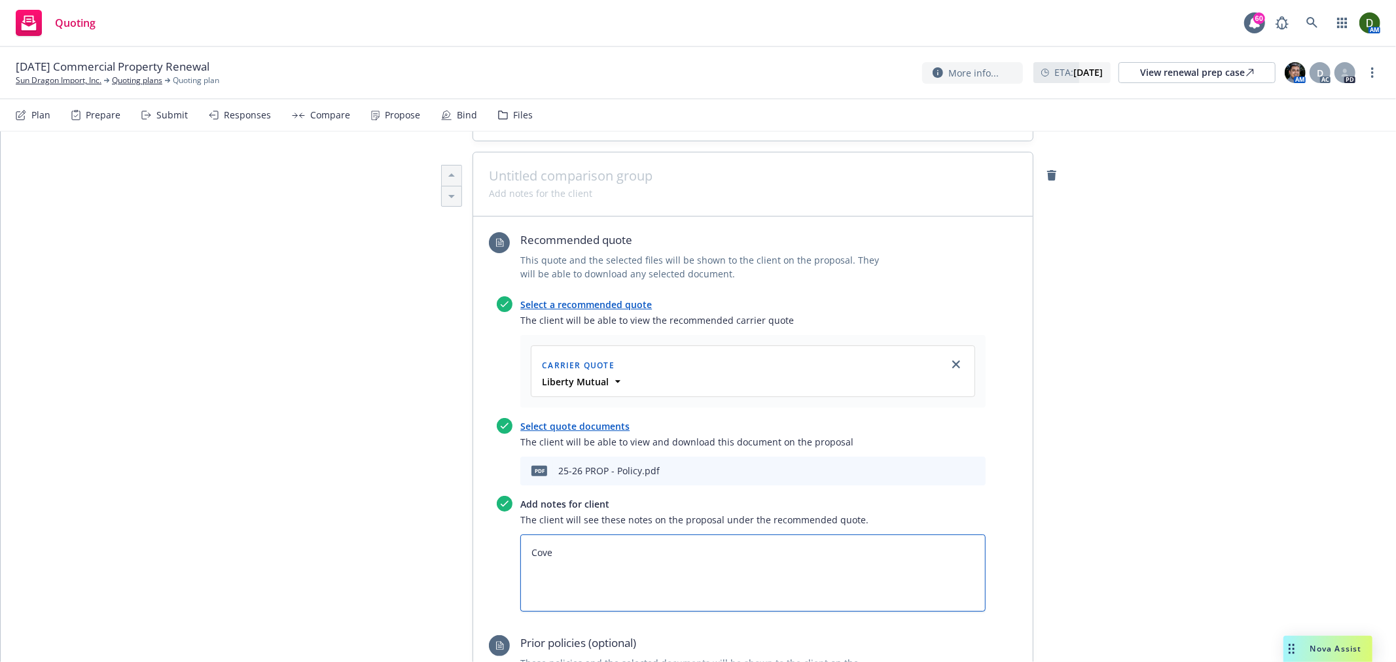
type textarea "x"
type textarea "Cover"
type textarea "x"
type textarea "Covera"
type textarea "x"
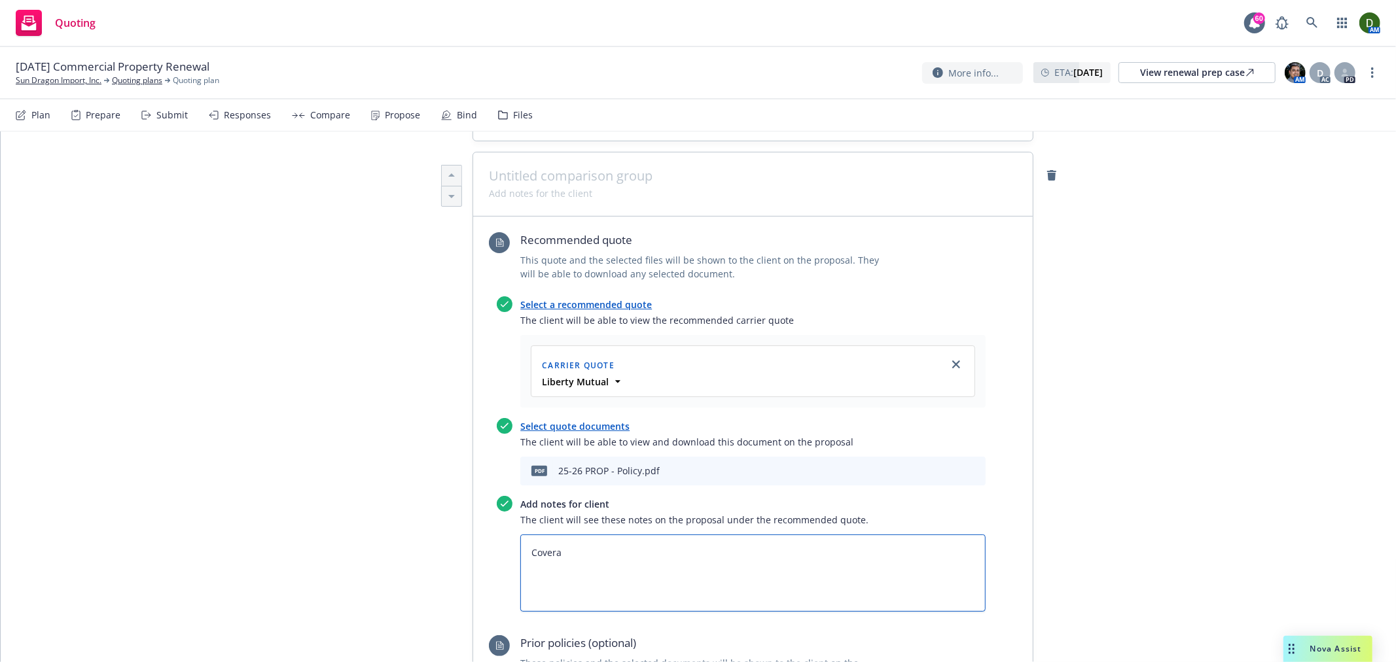
type textarea "Coverag"
type textarea "x"
type textarea "Coverage"
type textarea "x"
type textarea "Coverage w"
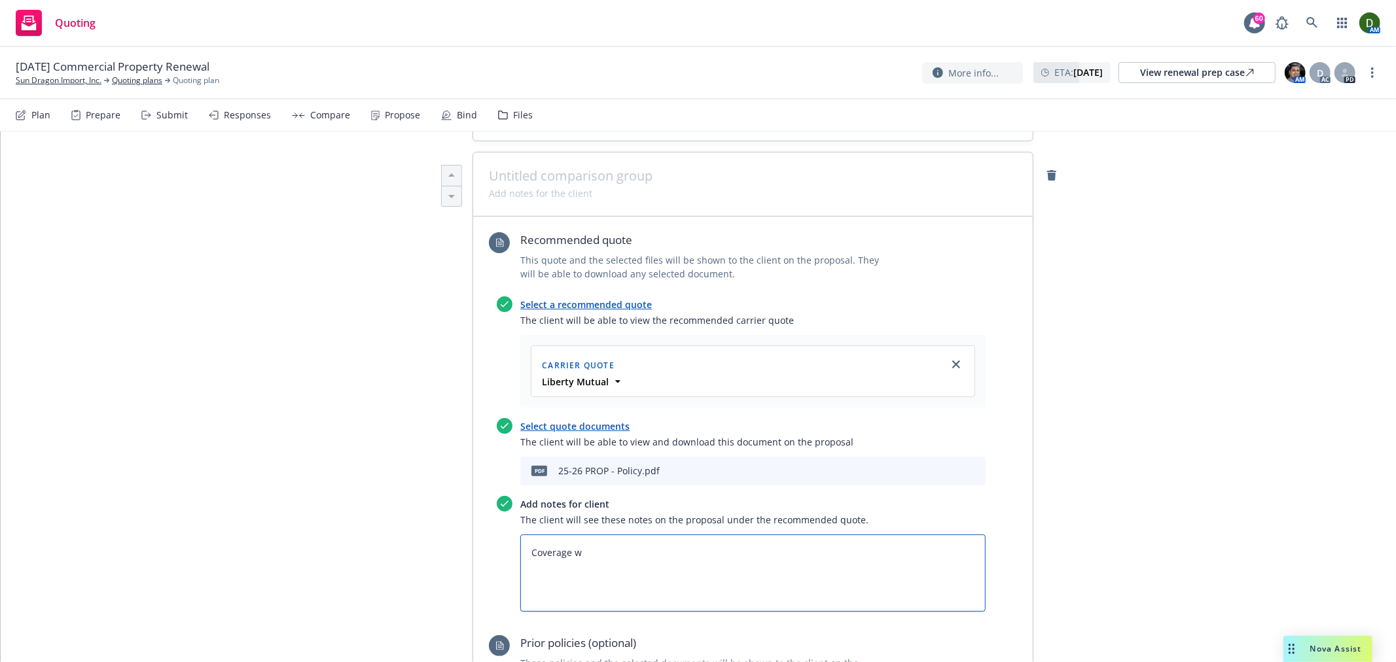
type textarea "x"
type textarea "Coverage wi"
type textarea "x"
type textarea "Coverage wil"
type textarea "x"
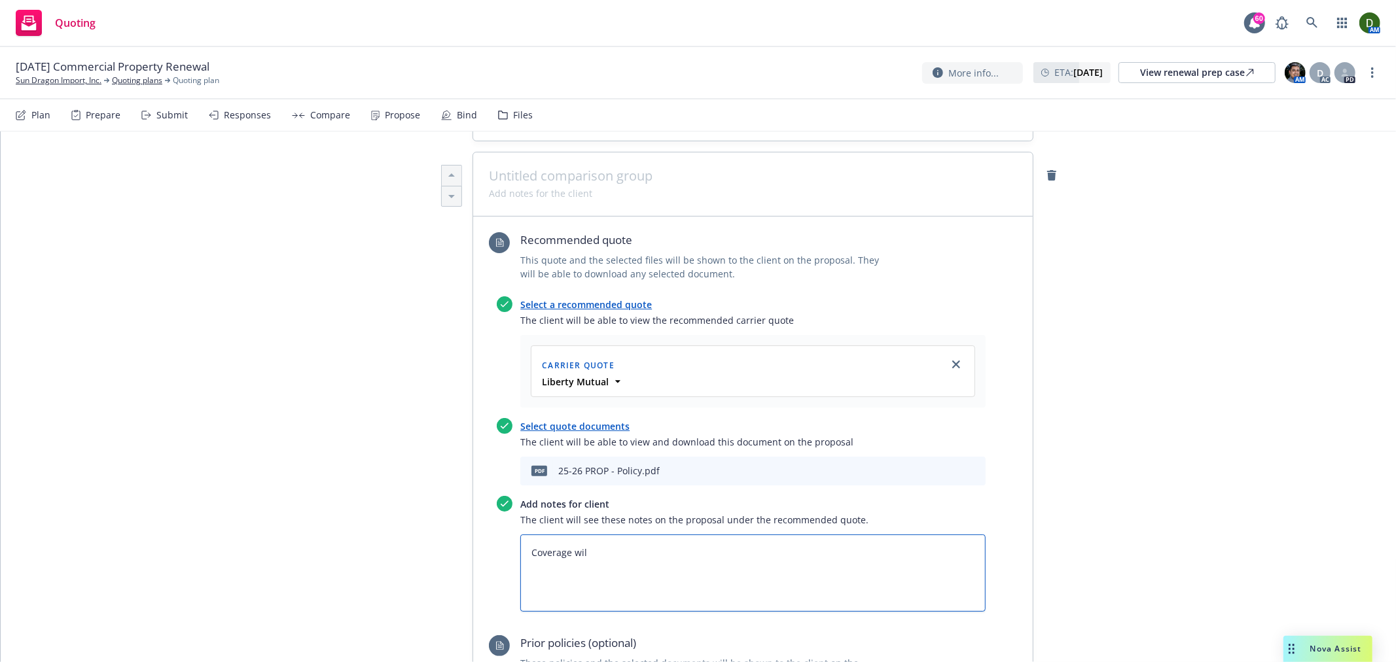
type textarea "Coverage will"
type textarea "x"
type textarea "Coverage will"
type textarea "x"
type textarea "Coverage will b"
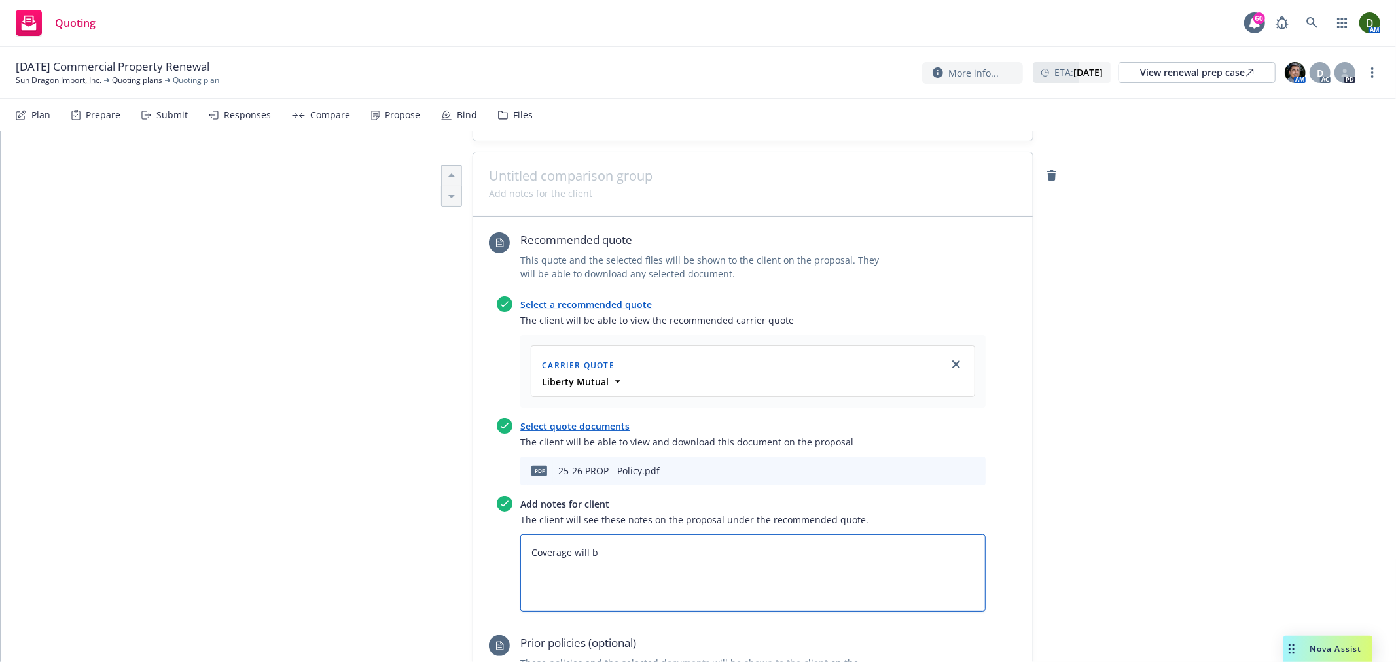
type textarea "x"
type textarea "Coverage will be"
type textarea "x"
type textarea "Coverage will be"
type textarea "x"
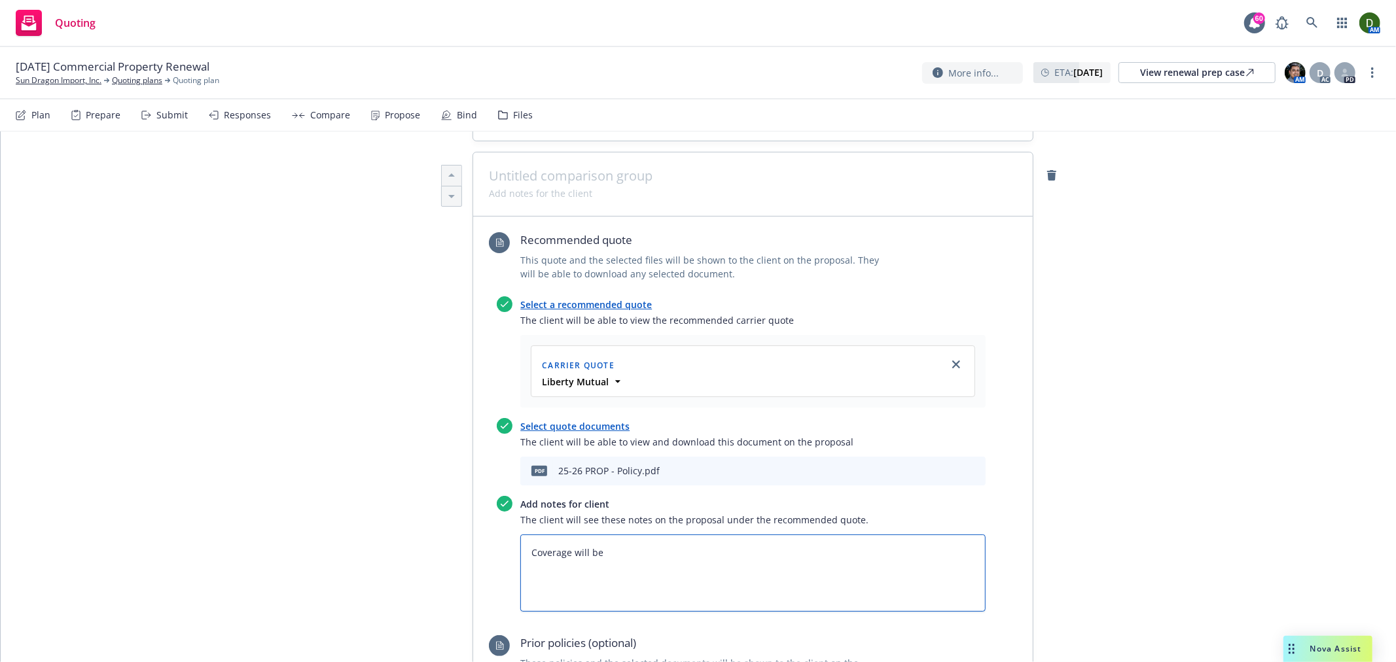
type textarea "Coverage will be i"
type textarea "x"
type textarea "Coverage will be is"
type textarea "x"
type textarea "Coverage will be issu"
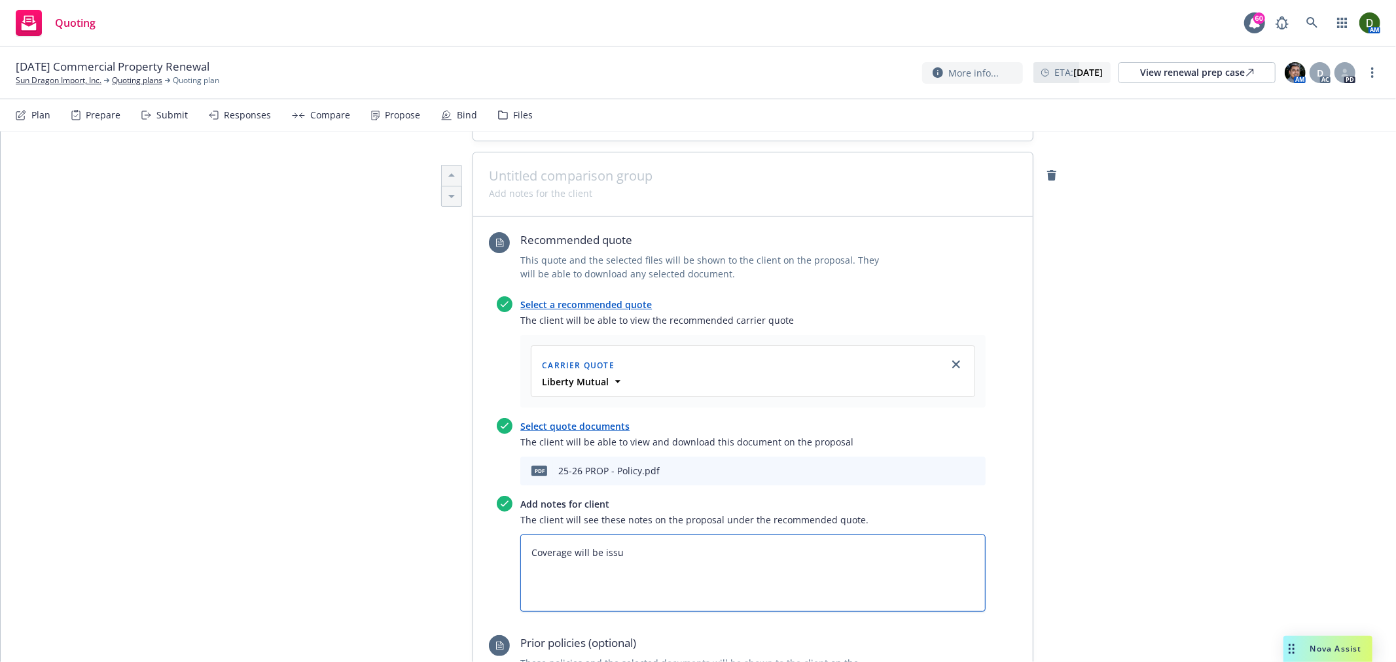
type textarea "x"
type textarea "Coverage will be issue"
type textarea "x"
type textarea "Coverage will be issued"
type textarea "x"
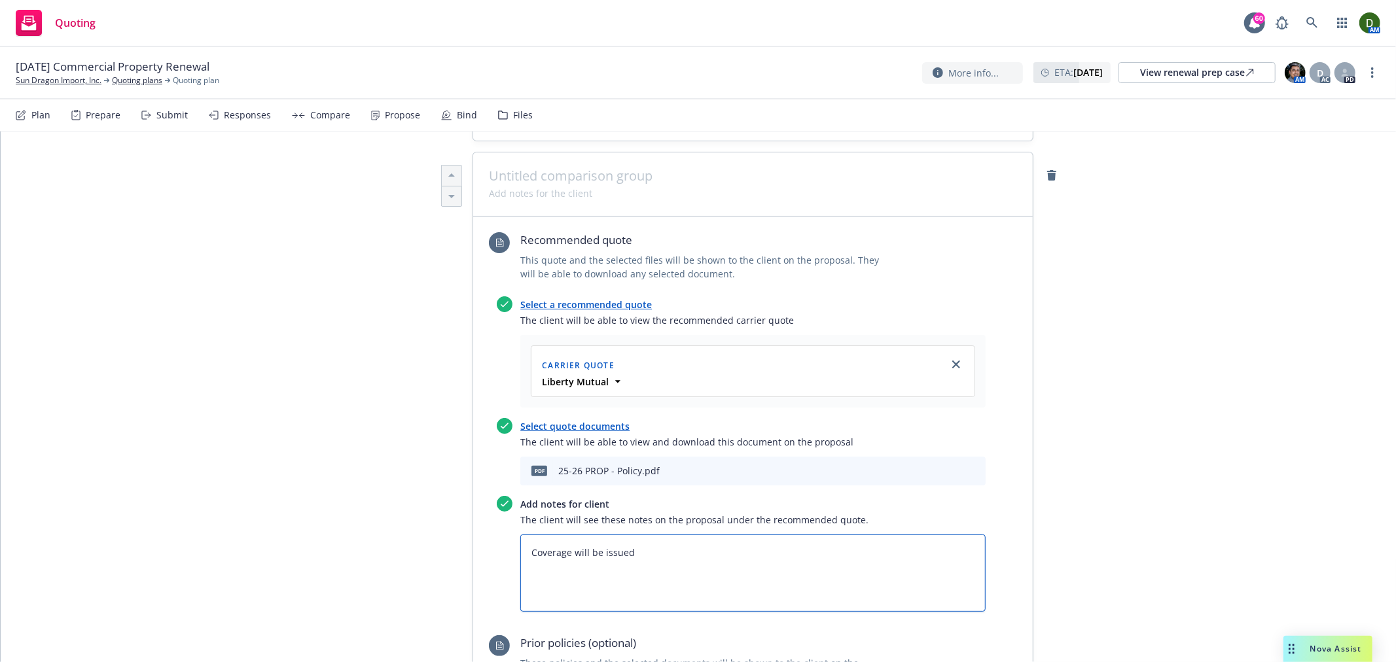
type textarea "Coverage will be issued t"
type textarea "x"
type textarea "Coverage will be issued th"
type textarea "x"
type textarea "Coverage will be issued thr"
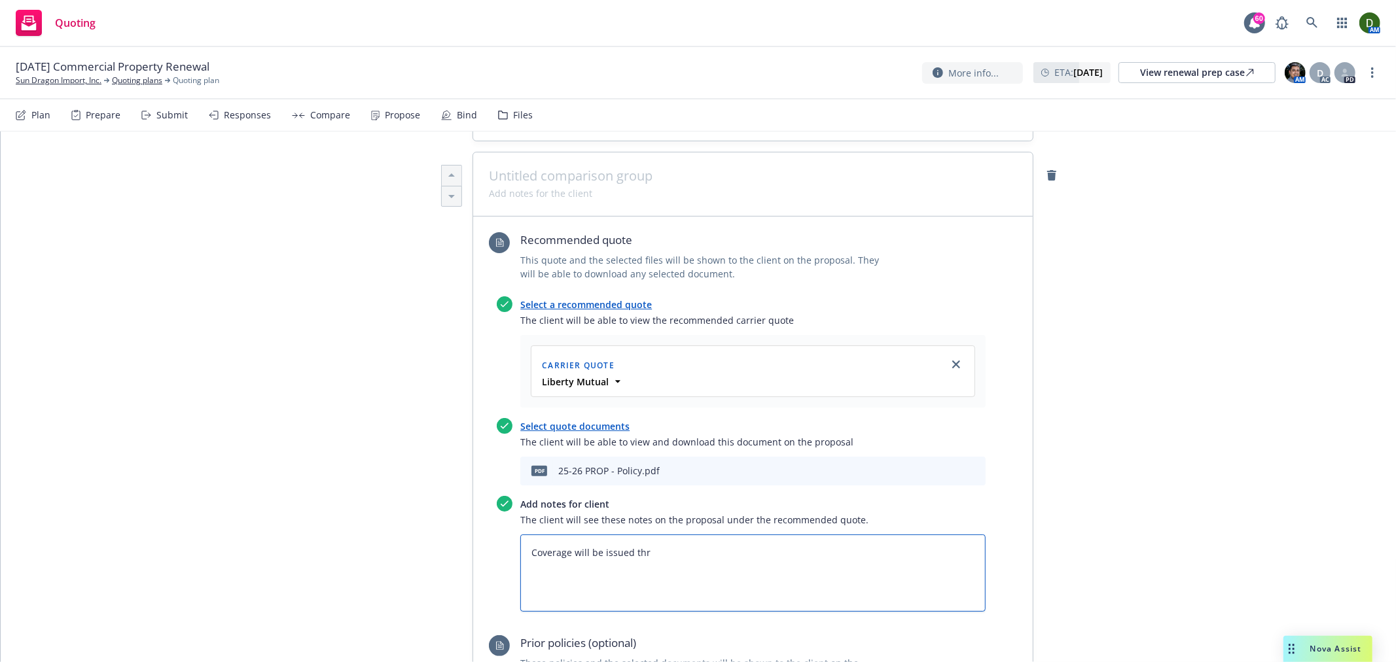
type textarea "x"
type textarea "Coverage will be issued thro"
type textarea "x"
type textarea "Coverage will be issued throu"
type textarea "x"
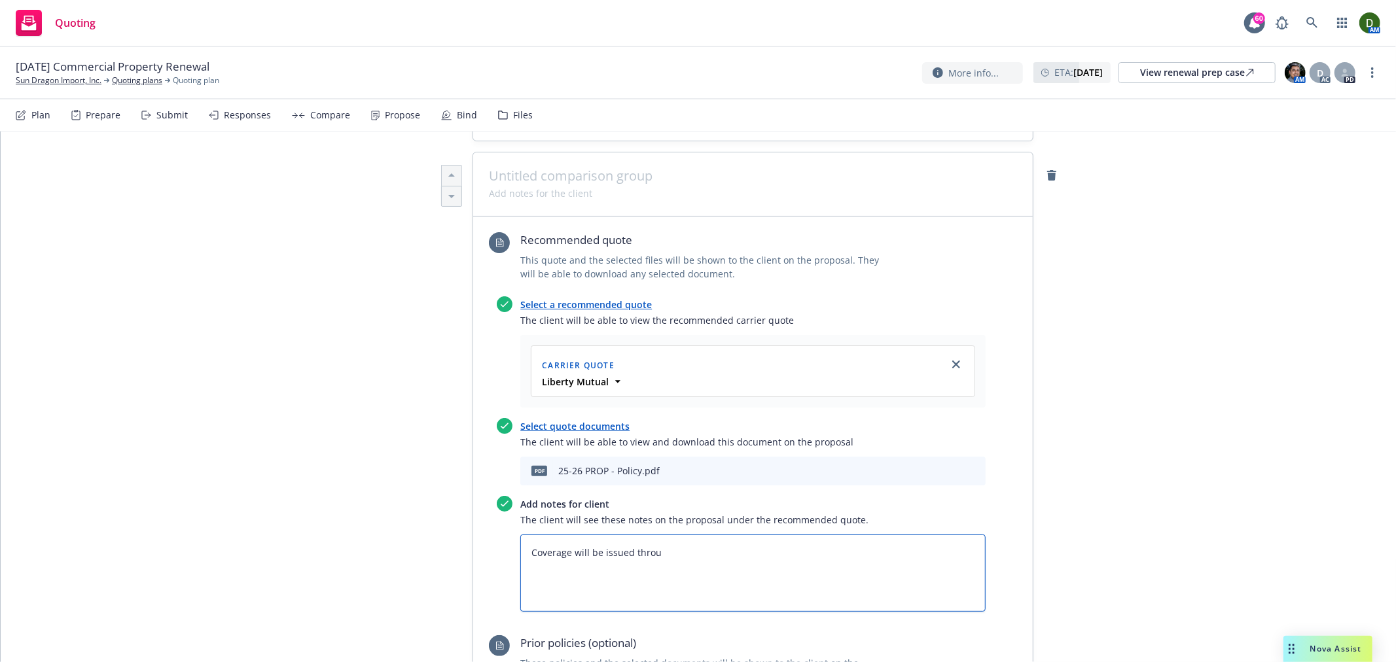
type textarea "Coverage will be issued throug"
type textarea "x"
type textarea "Coverage will be issued through"
type textarea "x"
type textarea "Coverage will be issued through"
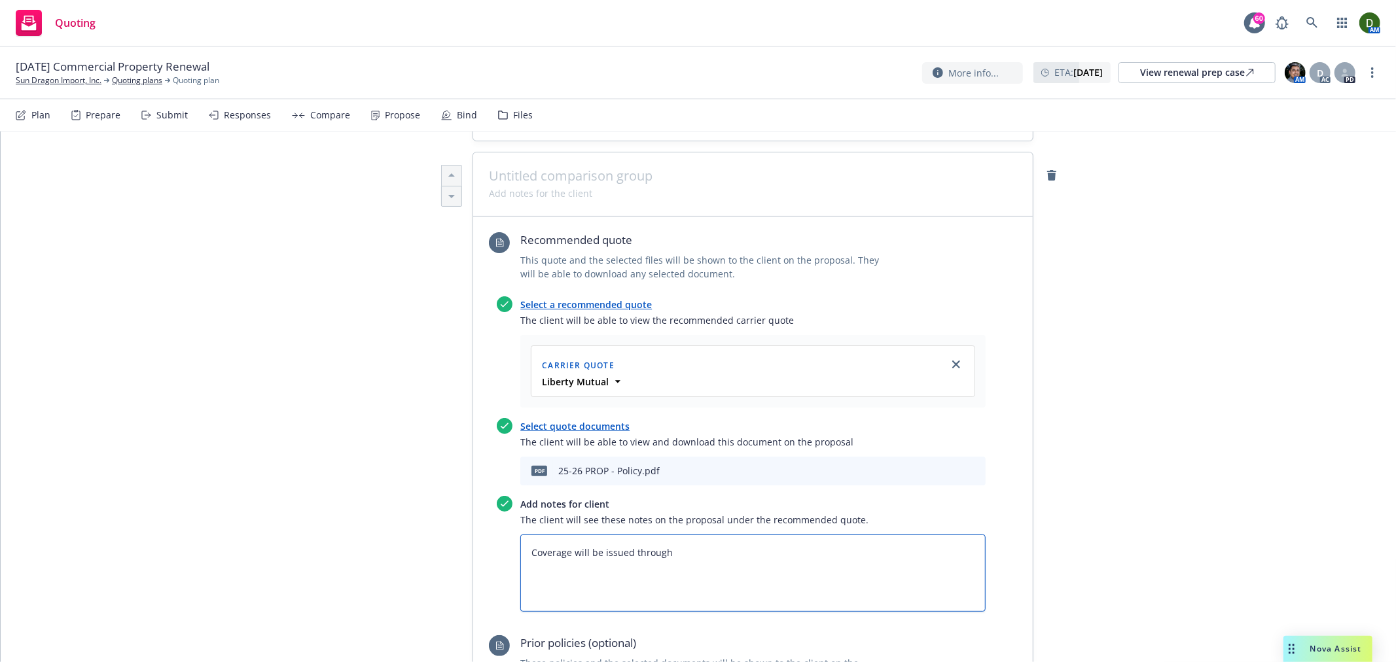
paste textarea "The Ohio Casualty Insurance Company"
type textarea "x"
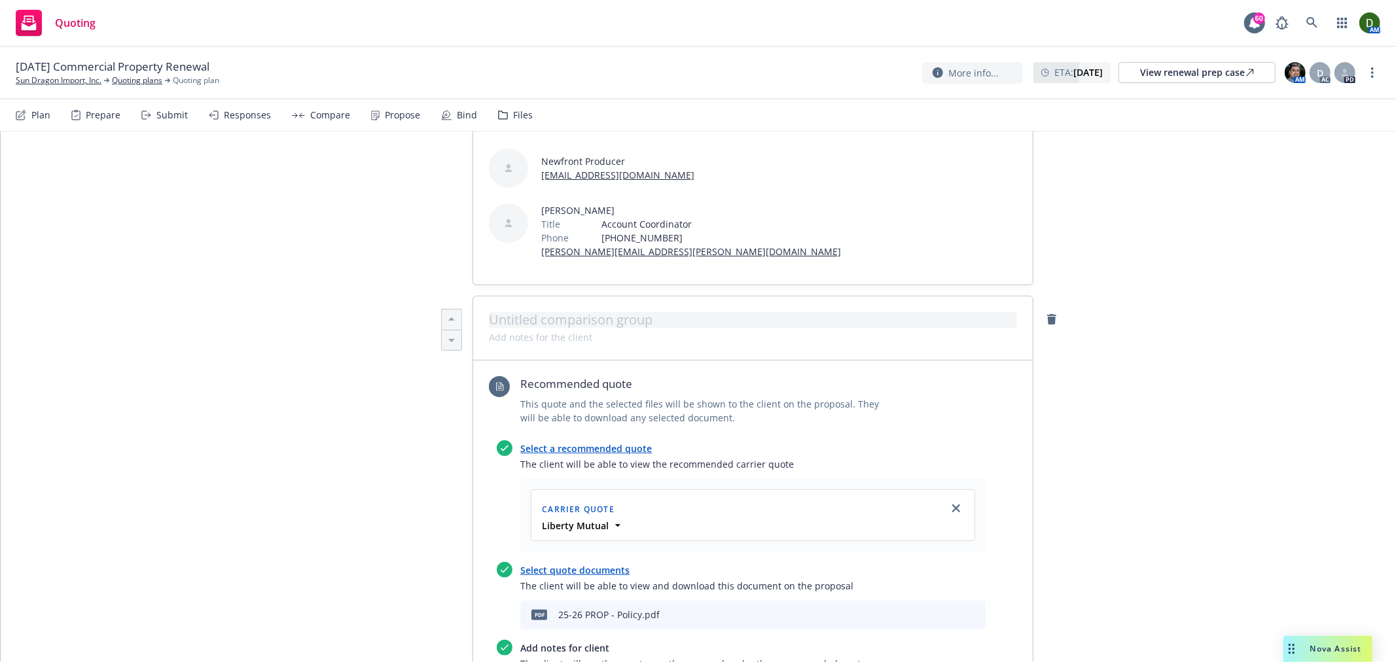
scroll to position [289, 0]
type textarea "Coverage will be issued through The Ohio Casualty Insurance Company"
click at [618, 298] on div at bounding box center [752, 330] width 559 height 64
click at [597, 313] on span at bounding box center [753, 321] width 528 height 16
type textarea "x"
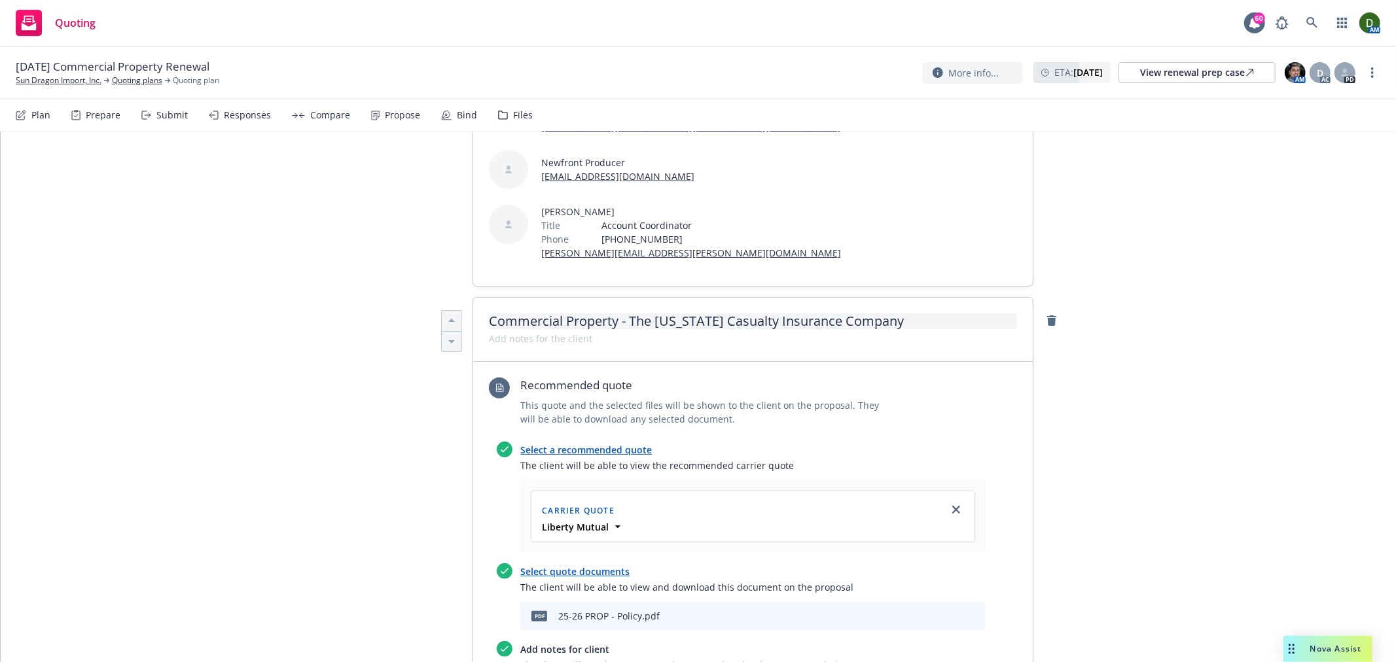
paste span
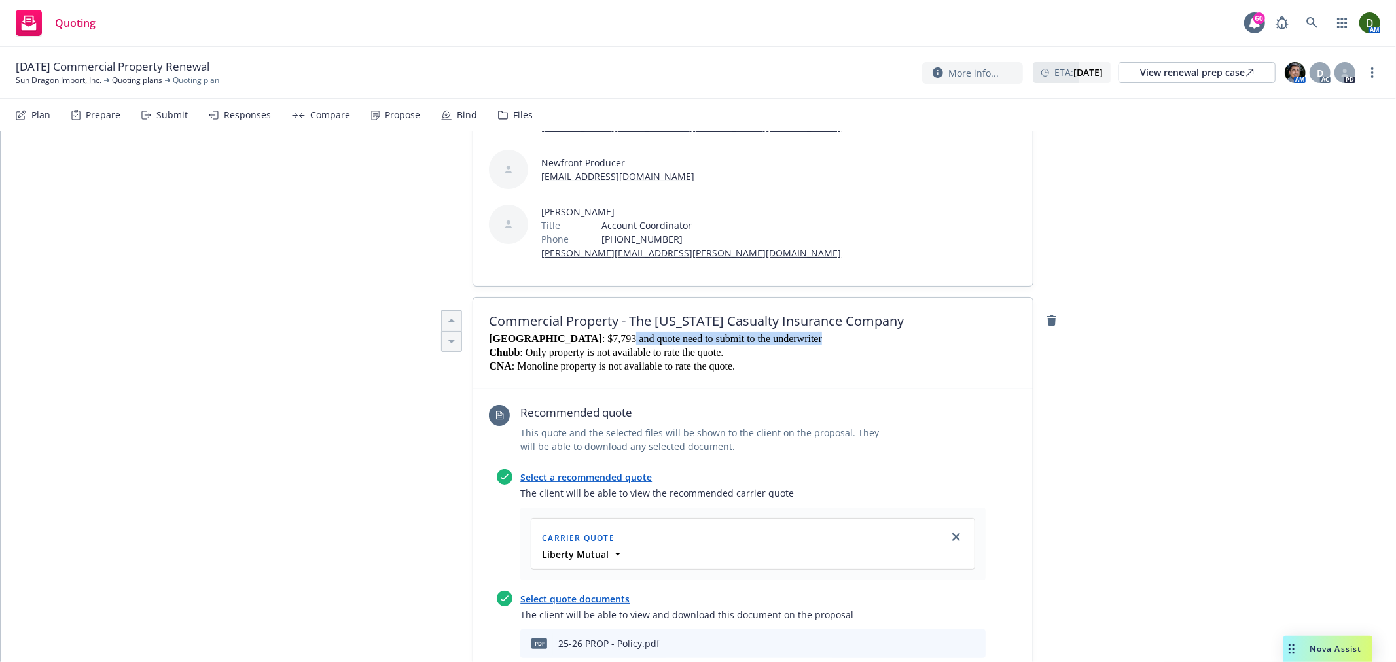
drag, startPoint x: 557, startPoint y: 301, endPoint x: 745, endPoint y: 298, distance: 187.8
click at [745, 333] on span ": $7,793 and quote need to submit to the underwriter" at bounding box center [712, 338] width 220 height 11
copy span "Declined; Monoline property is not available"
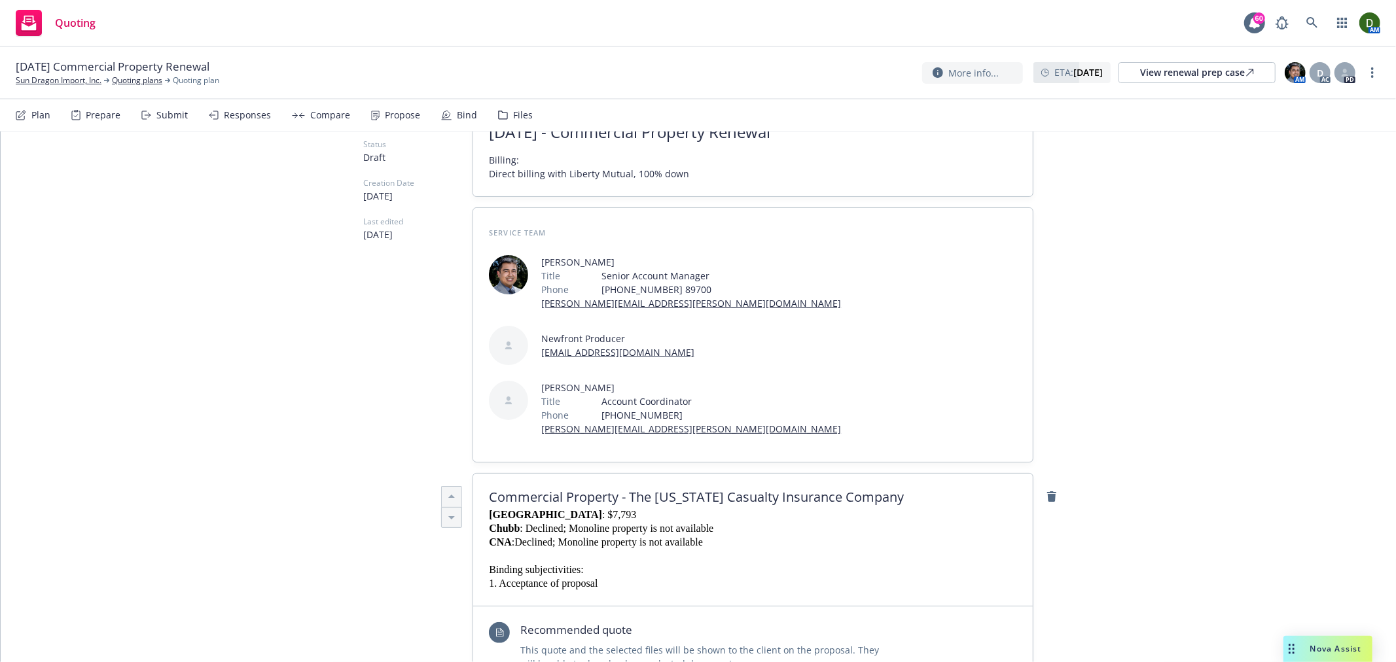
scroll to position [0, 0]
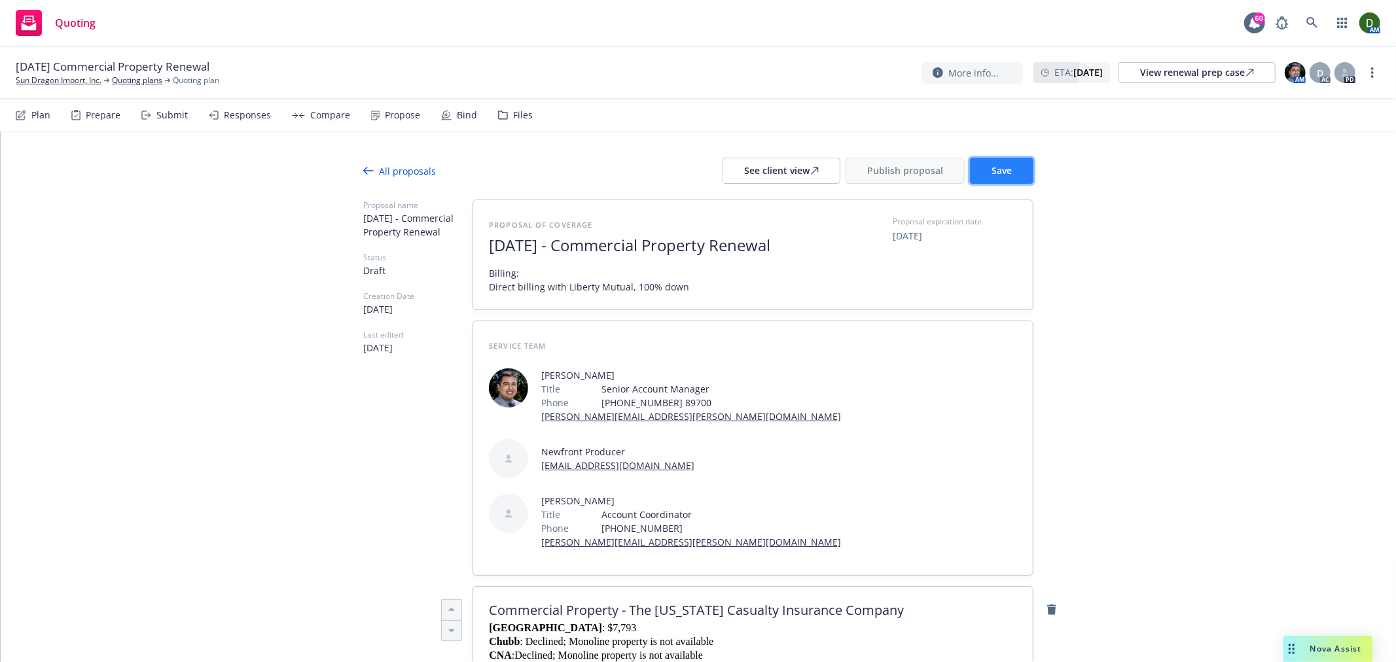
click at [982, 177] on button "Save" at bounding box center [1001, 171] width 63 height 26
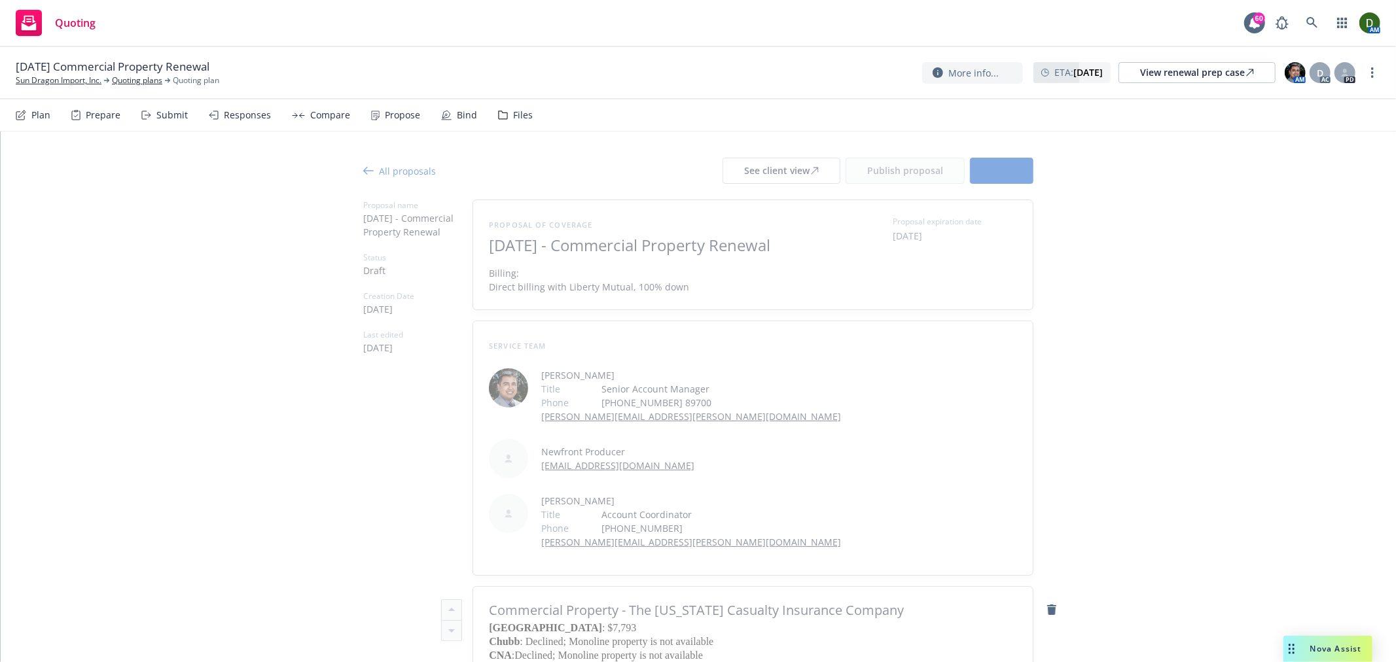
type textarea "x"
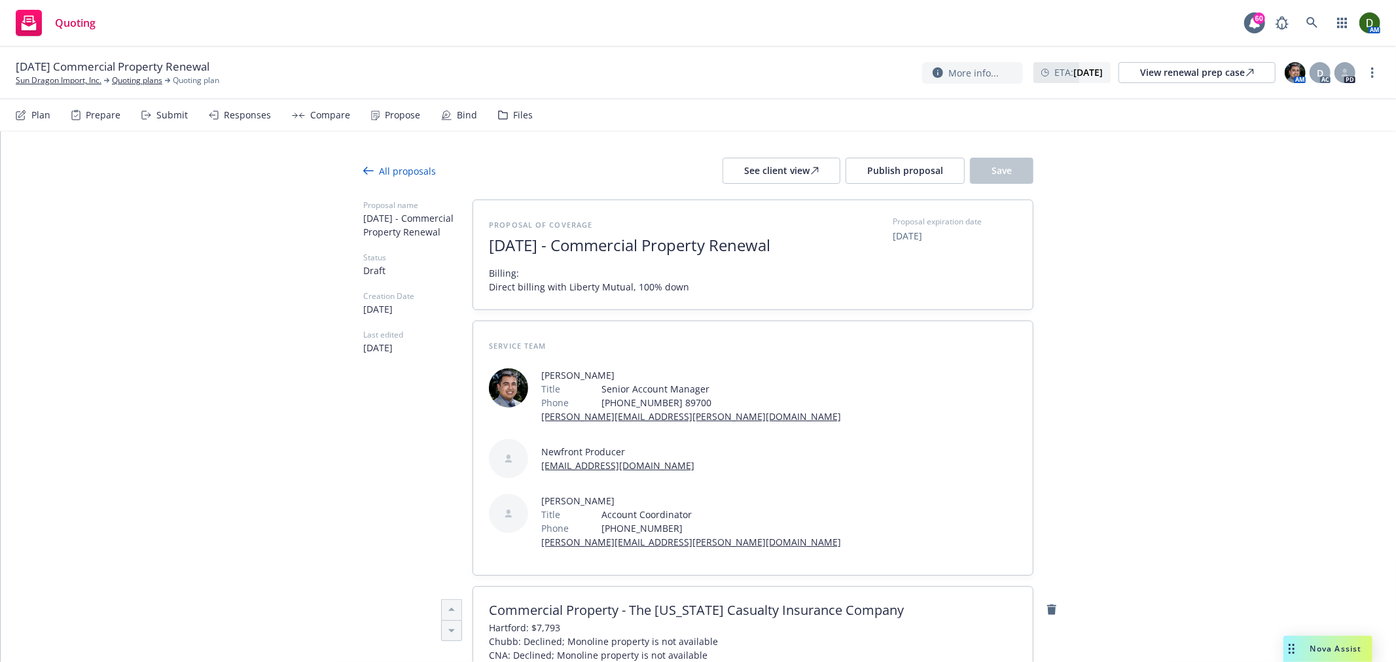
click at [911, 238] on span "[DATE]" at bounding box center [906, 236] width 29 height 14
select select "November"
select select "2025"
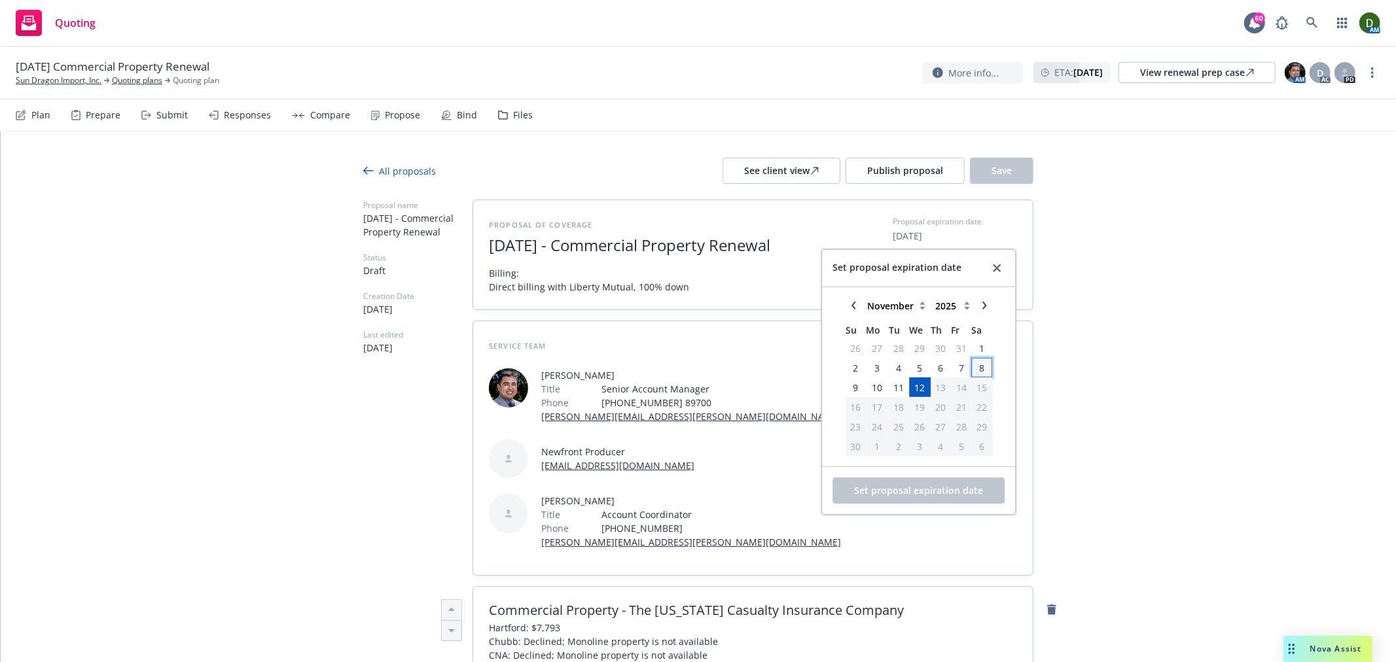
click at [985, 374] on span "8" at bounding box center [982, 367] width 18 height 16
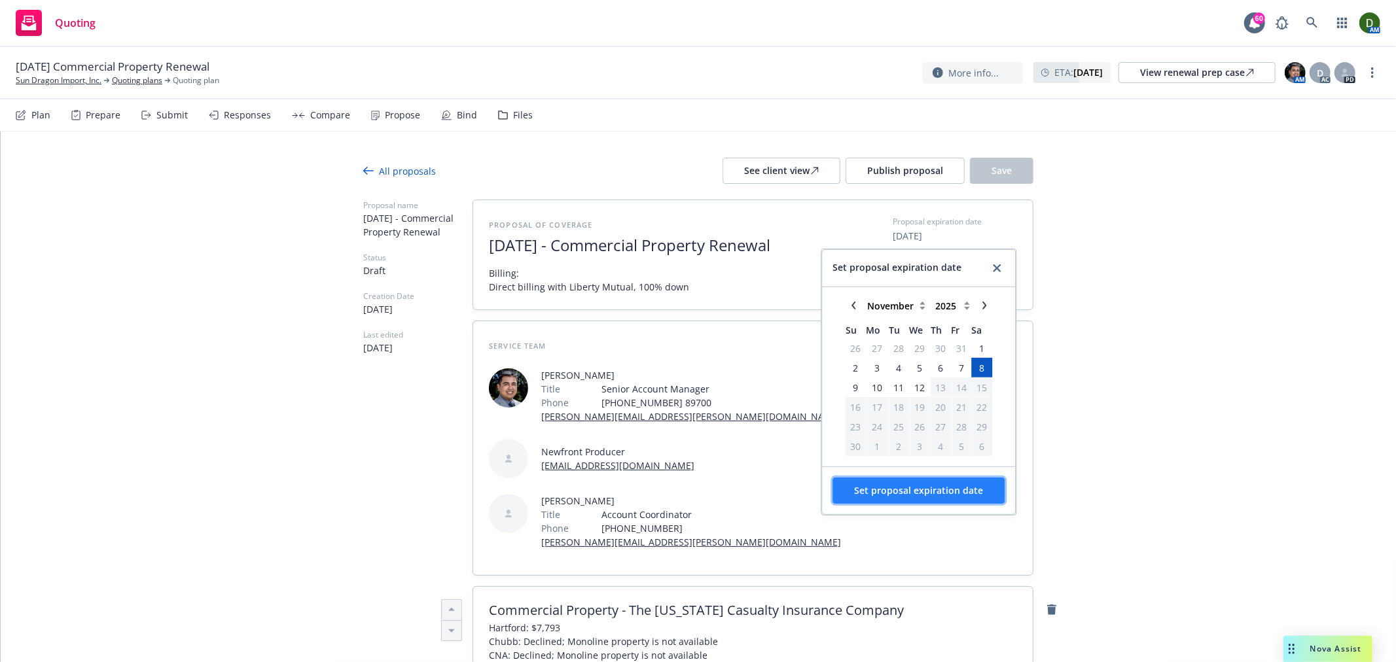
click at [893, 495] on span "Set proposal expiration date" at bounding box center [918, 490] width 129 height 12
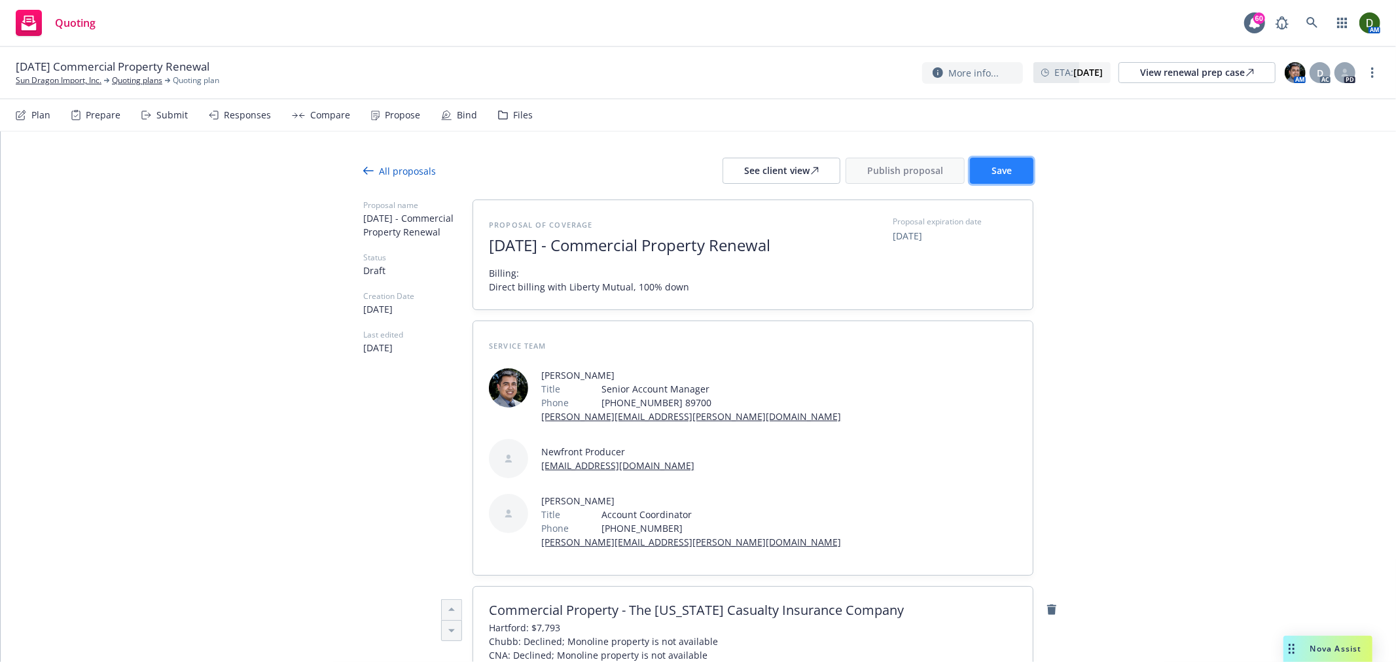
click at [1002, 175] on span "Save" at bounding box center [1001, 170] width 20 height 12
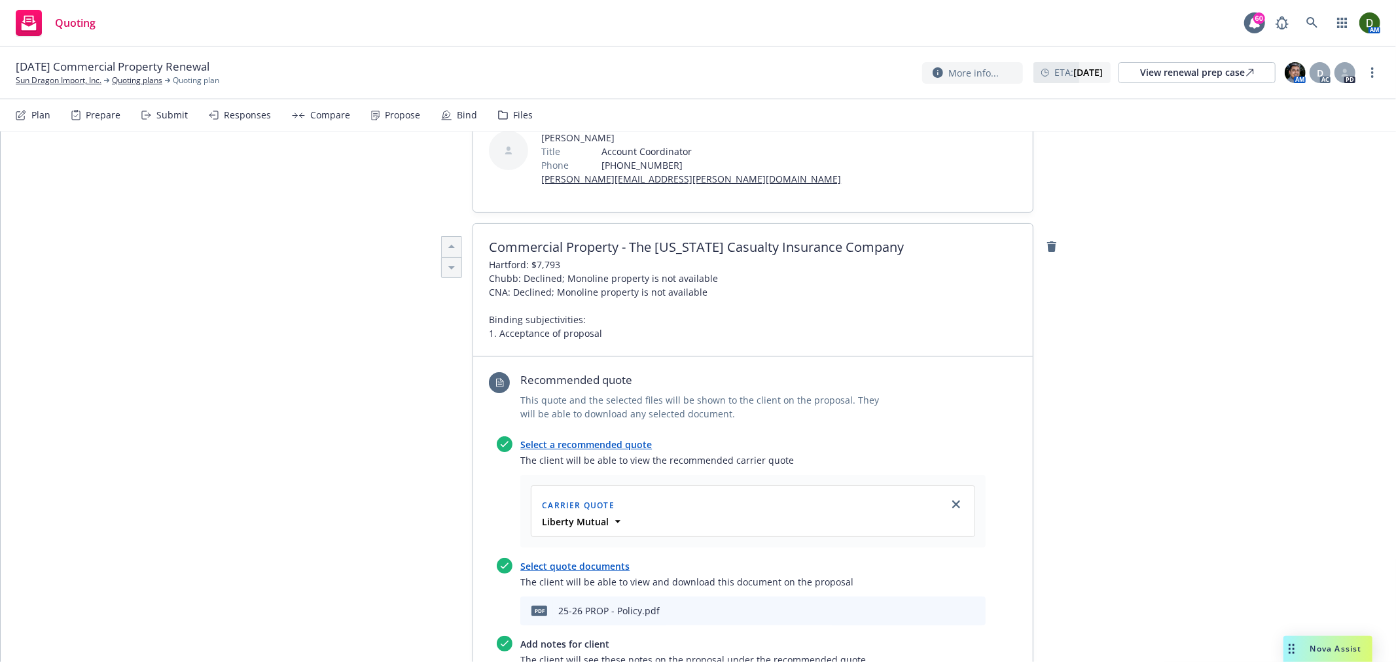
scroll to position [508, 0]
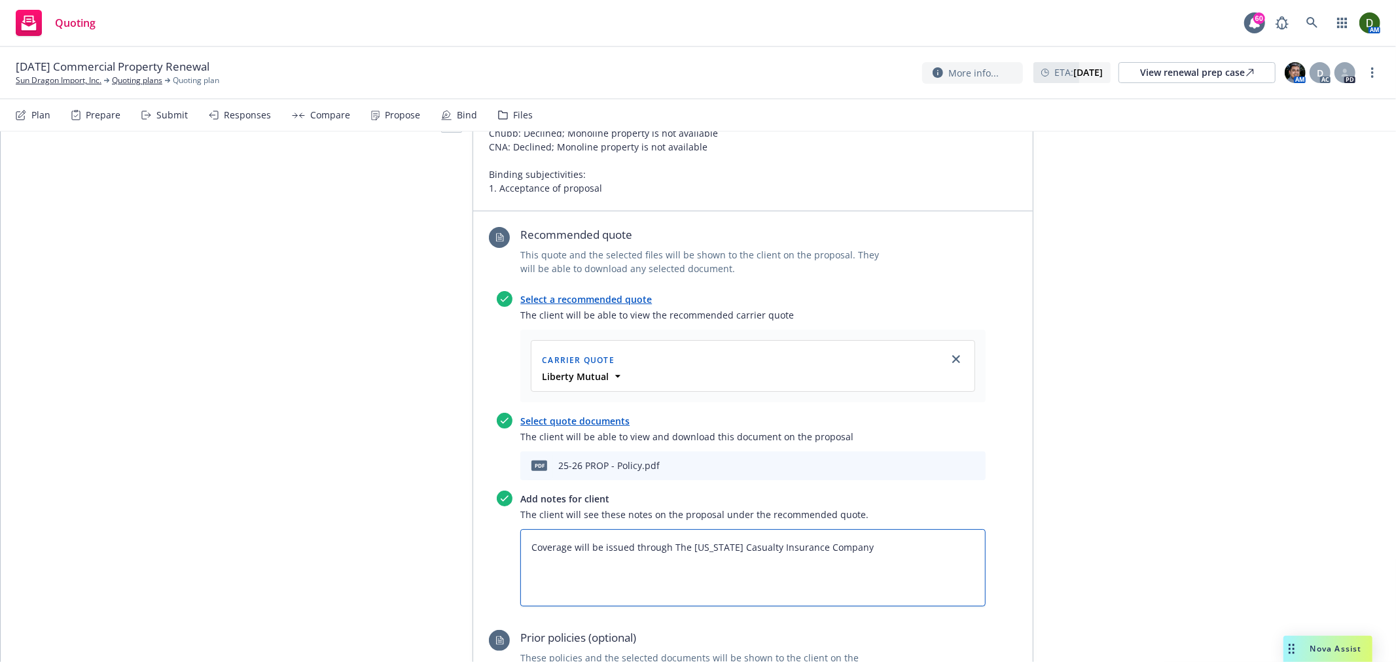
click at [898, 529] on textarea "Coverage will be issued through The Ohio Casualty Insurance Company" at bounding box center [752, 567] width 465 height 77
type textarea "x"
type textarea "Coverage will be issued through The Ohio Casualty Insurance Company"
type textarea "x"
type textarea "Coverage will be issued through The Ohio Casualty Insurance Company"
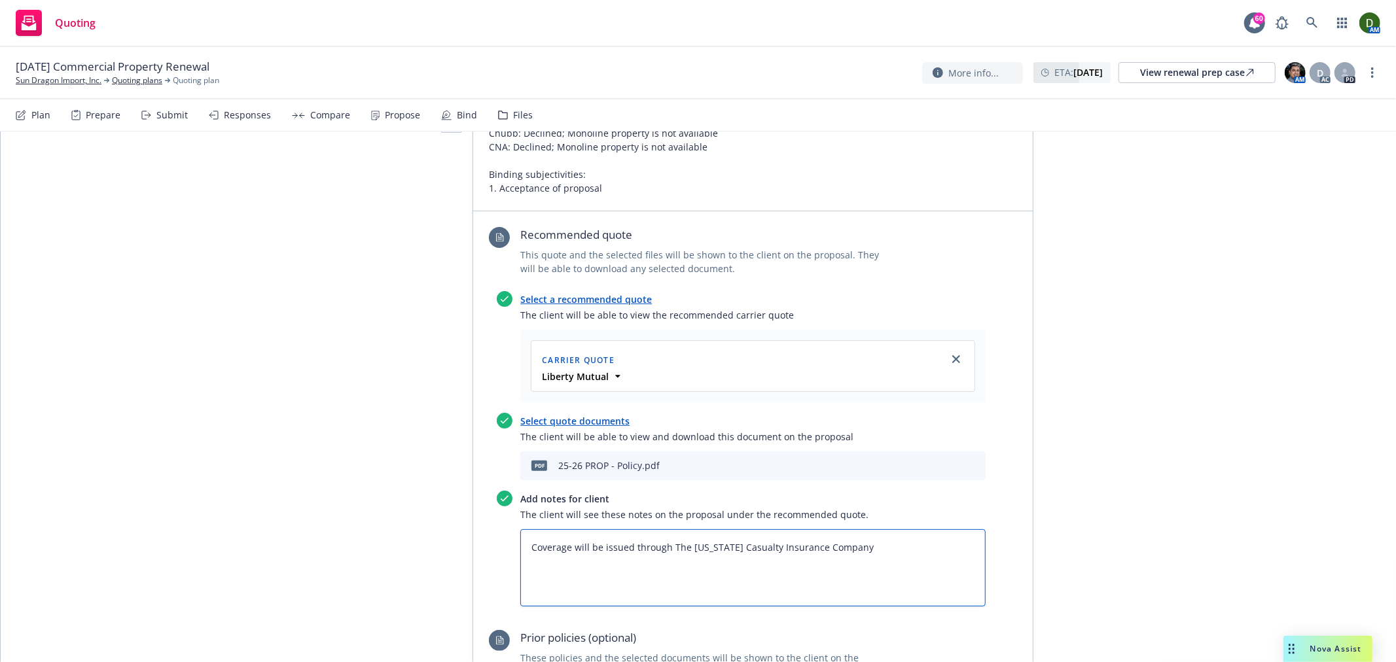
type textarea "x"
type textarea "Coverage will be issued through The Ohio Casualty Insurance Company z"
type textarea "x"
type textarea "Coverage will be issued through The Ohio Casualty Insurance Company zz"
type textarea "x"
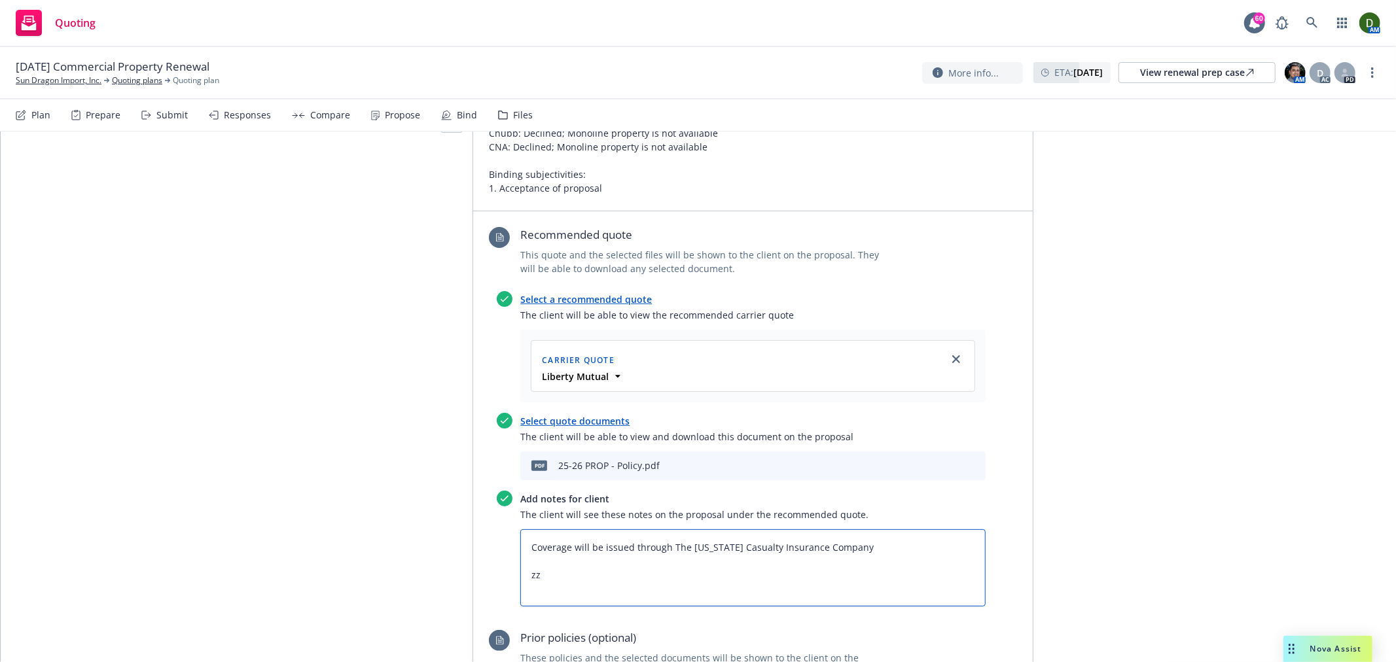
type textarea "Coverage will be issued through The Ohio Casualty Insurance Company zzp"
type textarea "x"
type textarea "Coverage will be issued through The Ohio Casualty Insurance Company zzpr"
type textarea "x"
paste textarea "Commercial Property"
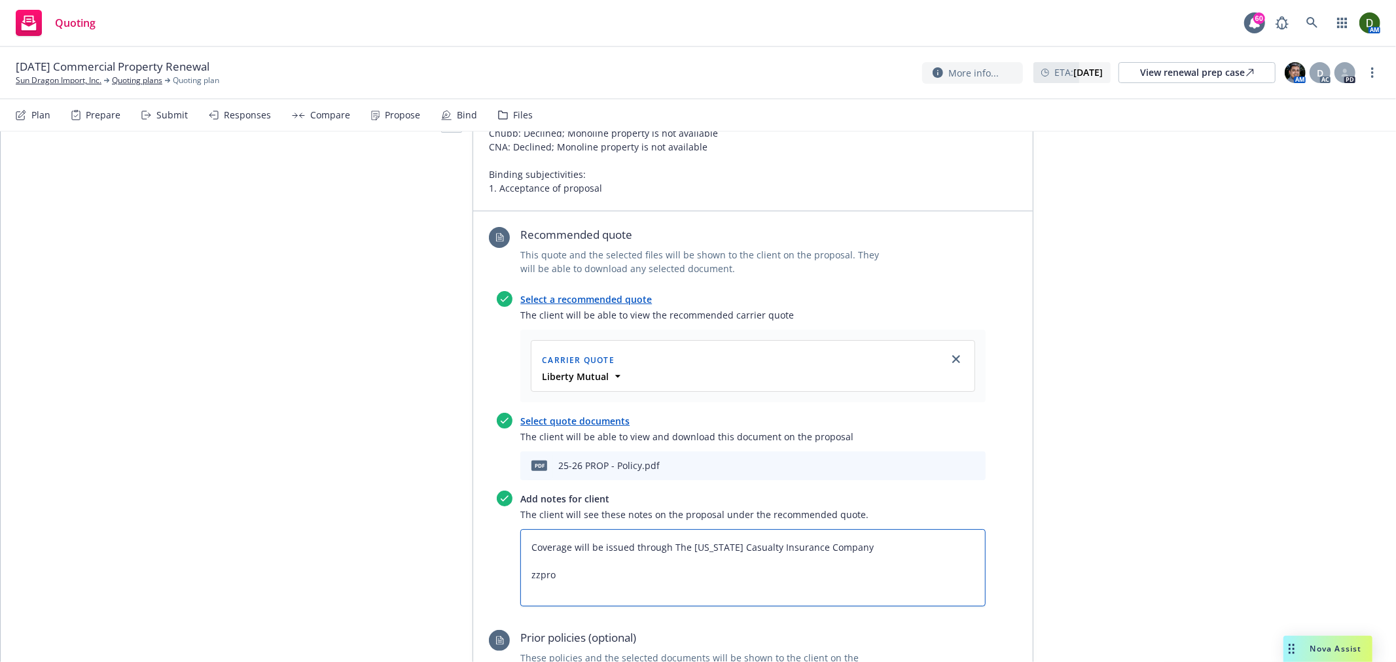
type textarea "Coverage will be issued through The Ohio Casualty Insurance Company Commercial …"
type textarea "x"
type textarea "Coverage will be issued through The Ohio Casualty Insurance Company Commercial …"
type textarea "x"
type textarea "Coverage will be issued through The Ohio Casualty Insurance Company Commercial …"
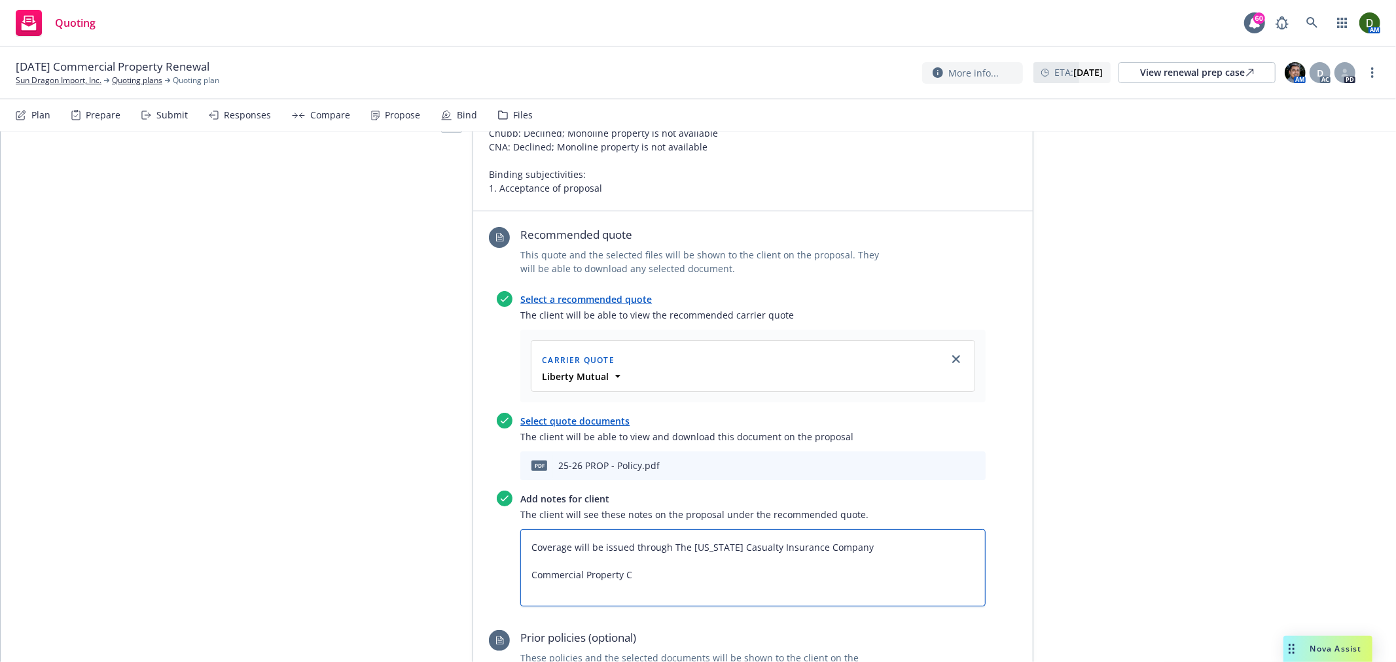
type textarea "x"
type textarea "Coverage will be issued through The Ohio Casualty Insurance Company Commercial …"
type textarea "x"
type textarea "Coverage will be issued through The Ohio Casualty Insurance Company Commercial …"
type textarea "x"
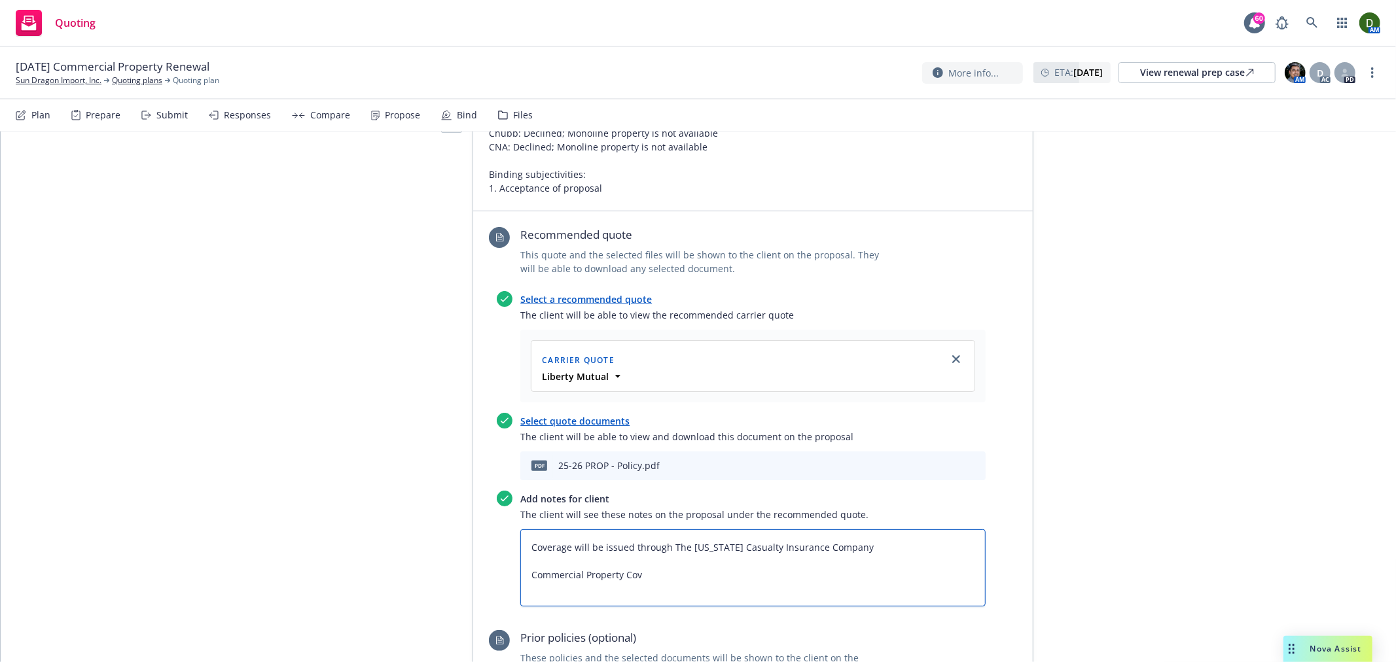
type textarea "Coverage will be issued through The Ohio Casualty Insurance Company Commercial …"
type textarea "x"
type textarea "Coverage will be issued through The Ohio Casualty Insurance Company Commercial …"
type textarea "x"
type textarea "Coverage will be issued through The Ohio Casualty Insurance Company Commercial …"
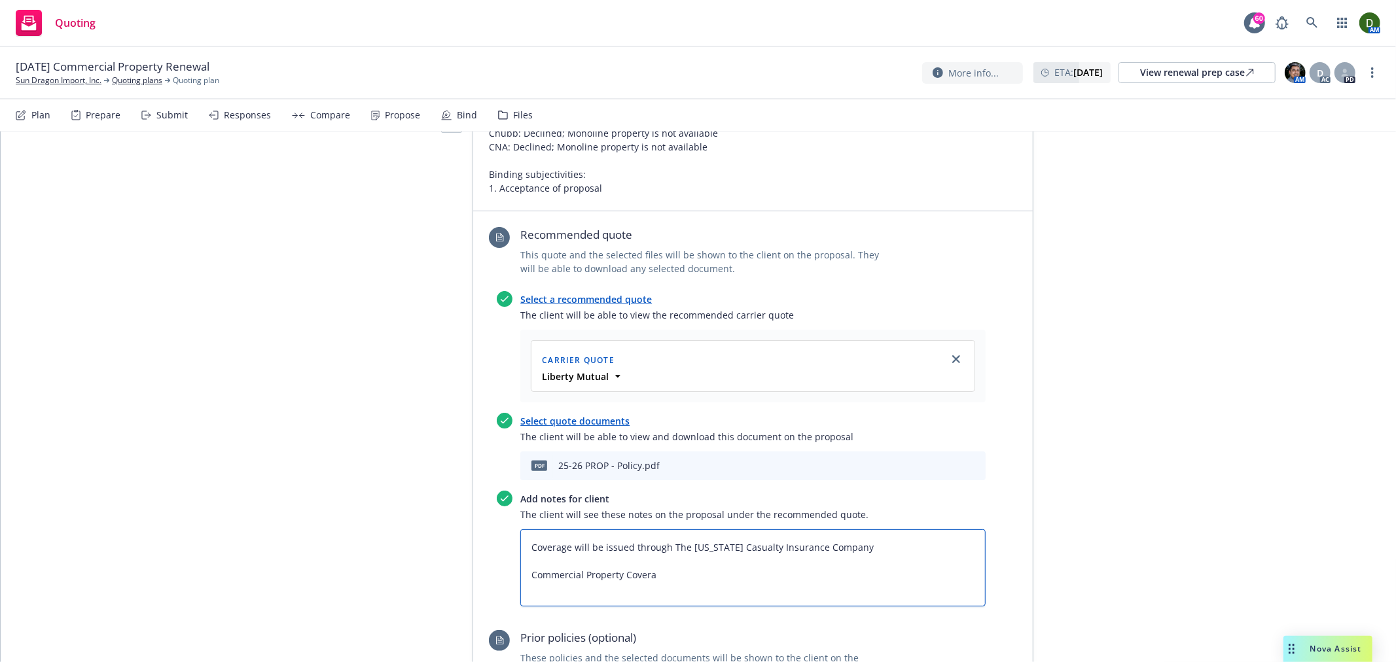
type textarea "x"
type textarea "Coverage will be issued through The Ohio Casualty Insurance Company Commercial …"
type textarea "x"
type textarea "Coverage will be issued through The Ohio Casualty Insurance Company Commercial …"
type textarea "x"
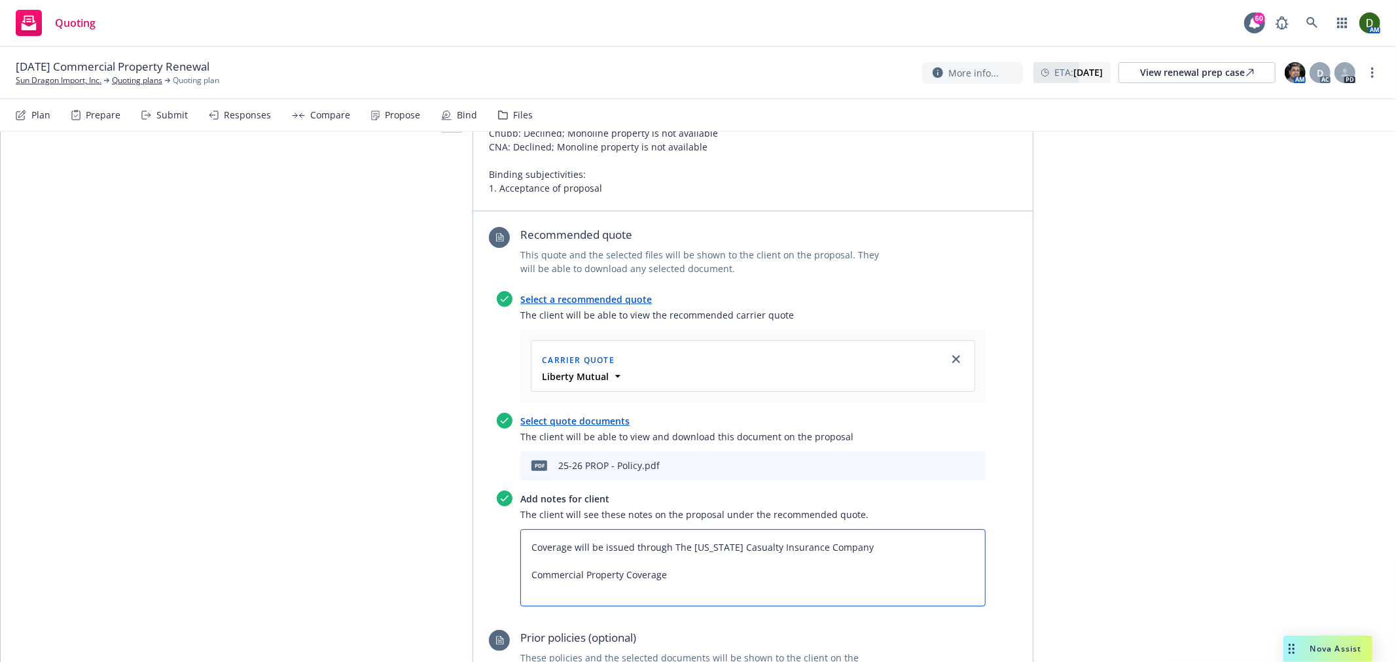
type textarea "Coverage will be issued through The Ohio Casualty Insurance Company Commercial …"
type textarea "x"
type textarea "Coverage will be issued through The Ohio Casualty Insurance Company Commercial …"
type textarea "x"
type textarea "Coverage will be issued through The Ohio Casualty Insurance Company Commercial …"
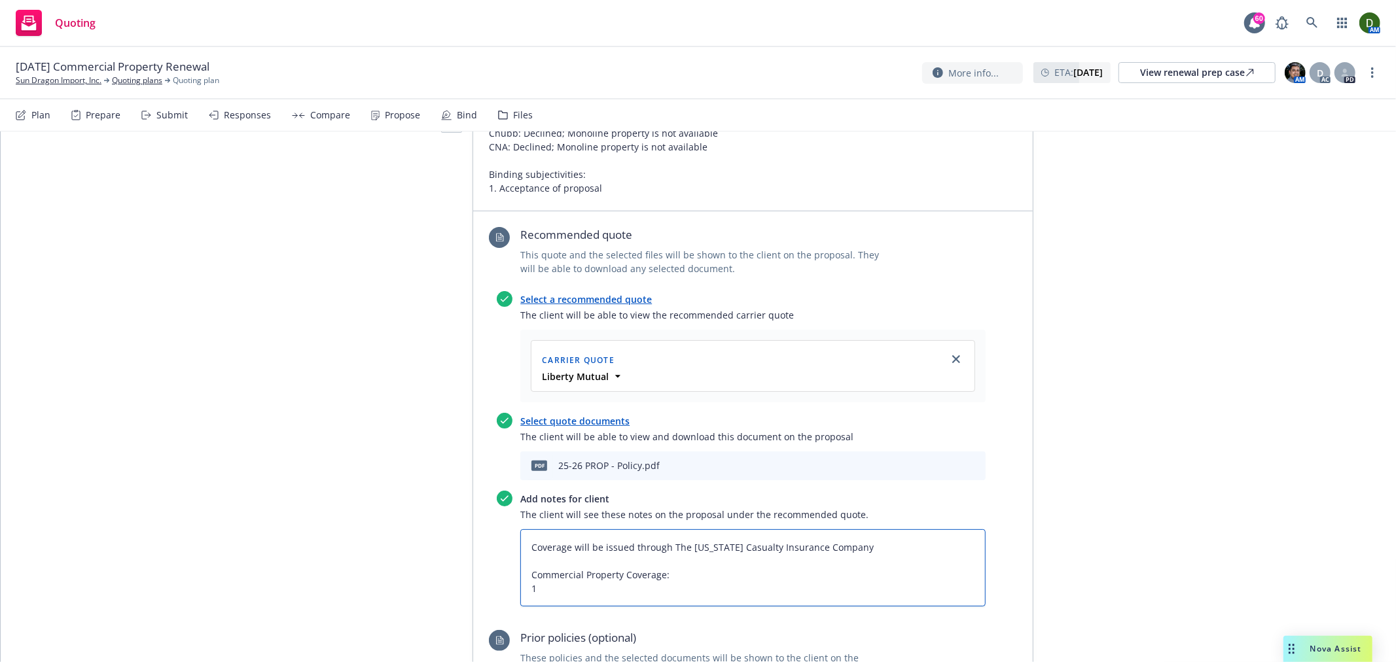
type textarea "x"
type textarea "Coverage will be issued through The Ohio Casualty Insurance Company Commercial …"
type textarea "x"
type textarea "Coverage will be issued through The Ohio Casualty Insurance Company Commercial …"
type textarea "x"
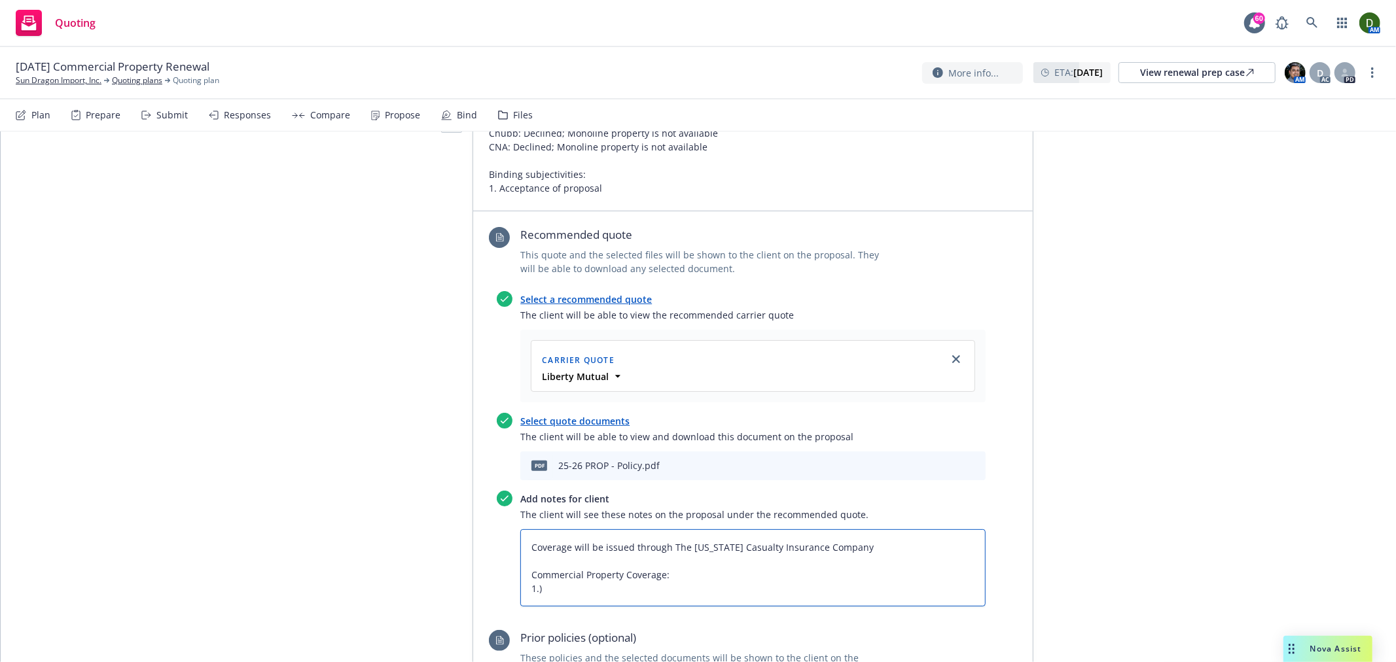
type textarea "Coverage will be issued through The Ohio Casualty Insurance Company Commercial …"
click at [591, 551] on textarea "Coverage will be issued through The Ohio Casualty Insurance Company Commercial …" at bounding box center [752, 567] width 465 height 77
paste textarea "600 E Washington Blvd Ste N3, Los Angeles, CA 90015-3730"
type textarea "x"
type textarea "Coverage will be issued through The Ohio Casualty Insurance Company Commercial …"
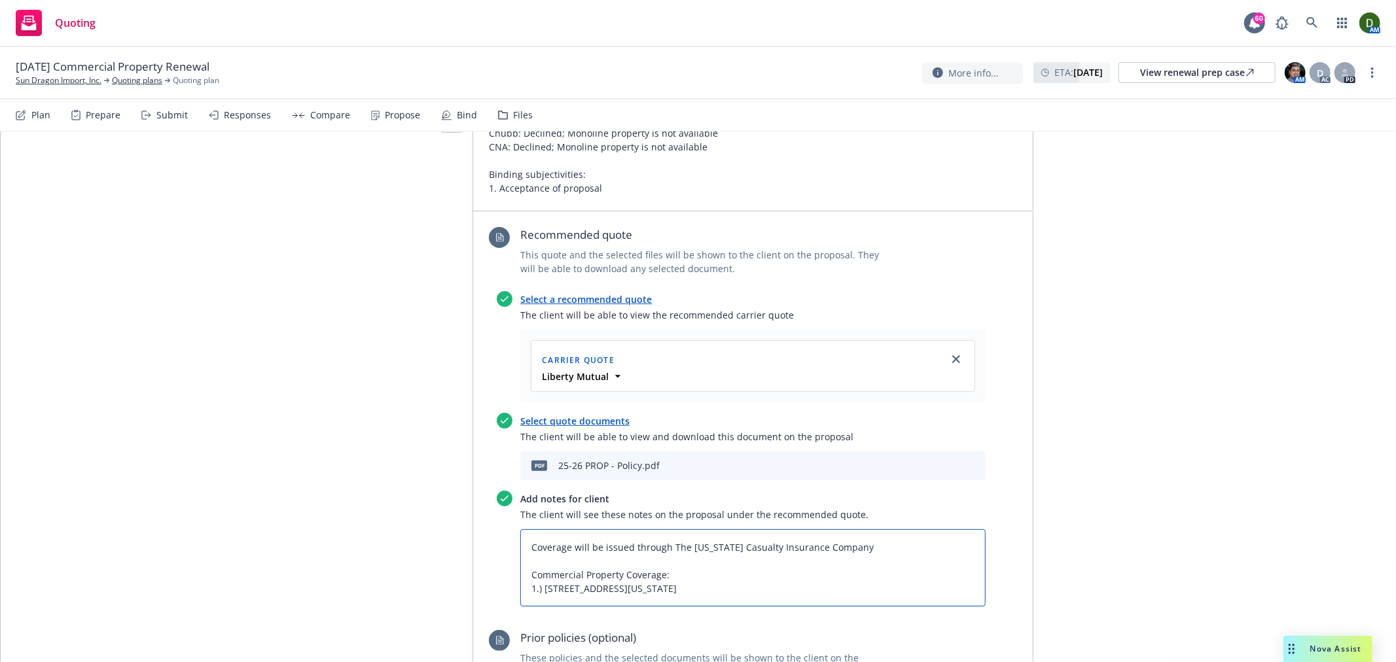
click at [539, 557] on textarea "Coverage will be issued through The Ohio Casualty Insurance Company Commercial …" at bounding box center [752, 567] width 465 height 77
type textarea "x"
type textarea "Coverage will be issued through The Ohio Casualty Insurance Company Commercial …"
type textarea "x"
type textarea "Coverage will be issued through The Ohio Casualty Insurance Company Commercial …"
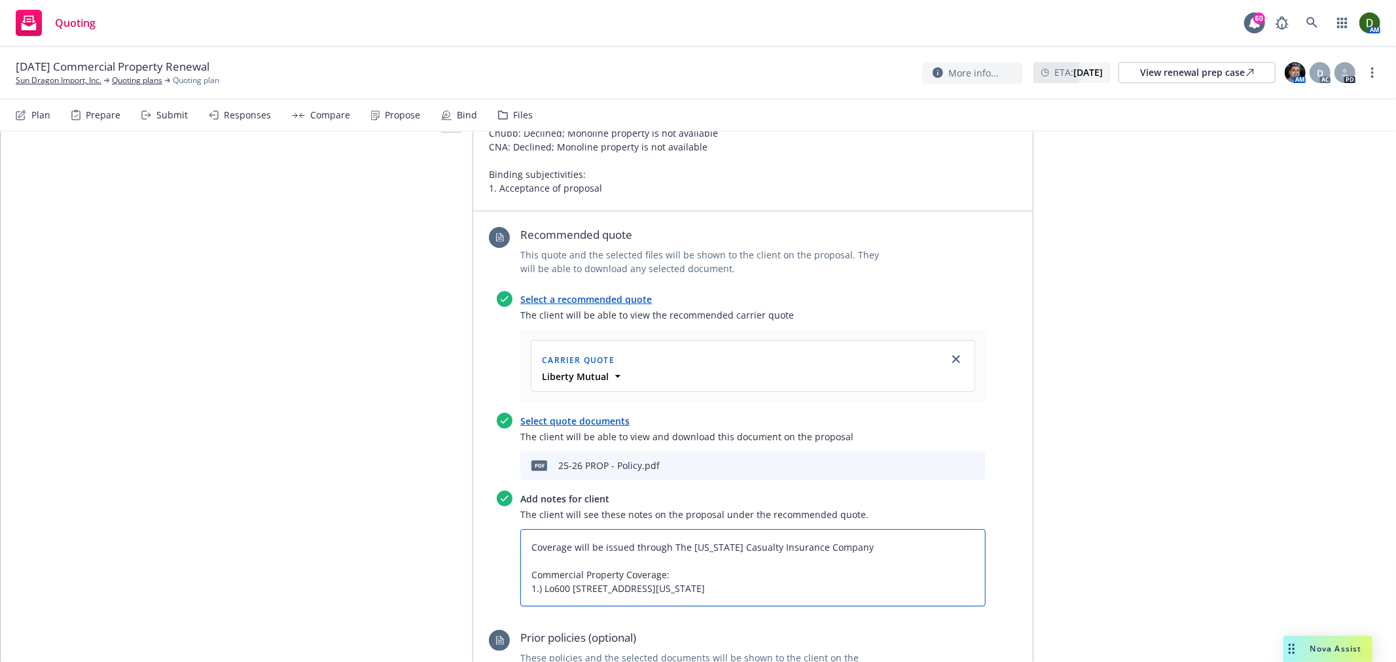
type textarea "x"
type textarea "Coverage will be issued through The Ohio Casualty Insurance Company Commercial …"
type textarea "x"
type textarea "Coverage will be issued through The Ohio Casualty Insurance Company Commercial …"
type textarea "x"
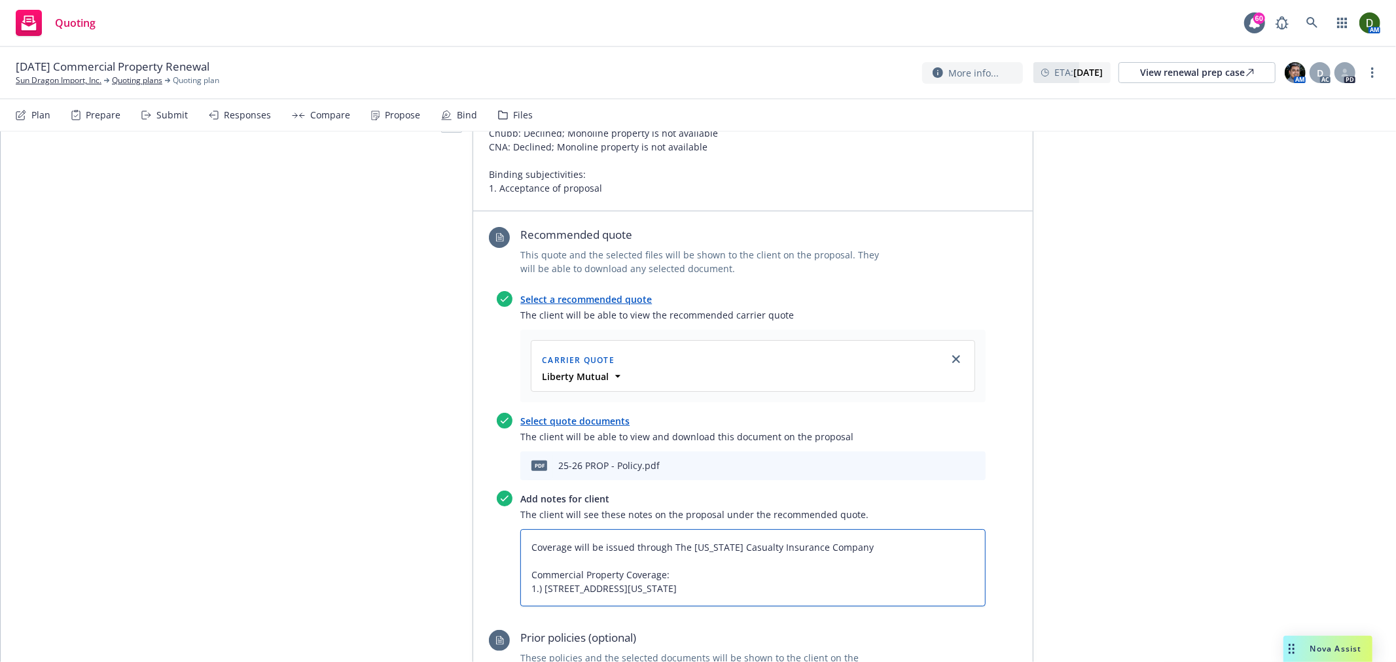
type textarea "Coverage will be issued through The Ohio Casualty Insurance Company Commercial …"
type textarea "x"
type textarea "Coverage will be issued through The Ohio Casualty Insurance Company Commercial …"
type textarea "x"
type textarea "Coverage will be issued through The Ohio Casualty Insurance Company Commercial …"
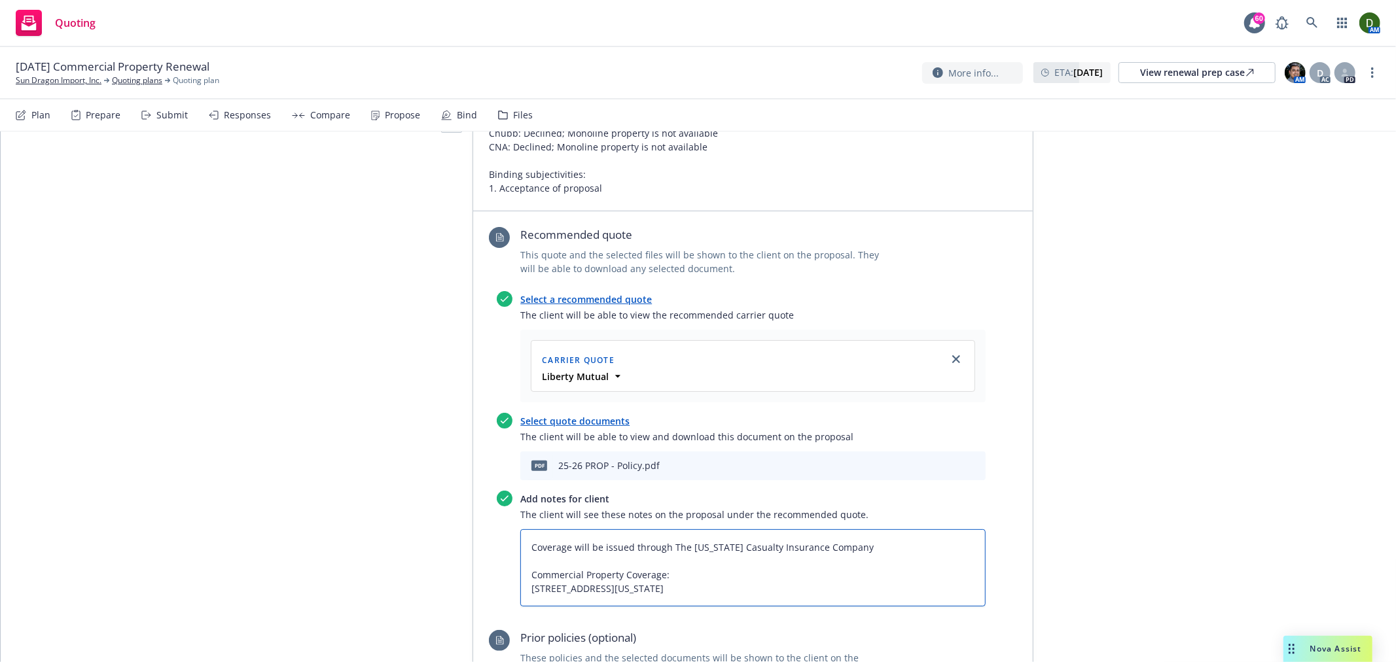
type textarea "x"
click at [859, 559] on textarea "Coverage will be issued through The Ohio Casualty Insurance Company Commercial …" at bounding box center [752, 567] width 465 height 77
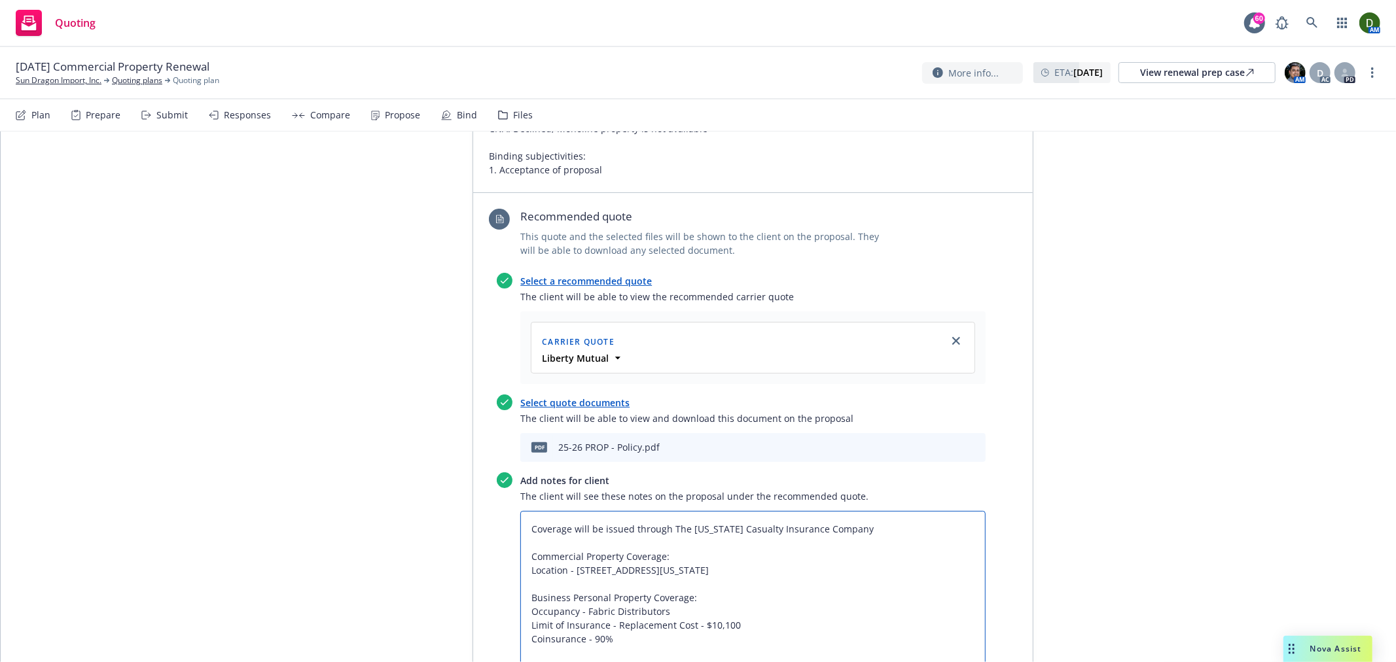
scroll to position [654, 0]
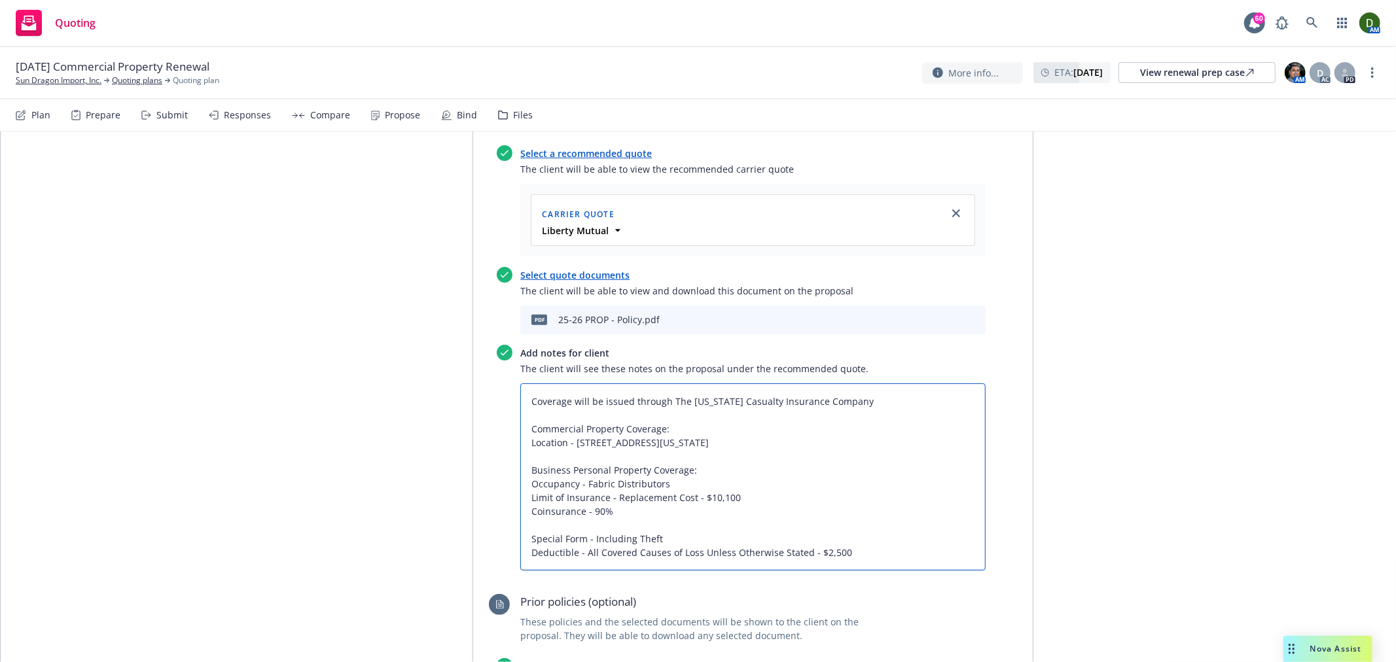
click at [525, 403] on textarea "Coverage will be issued through The Ohio Casualty Insurance Company Commercial …" at bounding box center [752, 476] width 465 height 187
drag, startPoint x: 910, startPoint y: 514, endPoint x: 518, endPoint y: 414, distance: 403.7
click at [520, 414] on textarea "Coverage will be issued through The Ohio Casualty Insurance Company Commercial …" at bounding box center [752, 476] width 465 height 187
click at [888, 531] on textarea "Coverage will be issued through The Ohio Casualty Insurance Company Commercial …" at bounding box center [752, 476] width 465 height 187
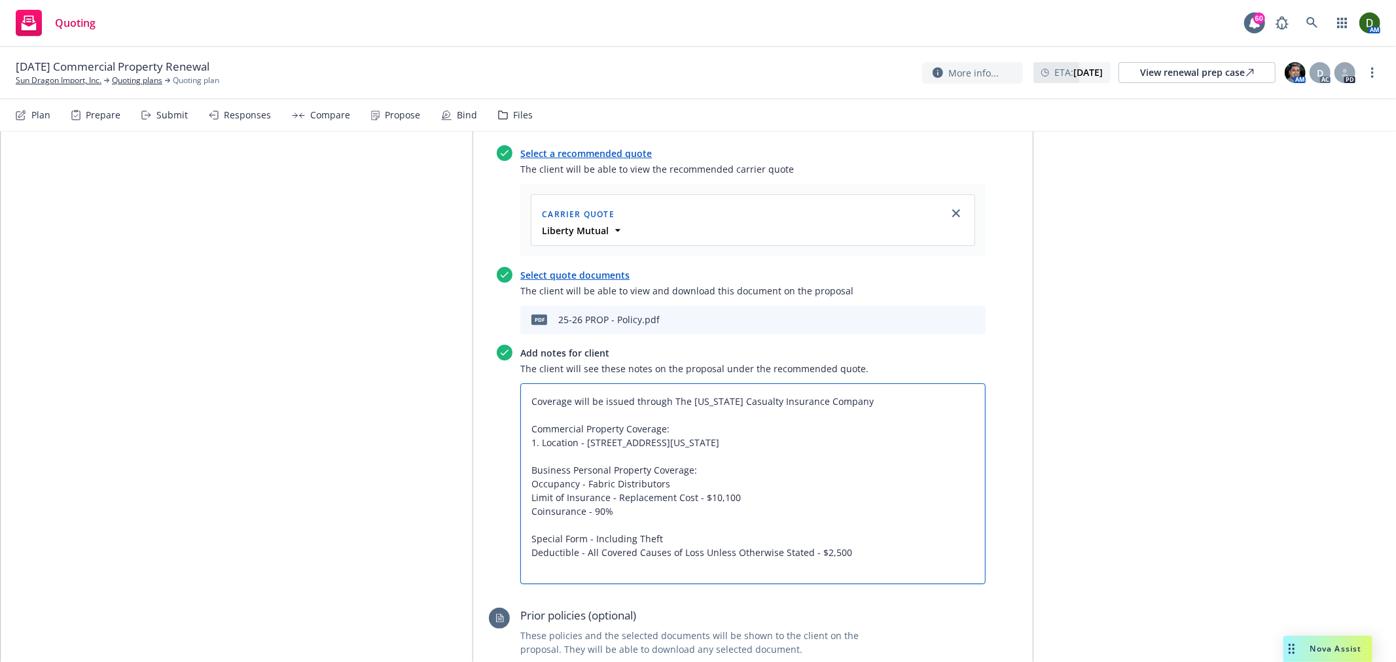
paste textarea "1. Location - 600 E Washington Blvd Ste N3, Los Angeles, CA 90015-3730 Business…"
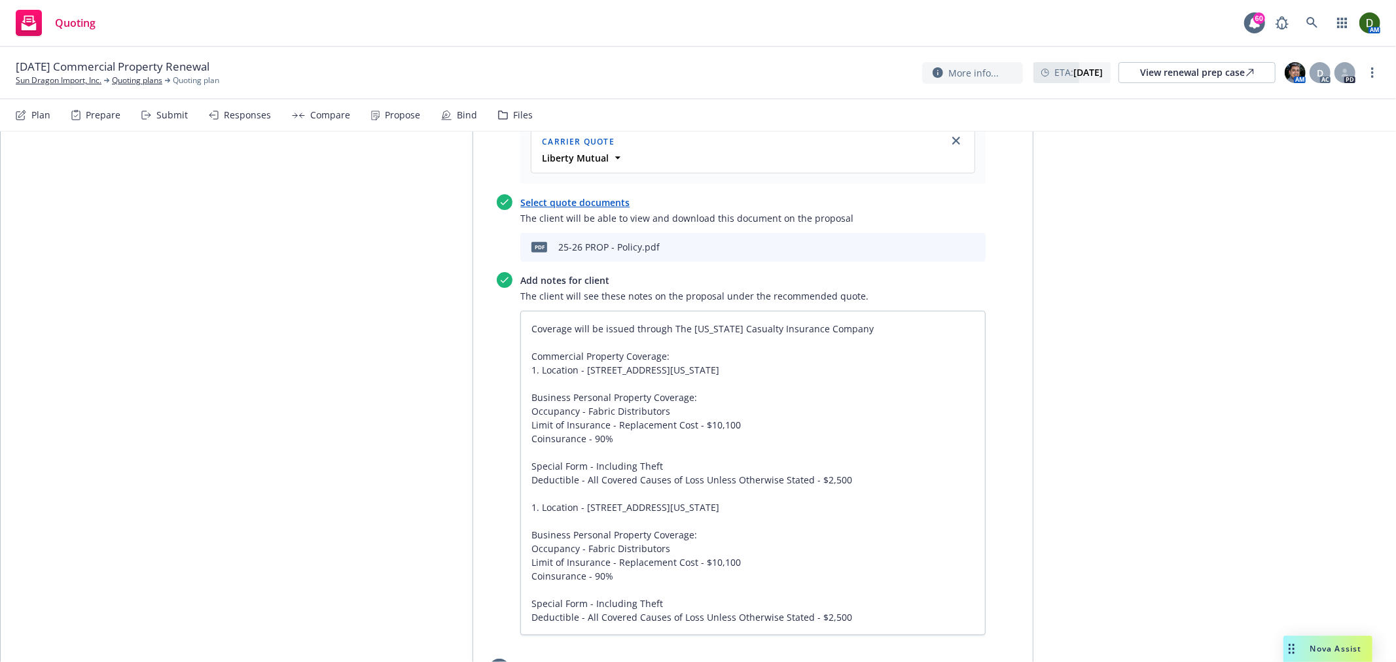
scroll to position [800, 0]
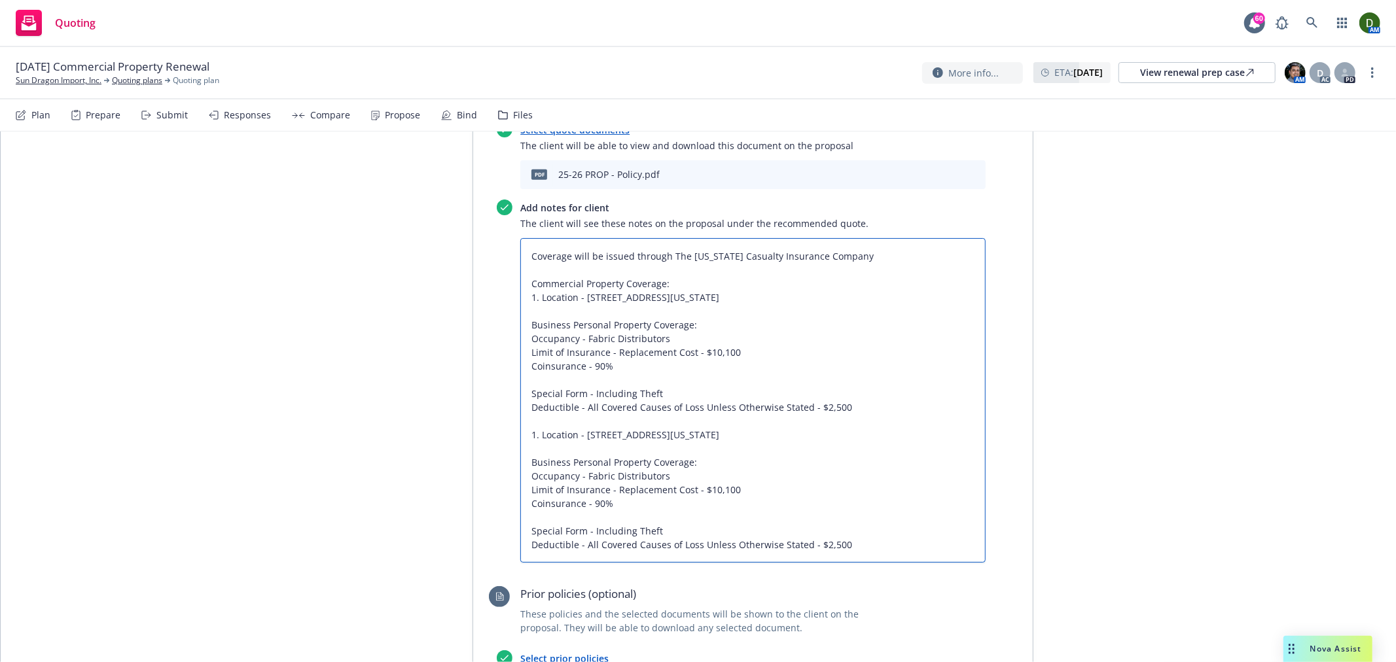
drag, startPoint x: 836, startPoint y: 401, endPoint x: 580, endPoint y: 402, distance: 255.8
click at [580, 402] on textarea "Coverage will be issued through The Ohio Casualty Insurance Company Commercial …" at bounding box center [752, 400] width 465 height 325
paste textarea "3100 E 26th St, Vernon, CA 90058-8029"
drag, startPoint x: 669, startPoint y: 441, endPoint x: 580, endPoint y: 441, distance: 89.0
click at [580, 441] on textarea "Coverage will be issued through The Ohio Casualty Insurance Company Commercial …" at bounding box center [752, 400] width 465 height 325
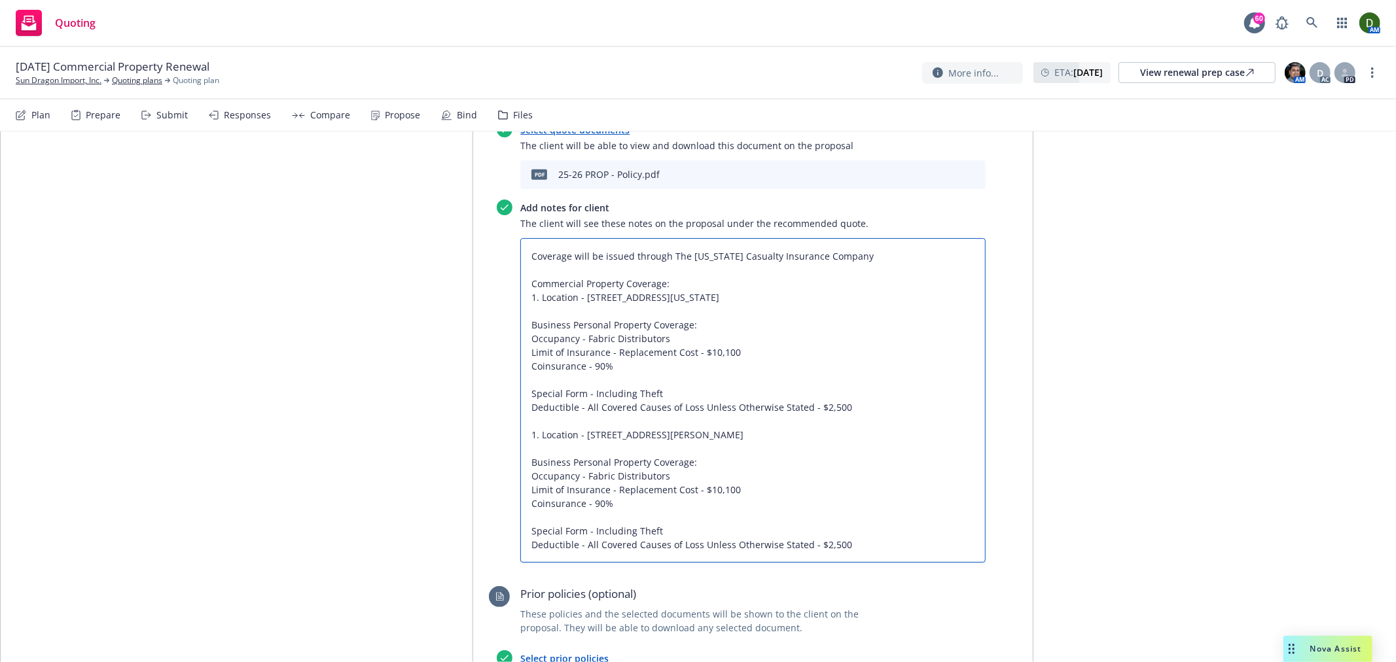
paste textarea "Importers - Risks Having Moderate Susceptibility Personal Property"
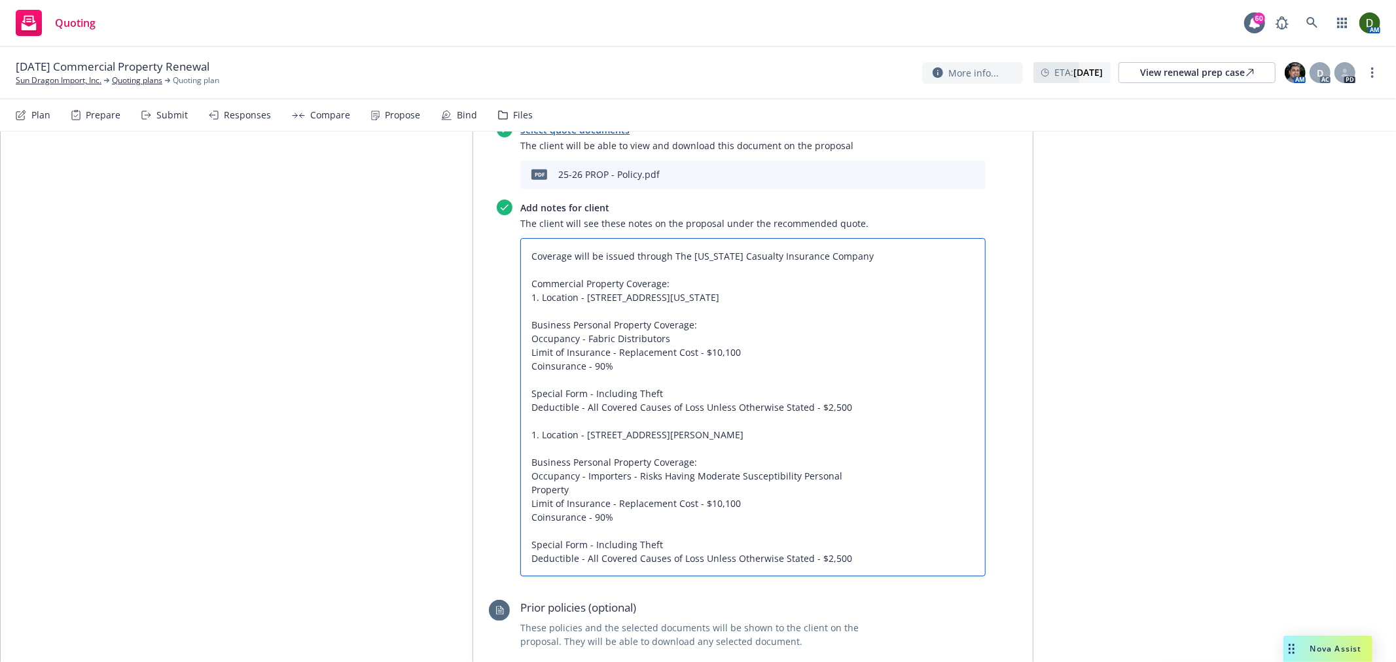
click at [854, 441] on textarea "Coverage will be issued through The Ohio Casualty Insurance Company Commercial …" at bounding box center [752, 407] width 465 height 338
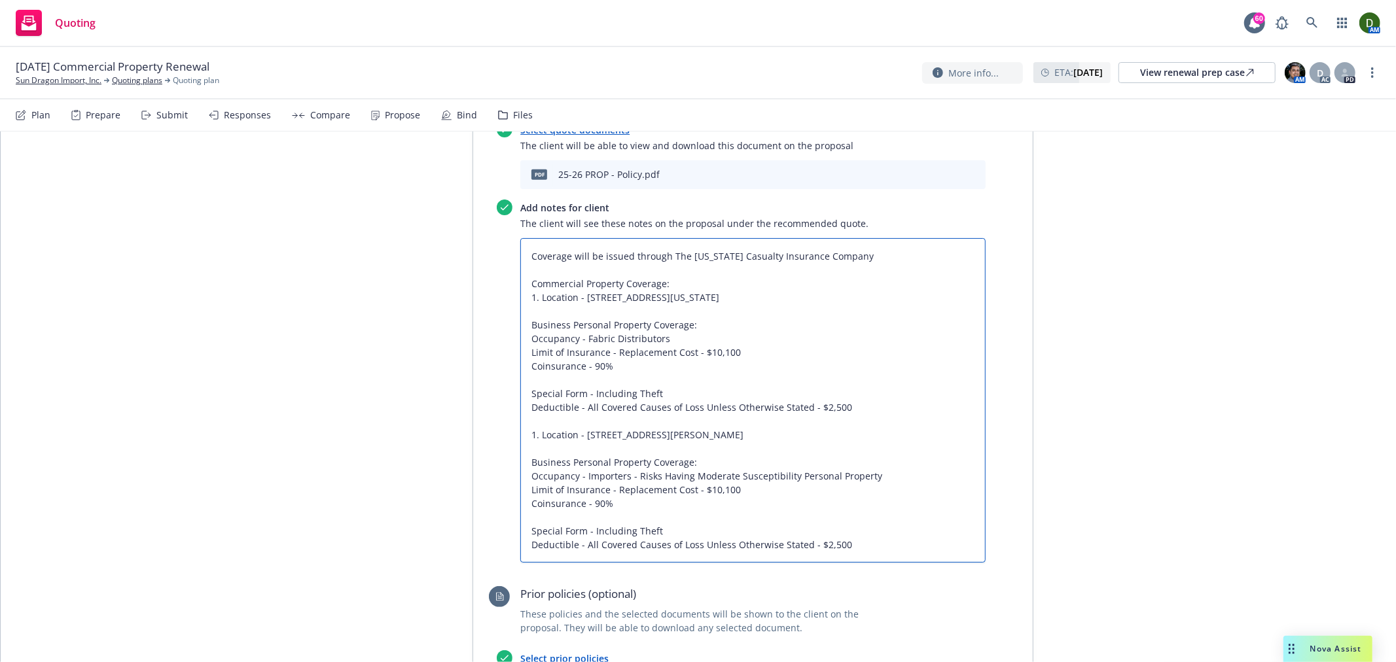
drag, startPoint x: 745, startPoint y: 452, endPoint x: 698, endPoint y: 452, distance: 47.1
click at [698, 452] on textarea "Coverage will be issued through The Ohio Casualty Insurance Company Commercial …" at bounding box center [752, 400] width 465 height 325
paste textarea ",010,000"
drag, startPoint x: 525, startPoint y: 400, endPoint x: 531, endPoint y: 399, distance: 6.7
click at [531, 399] on textarea "Coverage will be issued through The Ohio Casualty Insurance Company Commercial …" at bounding box center [752, 400] width 465 height 325
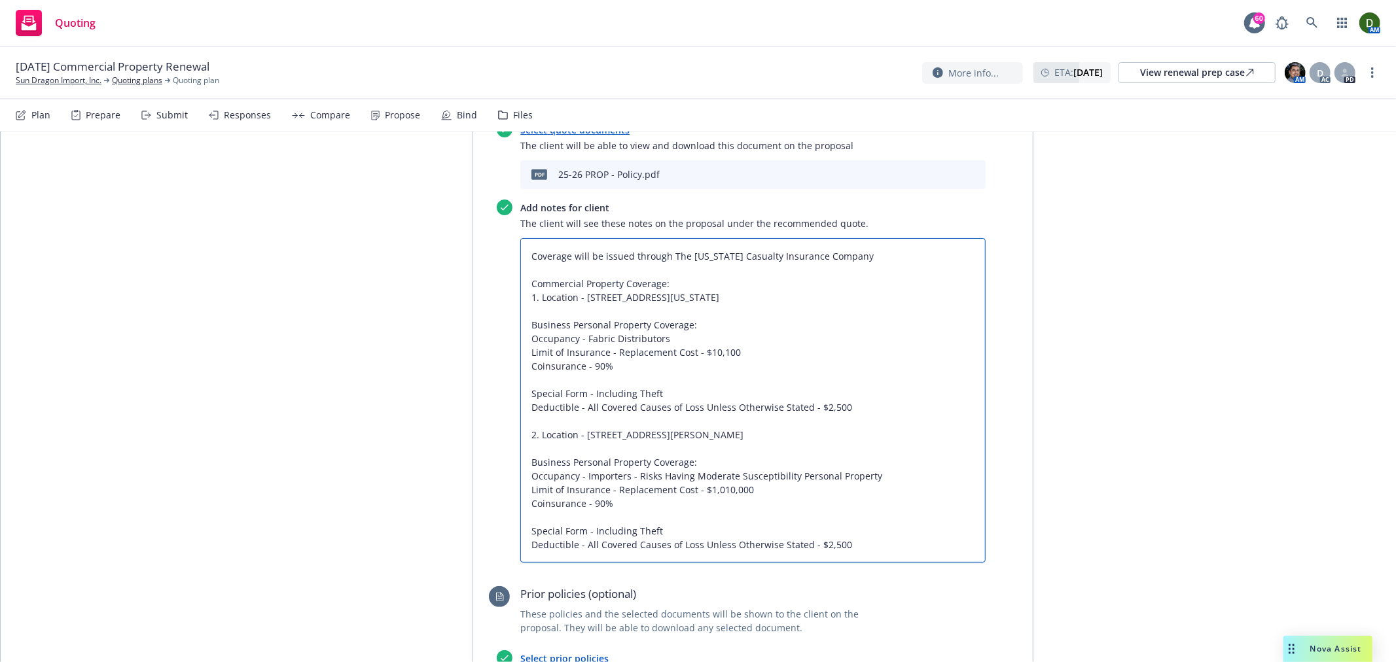
drag, startPoint x: 944, startPoint y: 517, endPoint x: 508, endPoint y: 250, distance: 510.5
click at [508, 250] on div "Add notes for client The client will see these notes on the proposal under the …" at bounding box center [741, 381] width 489 height 363
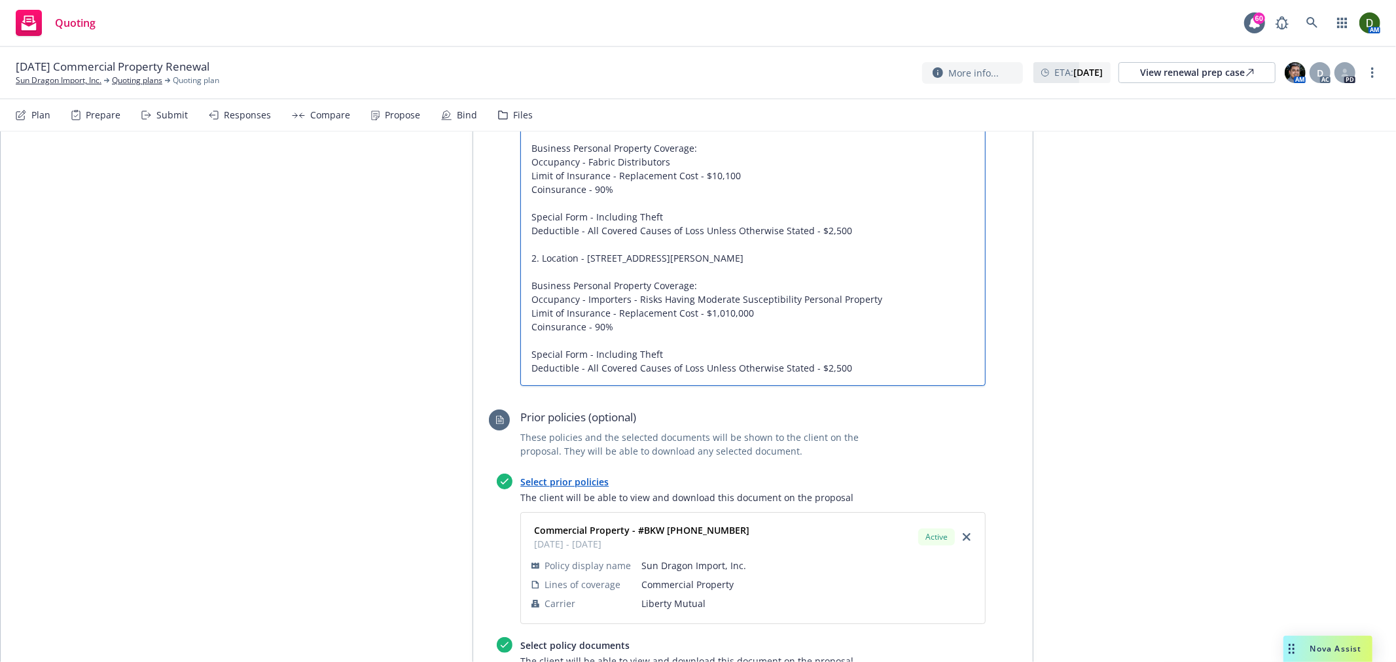
scroll to position [1289, 0]
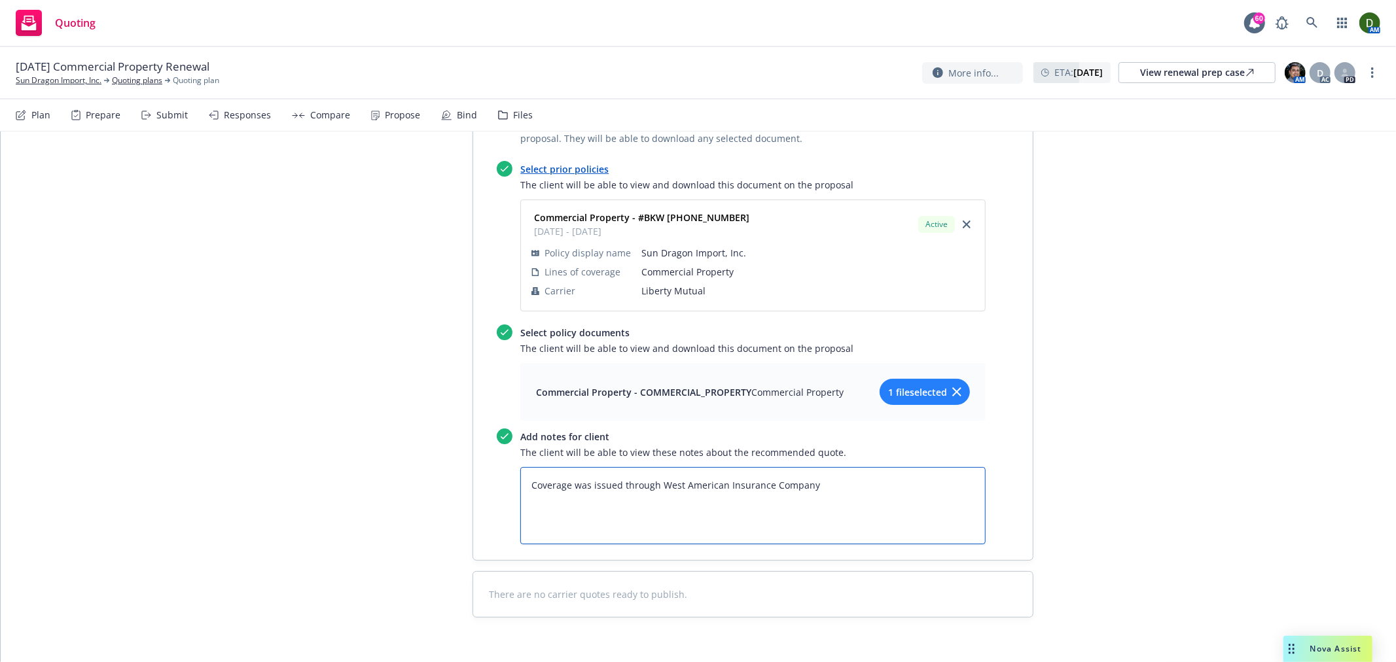
click at [896, 467] on textarea "Coverage was issued through West American Insurance Company" at bounding box center [752, 505] width 465 height 77
paste textarea "Commercial Property Coverage: 1. Location - 600 E Washington Blvd Ste N3, Los A…"
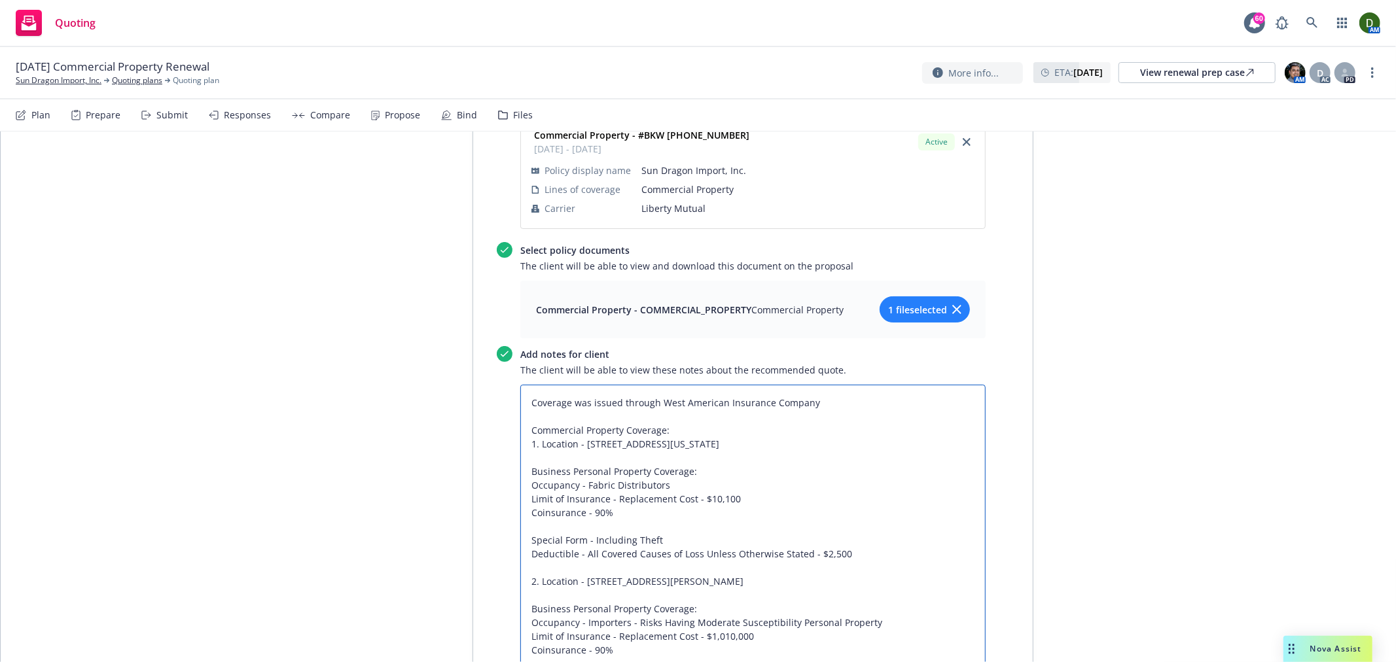
click at [712, 461] on textarea "Coverage was issued through West American Insurance Company Commercial Property…" at bounding box center [752, 547] width 465 height 325
drag, startPoint x: 672, startPoint y: 450, endPoint x: 580, endPoint y: 454, distance: 91.7
click at [580, 454] on textarea "Coverage was issued through West American Insurance Company Commercial Property…" at bounding box center [752, 547] width 465 height 325
paste textarea "Buildings Or Premises - Office NOC - For Profit"
click at [716, 600] on textarea "Coverage was issued through West American Insurance Company Commercial Property…" at bounding box center [752, 547] width 465 height 325
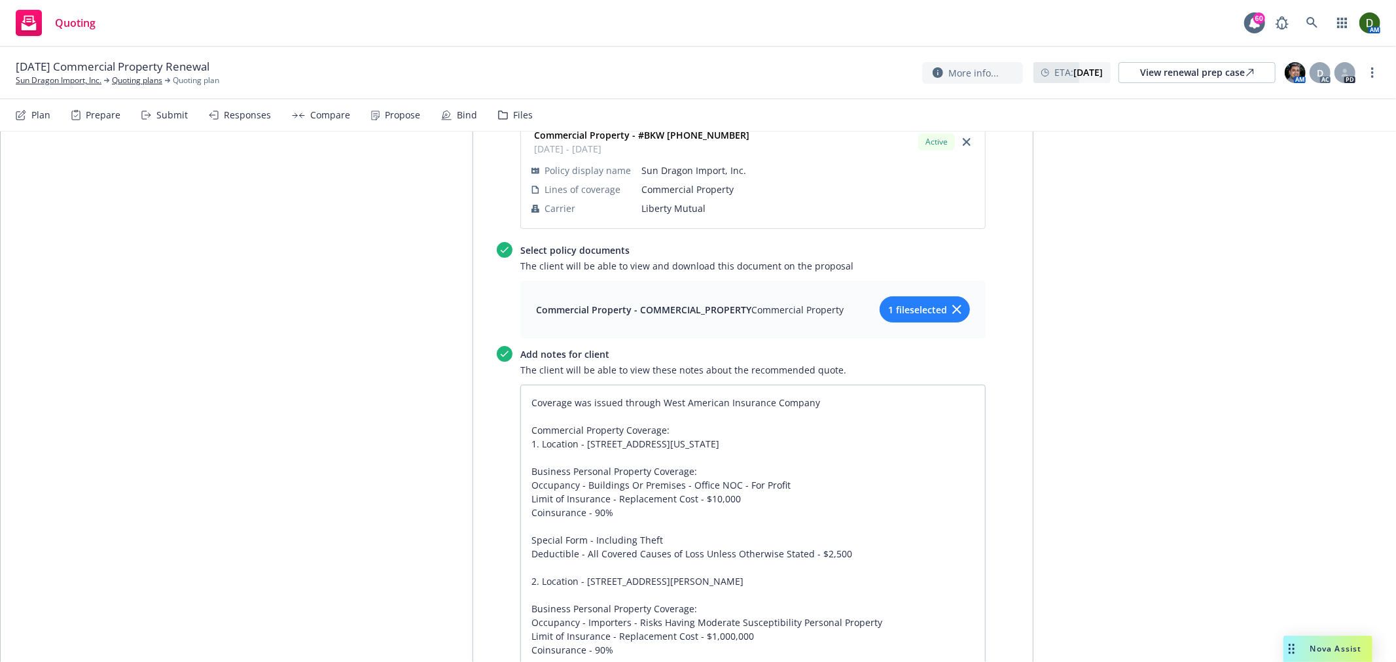
scroll to position [1444, 0]
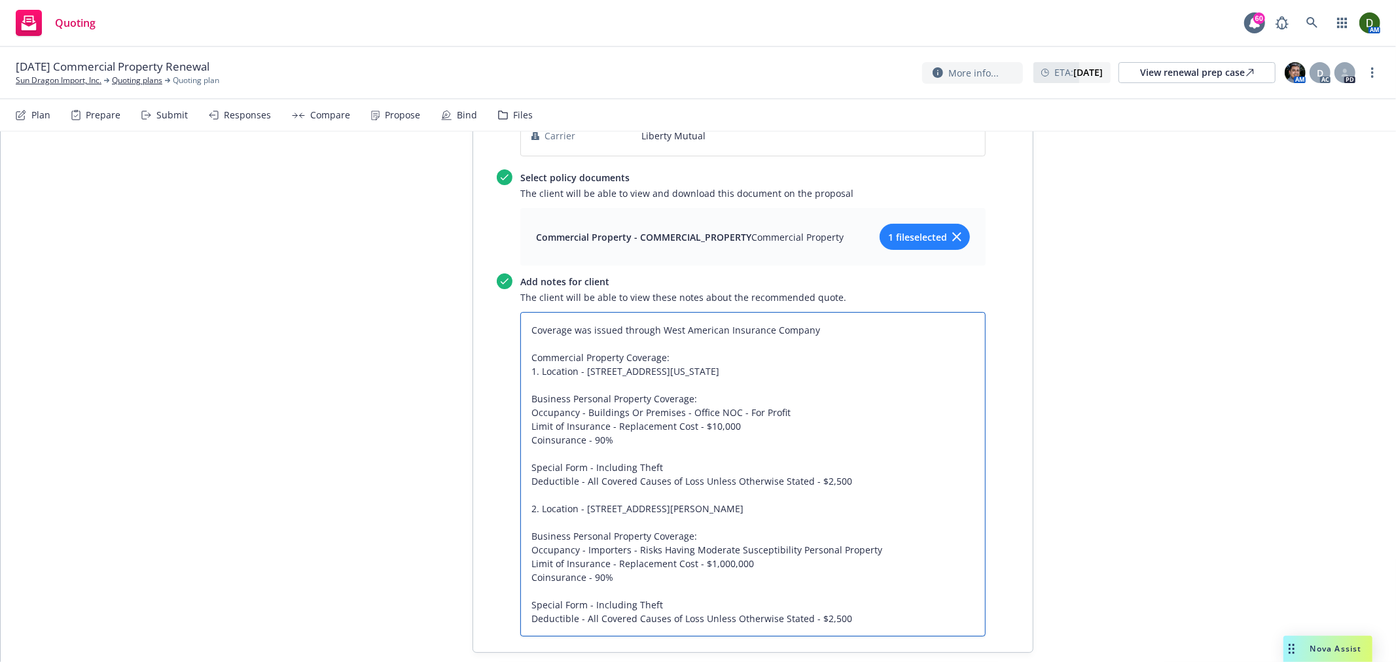
drag, startPoint x: 883, startPoint y: 515, endPoint x: 581, endPoint y: 518, distance: 302.3
click at [581, 518] on textarea "Coverage was issued through West American Insurance Company Commercial Property…" at bounding box center [752, 474] width 465 height 325
paste textarea "Warehouses - Private - For Profit - Miscellaneous Products Storage (Other Than …"
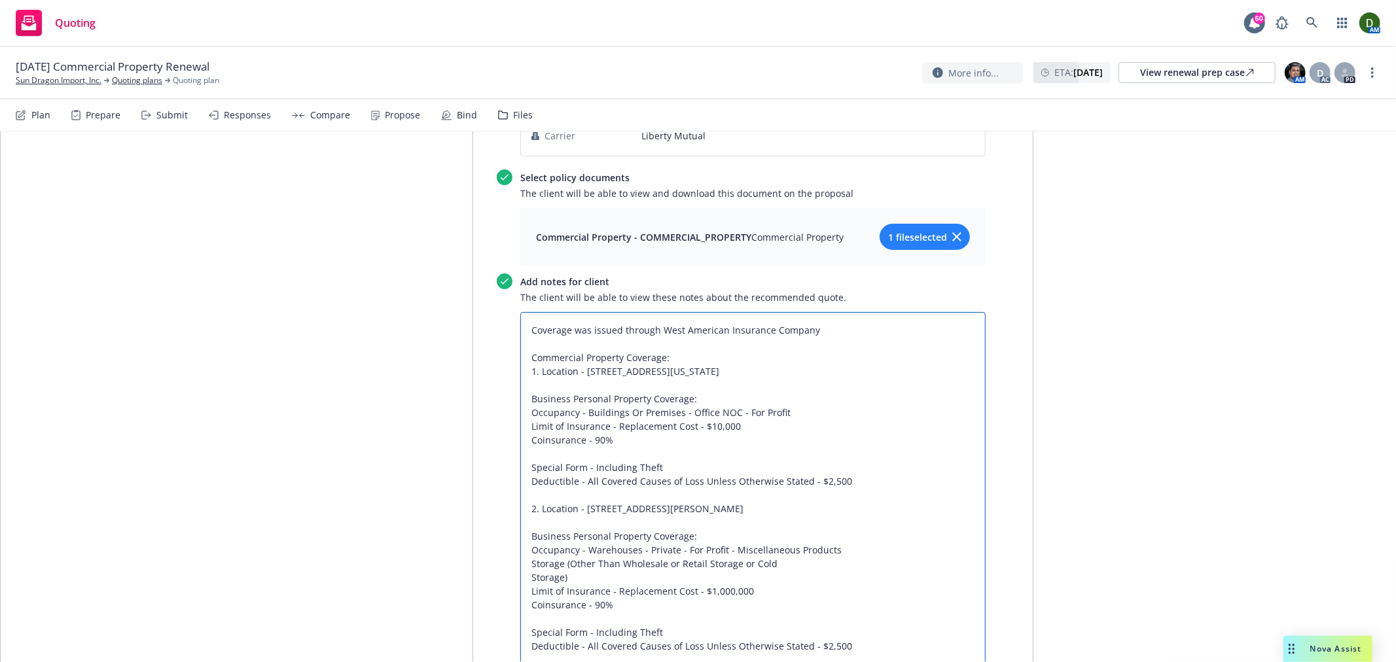
click at [862, 510] on textarea "Coverage was issued through West American Insurance Company Commercial Property…" at bounding box center [752, 488] width 465 height 352
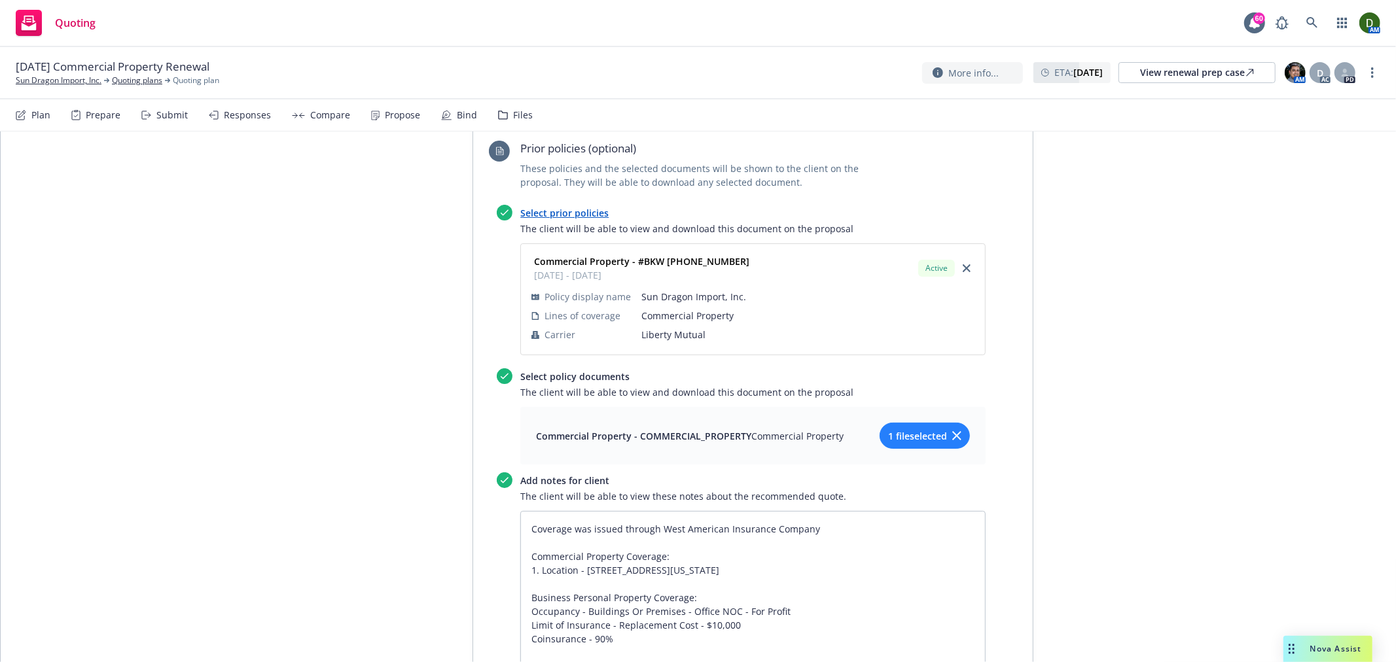
scroll to position [0, 0]
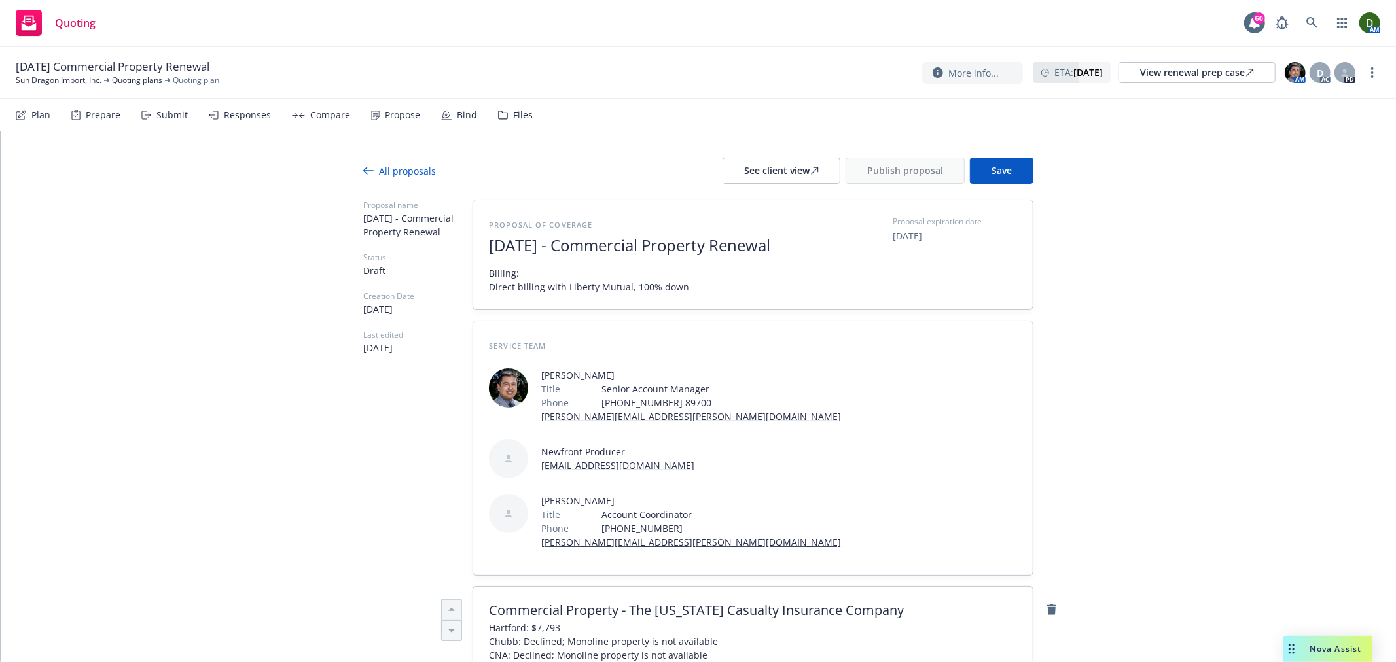
drag, startPoint x: 1192, startPoint y: 465, endPoint x: 1123, endPoint y: 129, distance: 342.6
click at [1010, 175] on button "Save" at bounding box center [1001, 171] width 63 height 26
click at [774, 168] on div "See client view" at bounding box center [781, 170] width 75 height 25
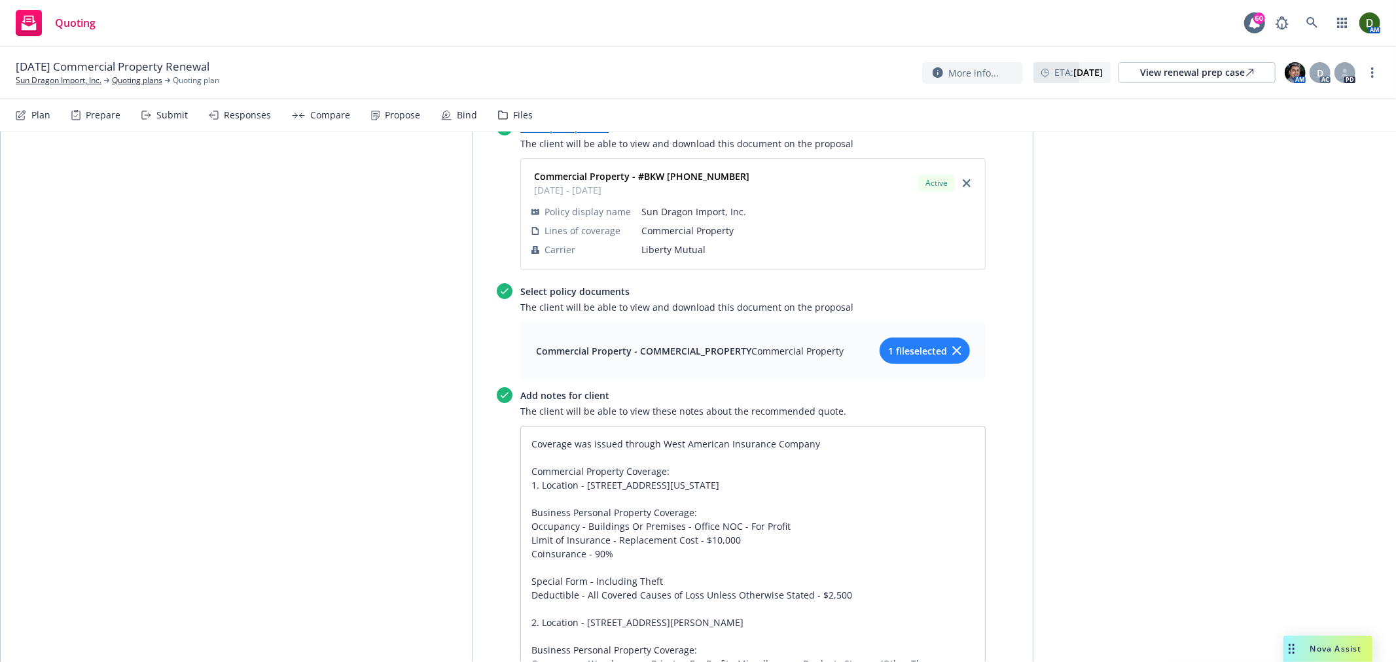
scroll to position [1454, 0]
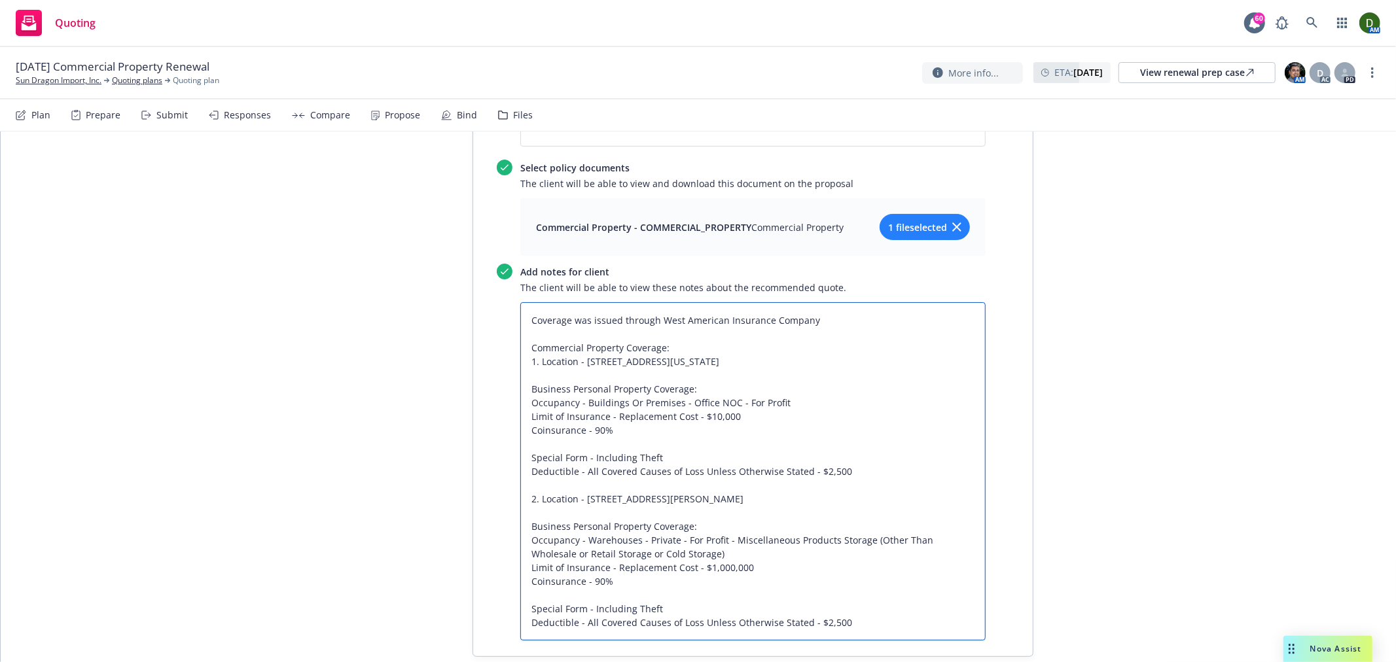
click at [841, 302] on textarea "Coverage was issued through West American Insurance Company Commercial Property…" at bounding box center [752, 471] width 465 height 338
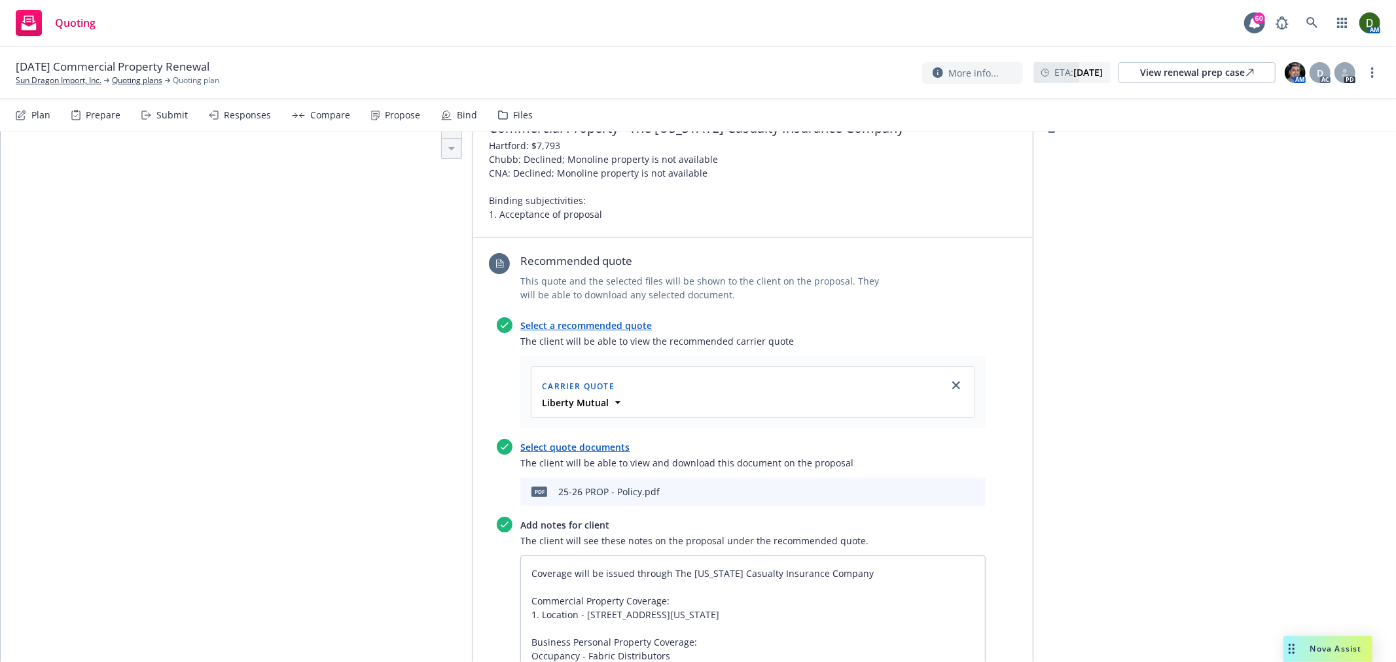
scroll to position [581, 0]
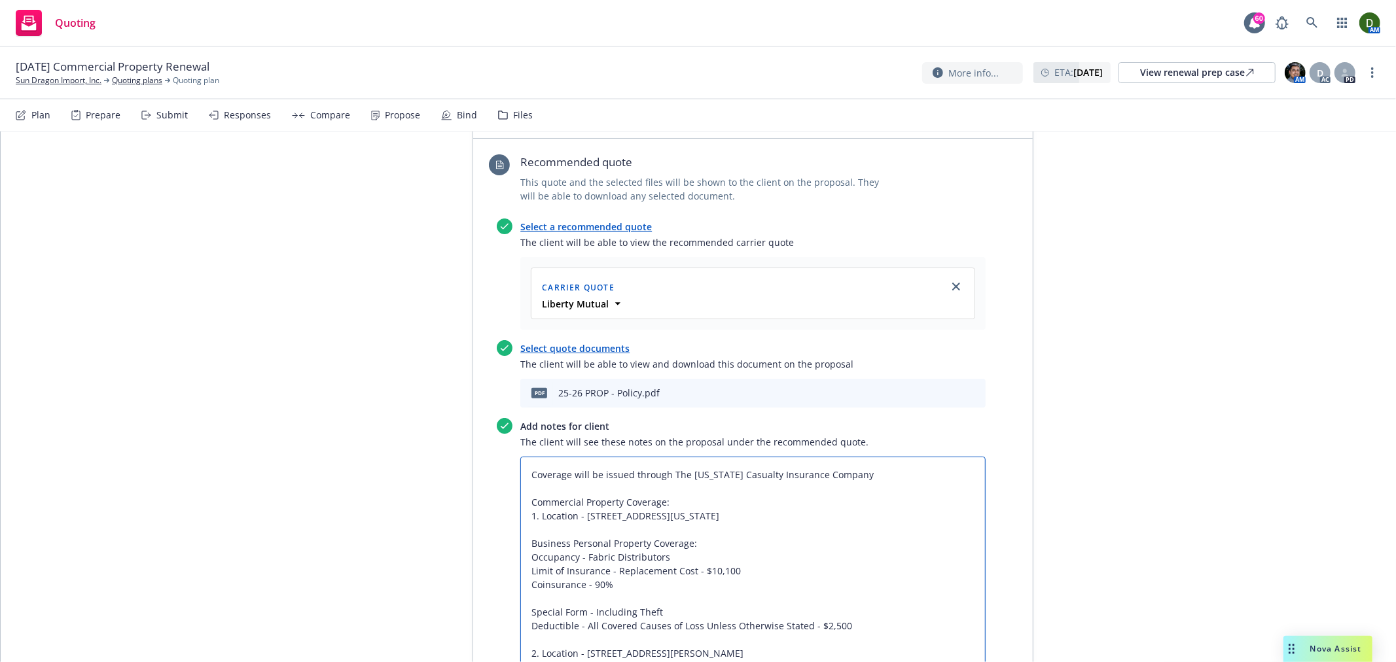
drag, startPoint x: 879, startPoint y: 444, endPoint x: 666, endPoint y: 445, distance: 212.7
click at [666, 457] on textarea "Coverage will be issued through The Ohio Casualty Insurance Company Commercial …" at bounding box center [752, 619] width 465 height 325
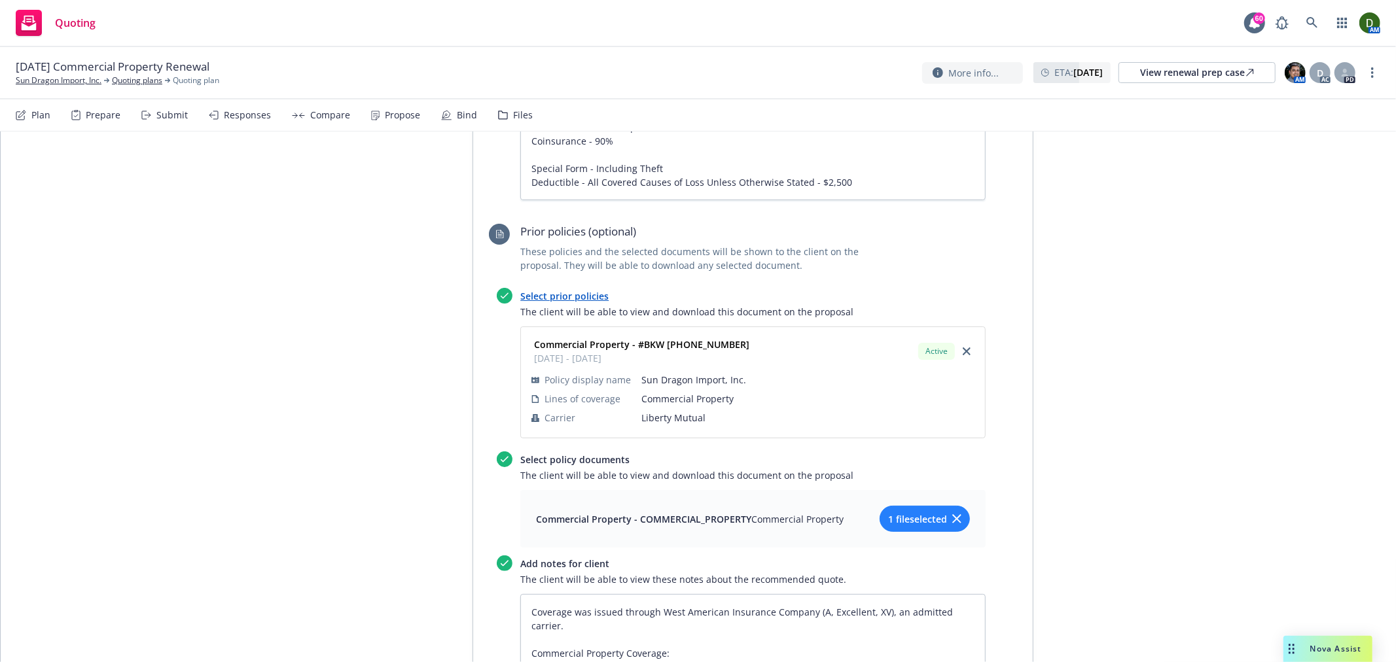
scroll to position [1163, 0]
drag, startPoint x: 807, startPoint y: 574, endPoint x: 963, endPoint y: 586, distance: 156.1
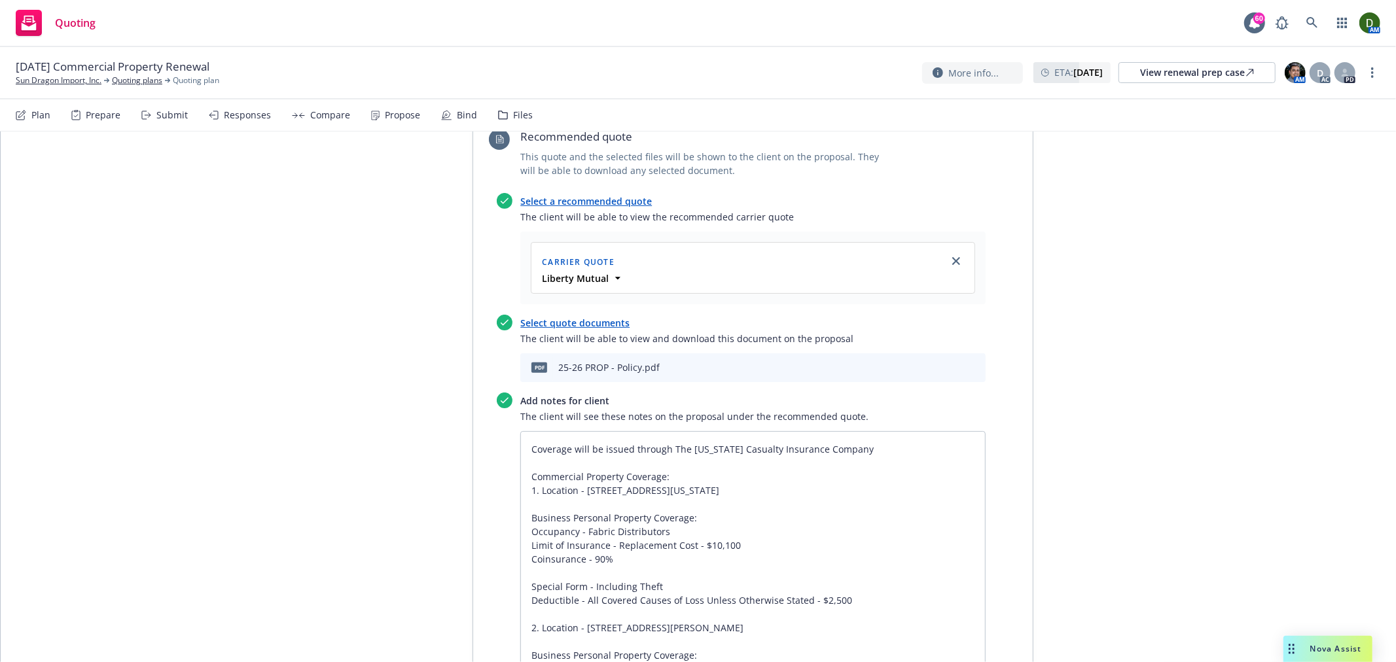
scroll to position [581, 0]
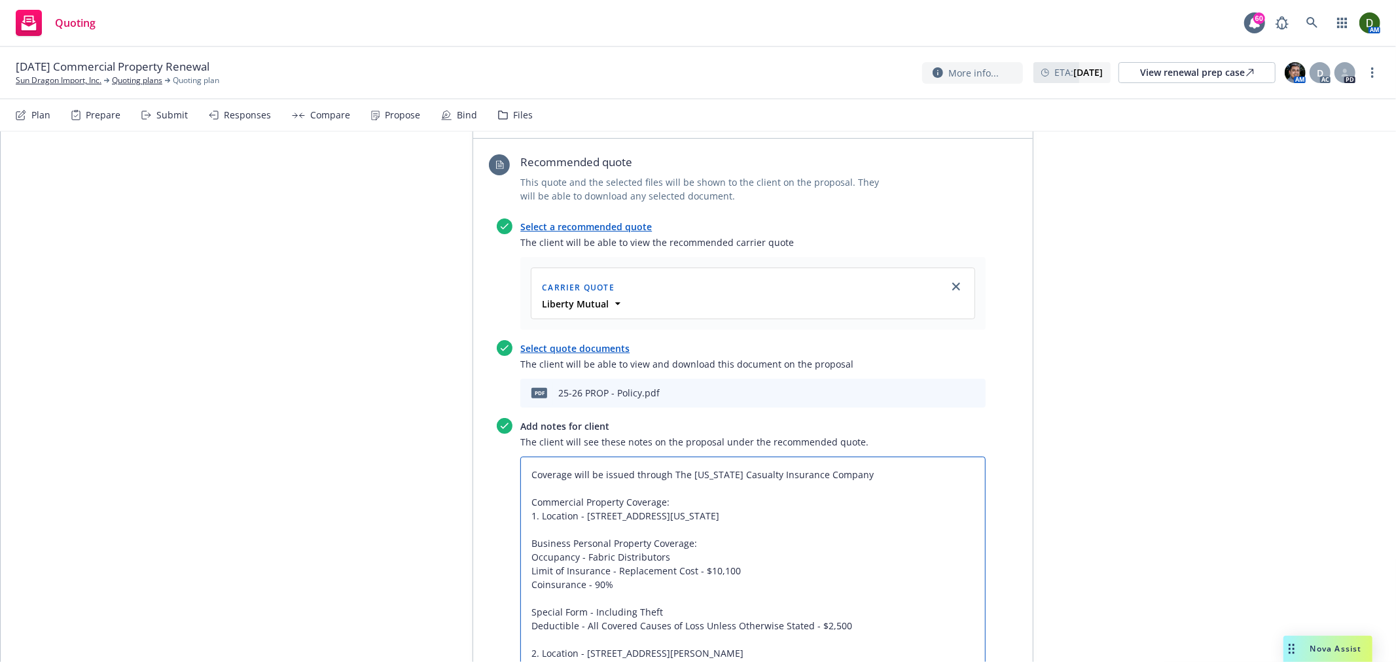
click at [879, 457] on textarea "Coverage will be issued through The Ohio Casualty Insurance Company Commercial …" at bounding box center [752, 619] width 465 height 325
paste textarea "(A, Excellent, XV), an admitted carrier."
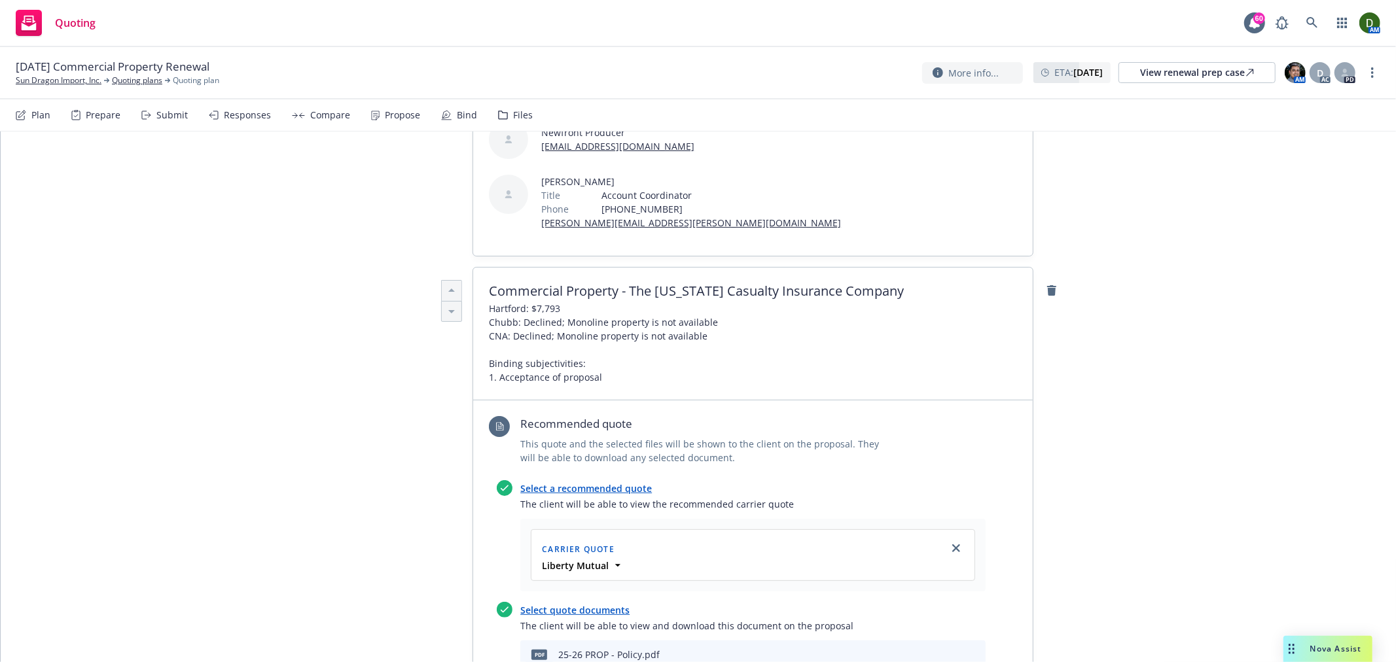
scroll to position [0, 0]
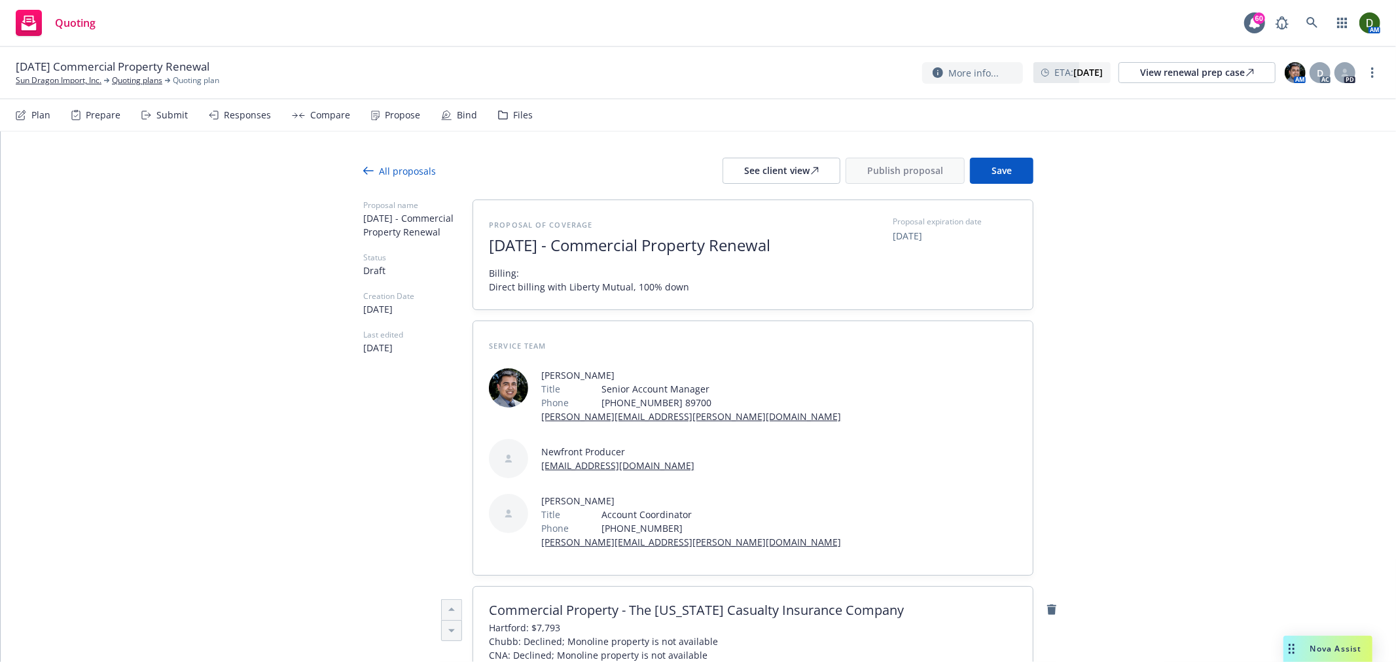
drag, startPoint x: 1176, startPoint y: 417, endPoint x: 1212, endPoint y: 212, distance: 208.6
click at [1009, 168] on button "Save" at bounding box center [1001, 171] width 63 height 26
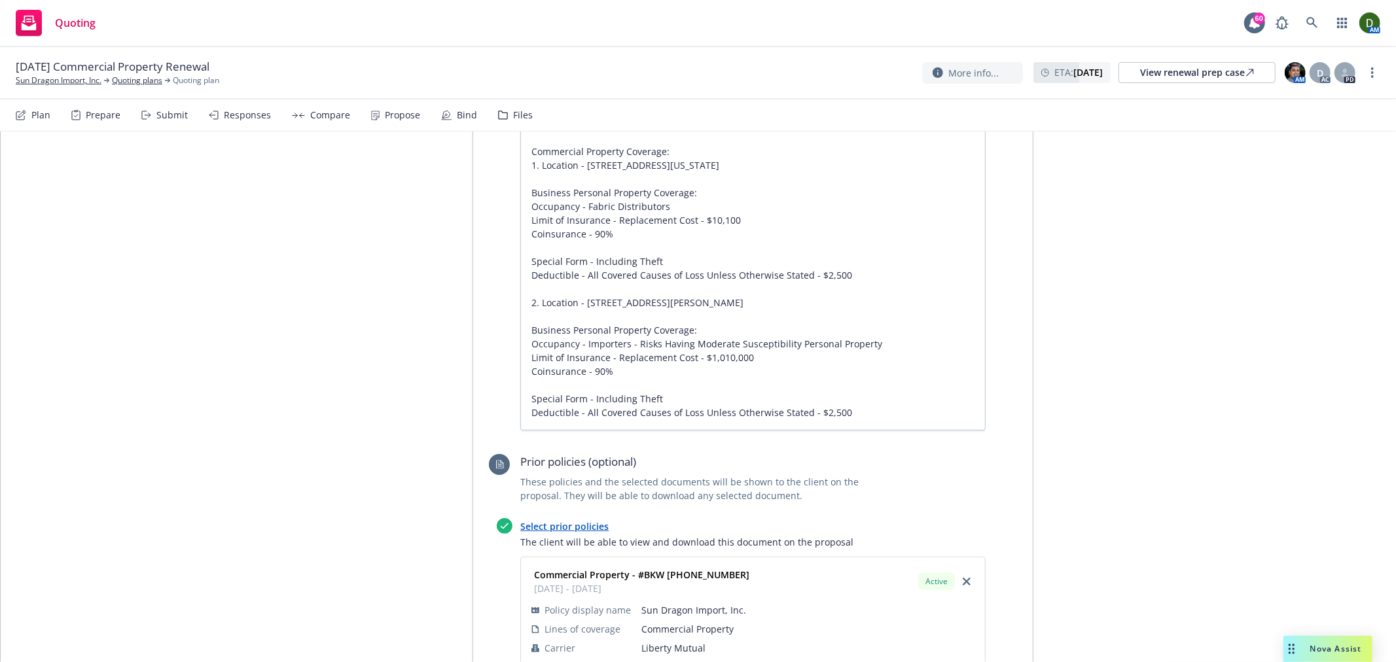
scroll to position [945, 0]
click at [563, 281] on textarea "Coverage will be issued through The Ohio Casualty Insurance Company (A, Excelle…" at bounding box center [752, 262] width 465 height 338
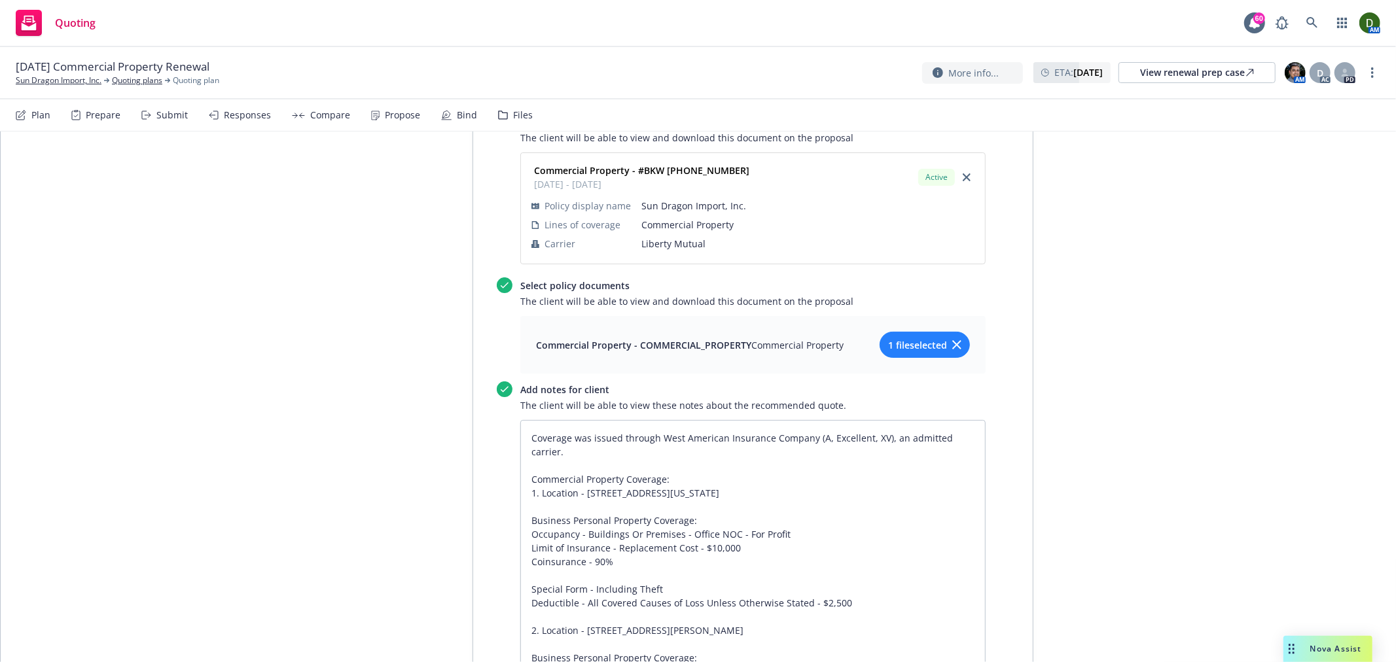
scroll to position [1381, 0]
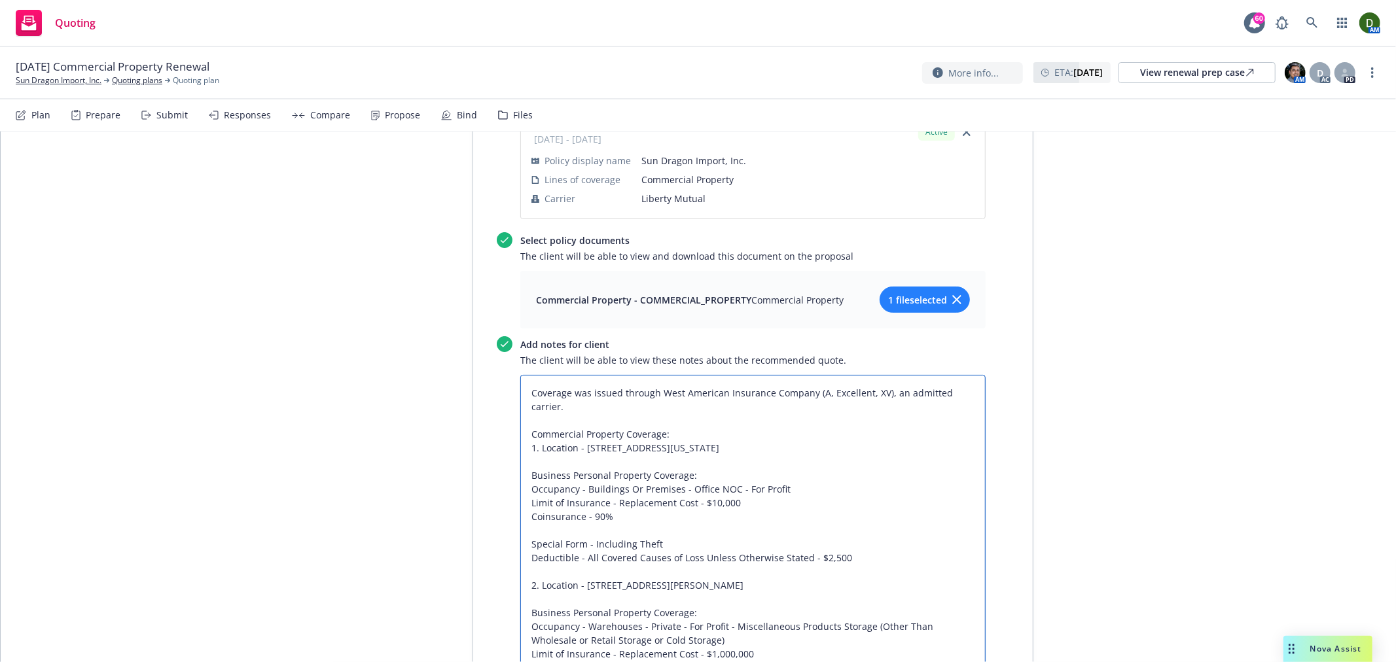
click at [533, 551] on textarea "Coverage was issued through West American Insurance Company (A, Excellent, XV),…" at bounding box center [752, 544] width 465 height 338
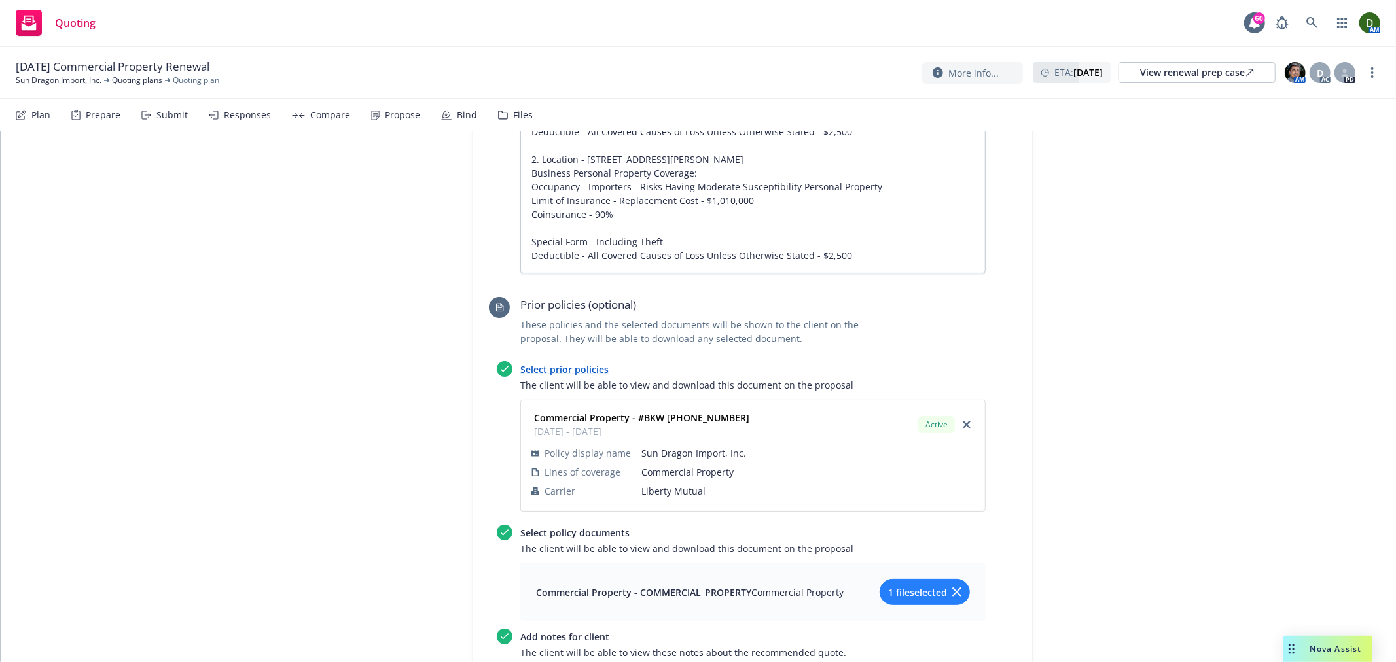
scroll to position [1017, 0]
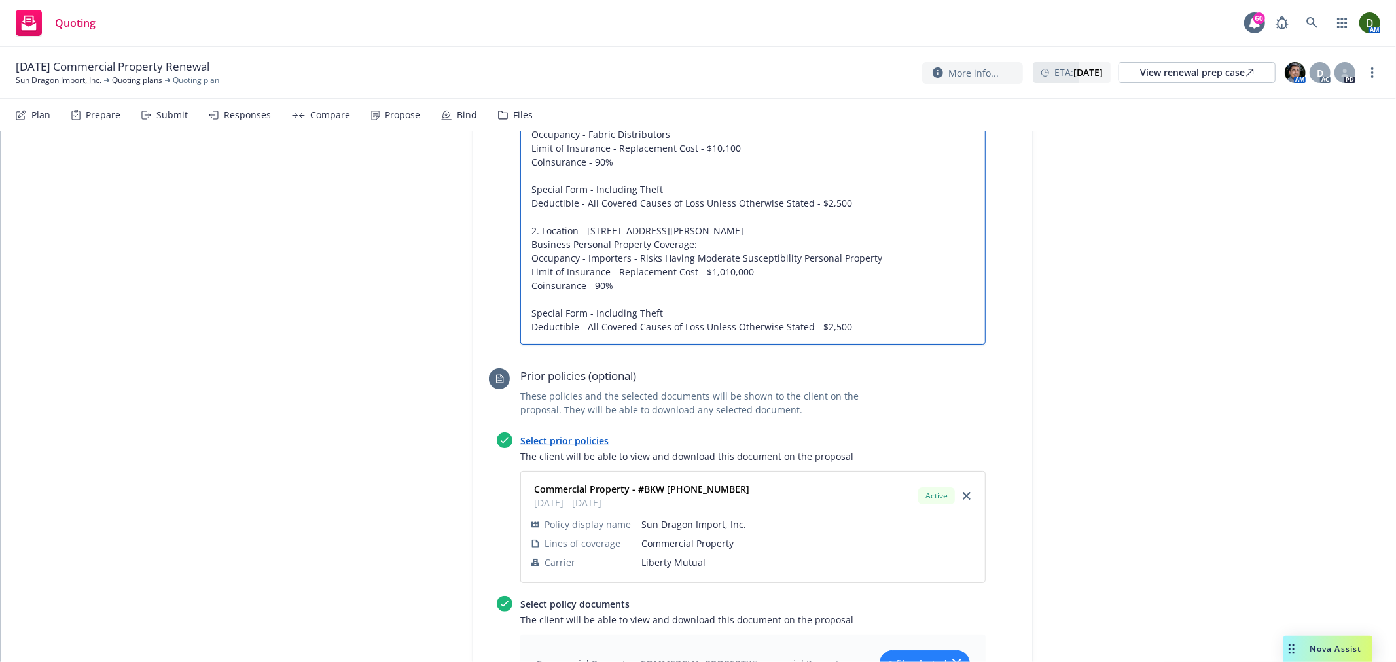
click at [880, 223] on textarea "Coverage will be issued through The Ohio Casualty Insurance Company (A, Excelle…" at bounding box center [752, 182] width 465 height 325
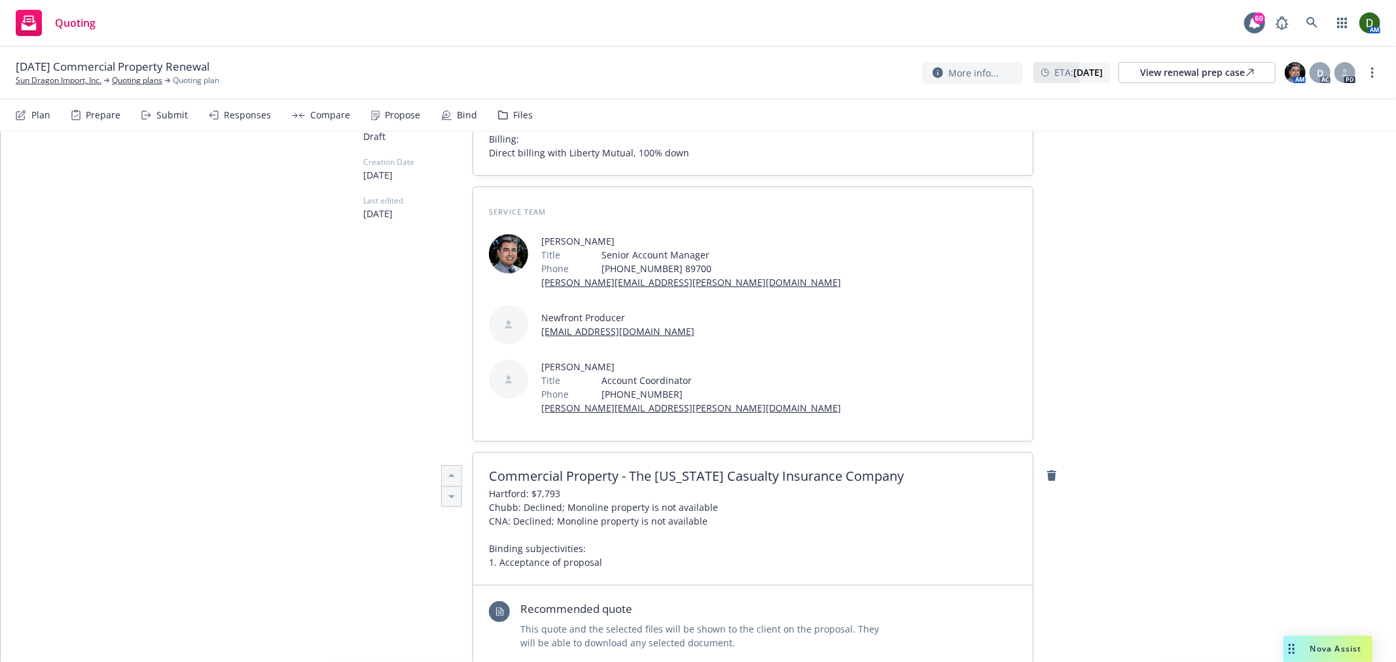
scroll to position [0, 0]
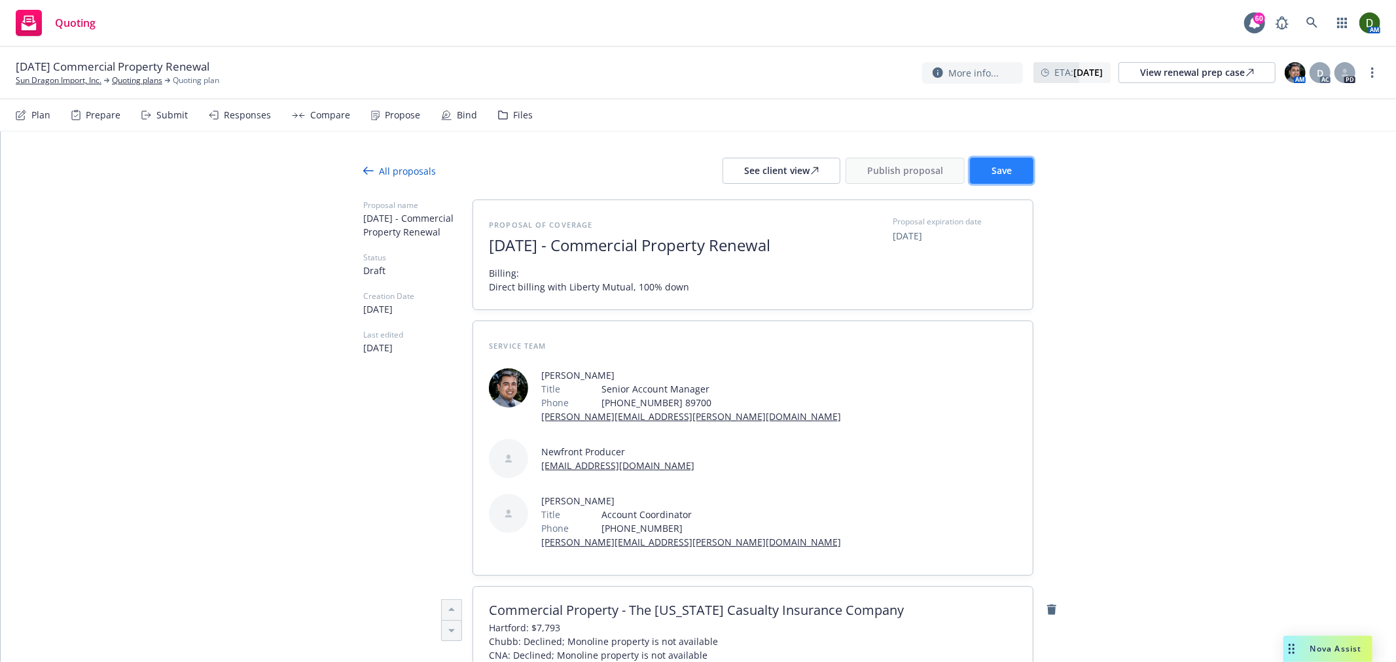
click at [1004, 171] on span "Save" at bounding box center [1001, 170] width 20 height 12
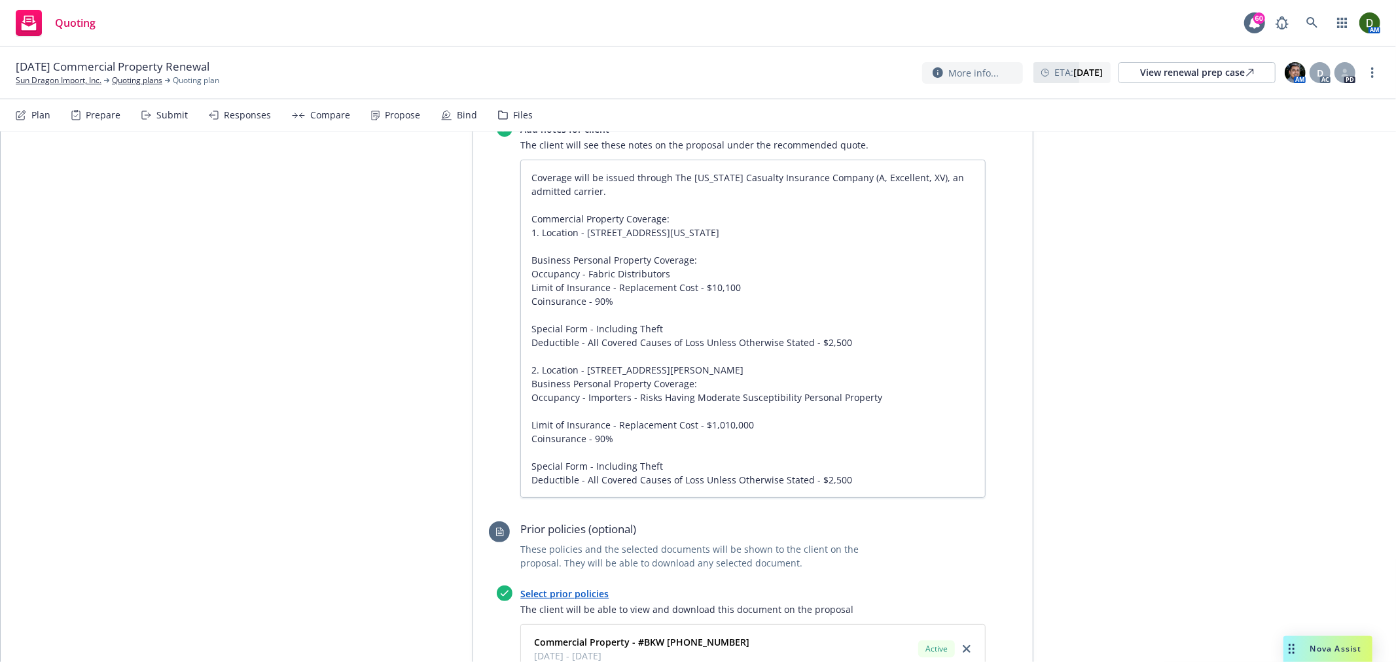
scroll to position [872, 0]
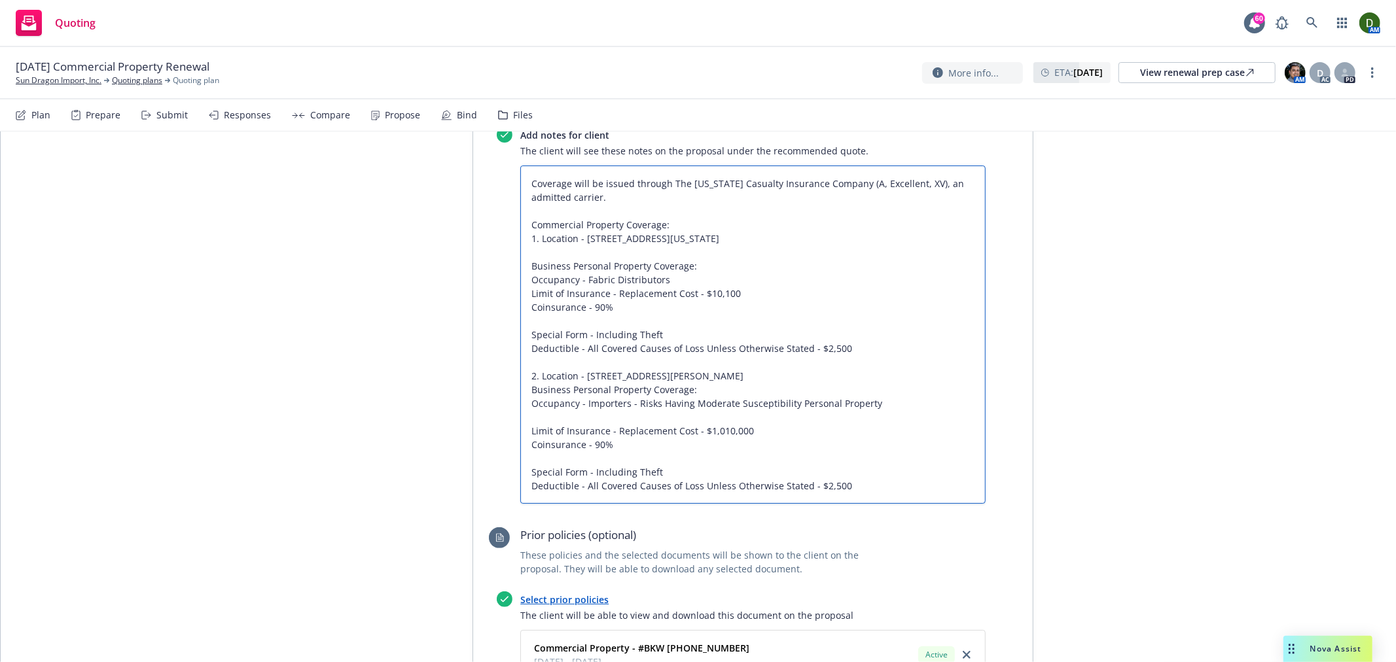
click at [563, 380] on textarea "Coverage will be issued through The [US_STATE] Casualty Insurance Company (A, E…" at bounding box center [752, 335] width 465 height 338
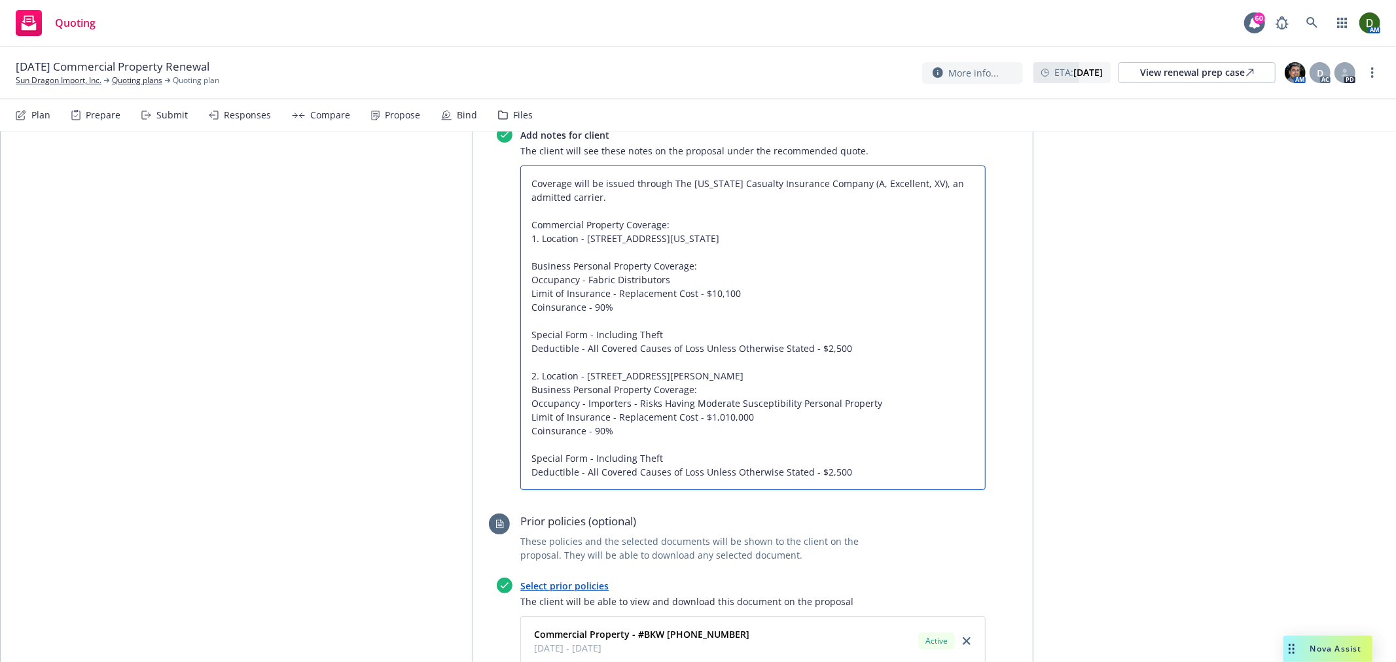
click at [616, 408] on textarea "Coverage will be issued through The Ohio Casualty Insurance Company (A, Excelle…" at bounding box center [752, 328] width 465 height 325
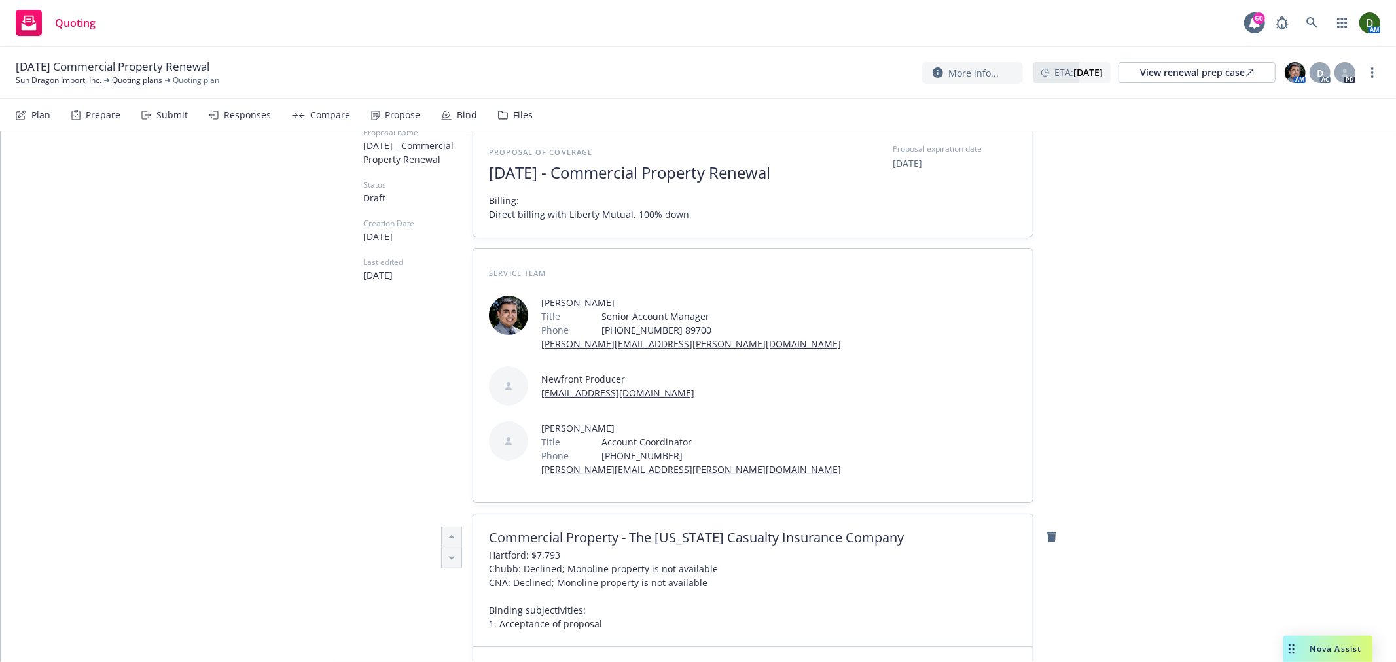
scroll to position [0, 0]
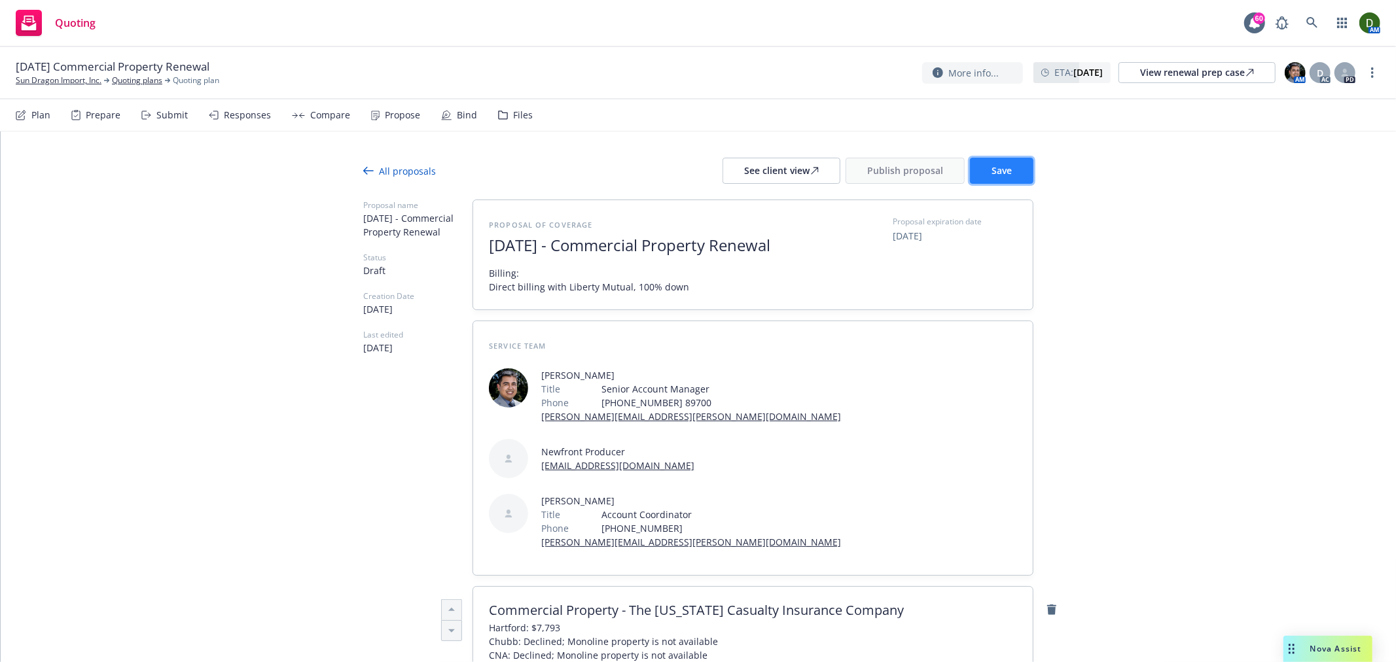
click at [1014, 178] on button "Save" at bounding box center [1001, 171] width 63 height 26
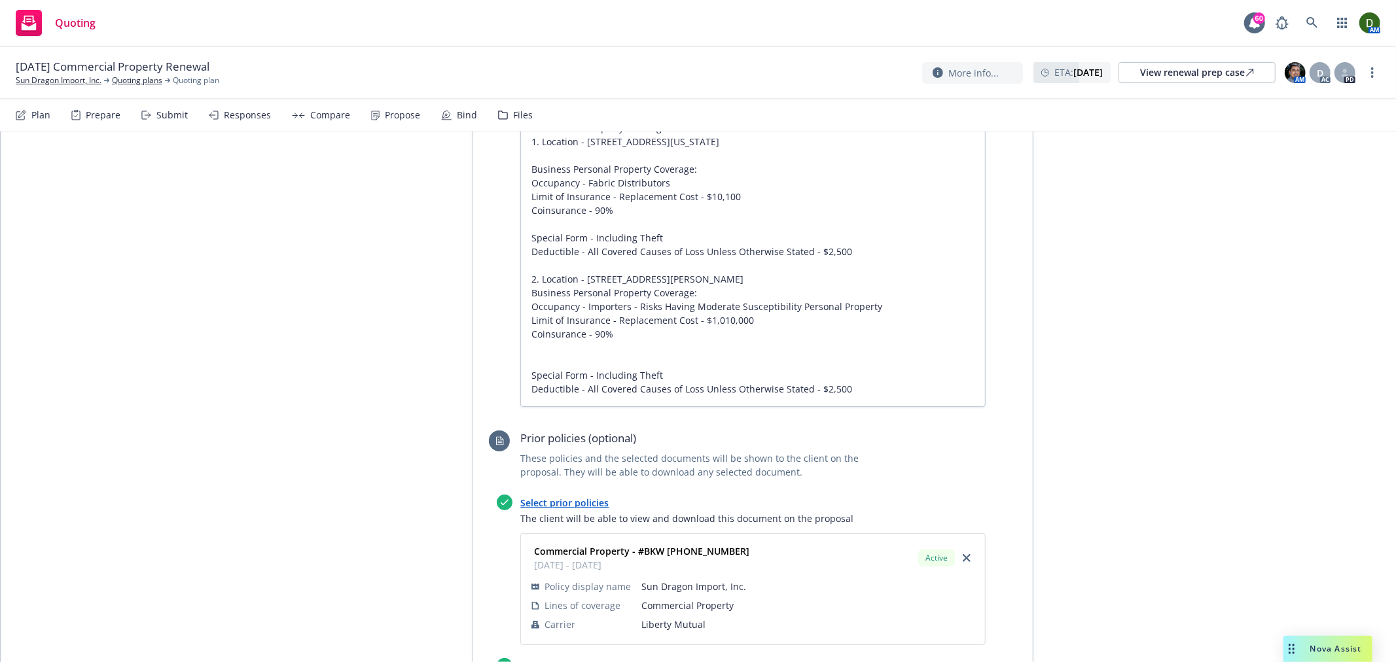
scroll to position [895, 0]
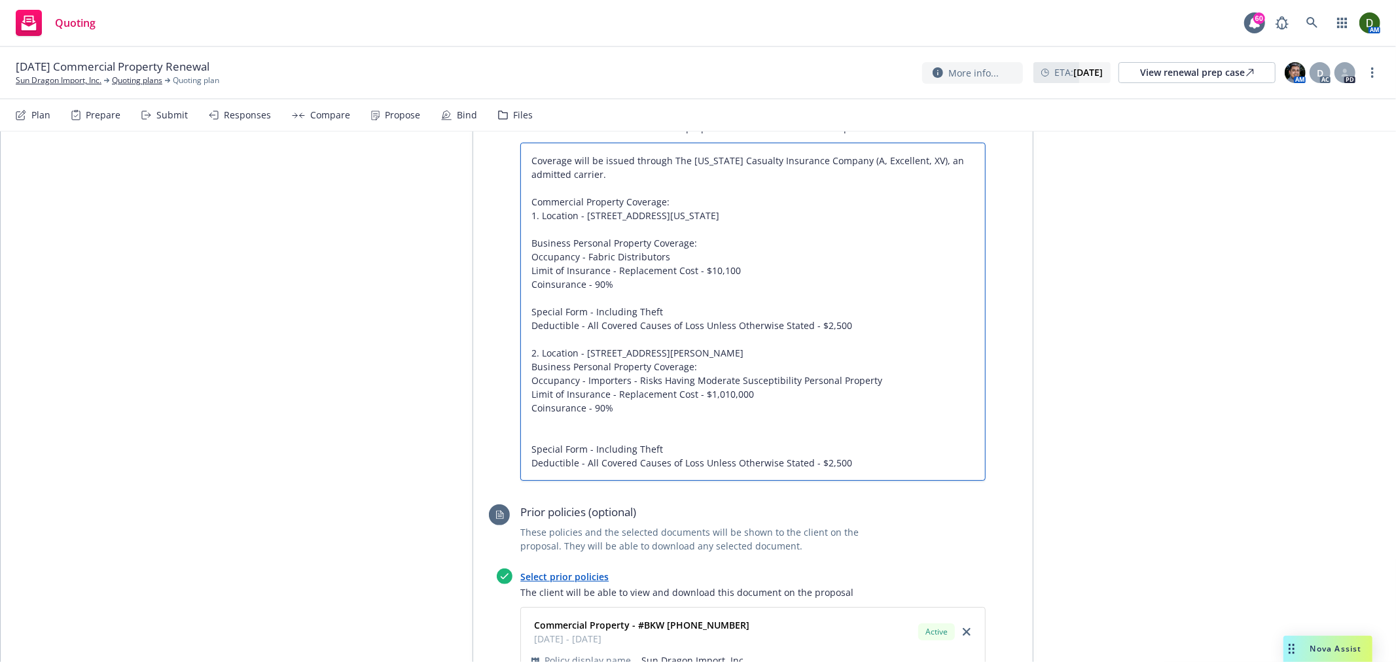
click at [576, 397] on textarea "Coverage will be issued through The Ohio Casualty Insurance Company (A, Excelle…" at bounding box center [752, 312] width 465 height 338
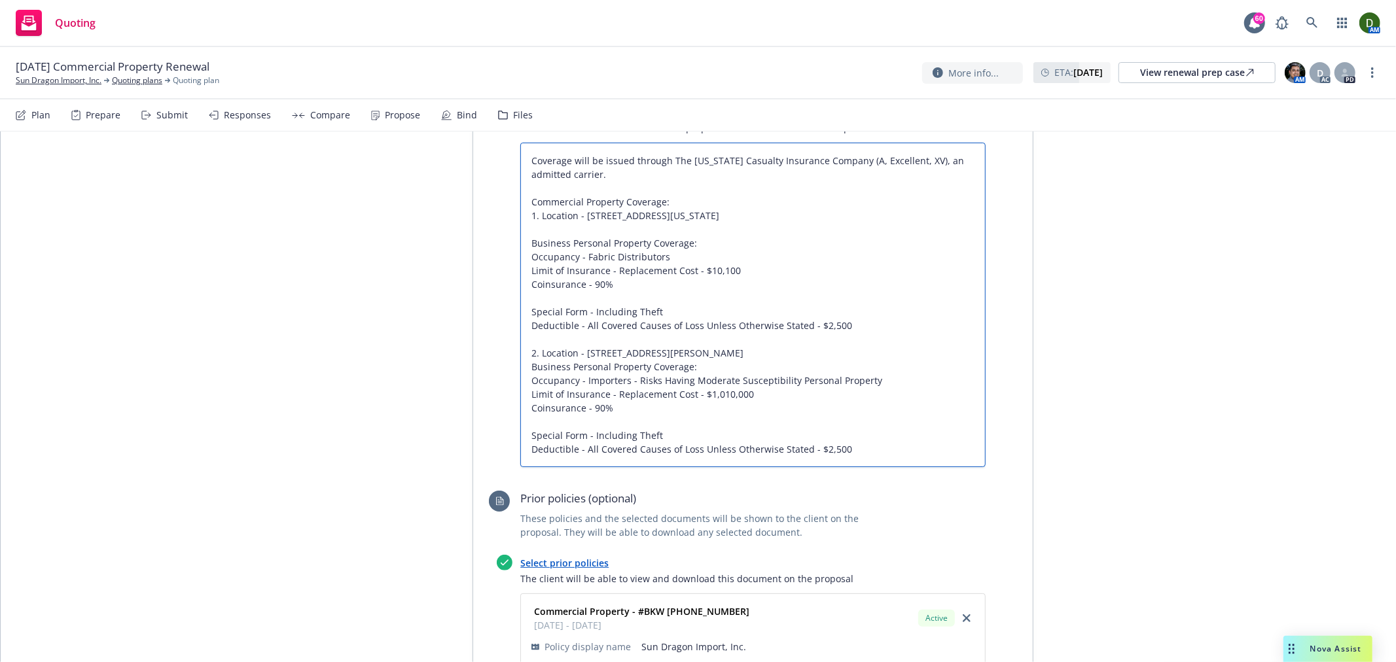
click at [891, 338] on textarea "Coverage will be issued through The Ohio Casualty Insurance Company (A, Excelle…" at bounding box center [752, 305] width 465 height 325
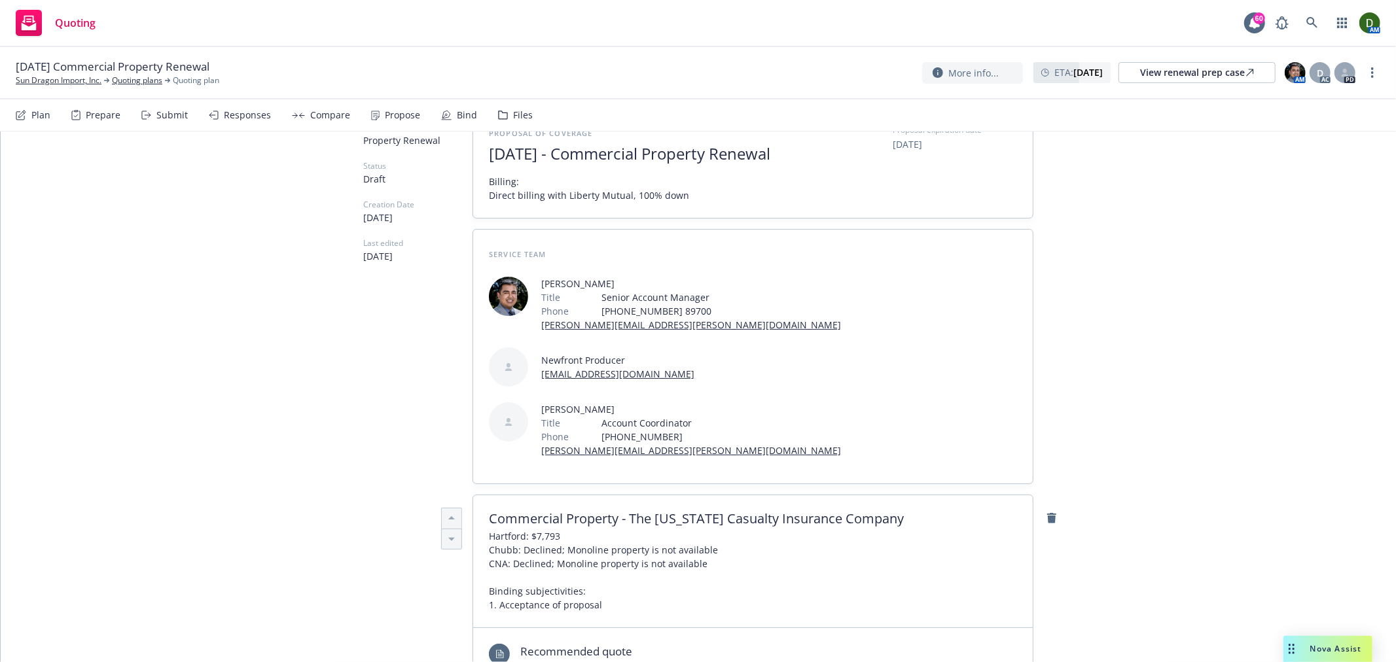
scroll to position [0, 0]
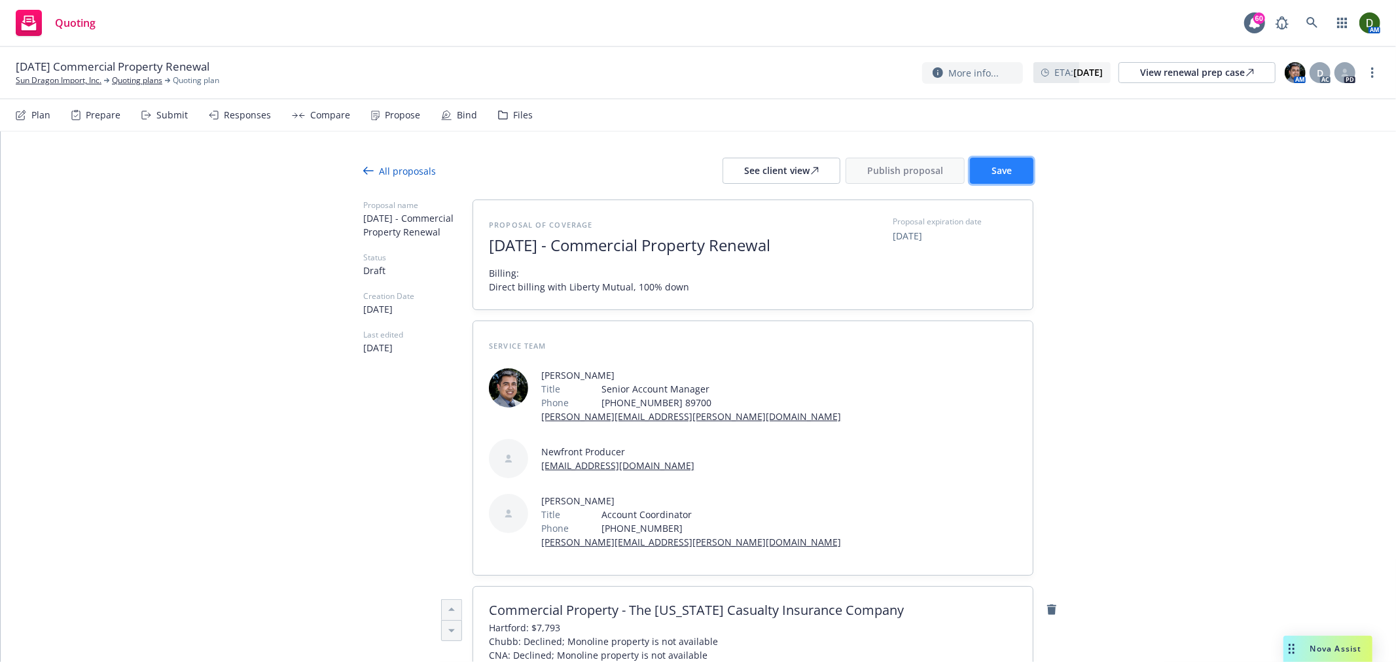
click at [991, 172] on span "Save" at bounding box center [1001, 170] width 20 height 12
click at [768, 177] on div "See client view" at bounding box center [781, 170] width 75 height 25
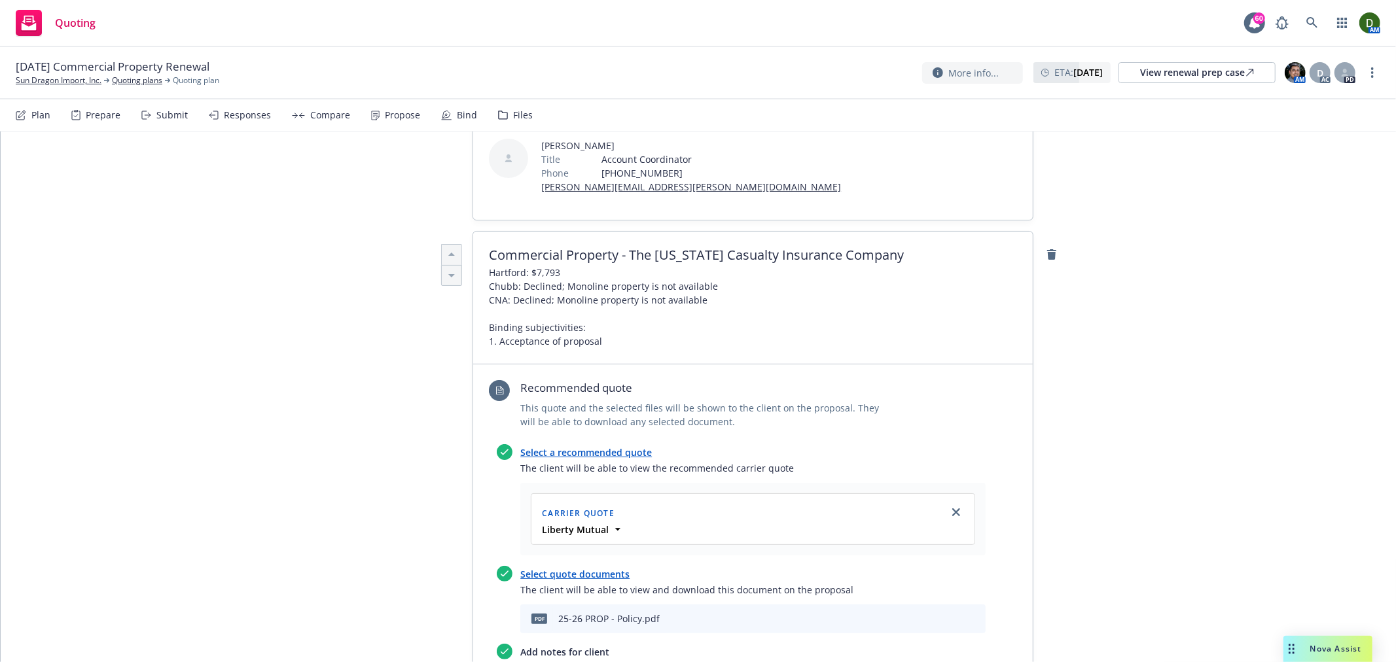
scroll to position [363, 0]
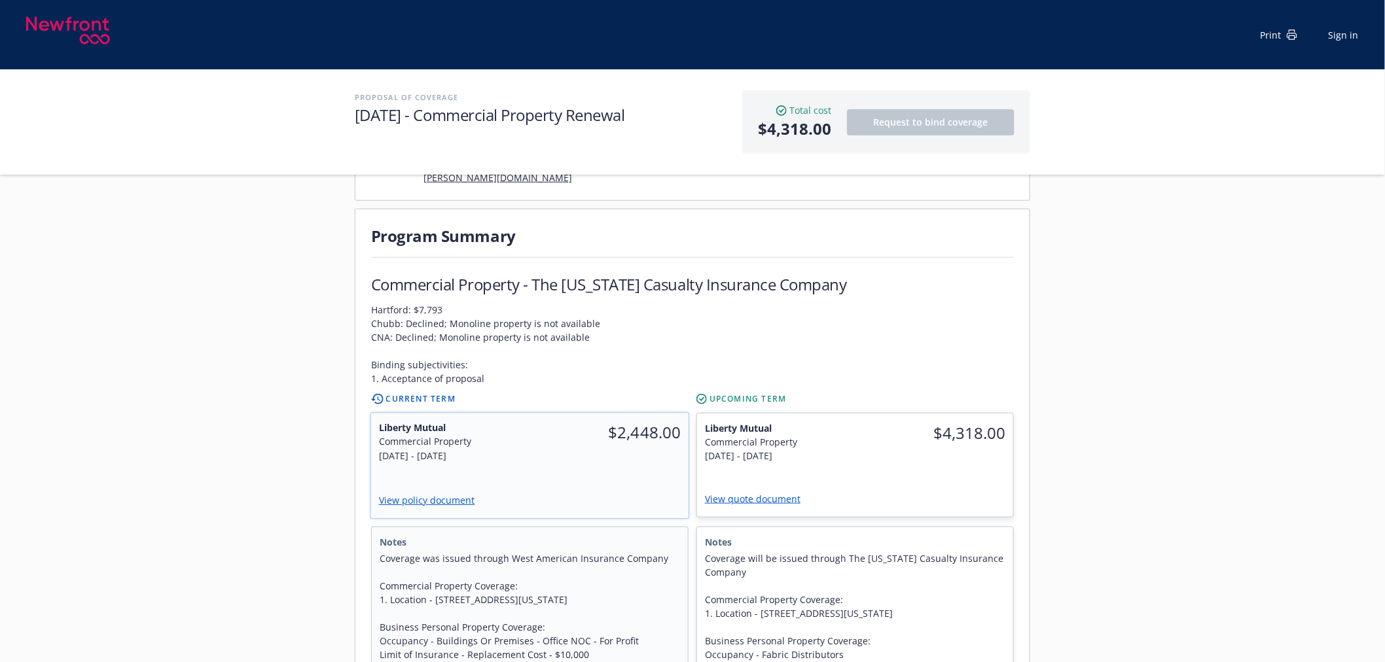
scroll to position [508, 0]
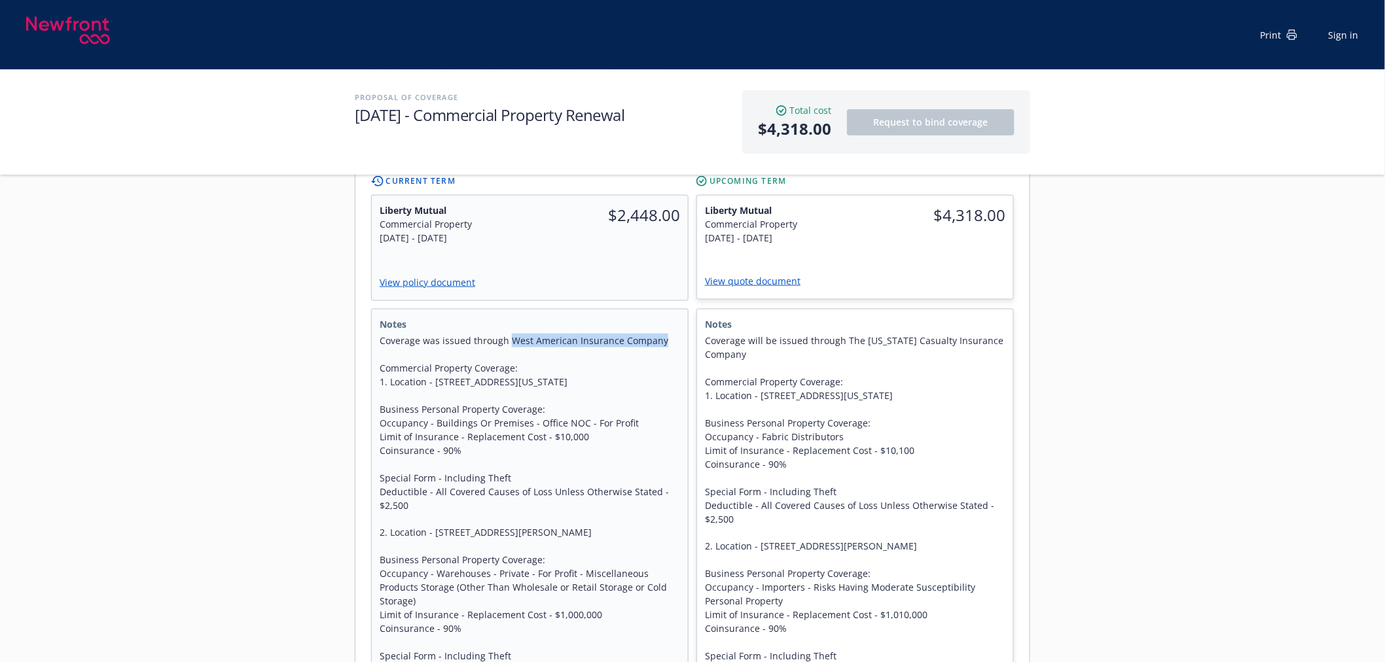
drag, startPoint x: 671, startPoint y: 330, endPoint x: 508, endPoint y: 322, distance: 163.1
click at [508, 334] on span "Coverage was issued through West American Insurance Company Commercial Property…" at bounding box center [530, 512] width 300 height 357
copy span "West American Insurance Company"
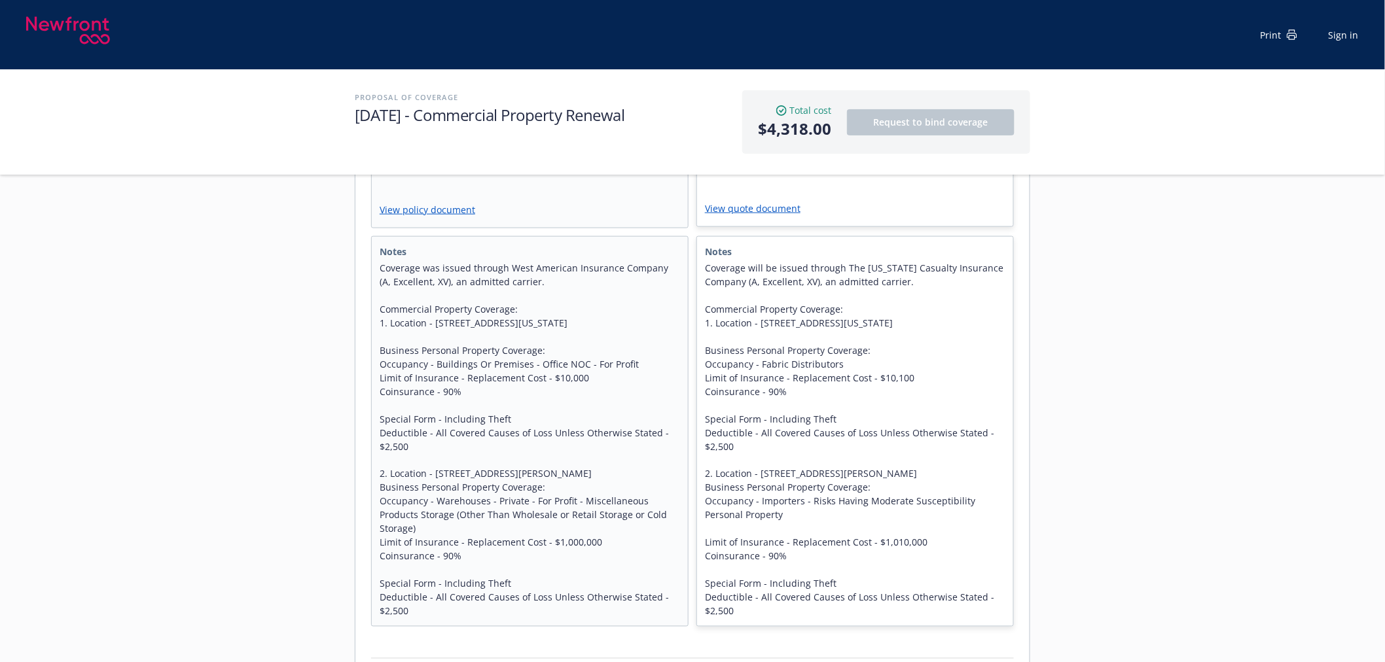
scroll to position [654, 0]
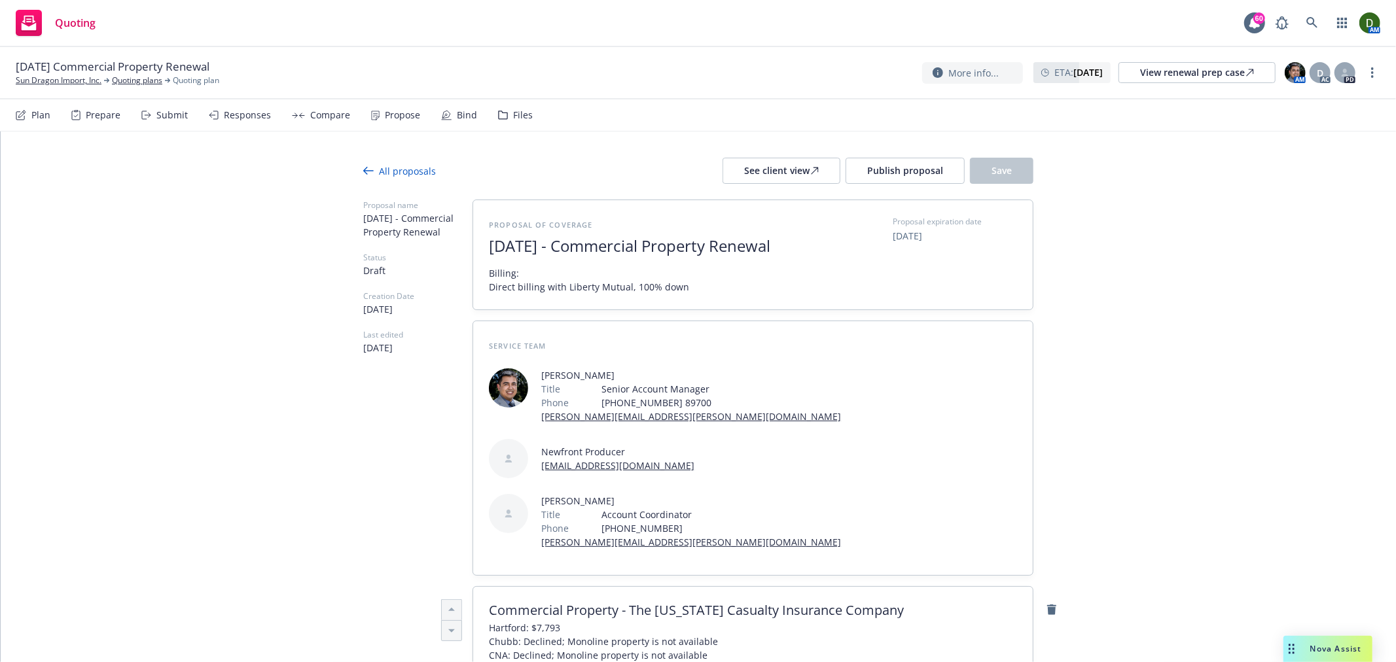
type textarea "x"
